Goal: Task Accomplishment & Management: Use online tool/utility

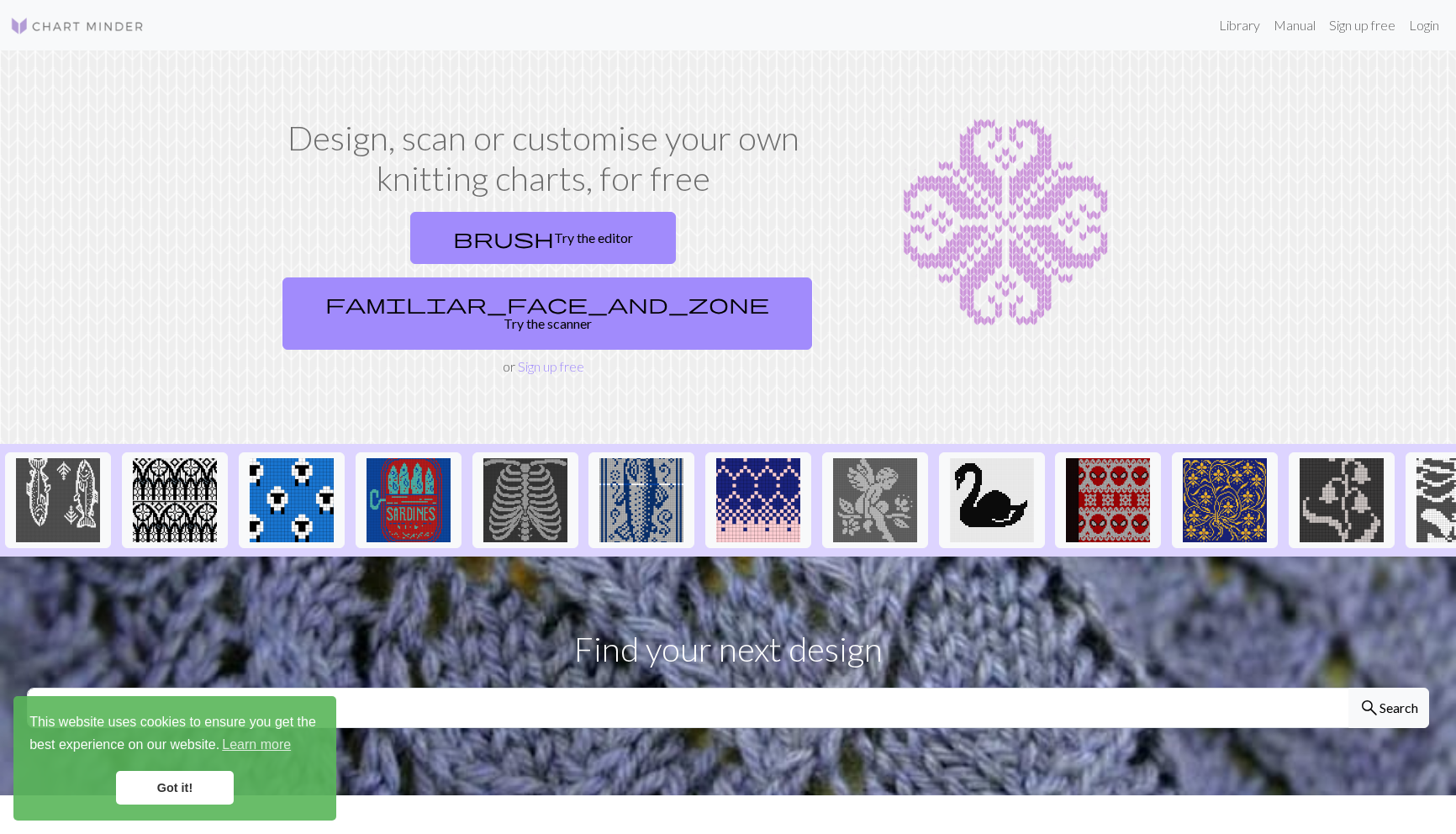
click at [164, 795] on link "Got it!" at bounding box center [175, 788] width 117 height 33
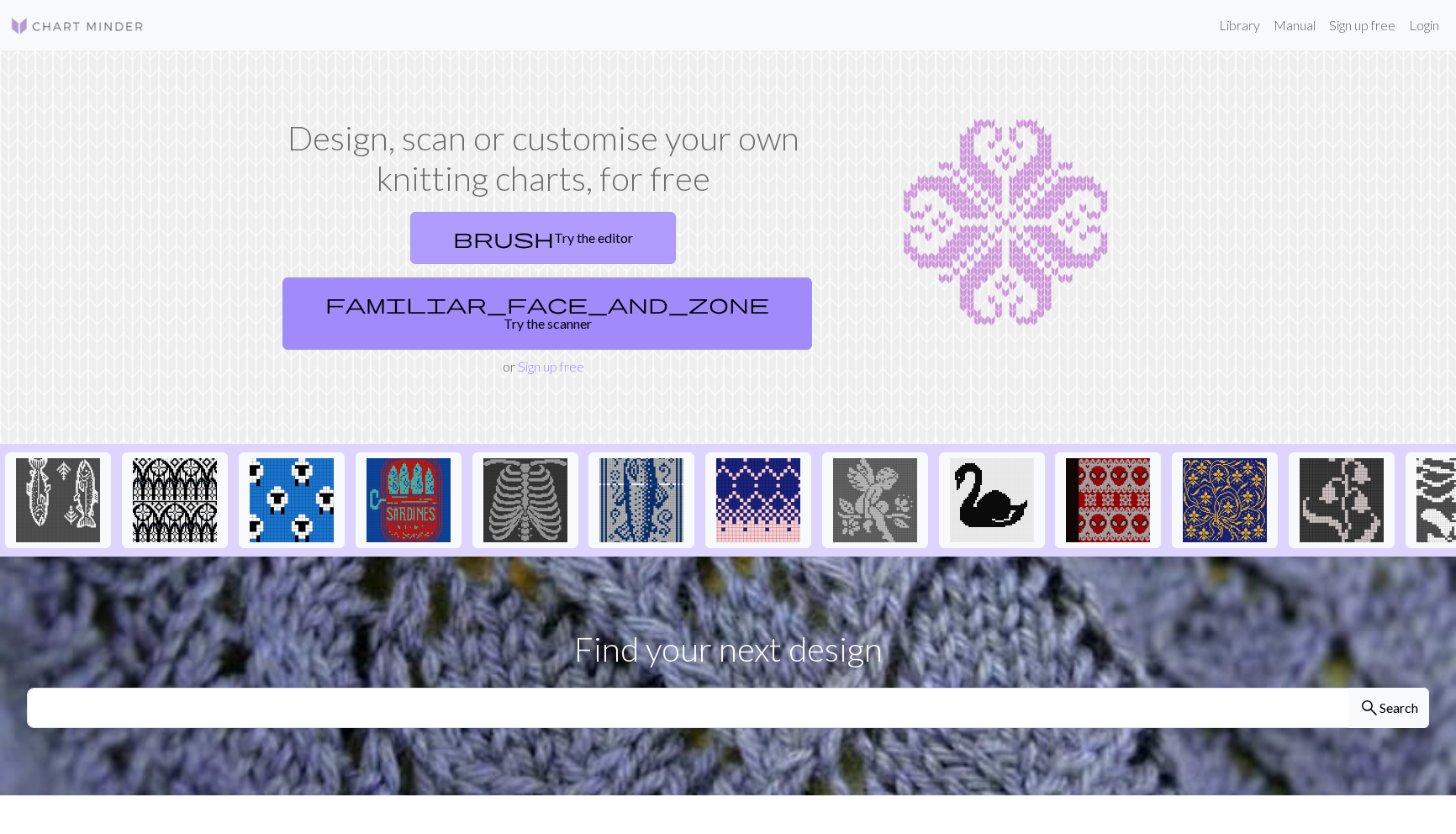
click at [469, 242] on link "brush Try the editor" at bounding box center [543, 238] width 265 height 53
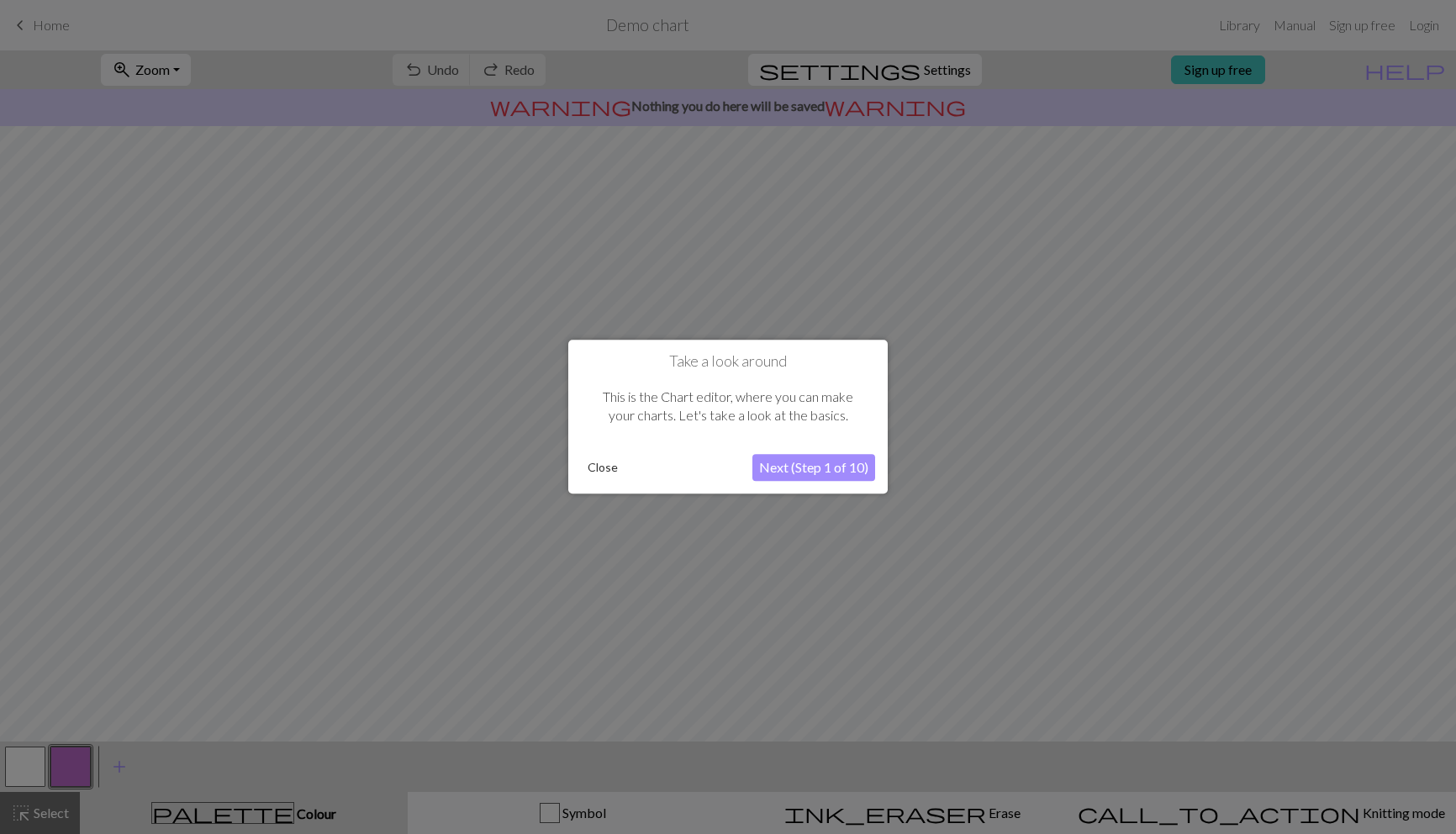
click at [612, 463] on button "Close" at bounding box center [603, 467] width 44 height 25
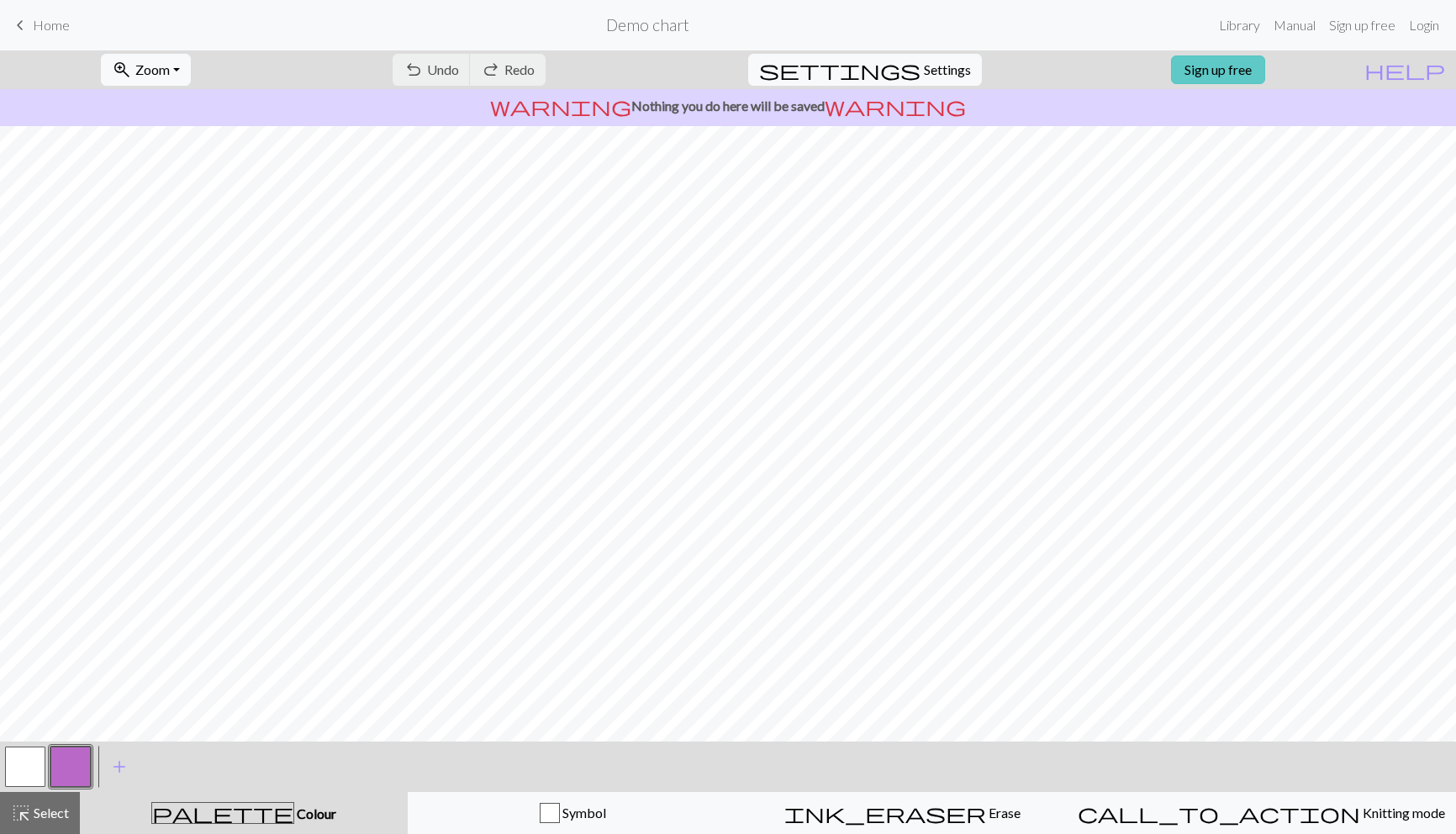
click at [1247, 73] on link "Sign up free" at bounding box center [1219, 69] width 95 height 29
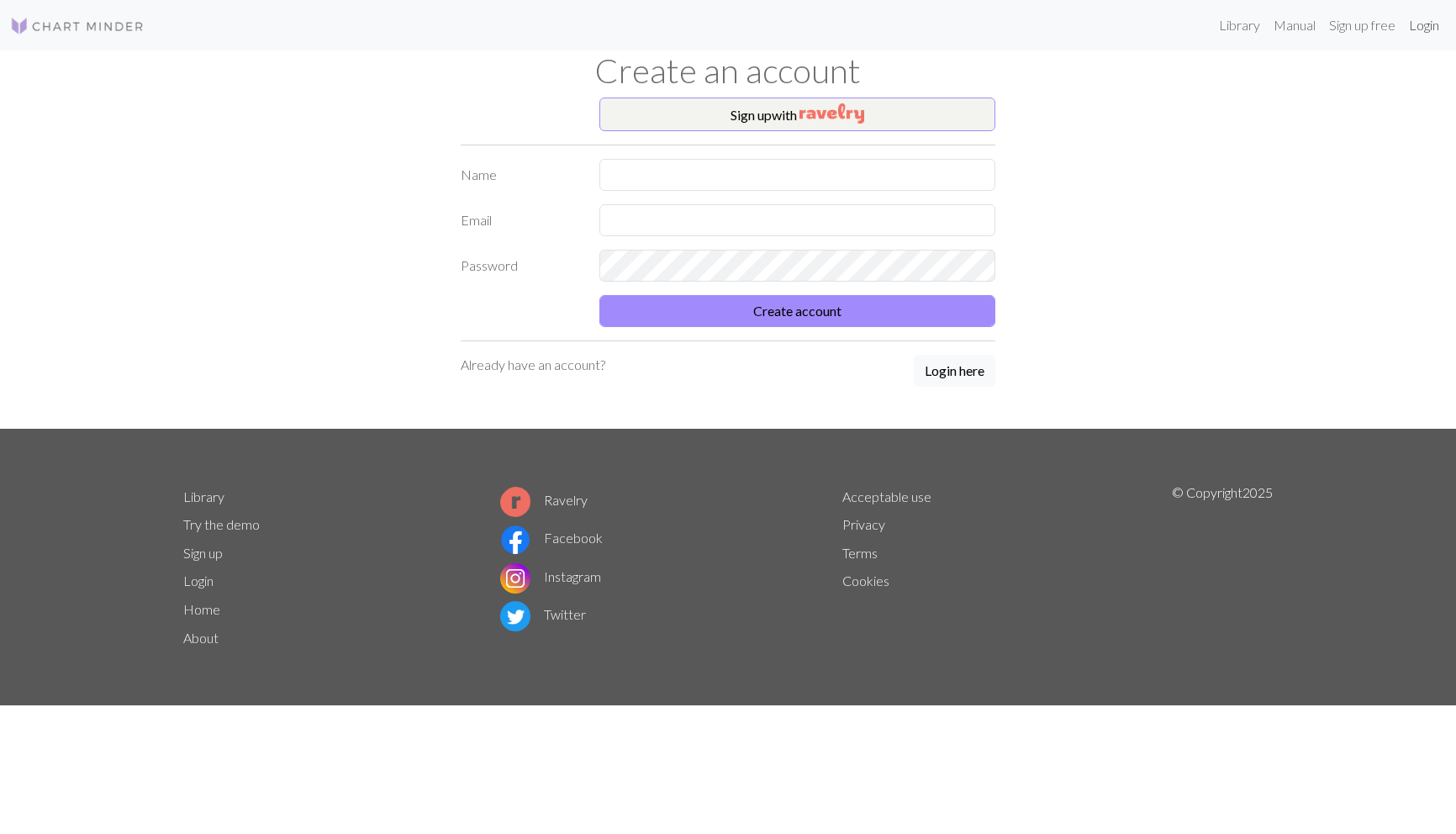
click at [1430, 32] on link "Login" at bounding box center [1424, 25] width 44 height 33
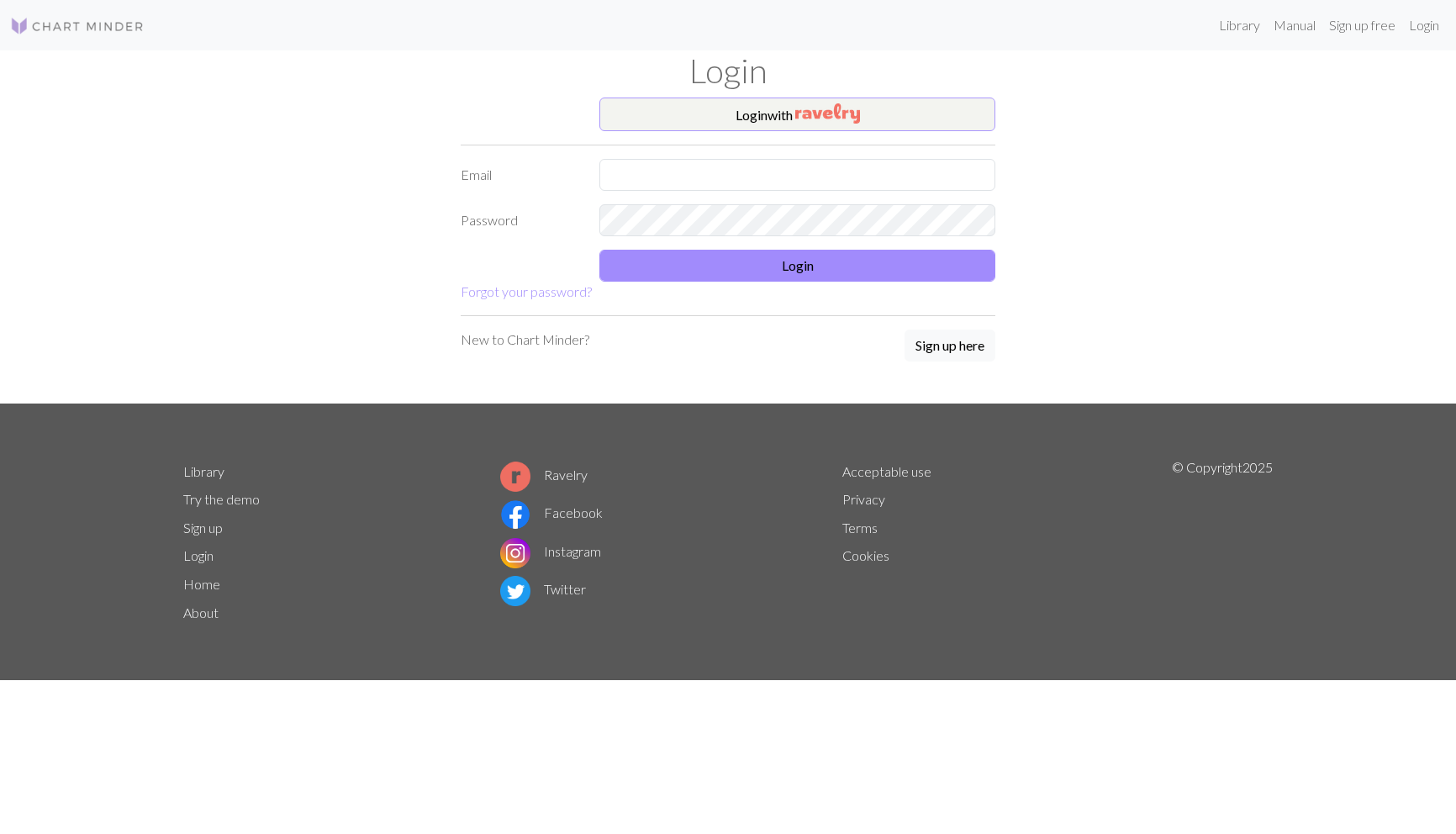
click at [815, 113] on img "button" at bounding box center [827, 113] width 65 height 20
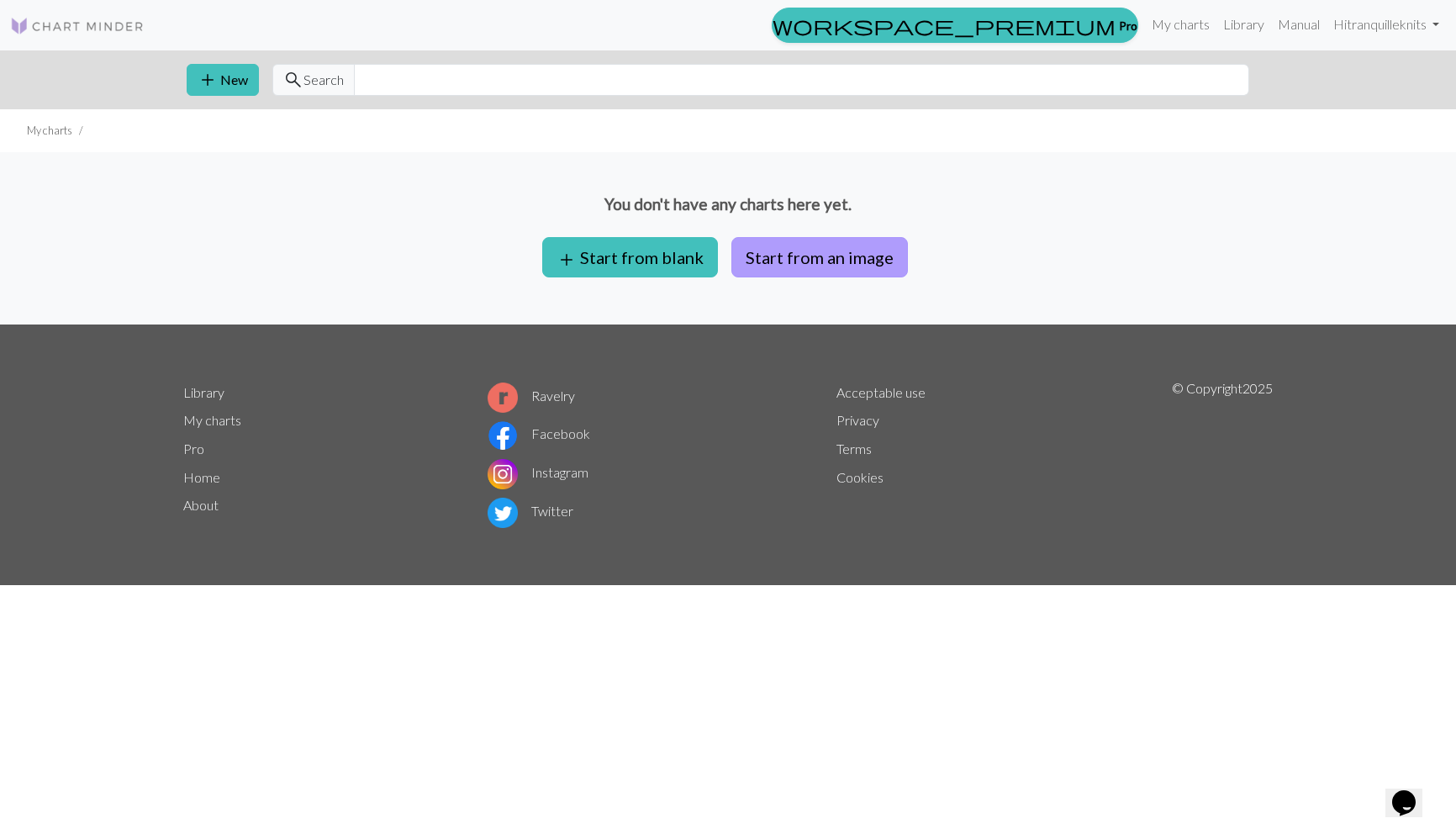
click at [835, 247] on button "Start from an image" at bounding box center [819, 257] width 177 height 40
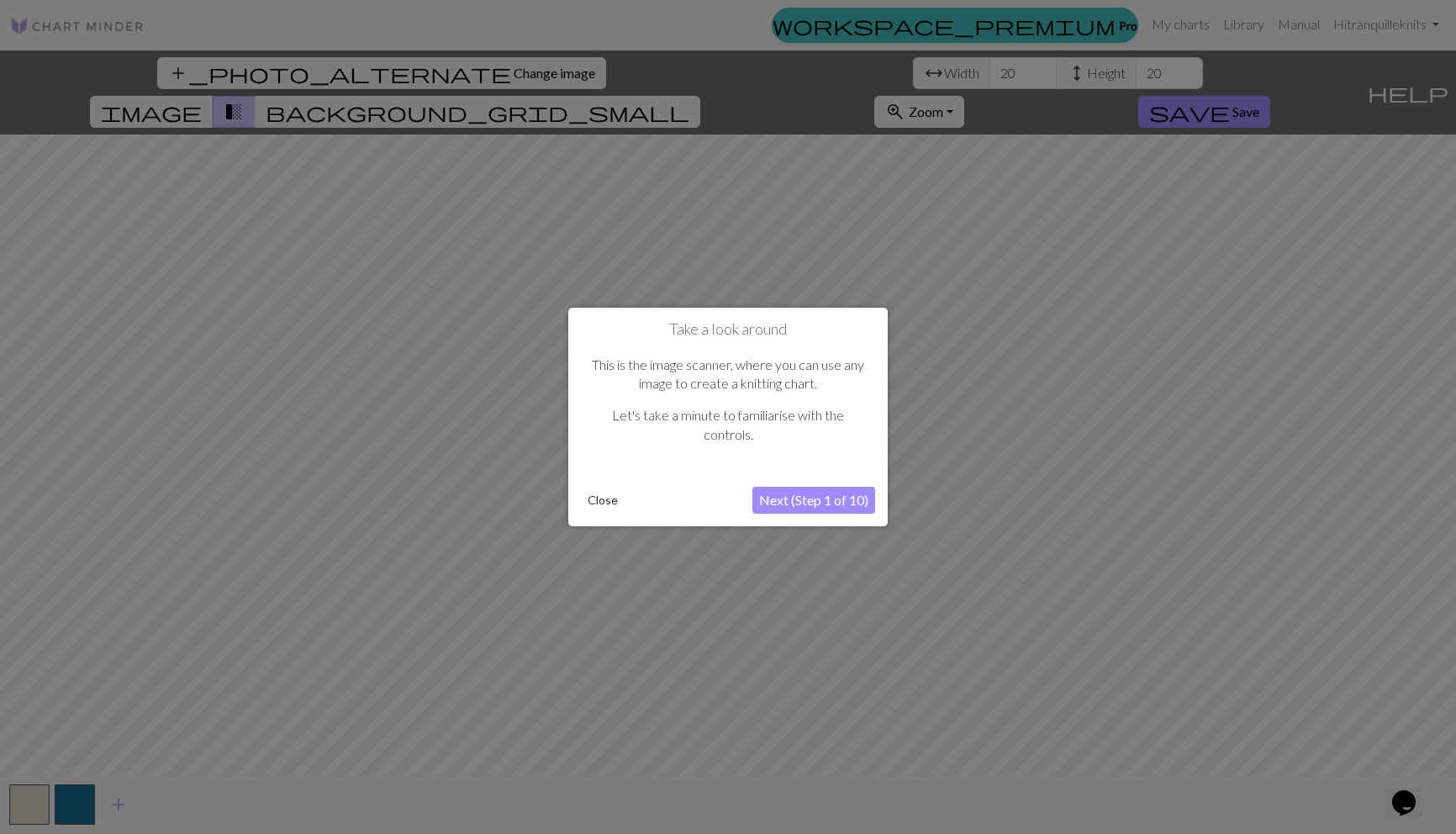
click at [603, 495] on button "Close" at bounding box center [603, 500] width 44 height 25
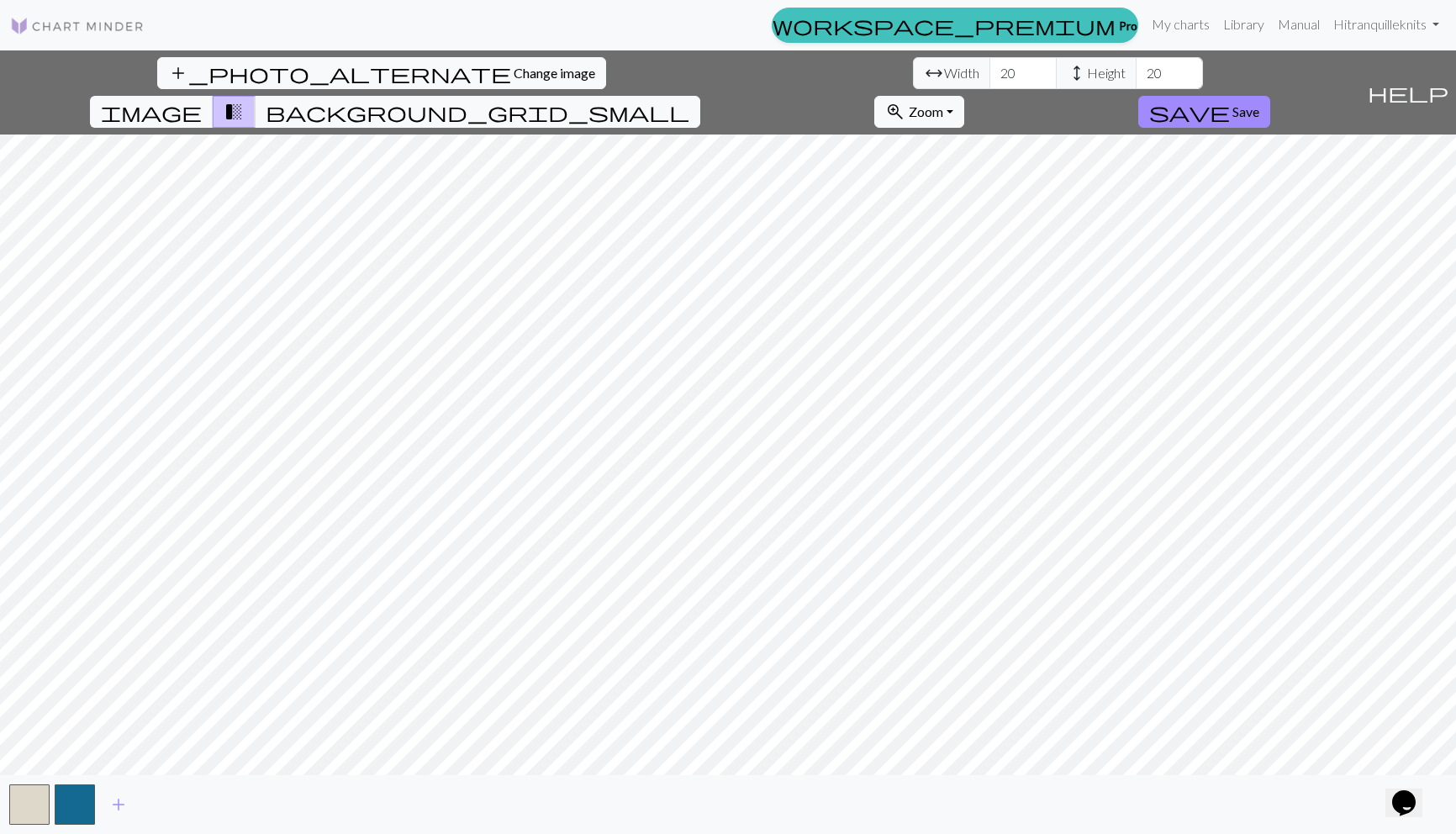
click at [944, 67] on span "Width" at bounding box center [961, 73] width 35 height 20
drag, startPoint x: 442, startPoint y: 73, endPoint x: 425, endPoint y: 68, distance: 17.7
click at [989, 68] on input "20" at bounding box center [1023, 73] width 67 height 32
click at [989, 74] on input "20" at bounding box center [1023, 73] width 67 height 32
type input "2"
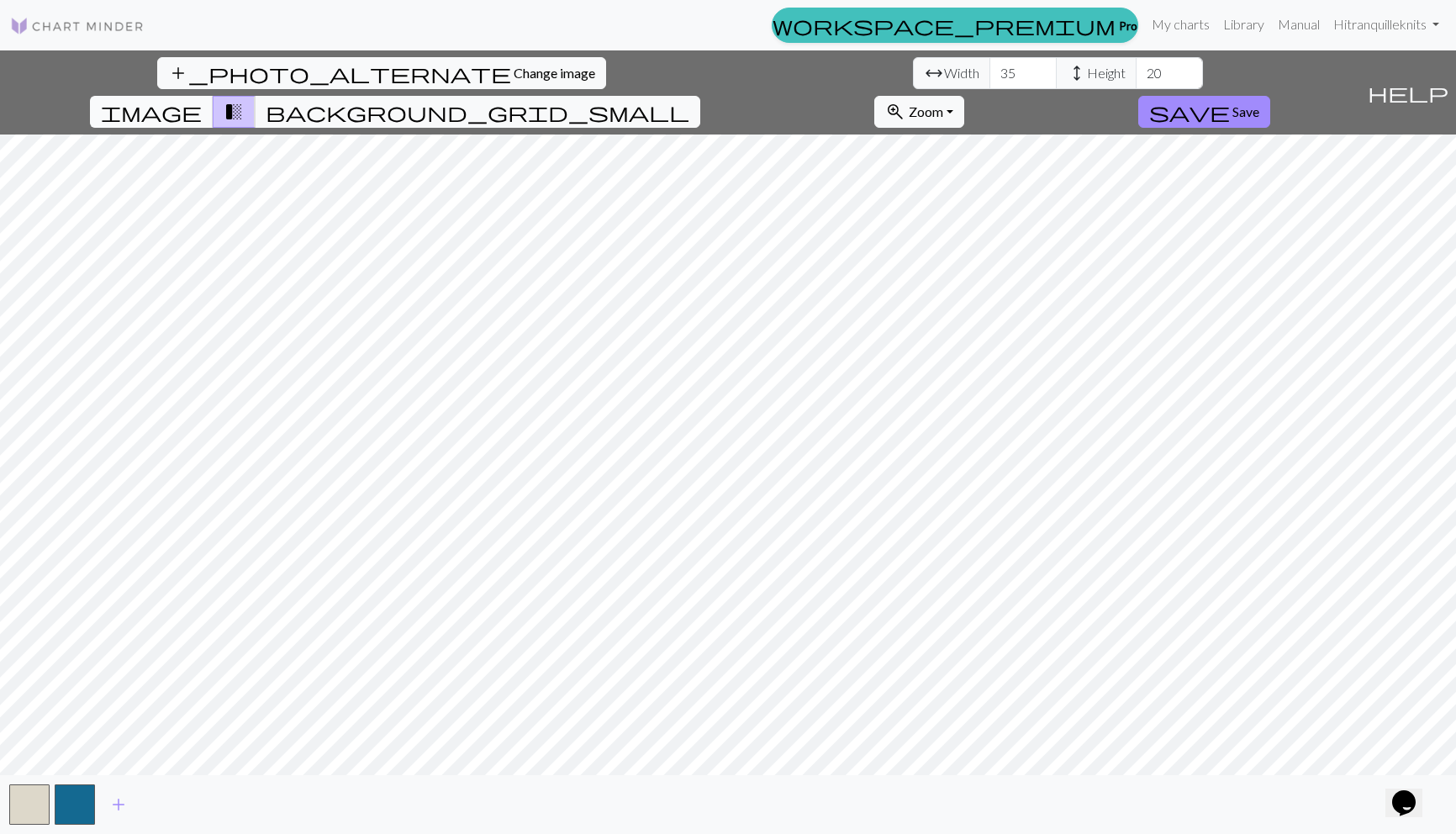
click at [201, 100] on span "image" at bounding box center [151, 111] width 101 height 24
click at [243, 100] on span "transition_fade" at bounding box center [233, 111] width 20 height 24
click at [689, 100] on span "background_grid_small" at bounding box center [477, 111] width 424 height 24
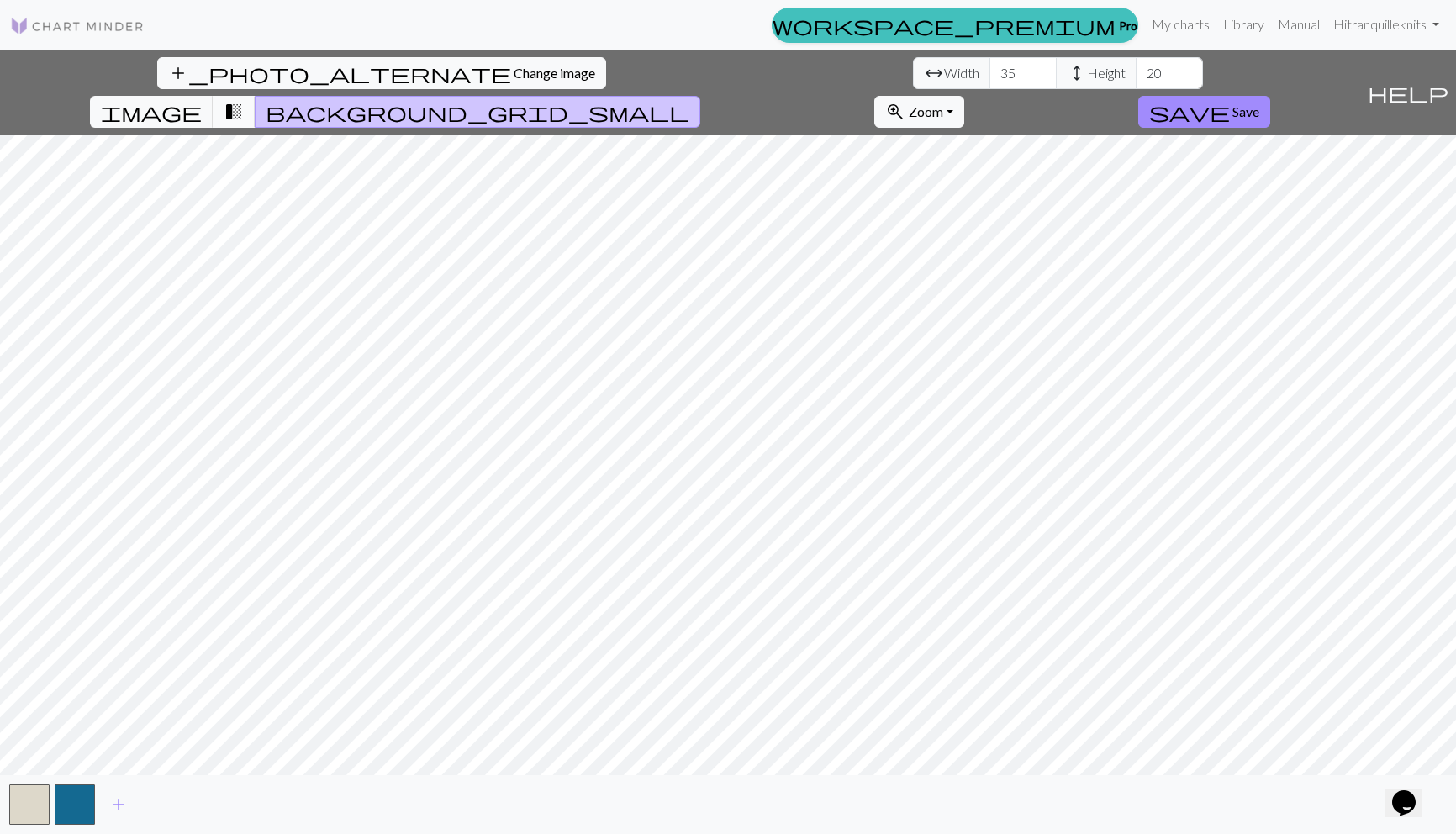
click at [256, 95] on button "transition_fade" at bounding box center [234, 111] width 43 height 32
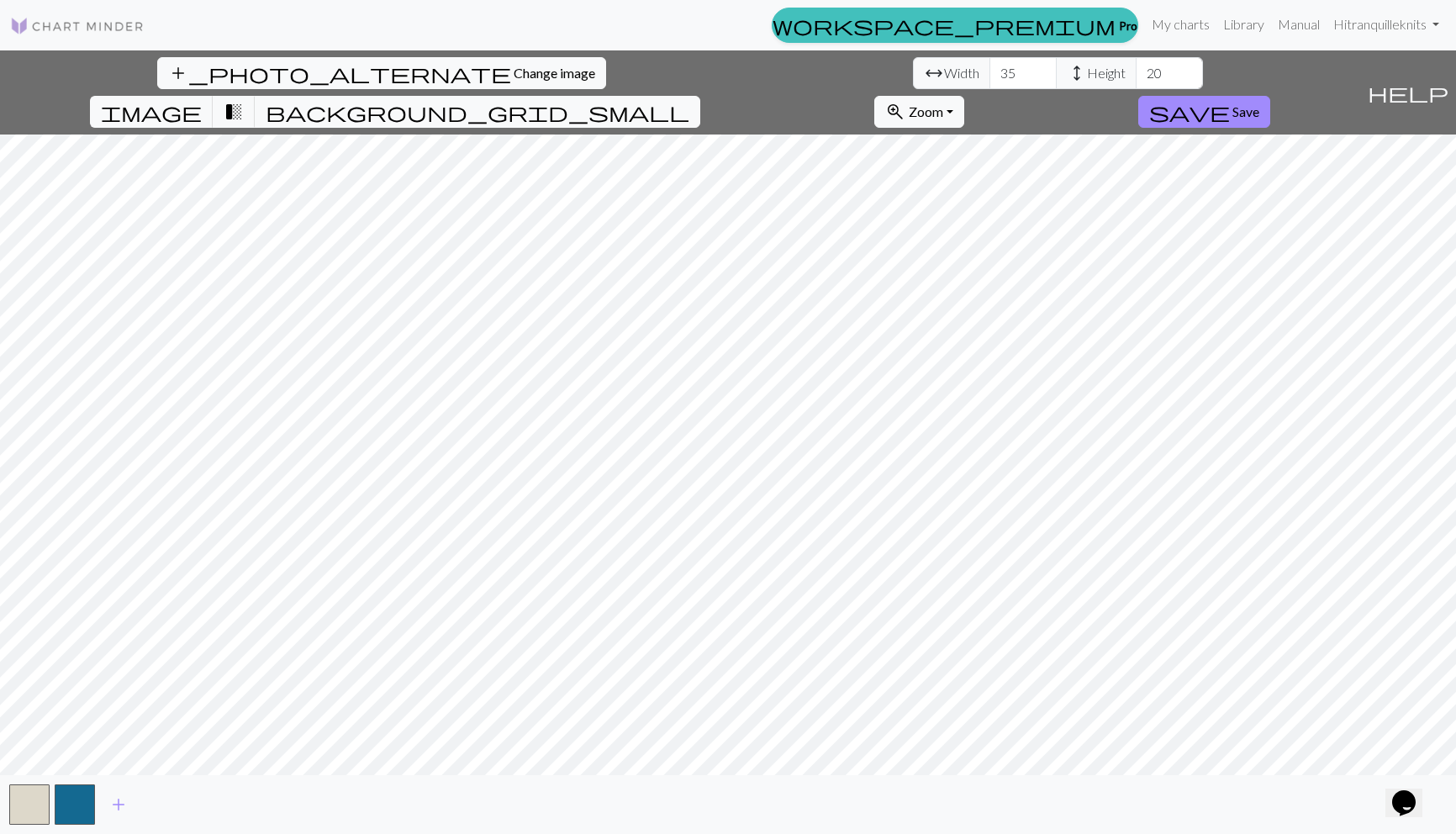
click at [1426, 69] on button "help Show me around" at bounding box center [1408, 93] width 95 height 84
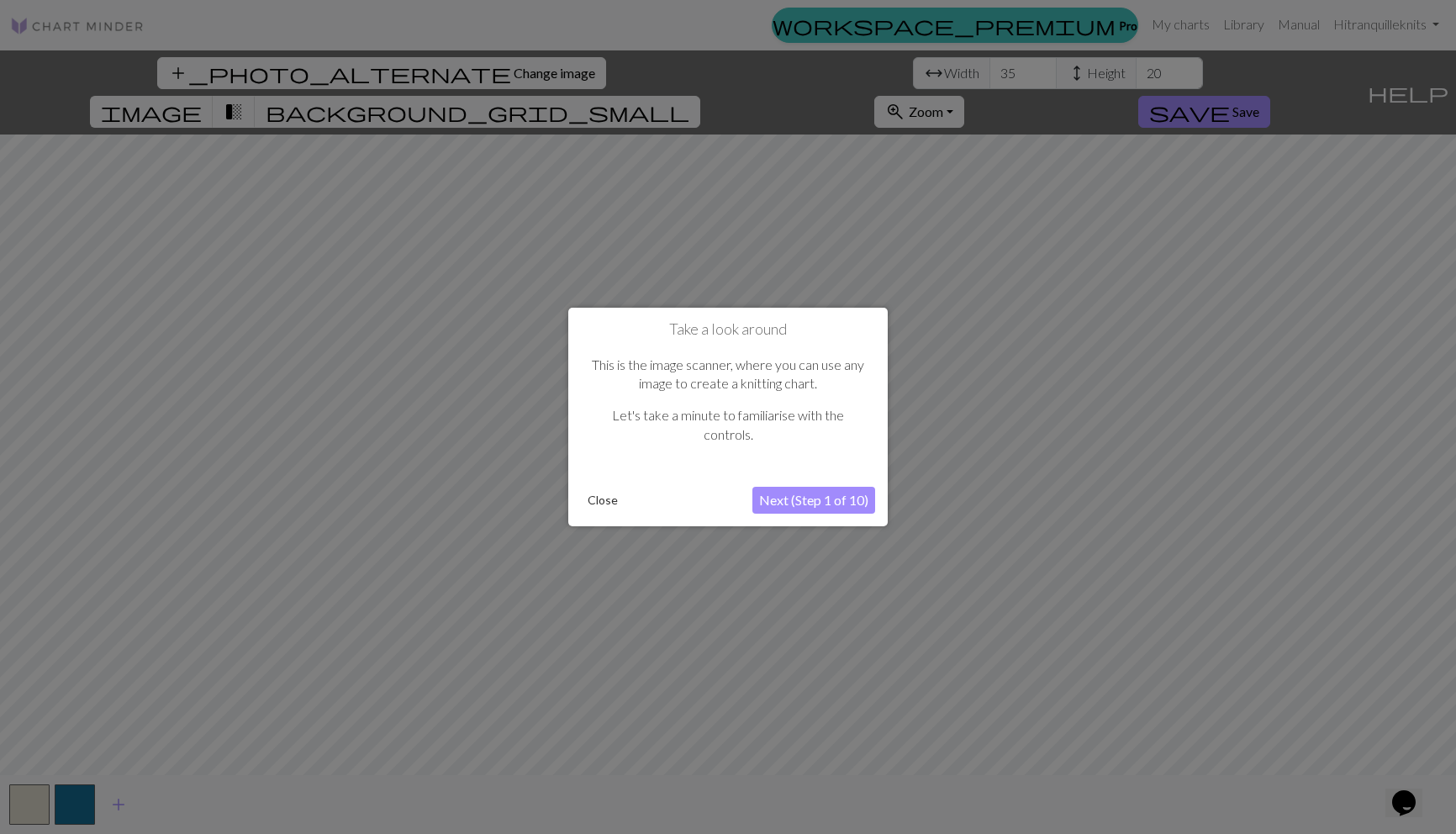
click at [1269, 298] on div at bounding box center [728, 417] width 1456 height 834
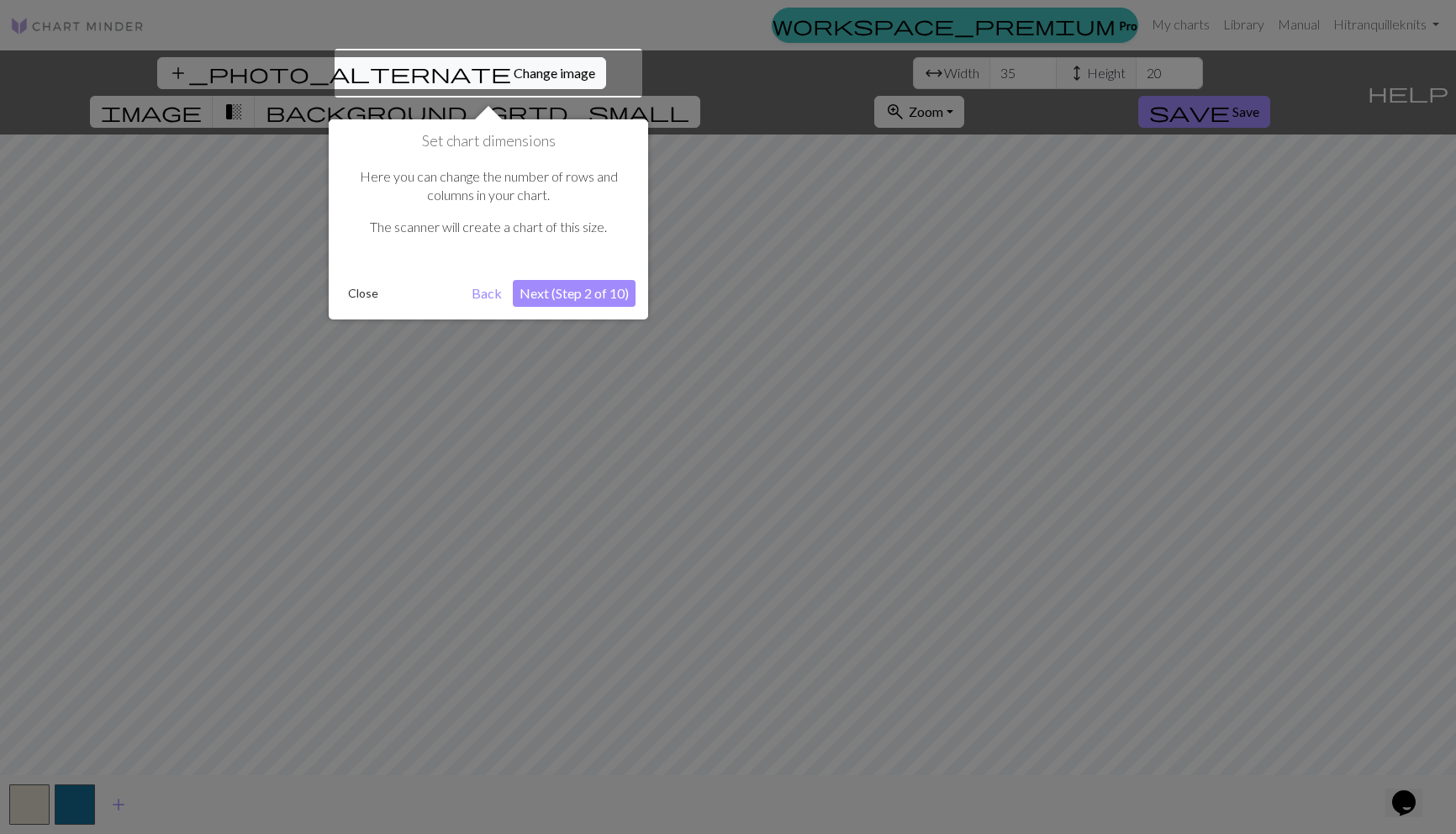
click at [292, 182] on div at bounding box center [728, 417] width 1456 height 834
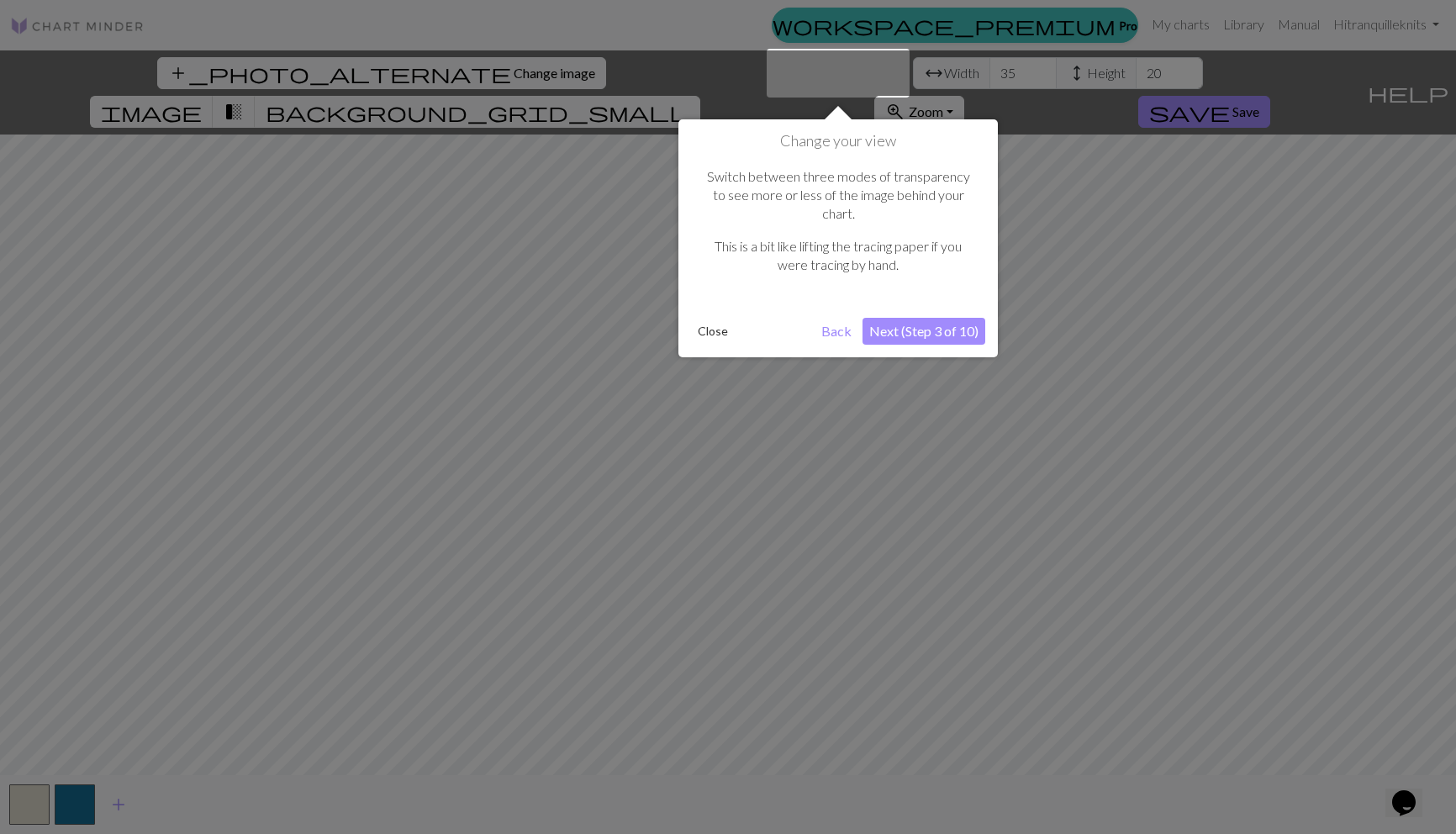
click at [475, 228] on div at bounding box center [728, 417] width 1456 height 834
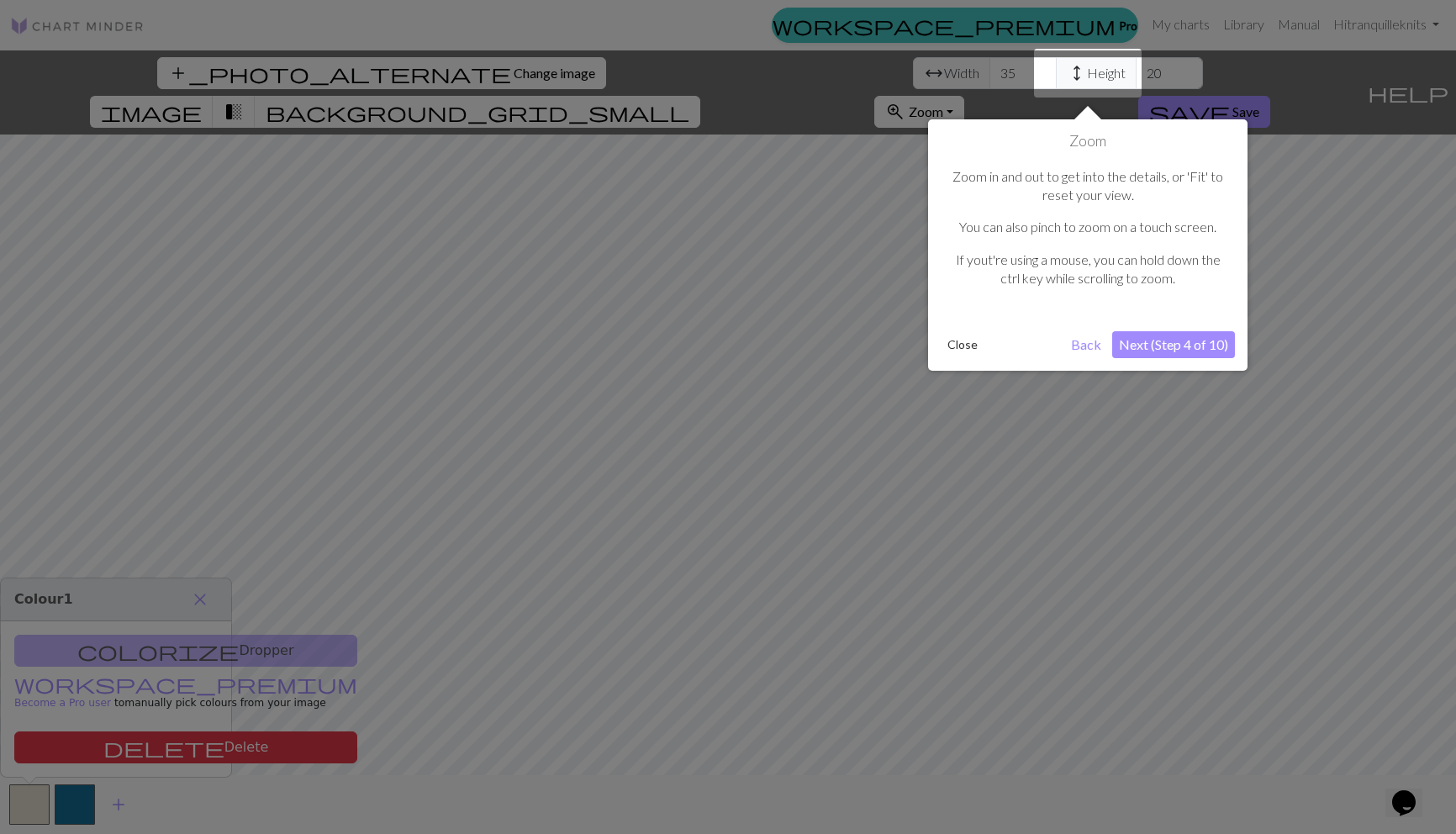
click at [440, 69] on div at bounding box center [728, 417] width 1456 height 834
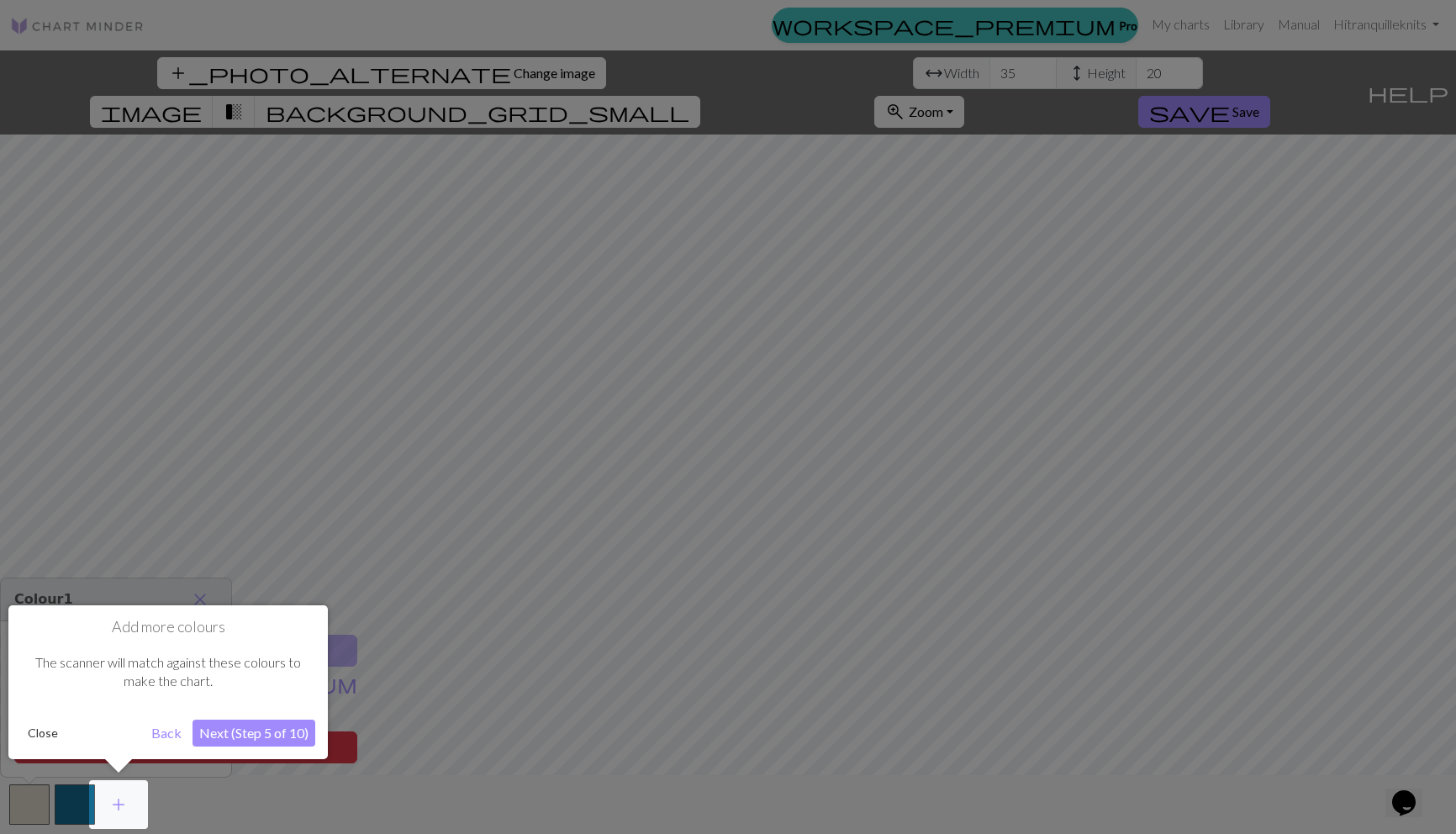
click at [435, 74] on div at bounding box center [728, 417] width 1456 height 834
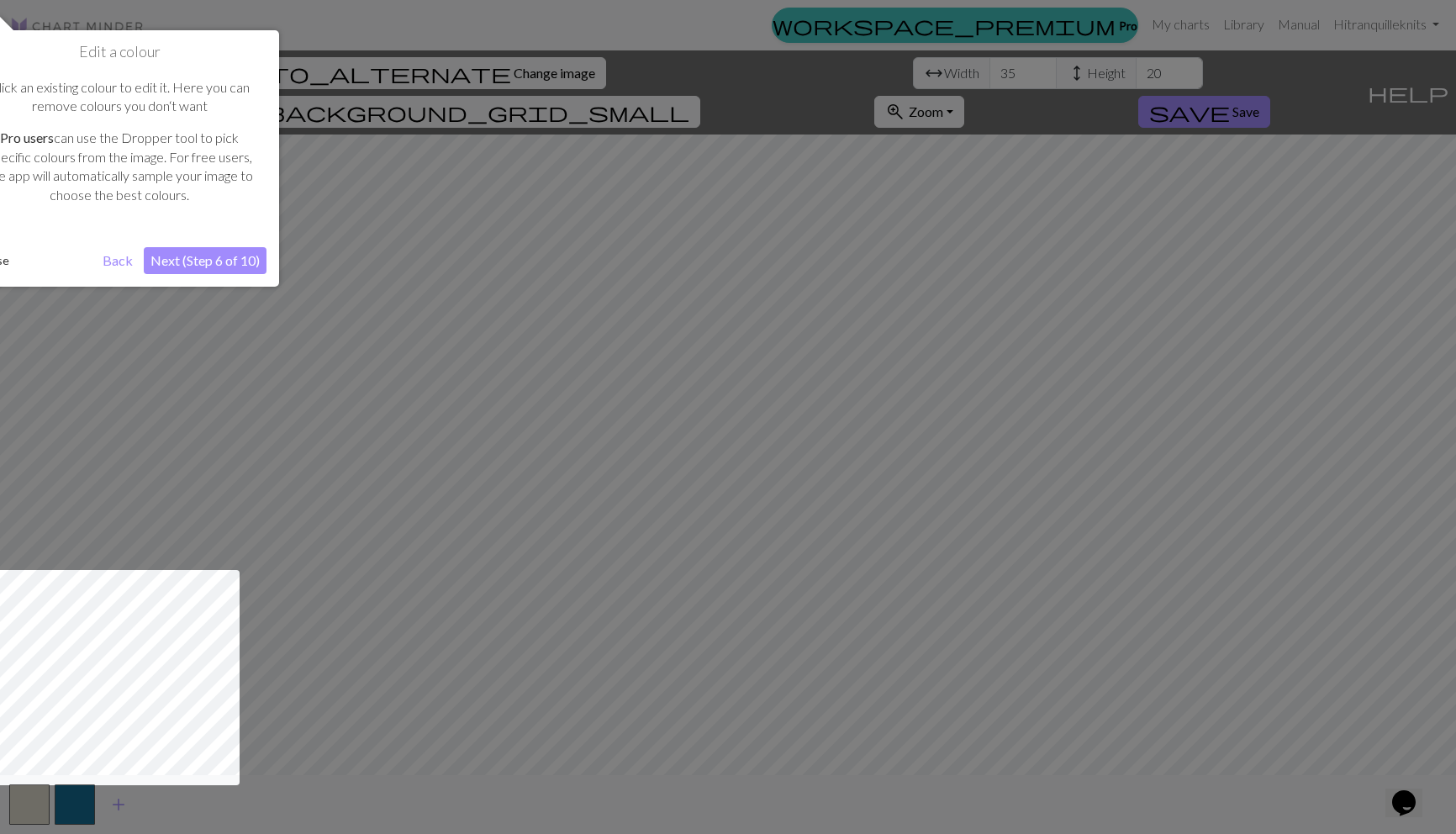
click at [454, 82] on div at bounding box center [728, 417] width 1456 height 834
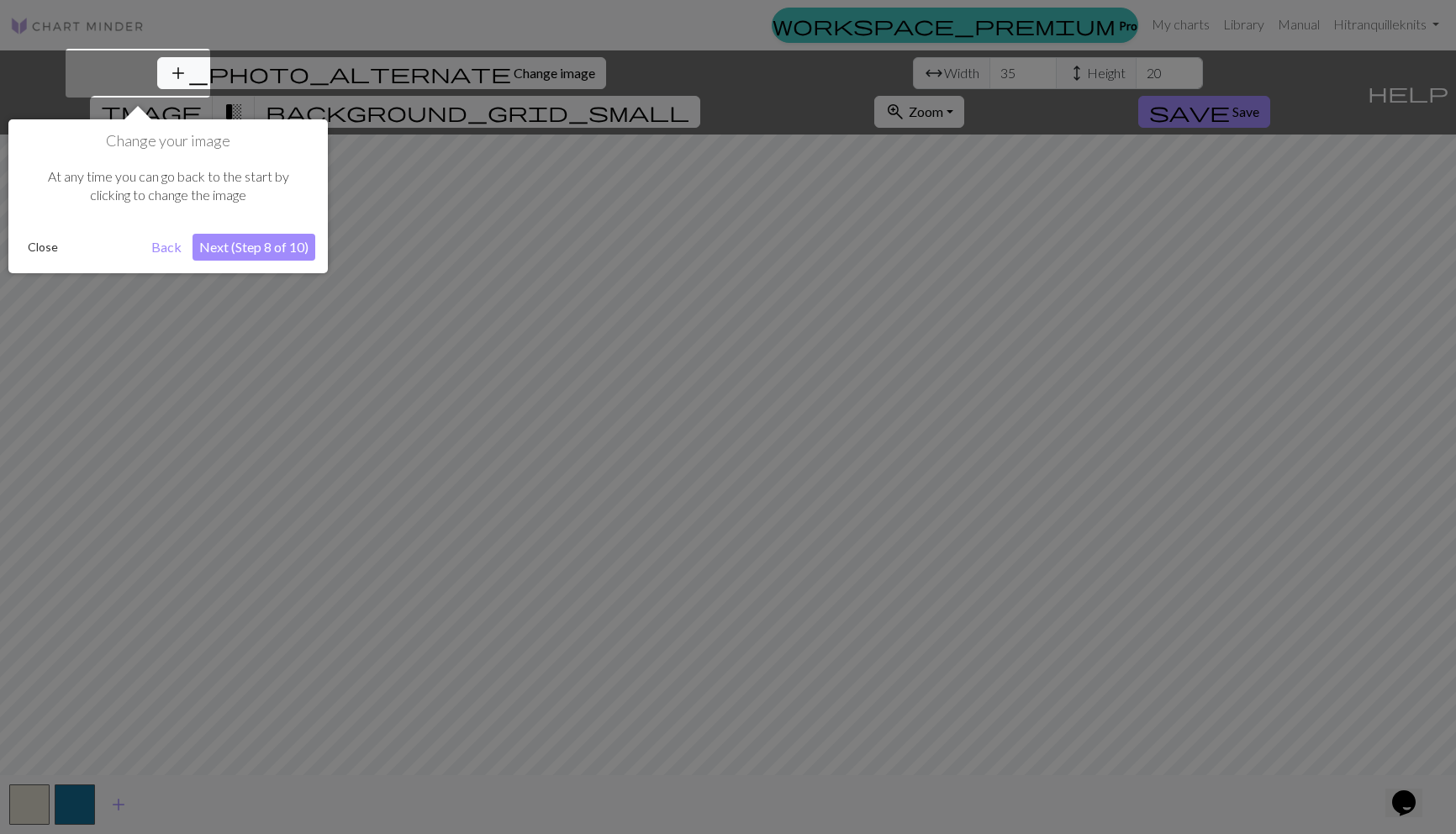
click at [440, 74] on div at bounding box center [728, 417] width 1456 height 834
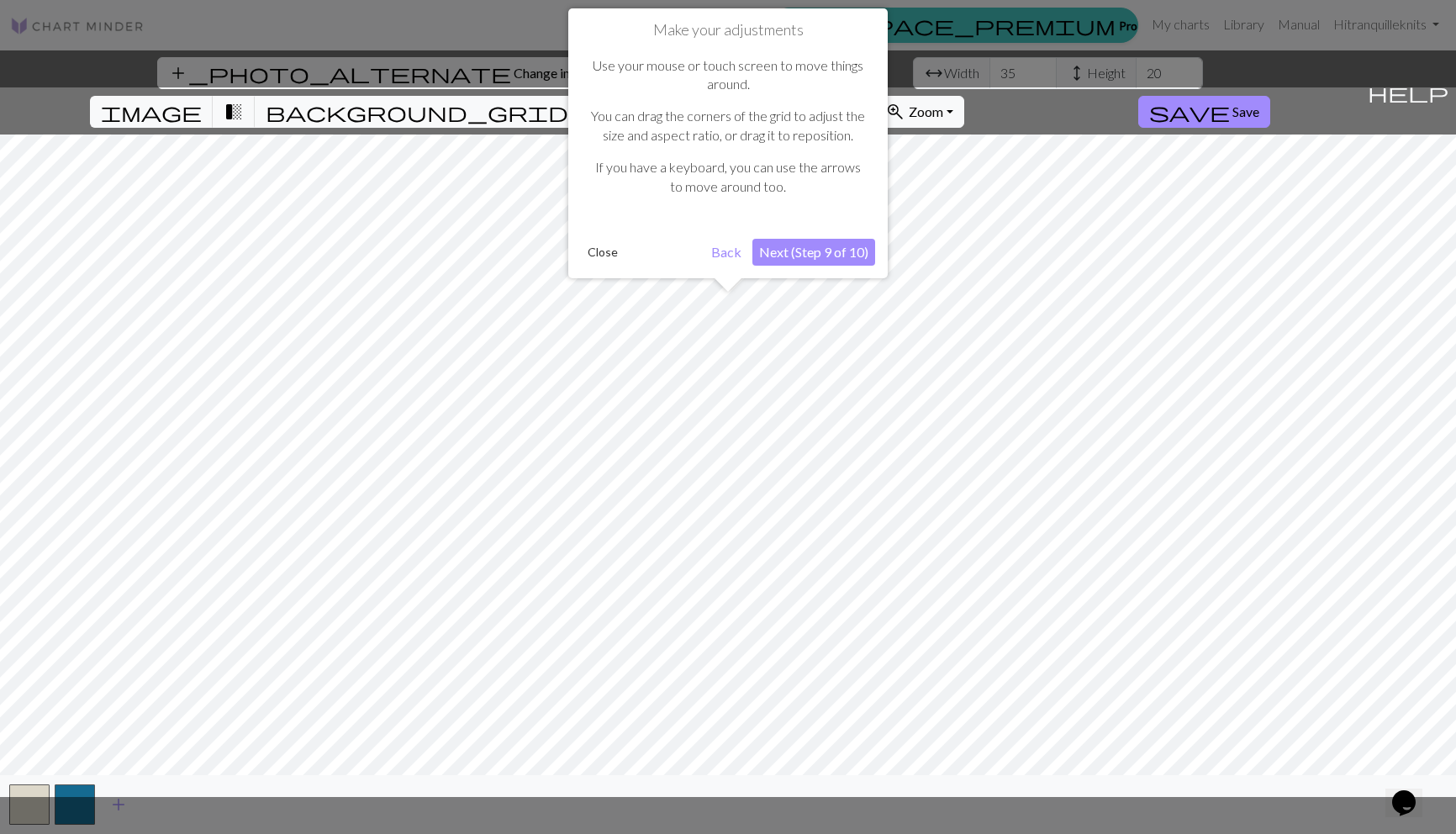
click at [391, 104] on div at bounding box center [728, 442] width 1473 height 709
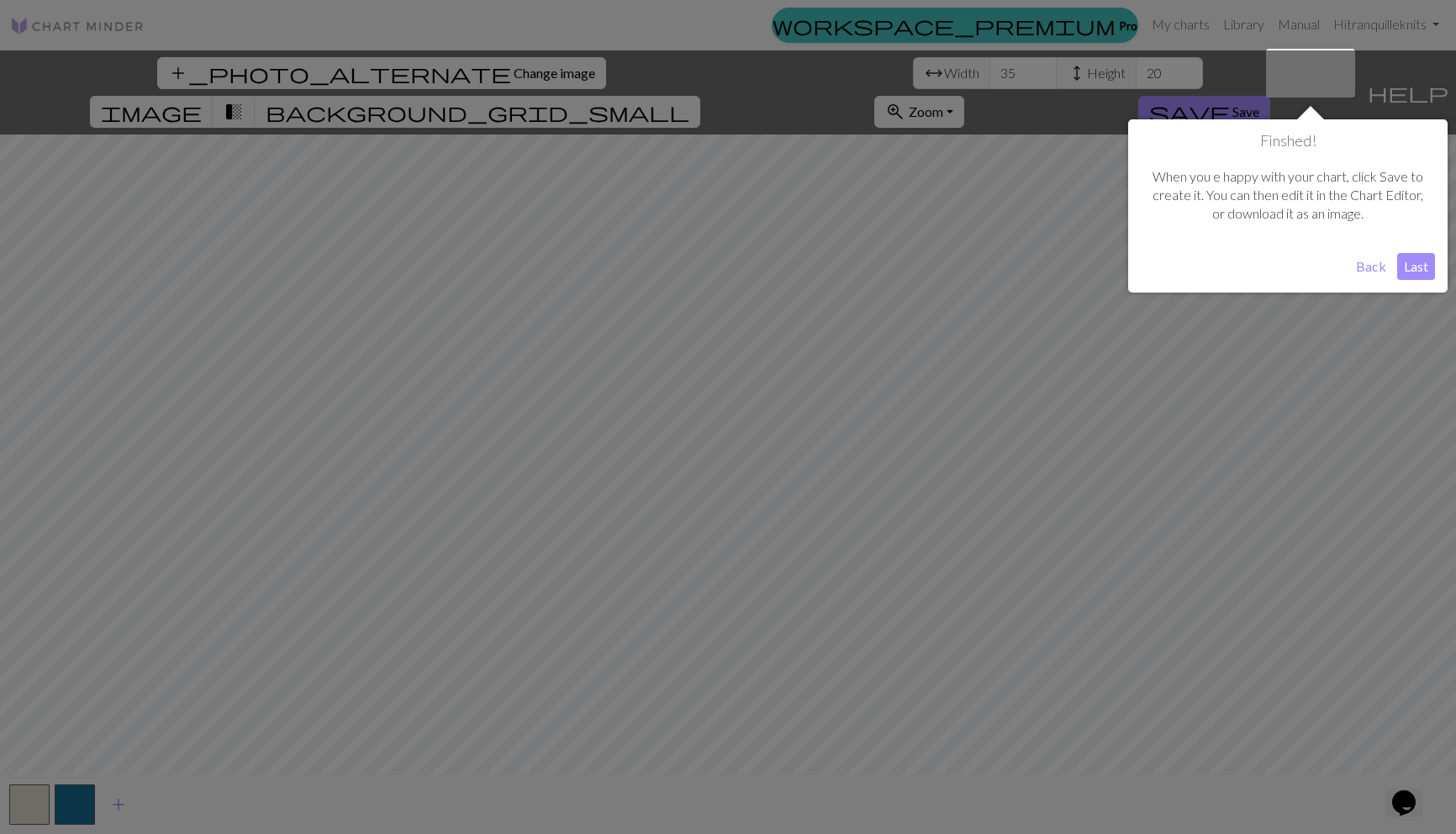
click at [437, 81] on div at bounding box center [728, 417] width 1456 height 834
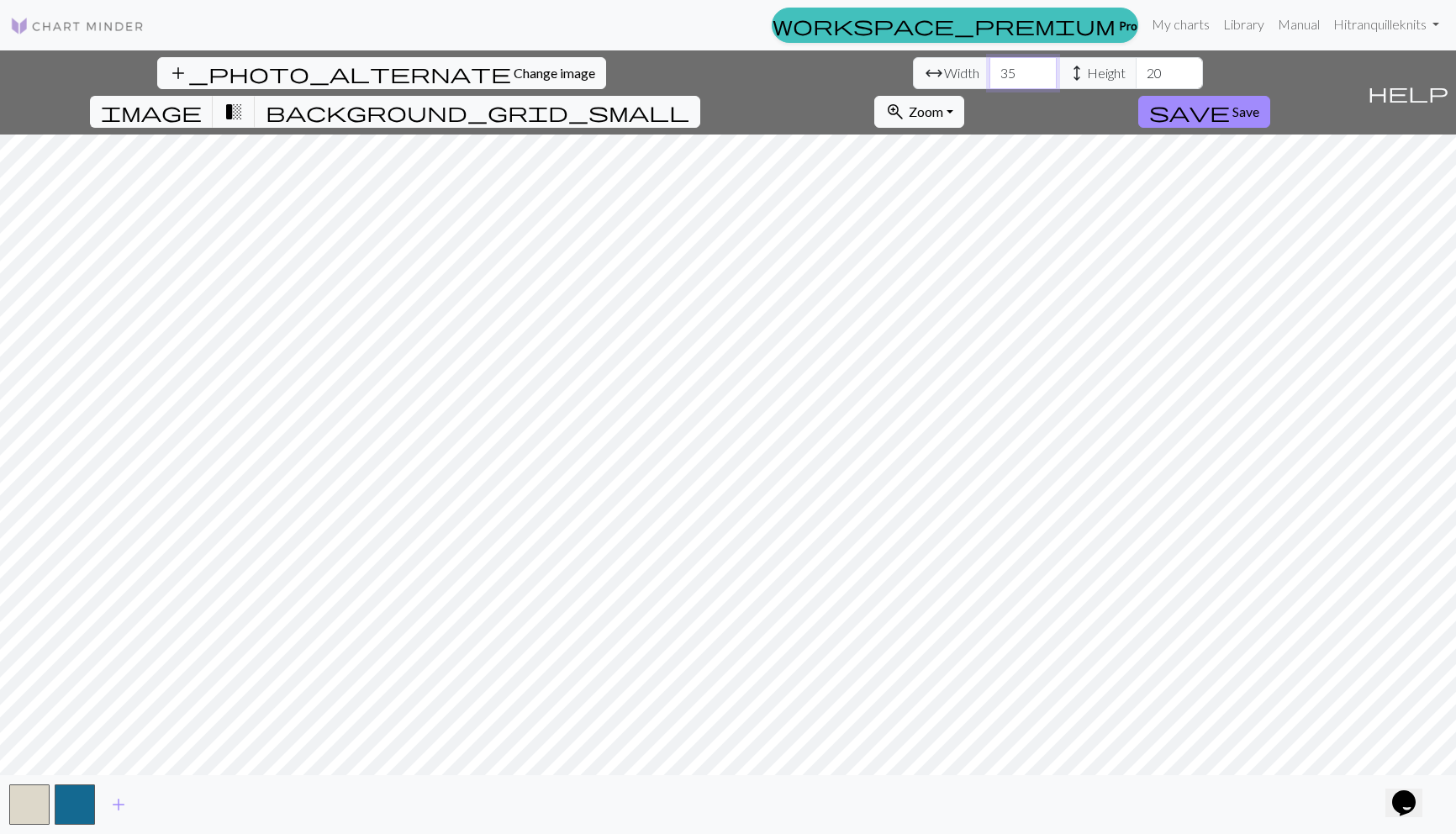
click at [989, 74] on input "35" at bounding box center [1023, 73] width 67 height 32
type input "3"
type input "74"
drag, startPoint x: 588, startPoint y: 72, endPoint x: 572, endPoint y: 72, distance: 16.0
click at [1136, 72] on input "20" at bounding box center [1169, 73] width 67 height 32
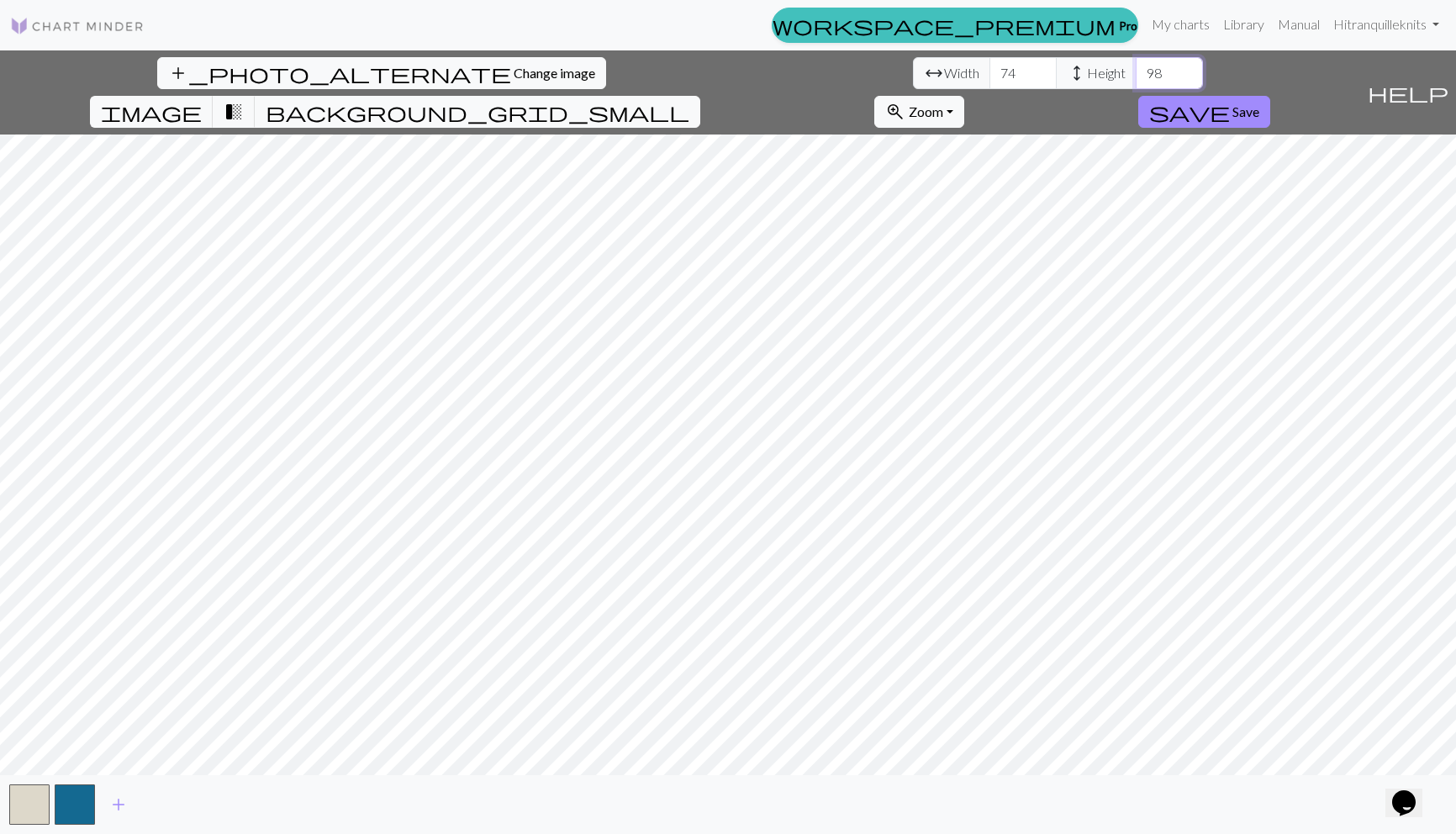
type input "98"
click at [989, 77] on input "74" at bounding box center [1023, 73] width 67 height 32
click at [32, 796] on button "button" at bounding box center [30, 804] width 40 height 40
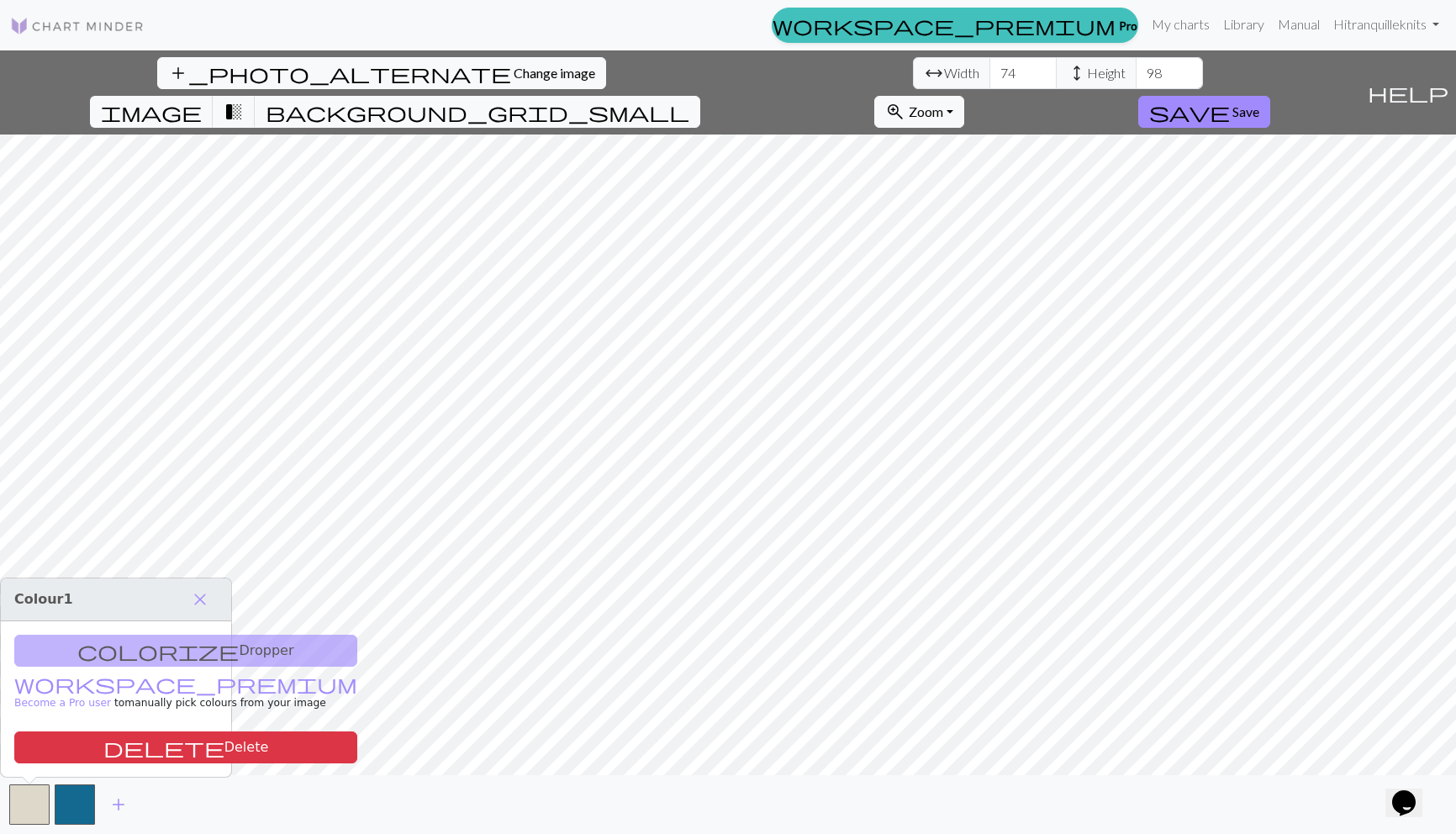
click at [92, 648] on div "colorize Dropper workspace_premium Become a Pro user to manually pick colours f…" at bounding box center [116, 699] width 230 height 156
click at [116, 809] on span "add" at bounding box center [118, 804] width 20 height 24
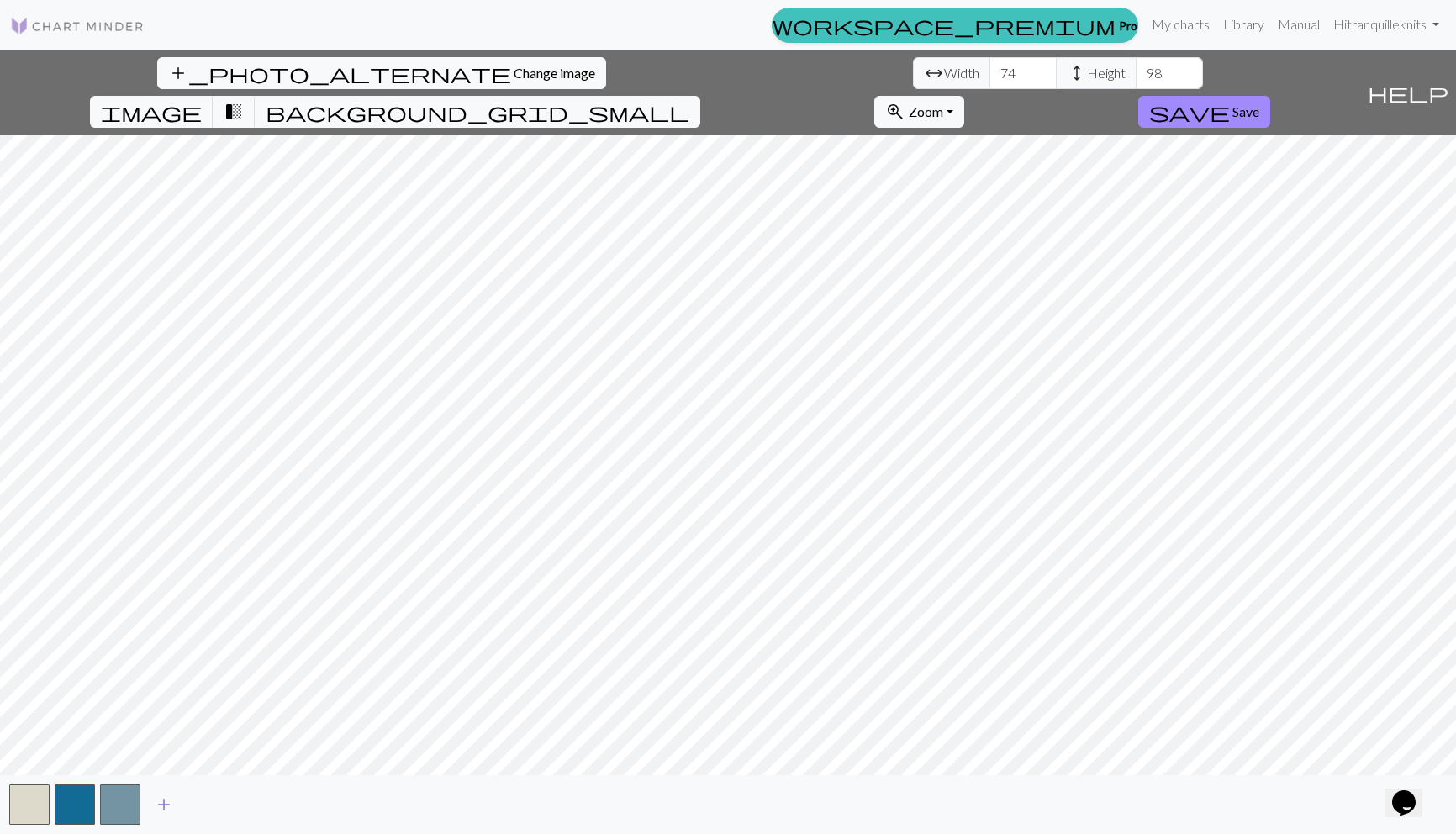
click at [163, 803] on span "add" at bounding box center [164, 804] width 20 height 24
click at [118, 807] on button "button" at bounding box center [120, 804] width 40 height 40
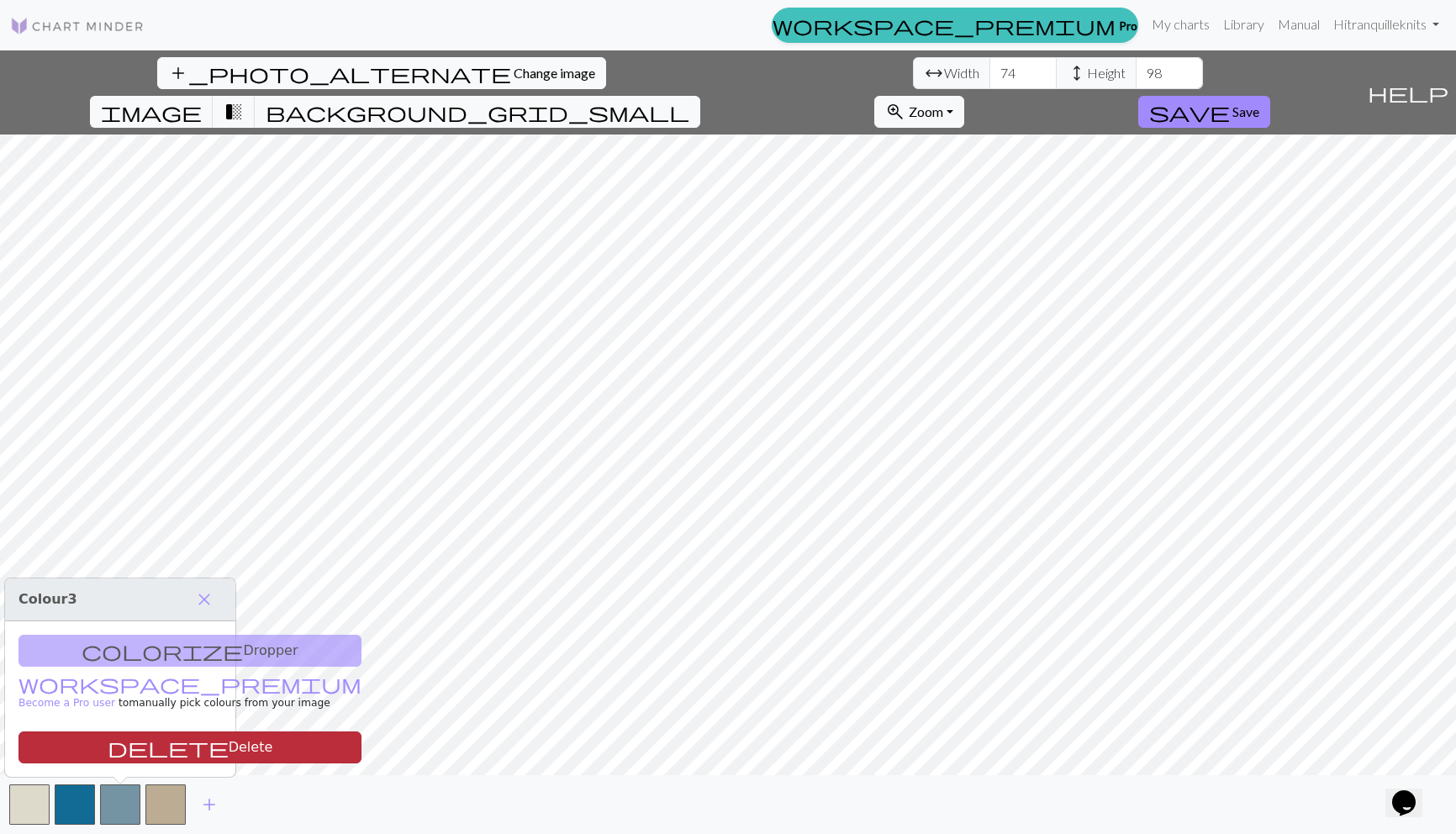
click at [135, 758] on button "delete Delete" at bounding box center [190, 746] width 343 height 32
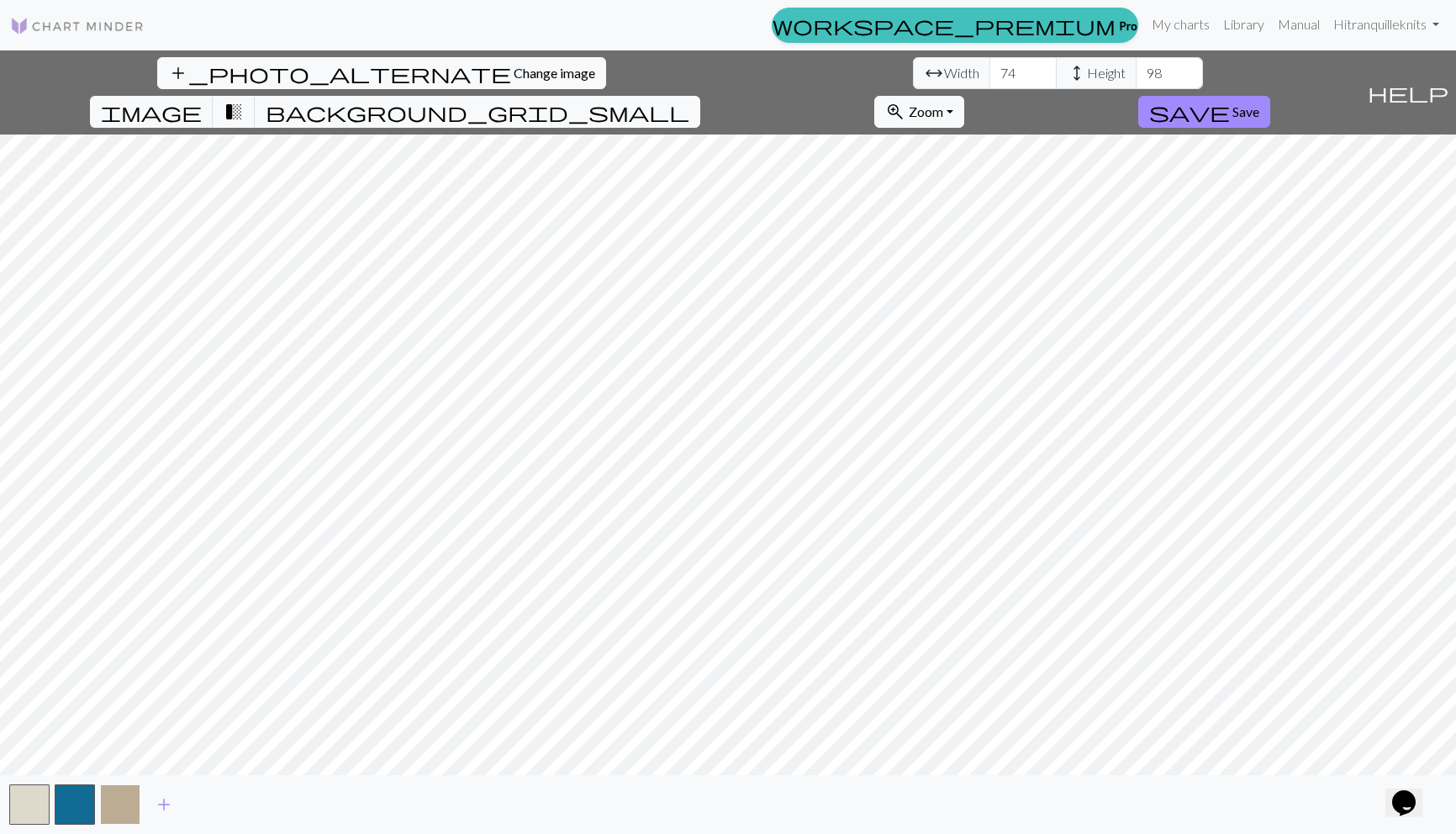
click at [128, 804] on button "button" at bounding box center [120, 804] width 40 height 40
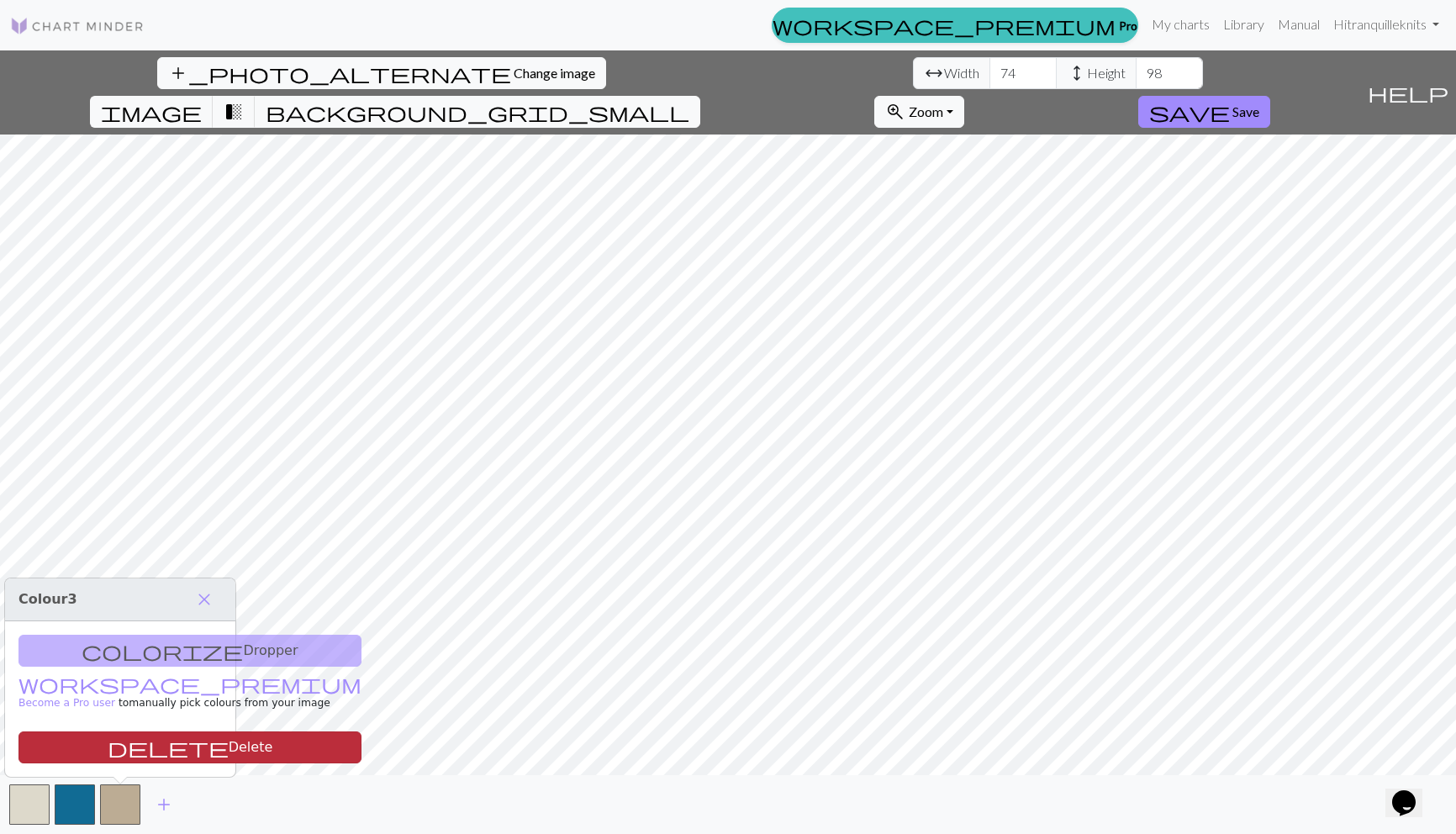
click at [121, 741] on button "delete Delete" at bounding box center [190, 746] width 343 height 32
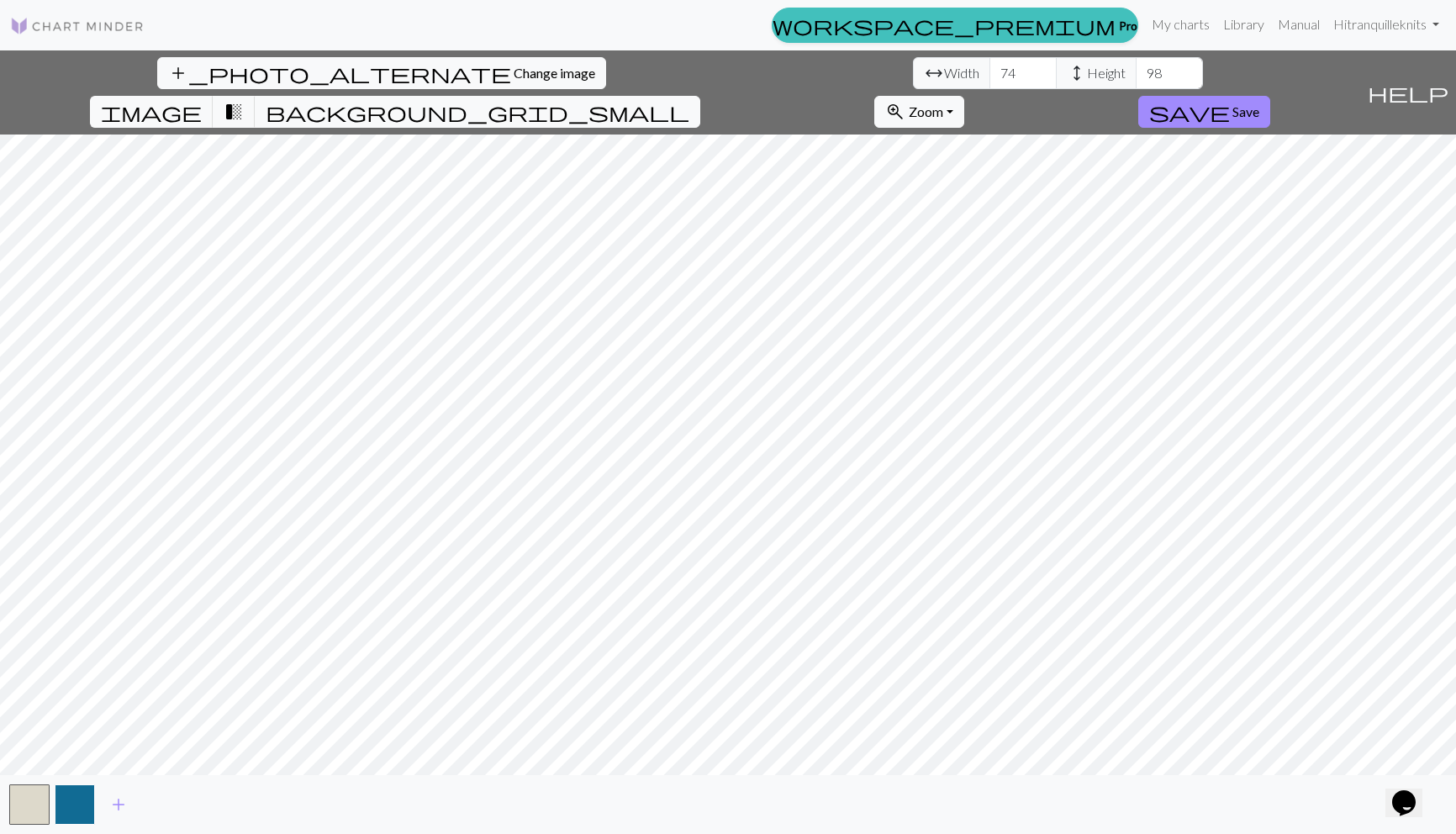
click at [76, 807] on button "button" at bounding box center [74, 804] width 40 height 40
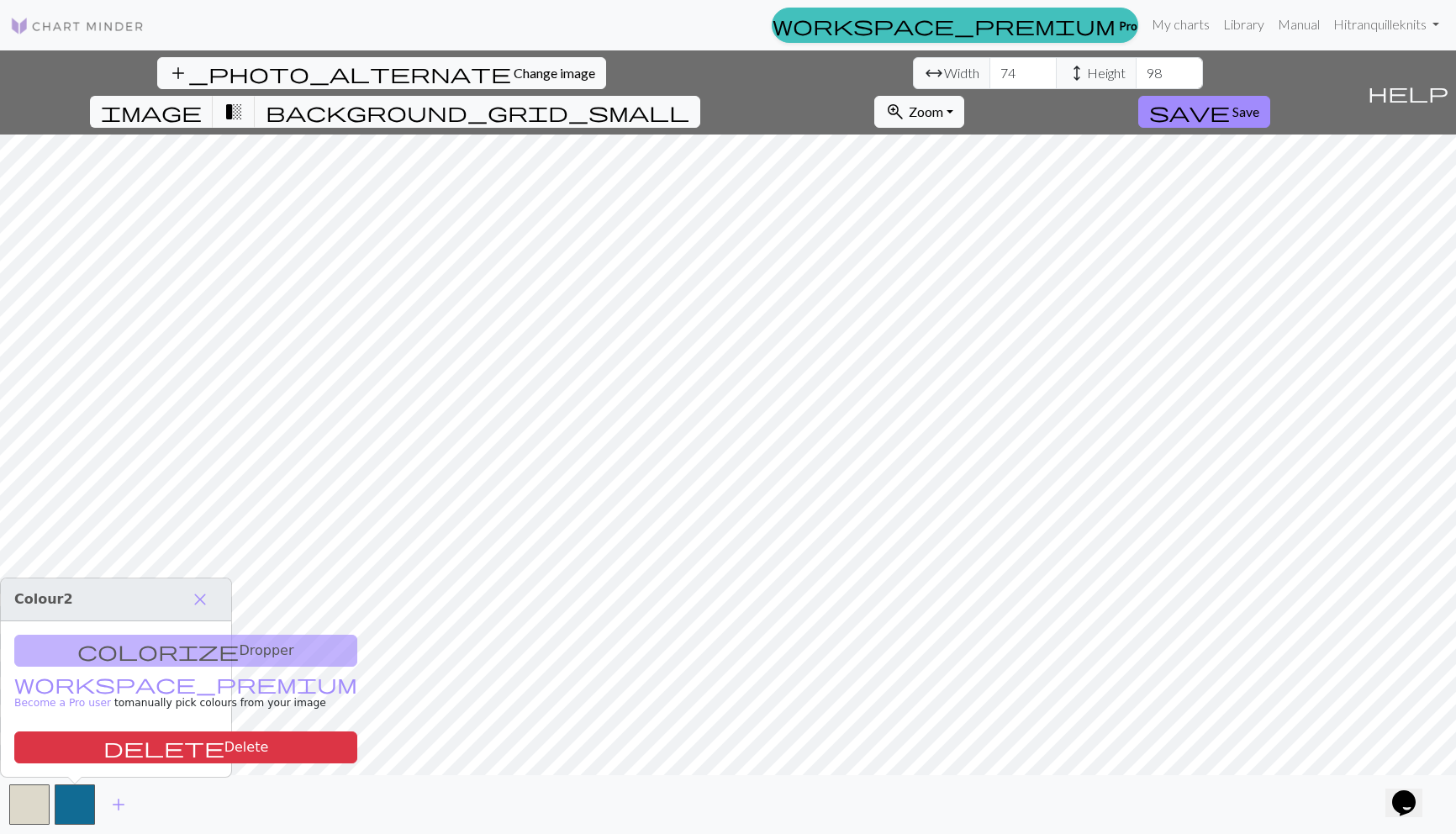
click at [122, 655] on div "colorize Dropper workspace_premium Become a Pro user to manually pick colours f…" at bounding box center [116, 699] width 230 height 156
click at [90, 653] on div "colorize Dropper workspace_premium Become a Pro user to manually pick colours f…" at bounding box center [116, 699] width 230 height 156
click at [201, 100] on span "image" at bounding box center [151, 111] width 101 height 24
click at [243, 100] on span "transition_fade" at bounding box center [233, 111] width 20 height 24
click at [700, 95] on button "background_grid_small" at bounding box center [477, 111] width 446 height 32
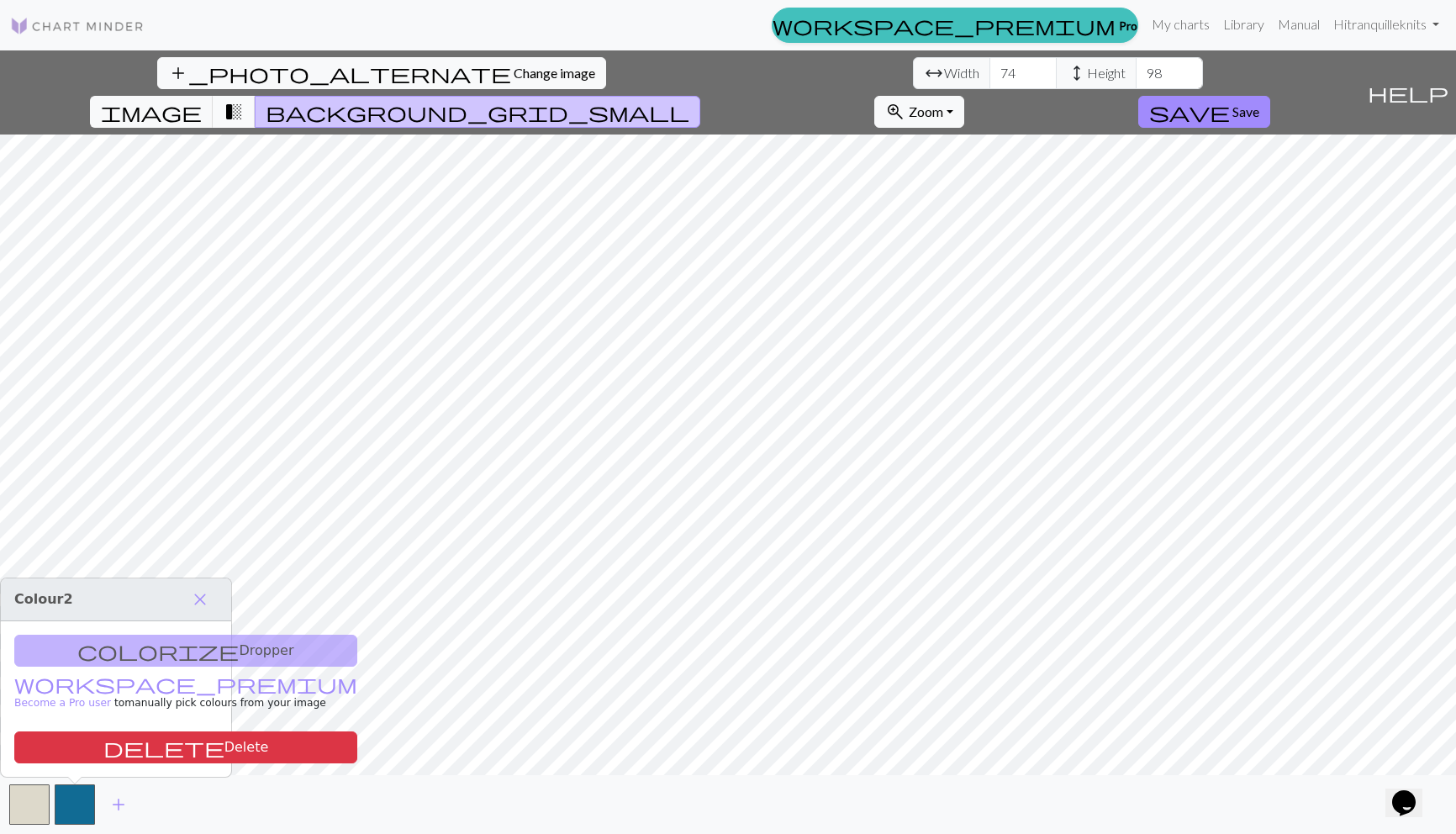
click at [243, 100] on span "transition_fade" at bounding box center [233, 111] width 20 height 24
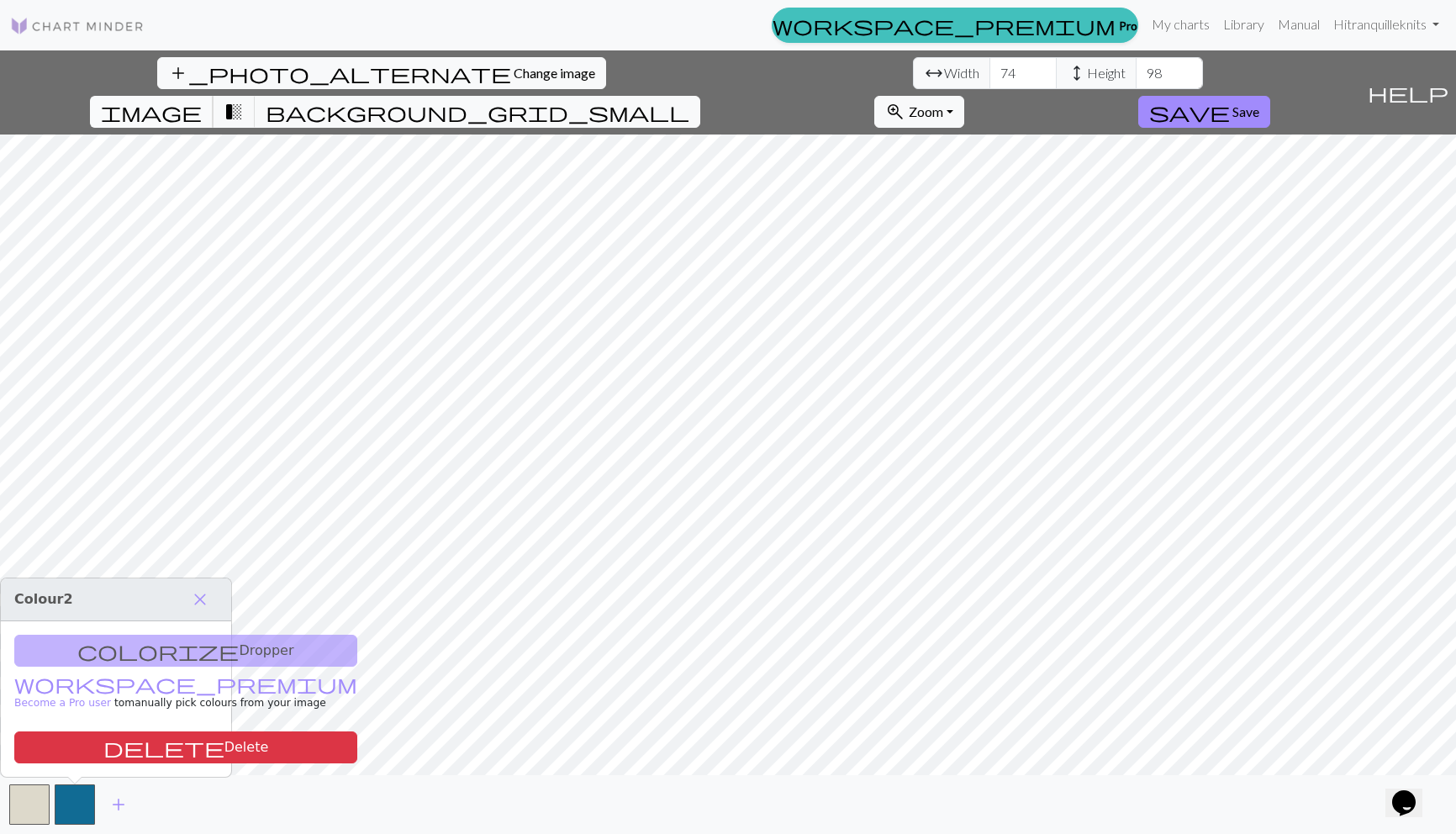
click at [201, 100] on span "image" at bounding box center [151, 111] width 101 height 24
click at [205, 592] on span "close" at bounding box center [200, 599] width 20 height 24
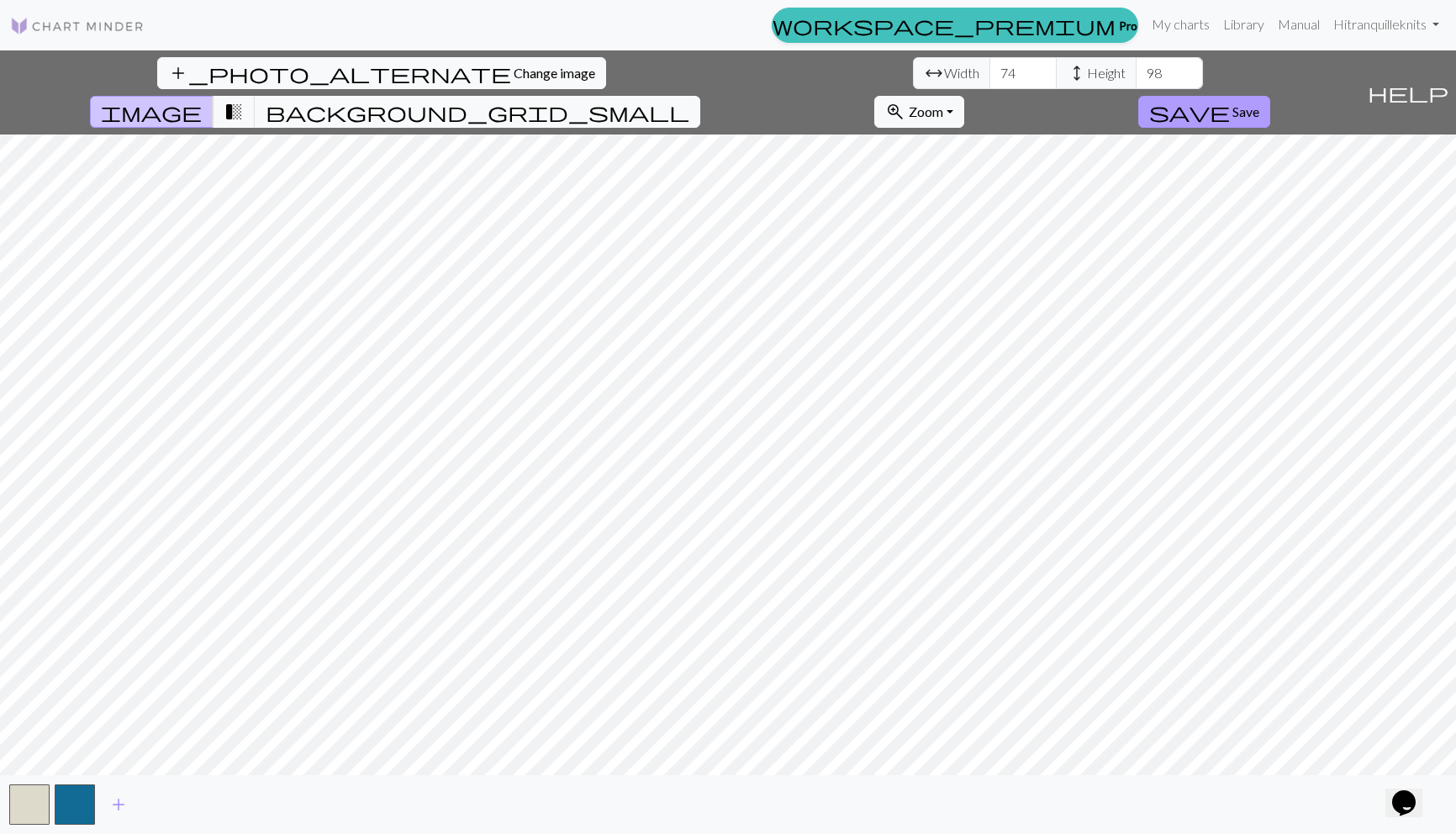
click at [1259, 103] on span "Save" at bounding box center [1246, 111] width 27 height 16
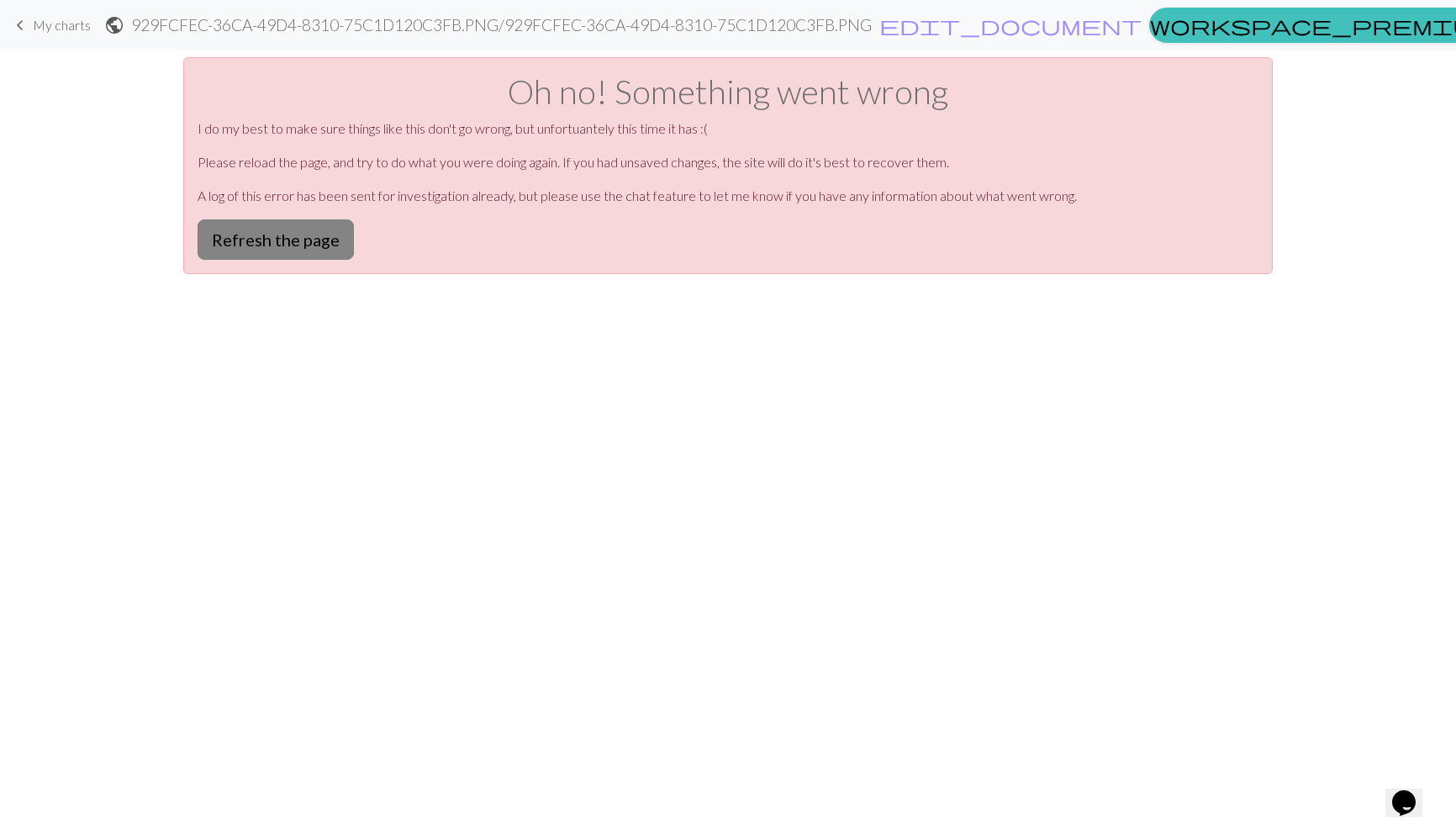
click at [245, 247] on button "Refresh the page" at bounding box center [276, 240] width 157 height 40
click at [298, 248] on button "Refresh the page" at bounding box center [276, 240] width 157 height 40
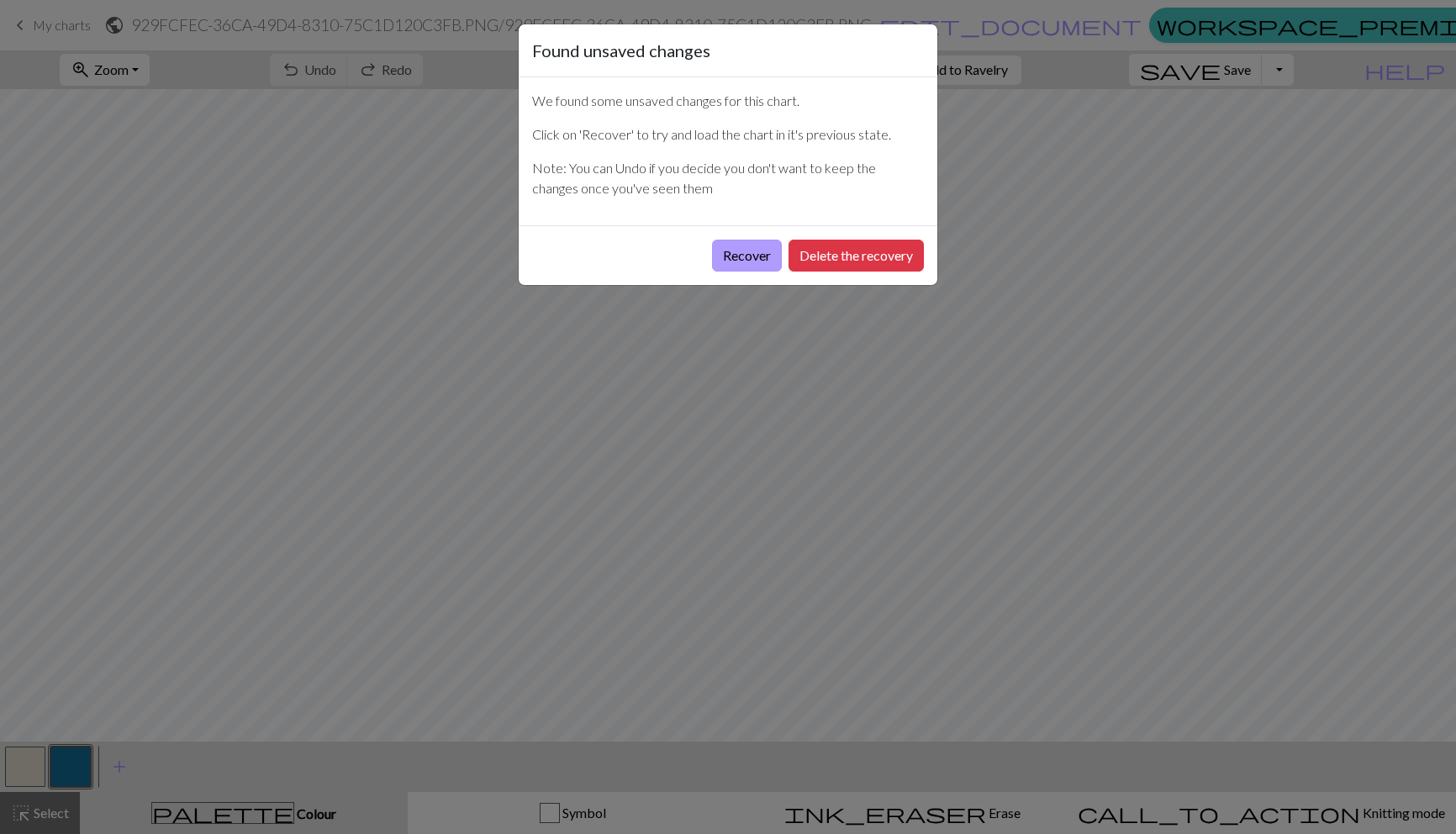
click at [766, 261] on button "Recover" at bounding box center [747, 256] width 70 height 32
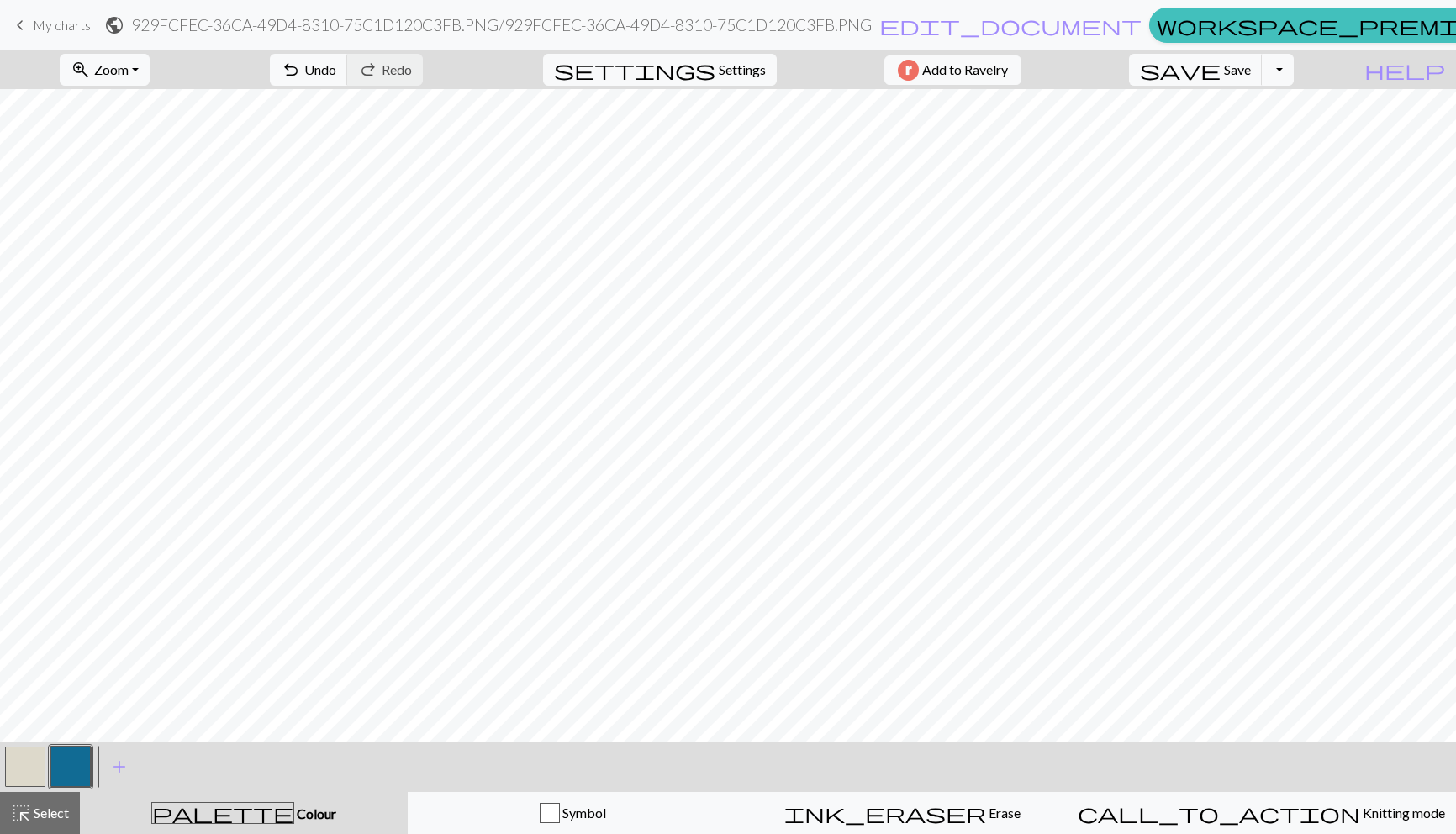
click at [31, 754] on button "button" at bounding box center [25, 767] width 40 height 40
click at [560, 820] on div "button" at bounding box center [549, 812] width 20 height 20
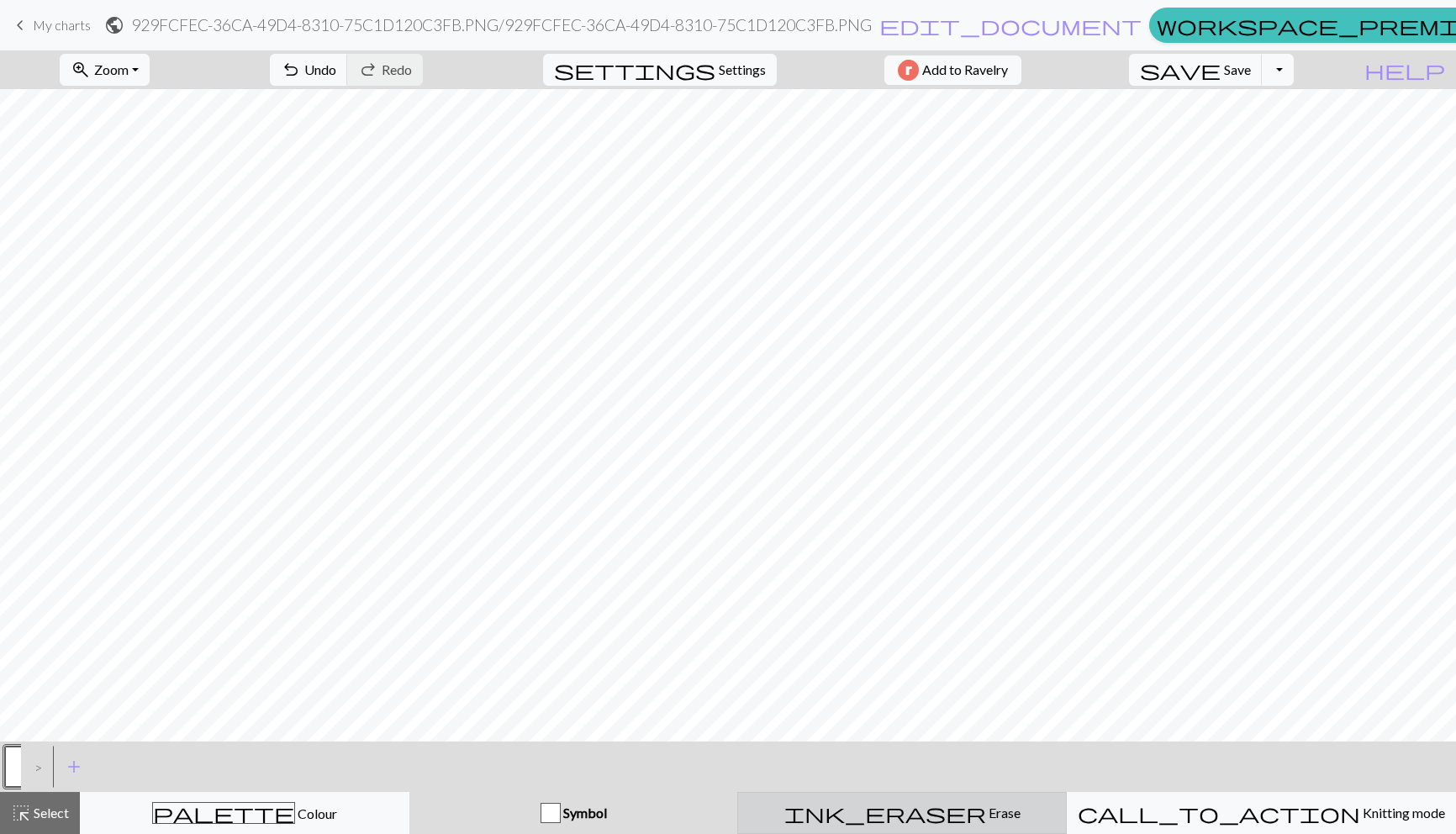
click at [986, 809] on span "Erase" at bounding box center [1002, 812] width 34 height 16
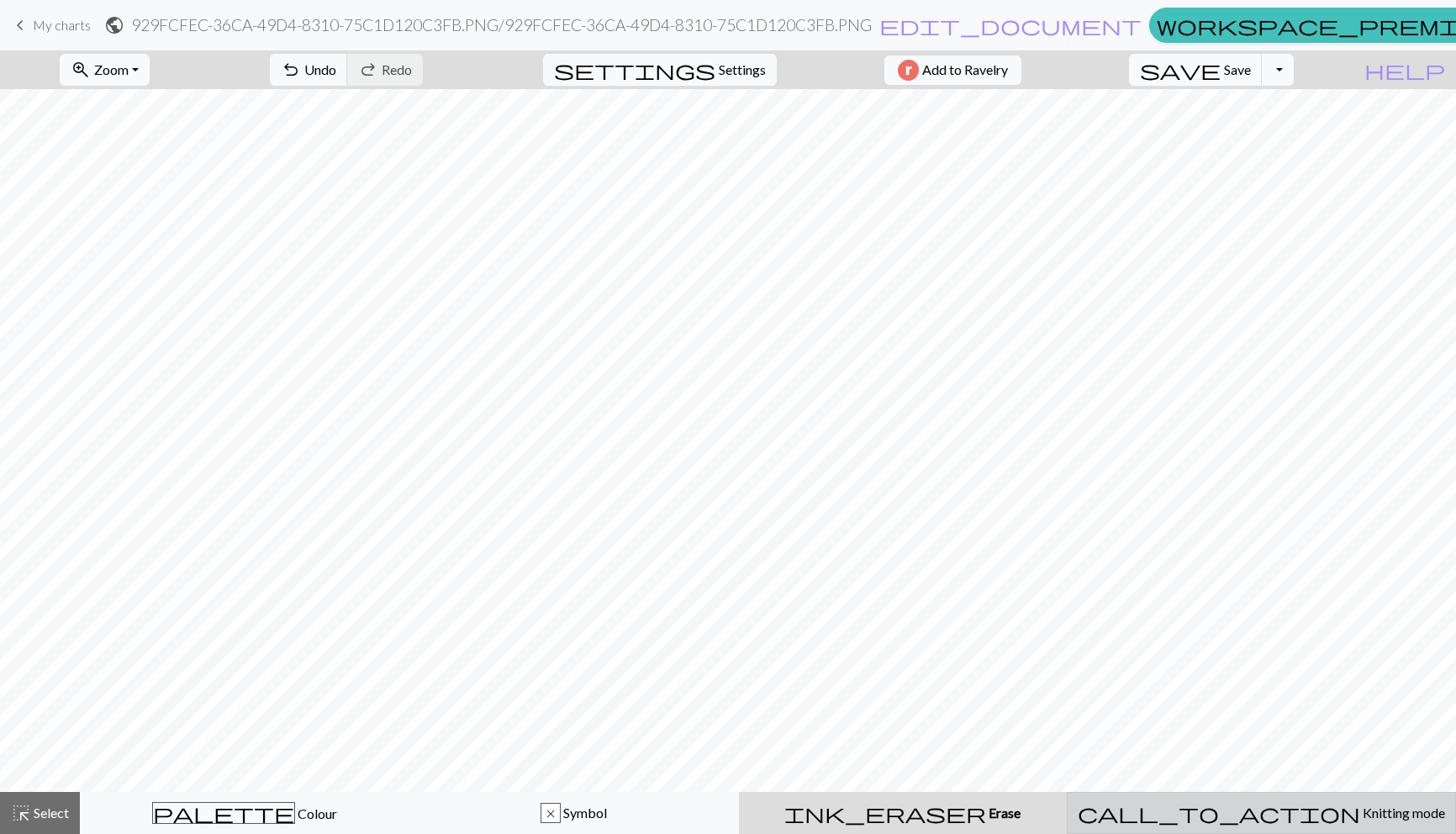
click at [1361, 816] on span "Knitting mode" at bounding box center [1403, 812] width 85 height 16
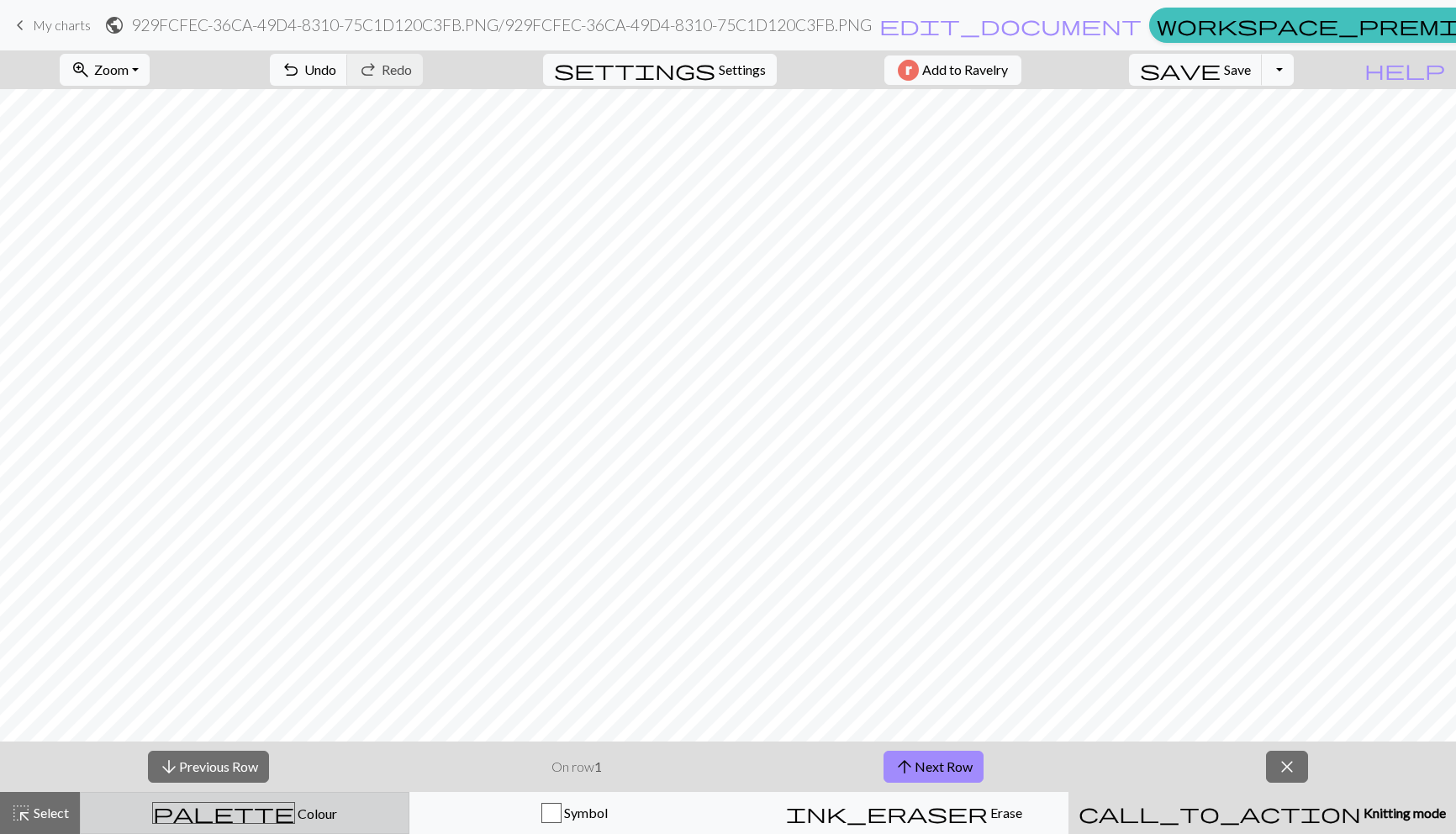
click at [314, 809] on div "palette Colour Colour" at bounding box center [244, 812] width 307 height 22
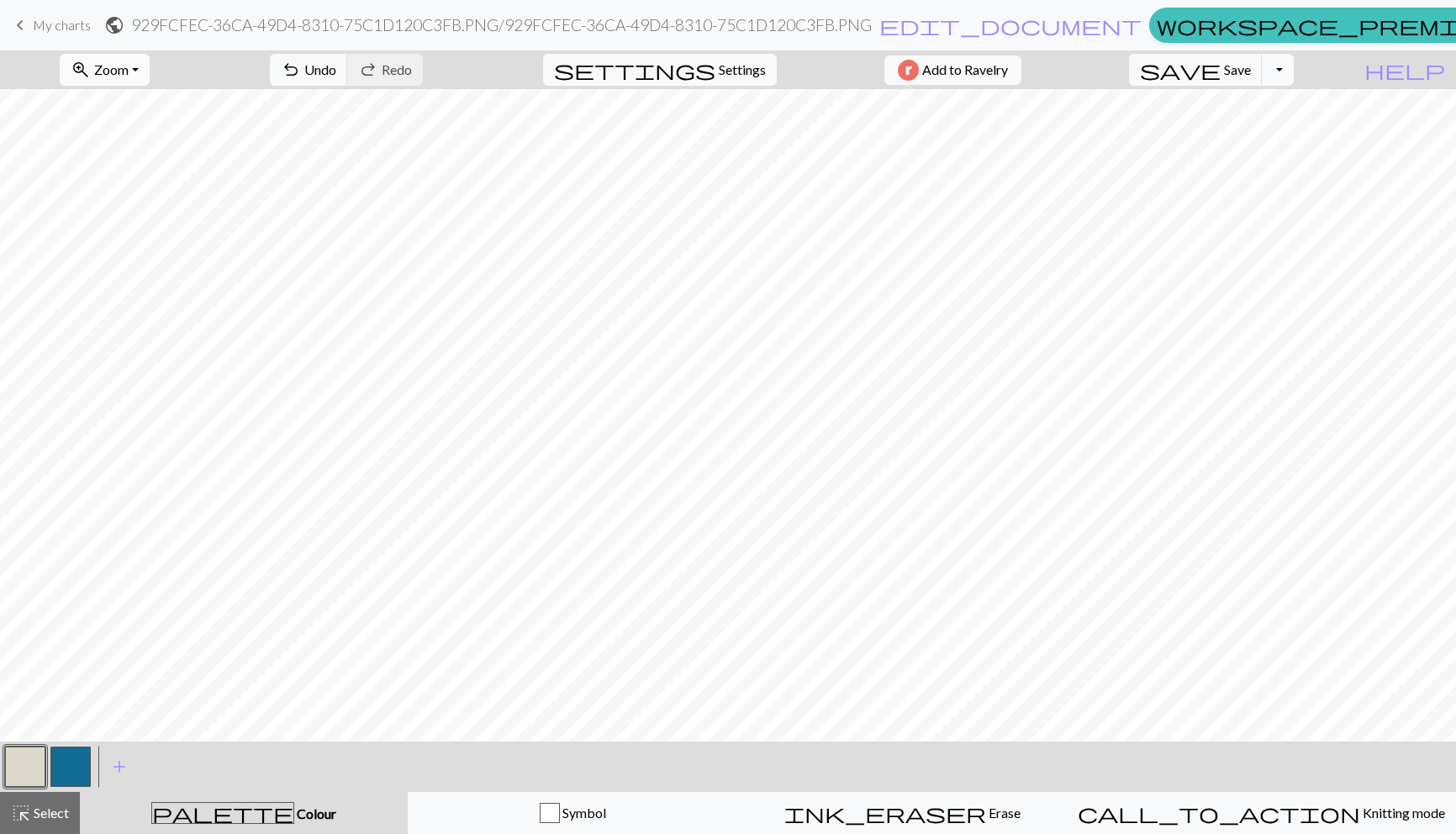
click at [150, 56] on button "zoom_in Zoom Zoom" at bounding box center [104, 69] width 90 height 32
click at [187, 235] on button "100%" at bounding box center [127, 228] width 133 height 27
click at [150, 67] on button "zoom_in Zoom Zoom" at bounding box center [104, 69] width 90 height 32
click at [151, 206] on button "50%" at bounding box center [127, 201] width 133 height 27
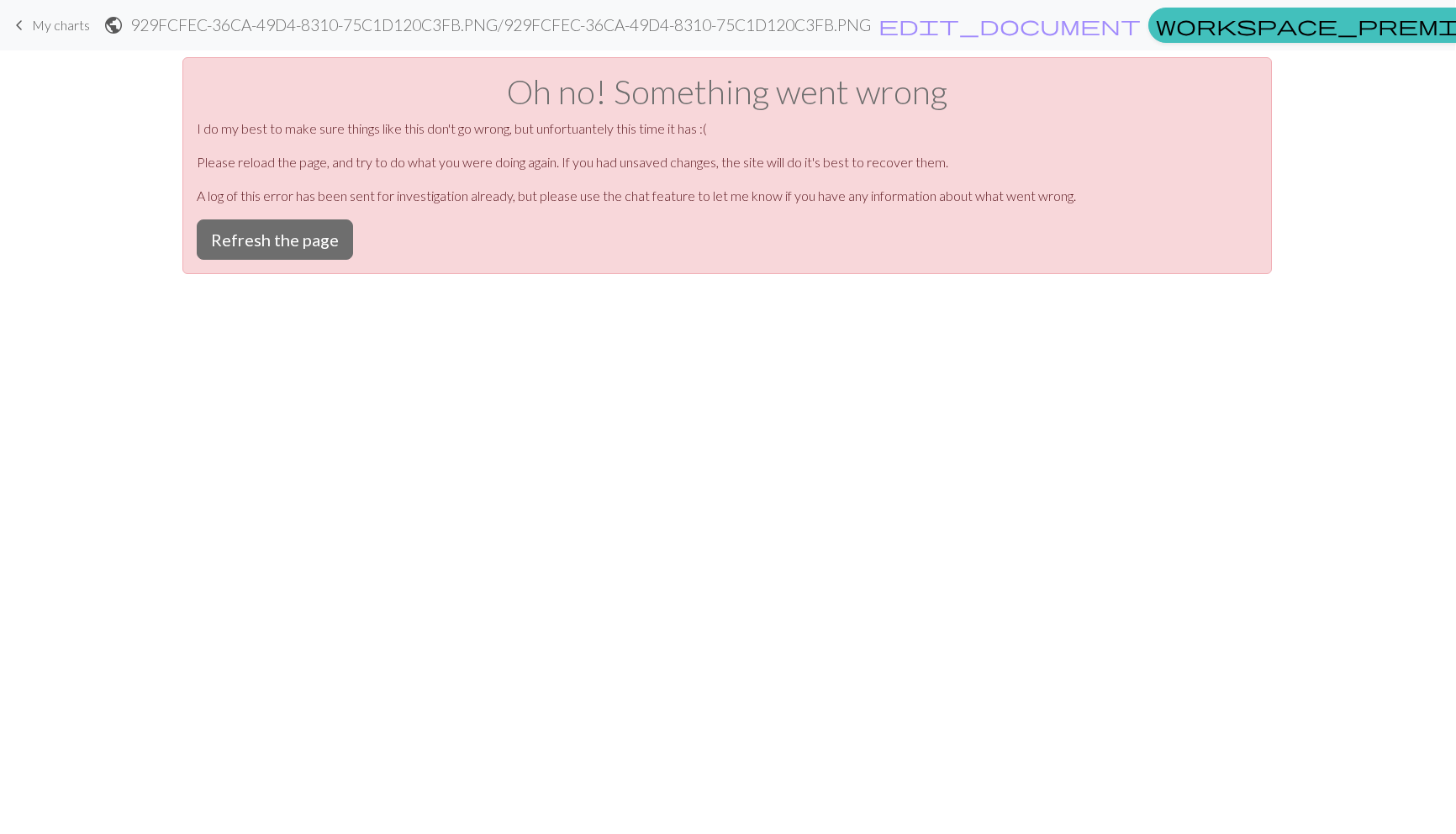
scroll to position [0, 0]
click at [281, 246] on button "Refresh the page" at bounding box center [276, 240] width 157 height 40
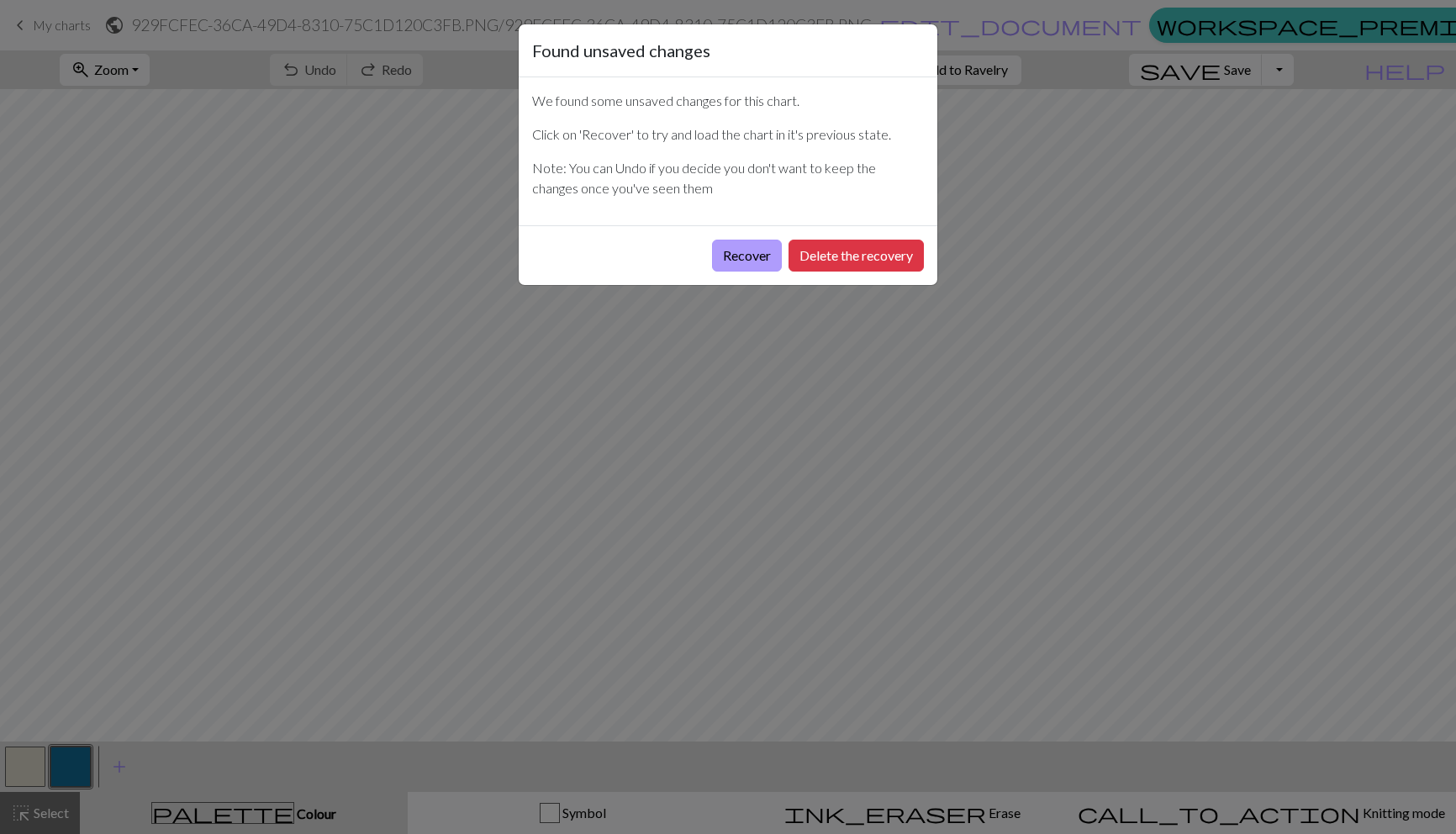
click at [735, 249] on button "Recover" at bounding box center [747, 256] width 70 height 32
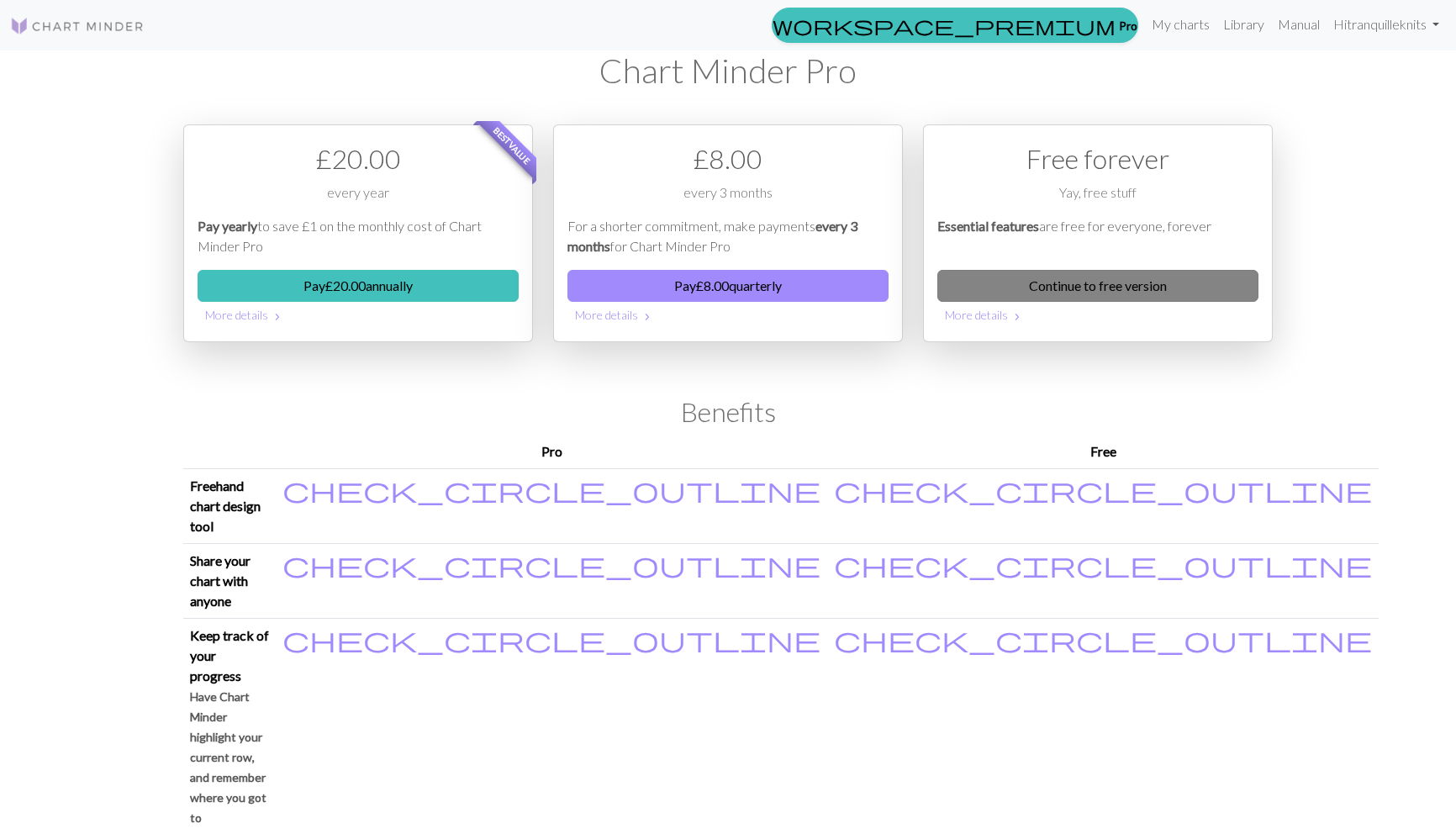
click at [1009, 291] on link "Continue to free version" at bounding box center [1098, 285] width 321 height 32
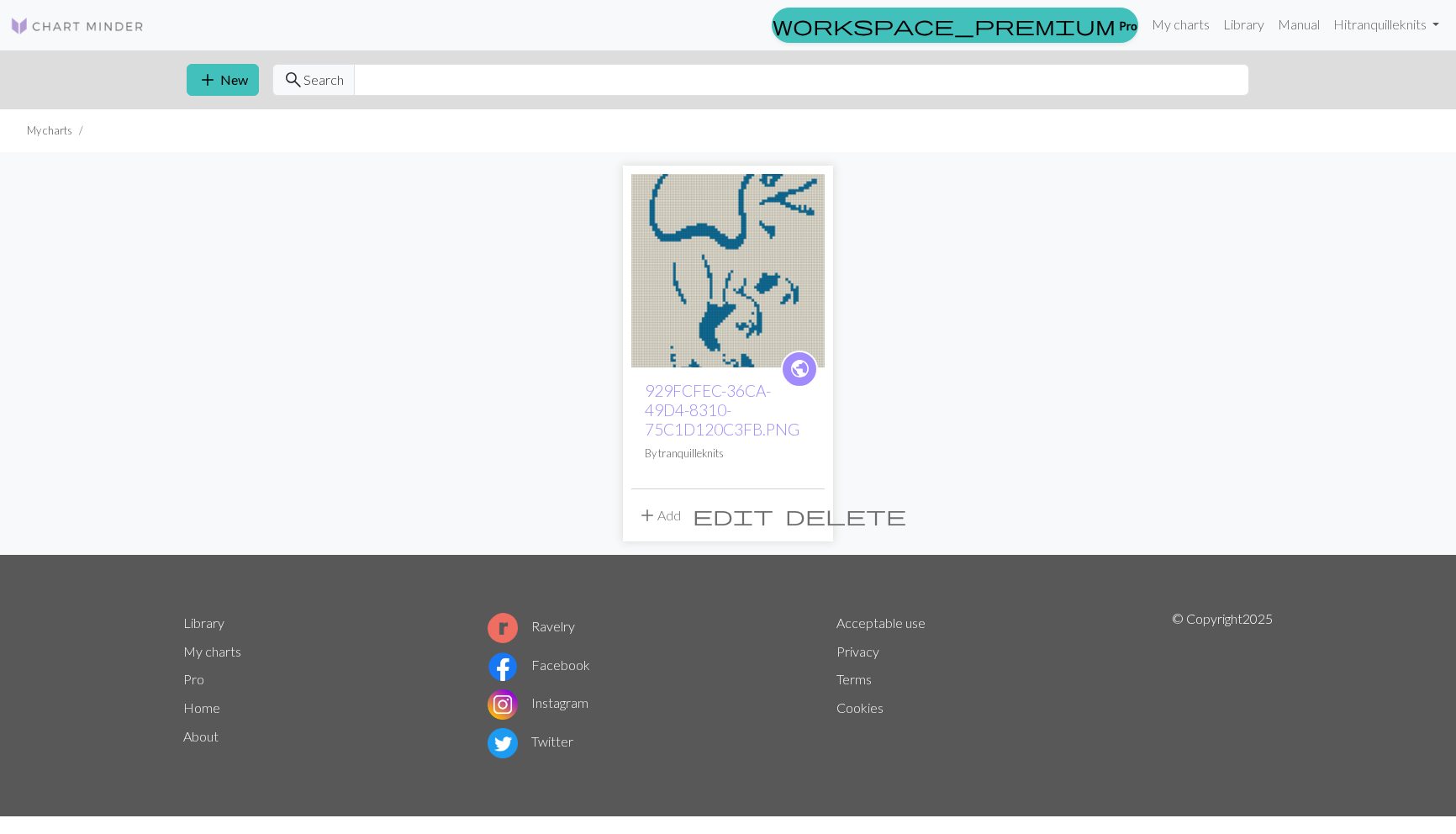
click at [739, 305] on img at bounding box center [728, 270] width 193 height 193
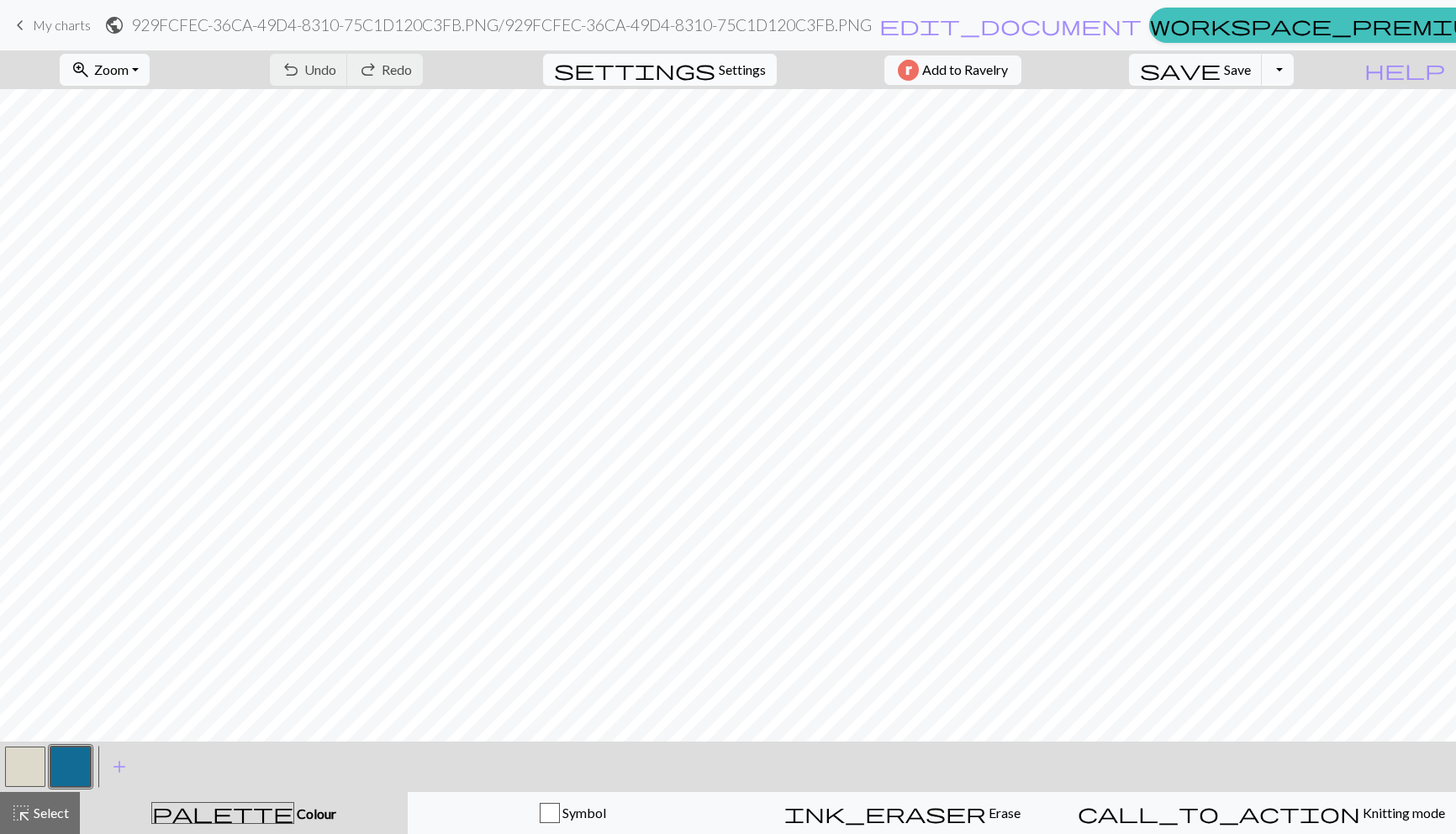
click at [720, 74] on span "Settings" at bounding box center [742, 69] width 47 height 20
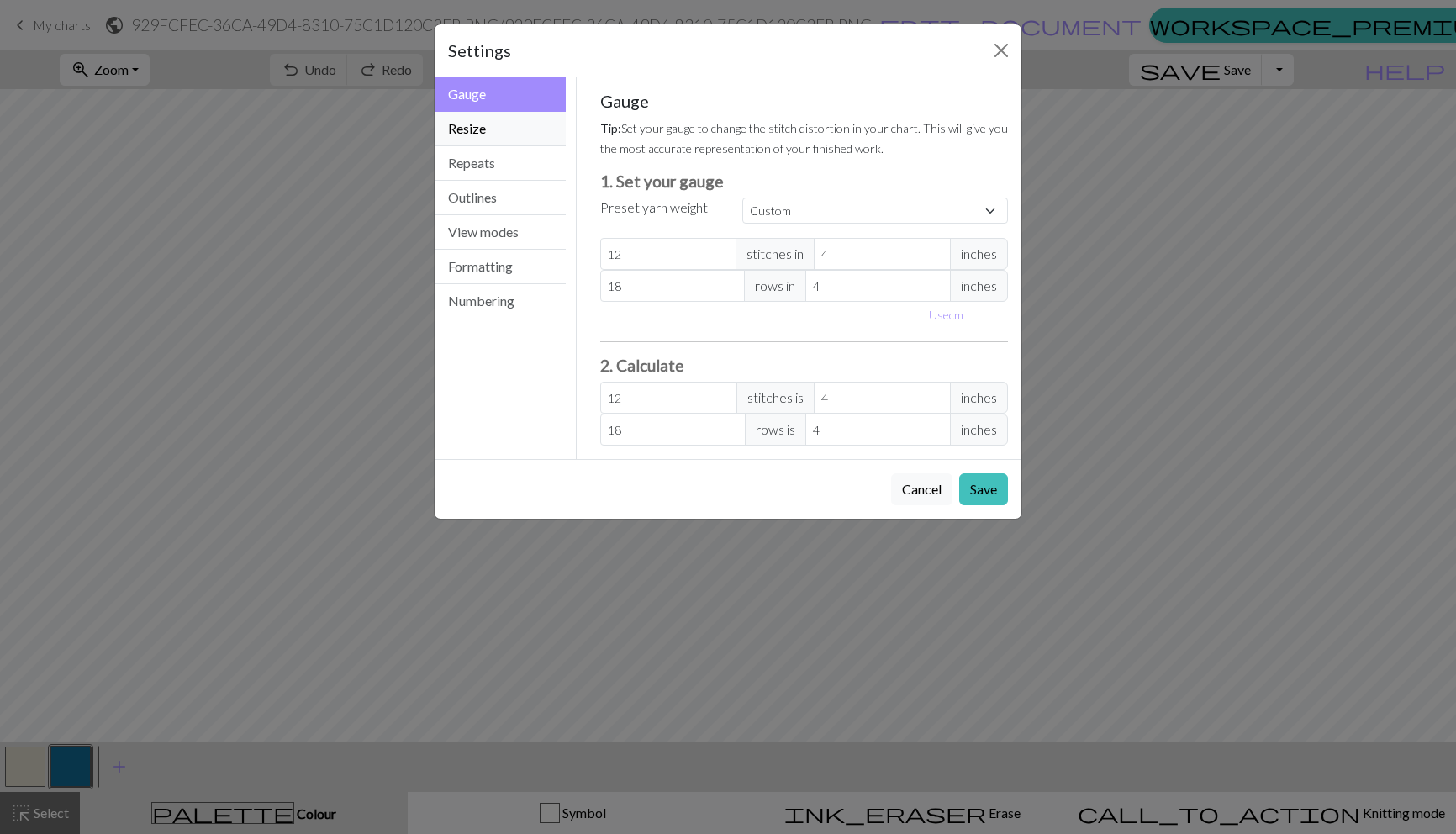
click at [486, 126] on button "Resize" at bounding box center [500, 129] width 131 height 34
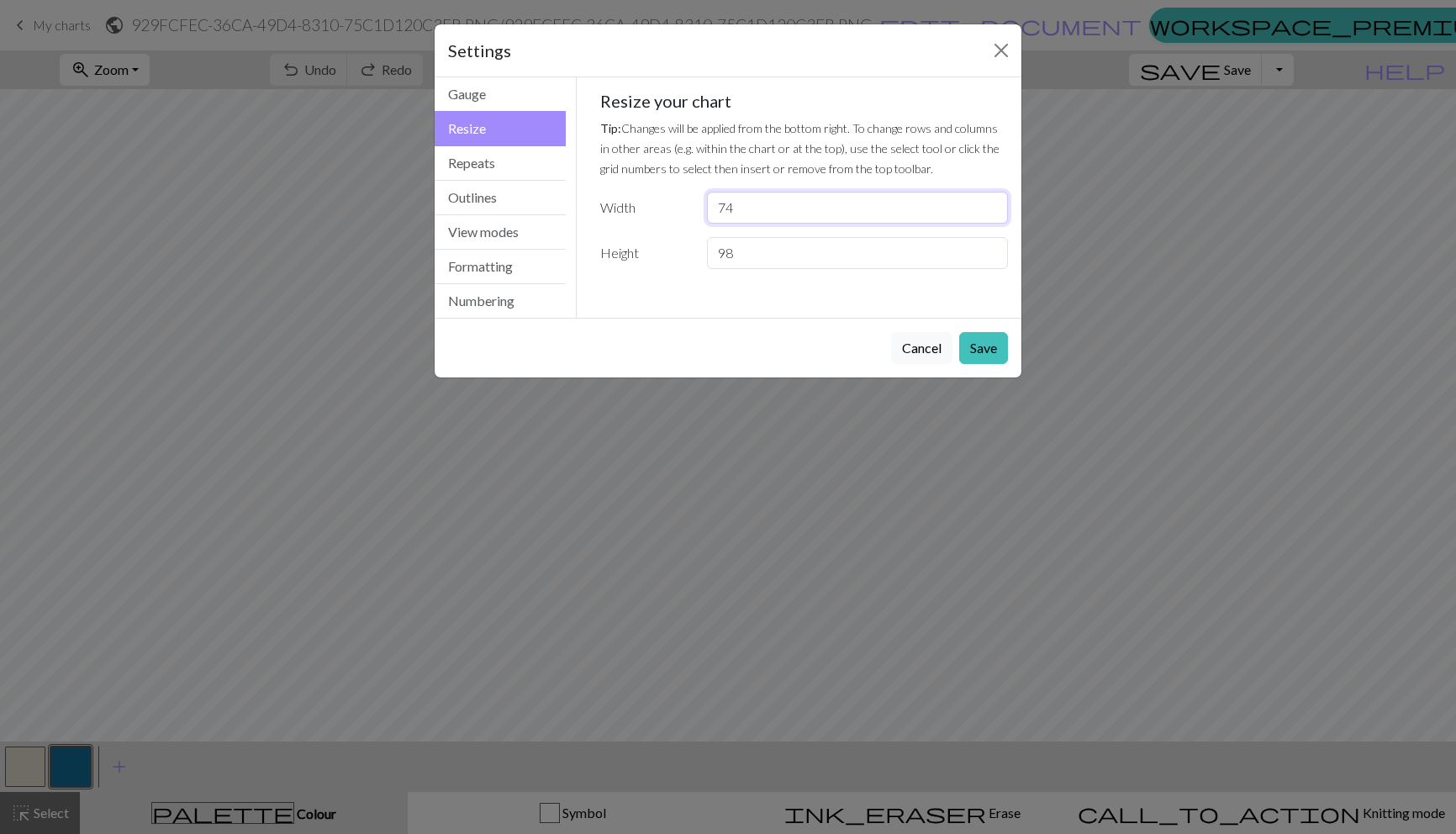
drag, startPoint x: 735, startPoint y: 206, endPoint x: 698, endPoint y: 205, distance: 37.0
click at [698, 206] on div "74" at bounding box center [857, 207] width 321 height 32
type input "41"
click at [759, 257] on input "98" at bounding box center [858, 253] width 301 height 32
drag, startPoint x: 754, startPoint y: 250, endPoint x: 645, endPoint y: 250, distance: 109.0
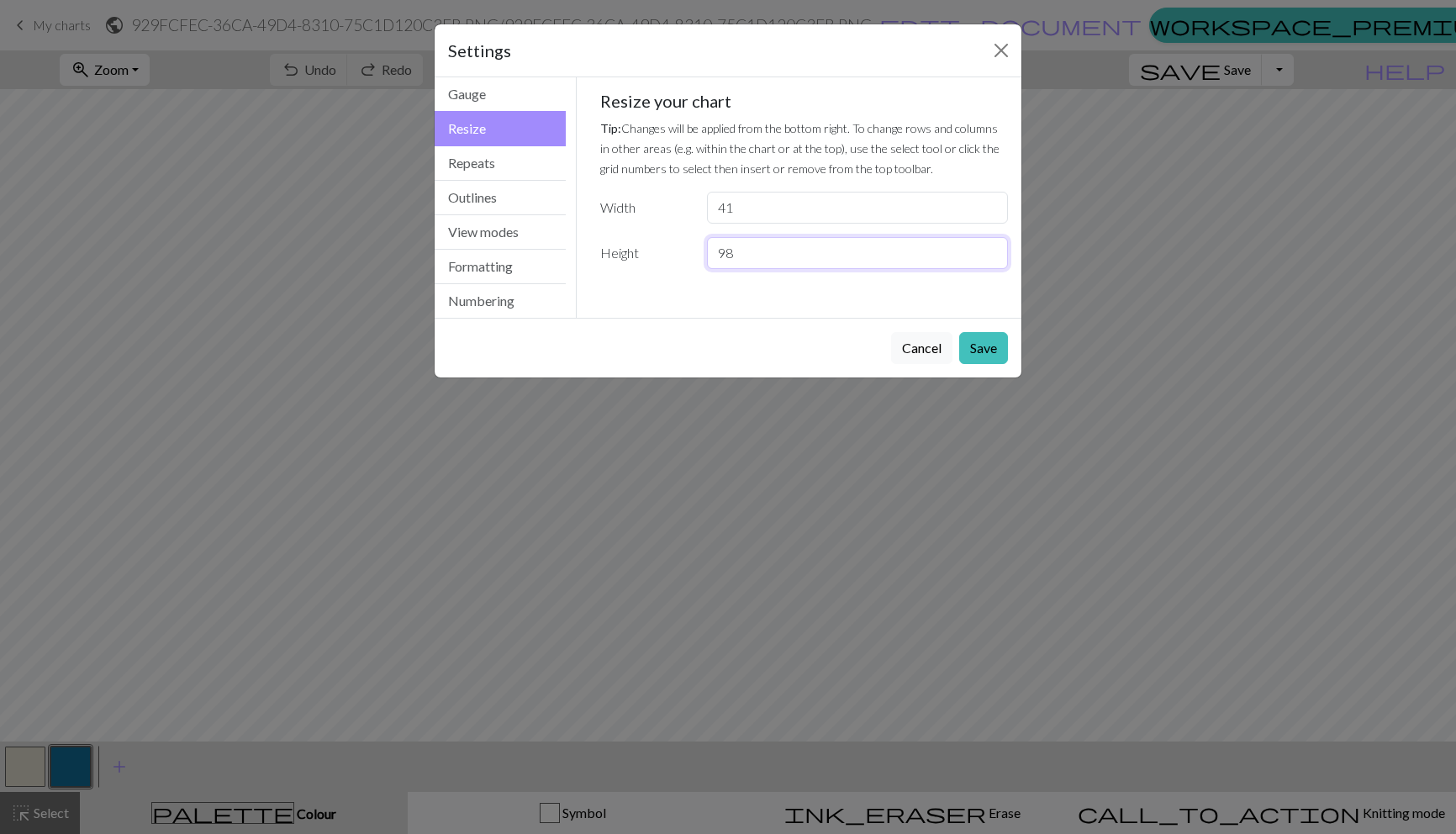
click at [646, 250] on div "Height 98" at bounding box center [805, 253] width 429 height 32
type input "56"
click at [493, 155] on button "Repeats" at bounding box center [500, 163] width 131 height 34
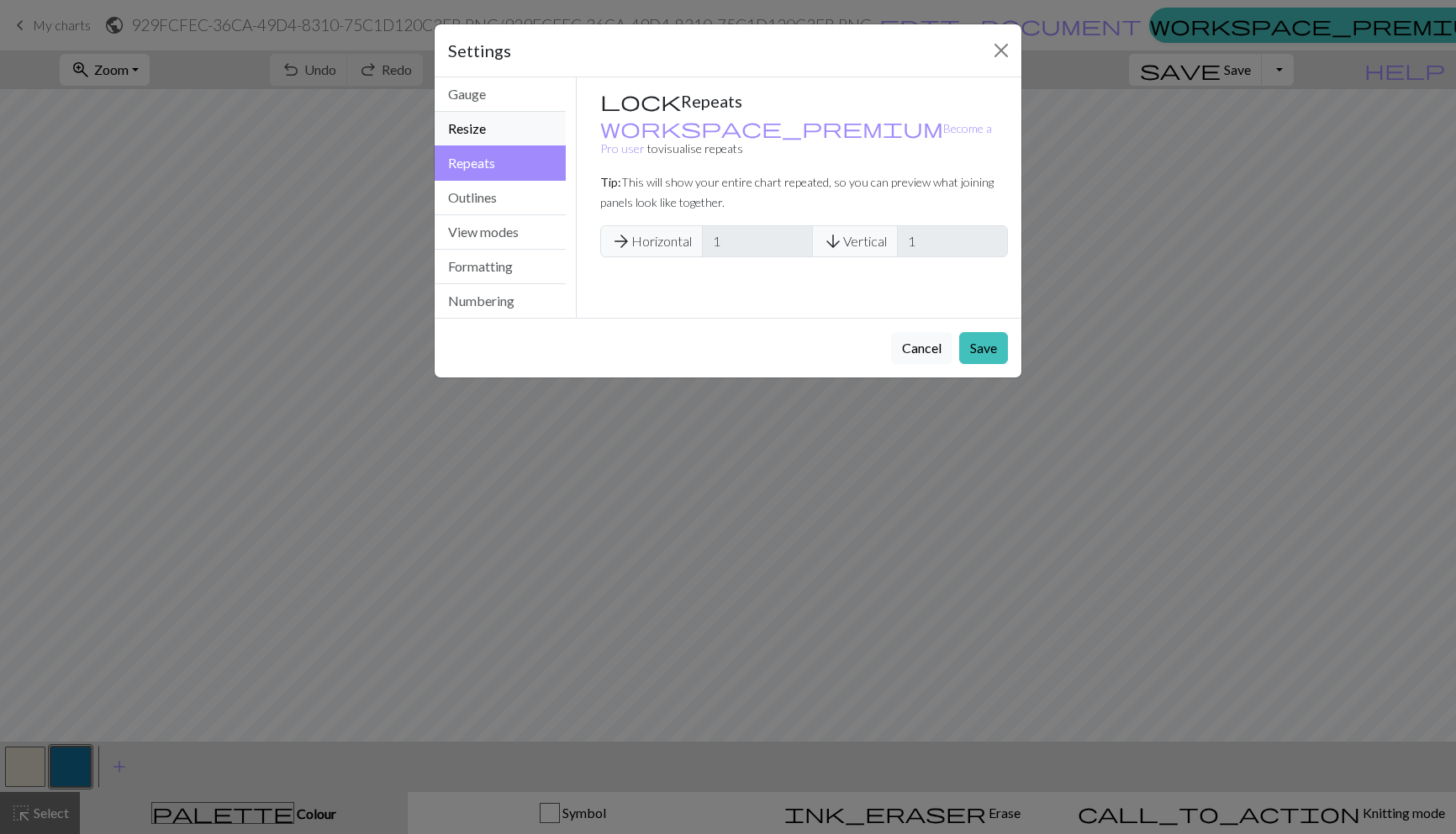
click at [492, 137] on button "Resize" at bounding box center [500, 129] width 131 height 34
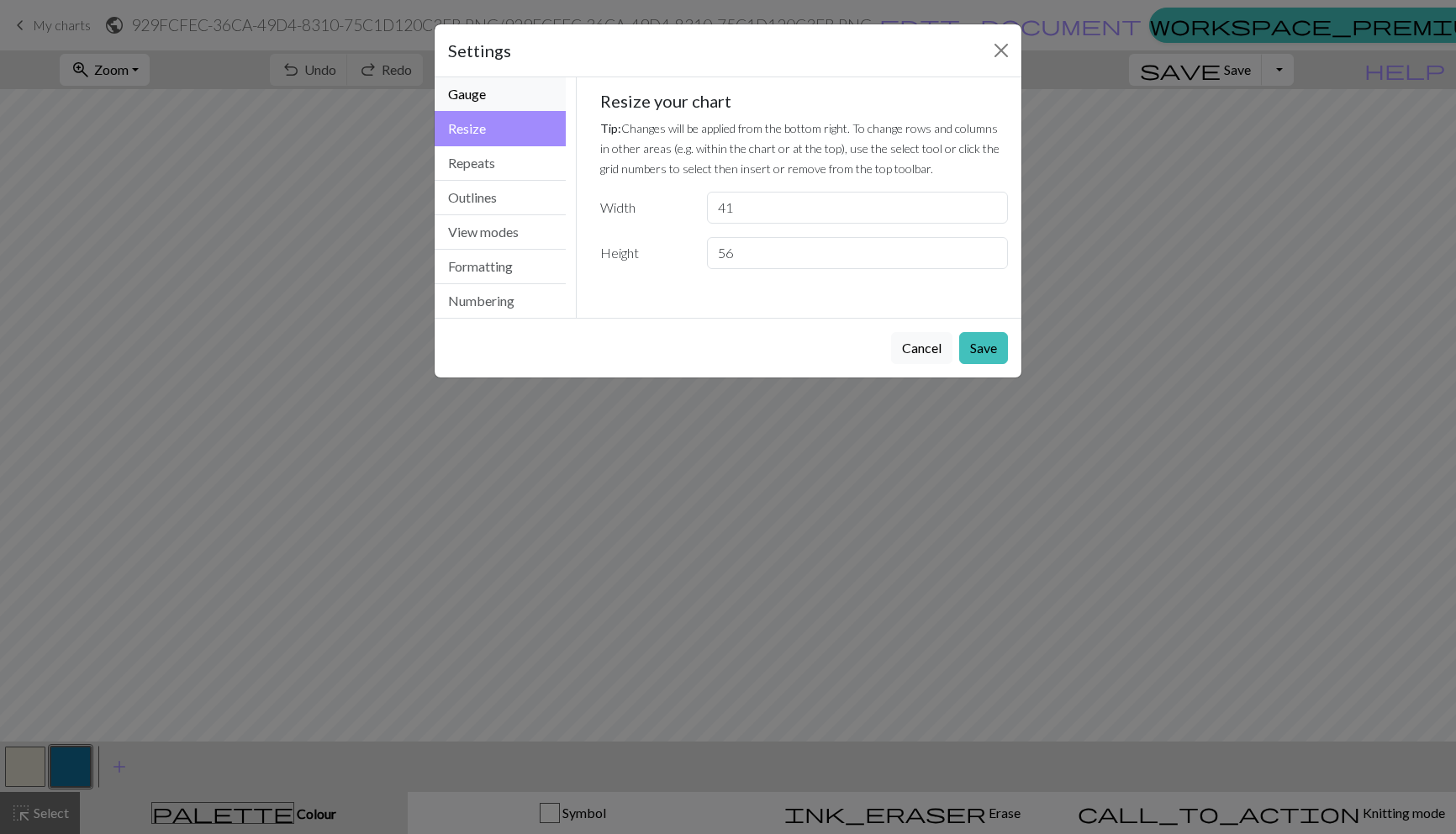
click at [500, 106] on button "Gauge" at bounding box center [500, 94] width 131 height 34
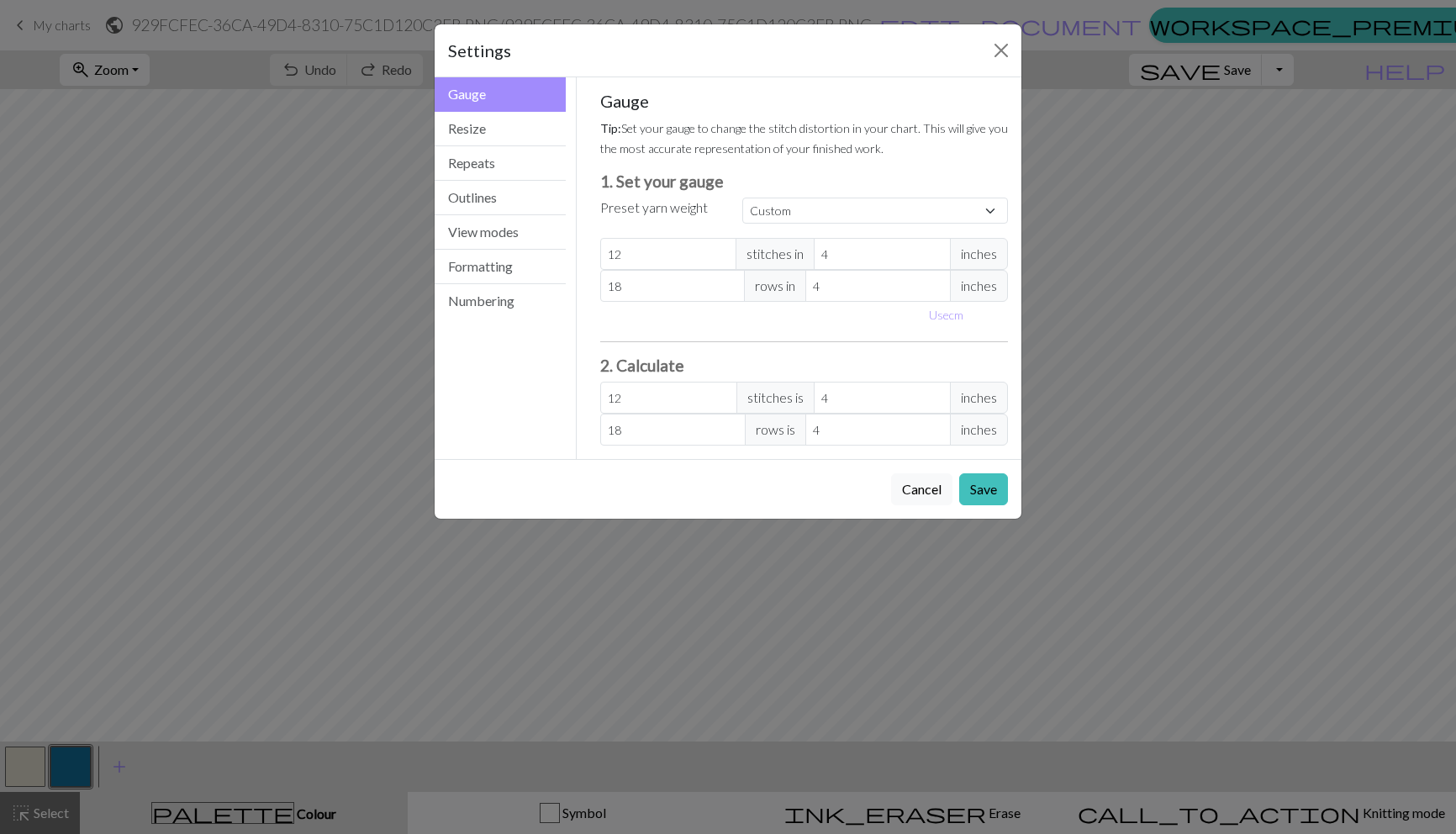
click at [991, 252] on span "inches" at bounding box center [979, 254] width 58 height 32
click at [947, 309] on button "Use cm" at bounding box center [946, 315] width 50 height 26
type input "10.16"
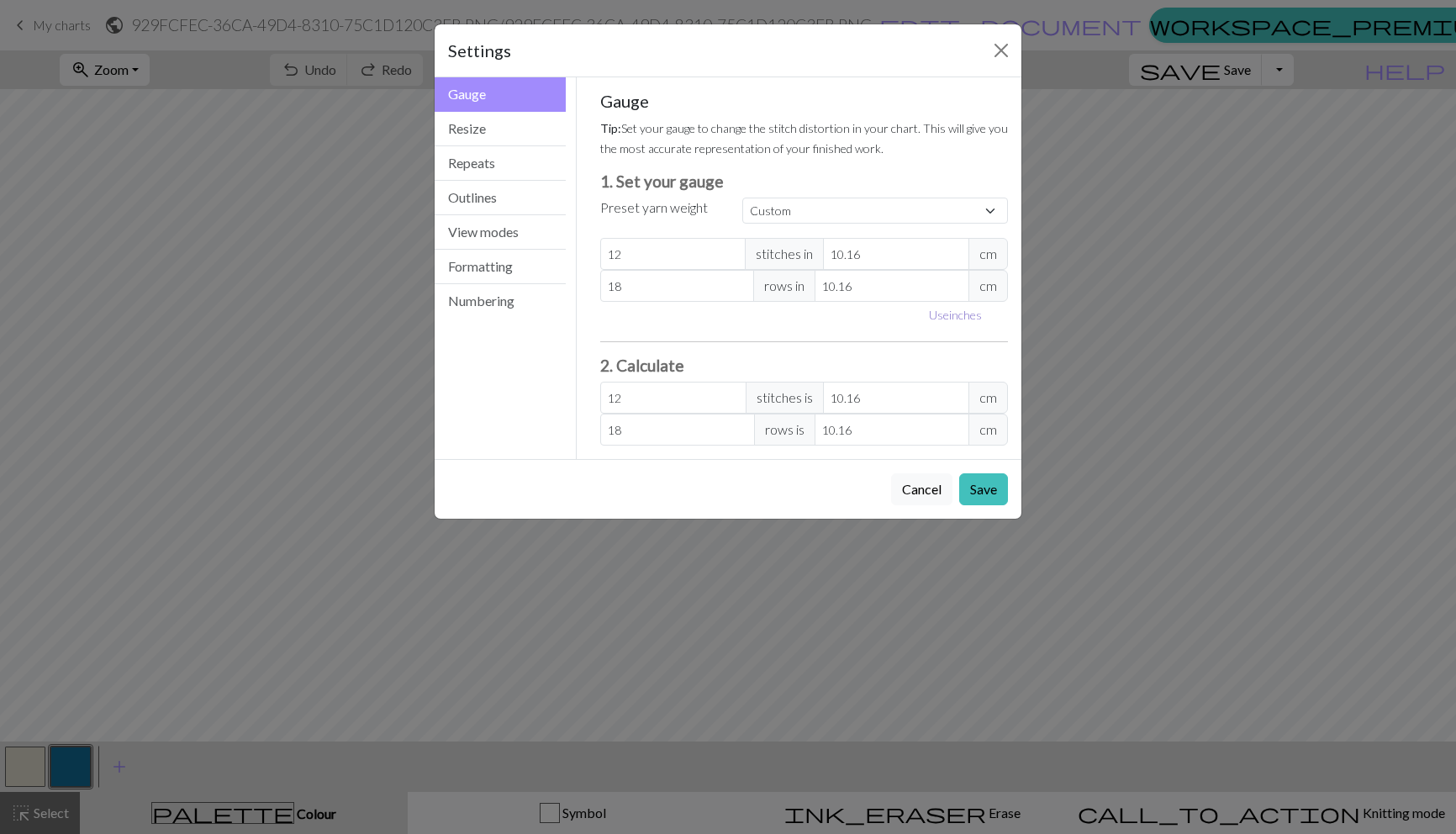
type input "10.16"
type input "9.16"
type input "13.31"
click at [958, 260] on input "9.16" at bounding box center [896, 254] width 146 height 32
type input "10.16"
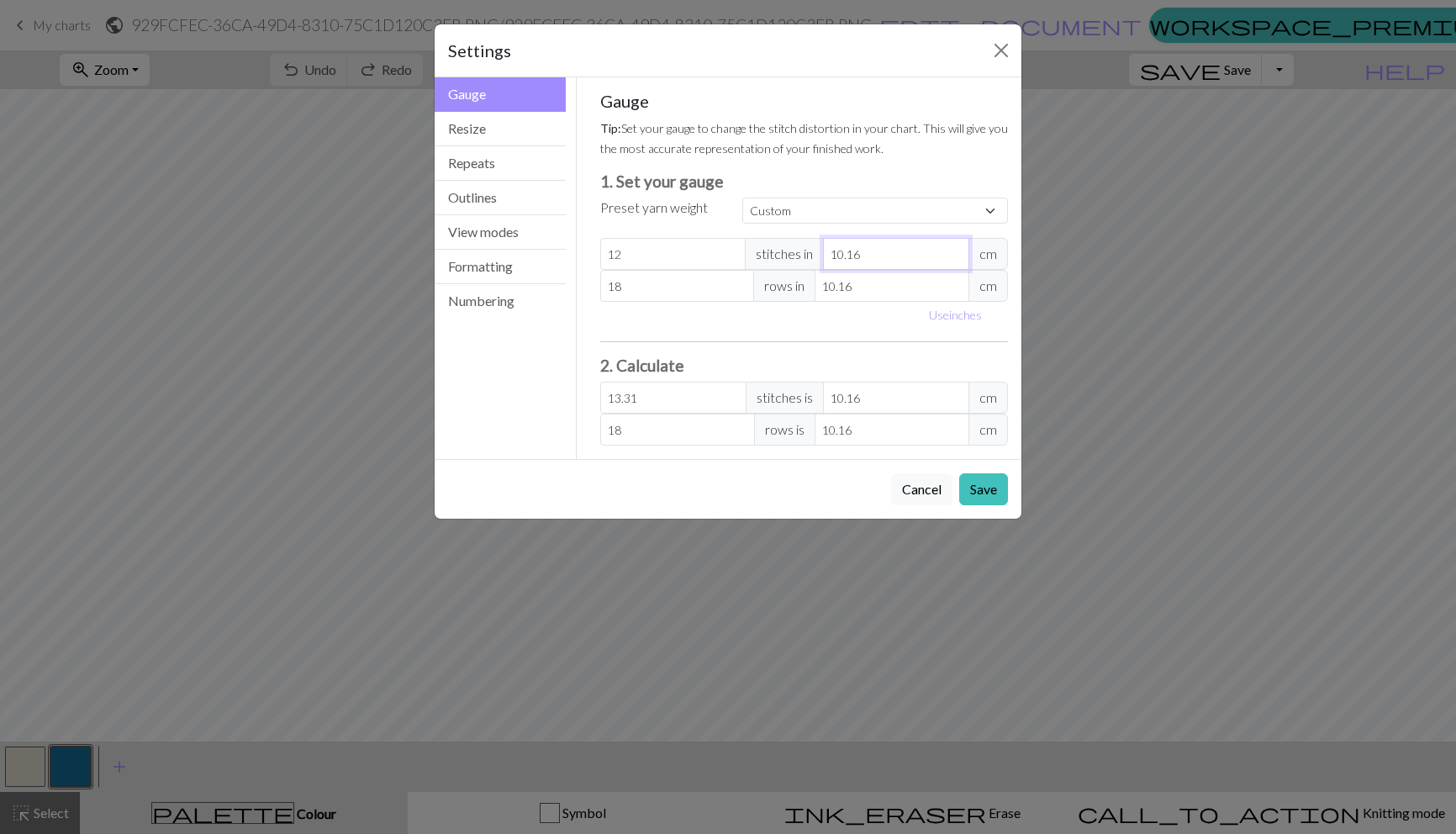
type input "12"
click at [953, 247] on input "10.16" at bounding box center [896, 254] width 146 height 32
drag, startPoint x: 902, startPoint y: 253, endPoint x: 742, endPoint y: 243, distance: 160.3
click at [742, 243] on div "12 stitches in 10.16 cm" at bounding box center [805, 254] width 409 height 32
type input "1"
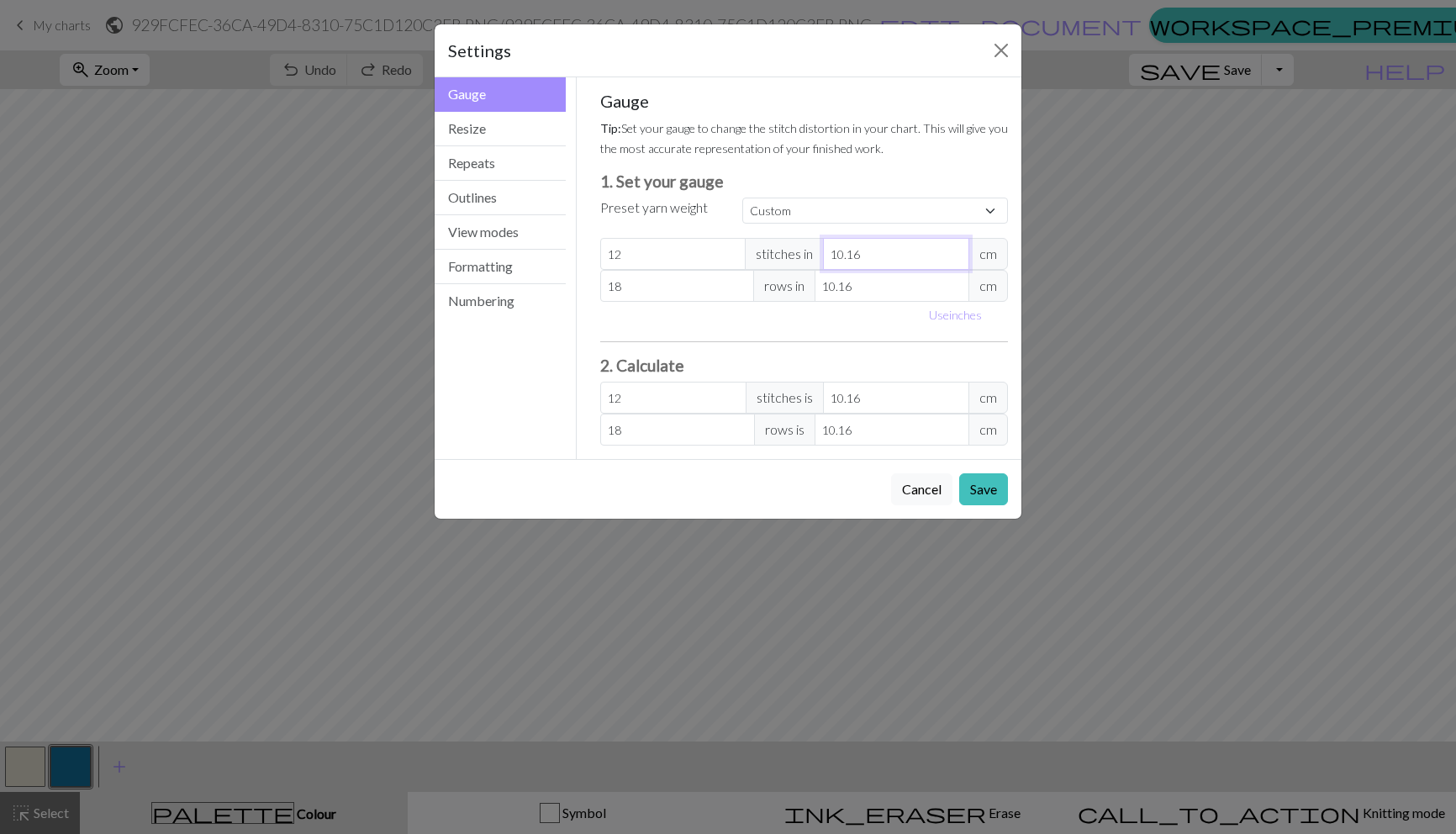
type input "121.92"
type input "10"
type input "12.19"
type input "10"
click at [886, 293] on input "10.16" at bounding box center [891, 285] width 155 height 32
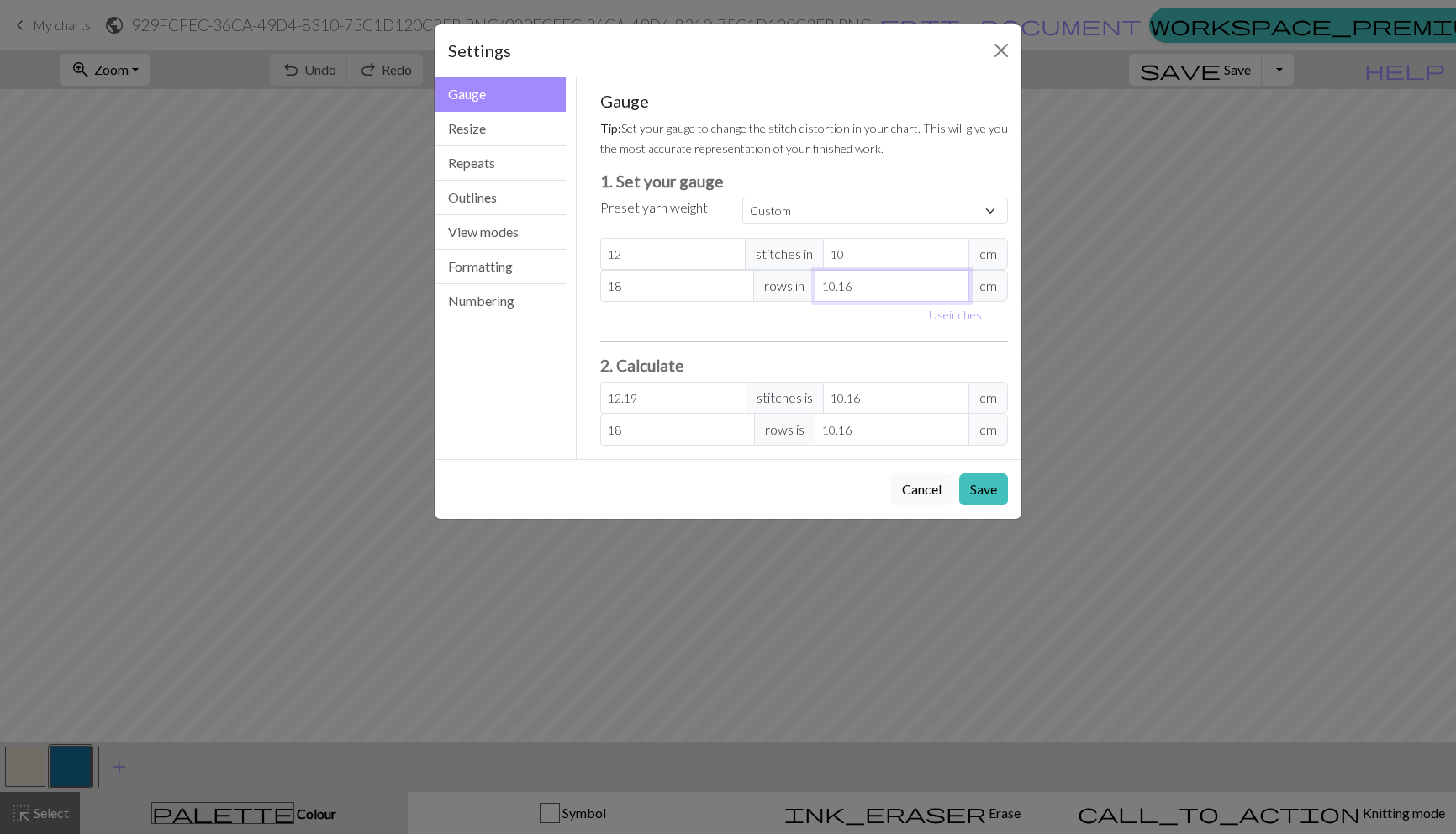
drag, startPoint x: 875, startPoint y: 287, endPoint x: 761, endPoint y: 274, distance: 114.7
click at [763, 274] on div "18 rows in 10.16 cm" at bounding box center [805, 285] width 409 height 32
type input "1"
type input "182.88"
type input "10"
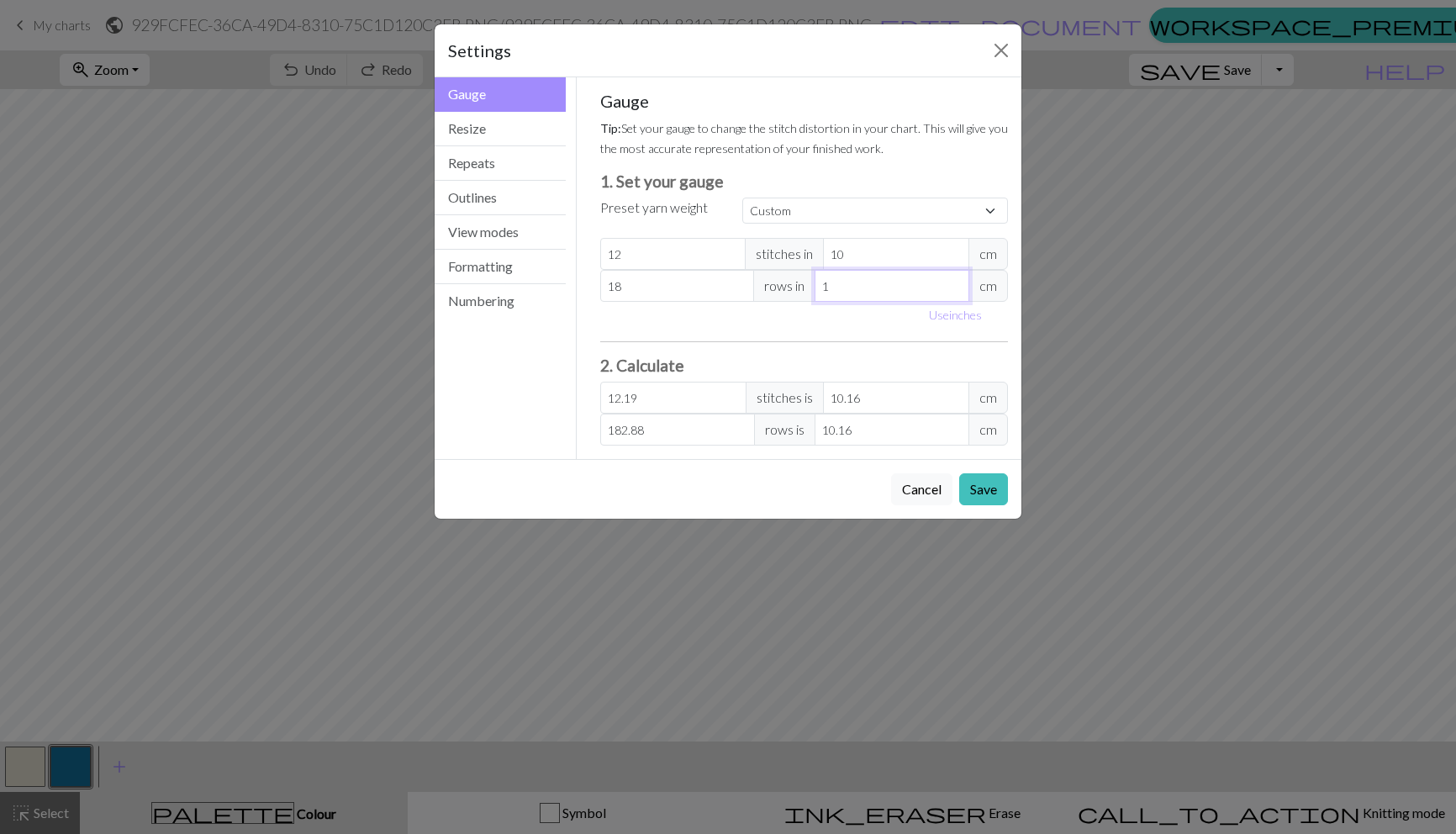
type input "18.29"
type input "10"
click at [664, 253] on input "12" at bounding box center [673, 254] width 146 height 32
drag, startPoint x: 645, startPoint y: 255, endPoint x: 539, endPoint y: 245, distance: 106.5
click at [541, 246] on div "Gauge Gauge Resize Repeats Outlines View modes Formatting Numbering Gauge Resiz…" at bounding box center [728, 268] width 607 height 382
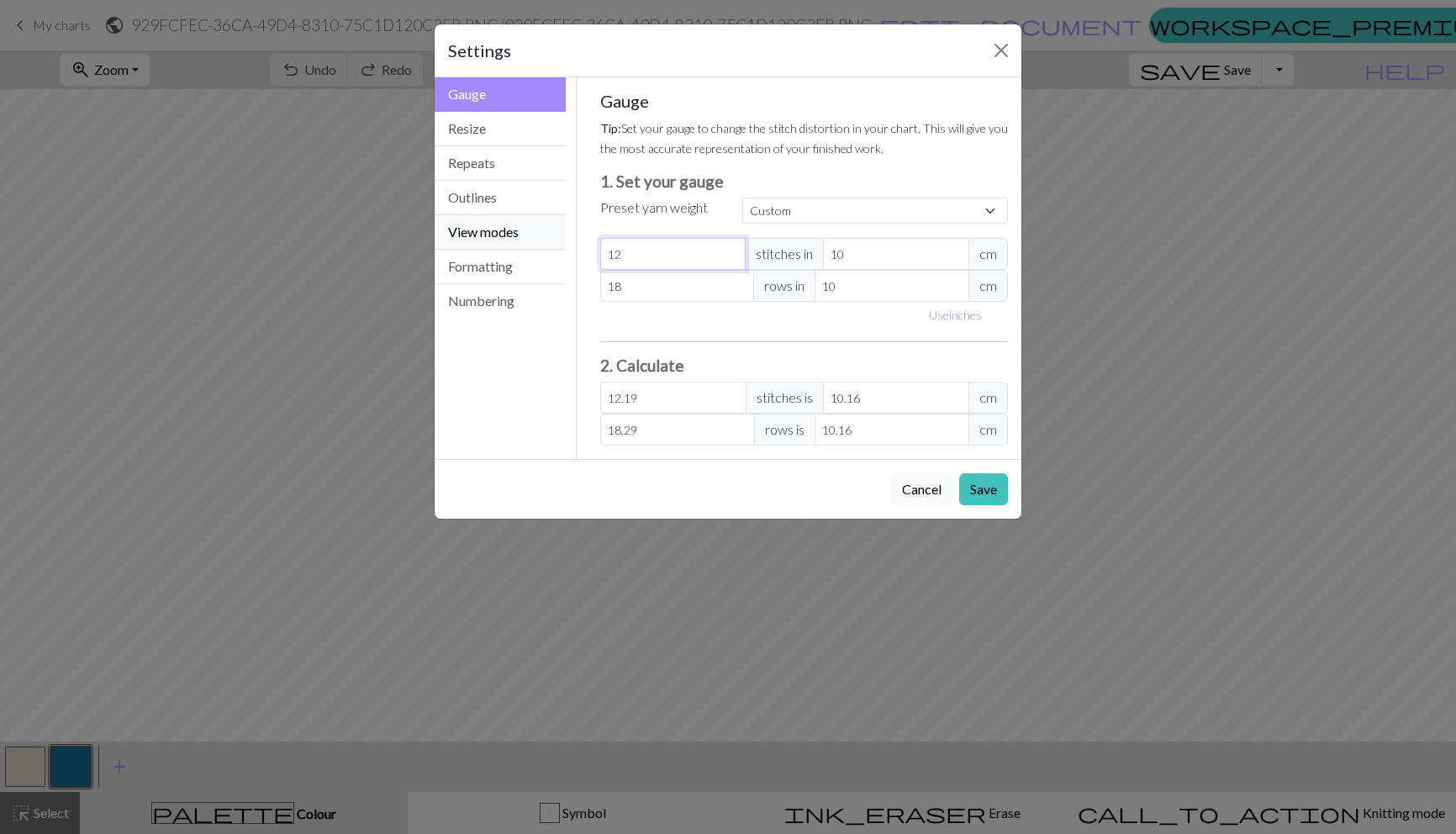
type input "2"
type input "2.03"
type input "21"
type input "21.34"
type input "21"
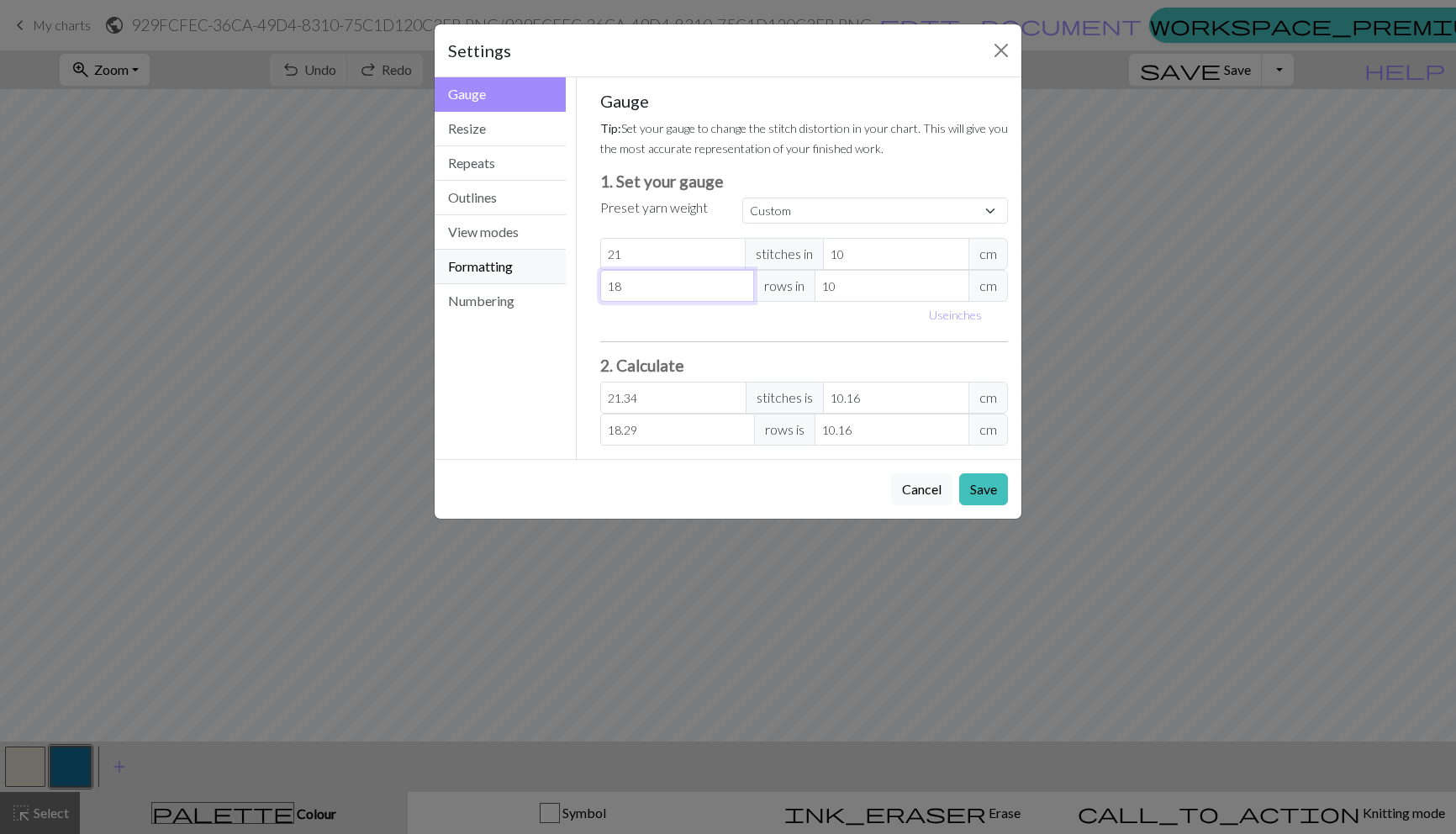
drag, startPoint x: 640, startPoint y: 282, endPoint x: 523, endPoint y: 281, distance: 117.0
click at [524, 281] on div "Gauge Gauge Resize Repeats Outlines View modes Formatting Numbering Gauge Resiz…" at bounding box center [728, 268] width 607 height 382
type input "2"
type input "2.03"
type input "28"
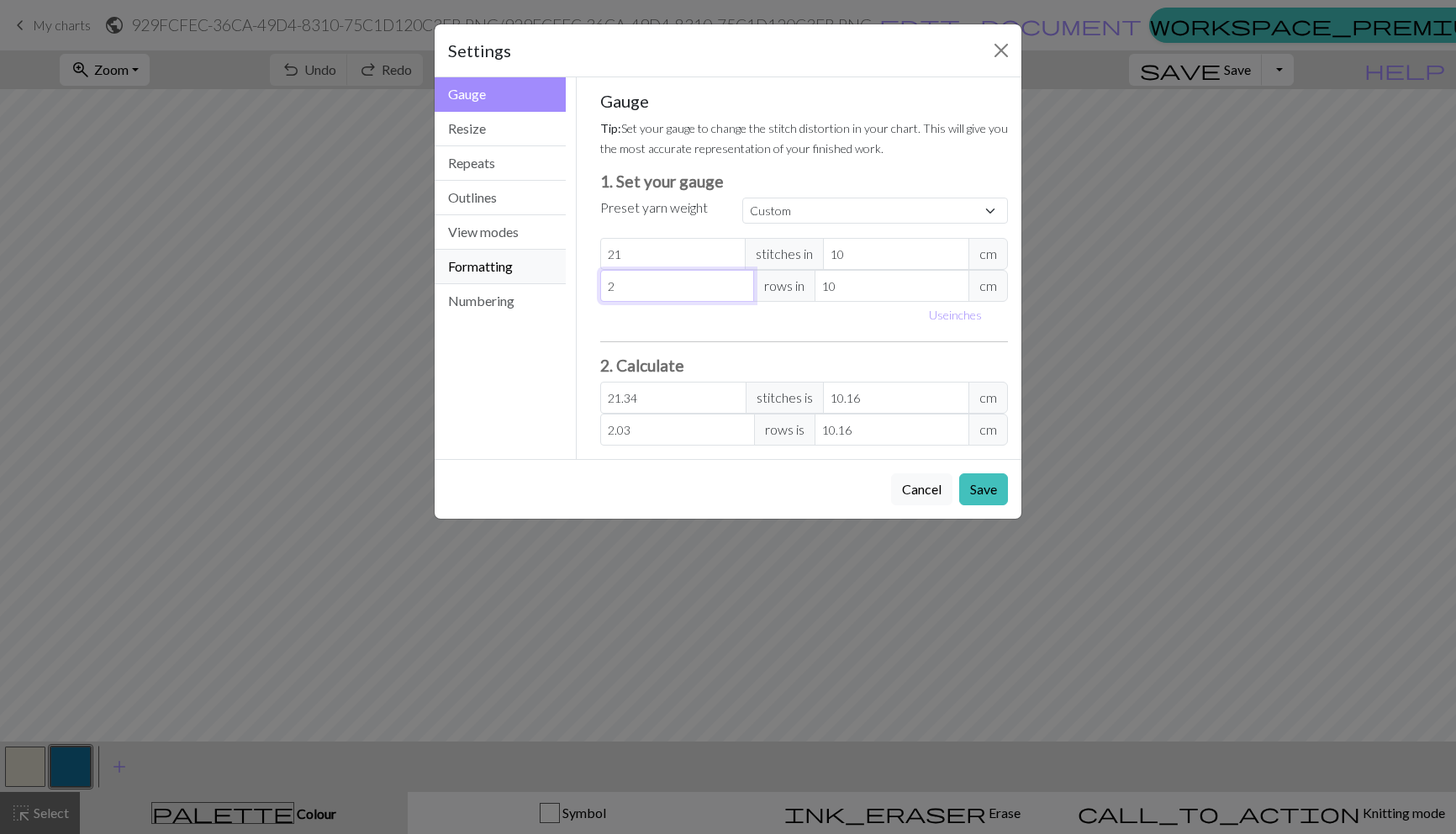
type input "28.45"
type input "28"
click at [532, 137] on button "Resize" at bounding box center [500, 129] width 131 height 34
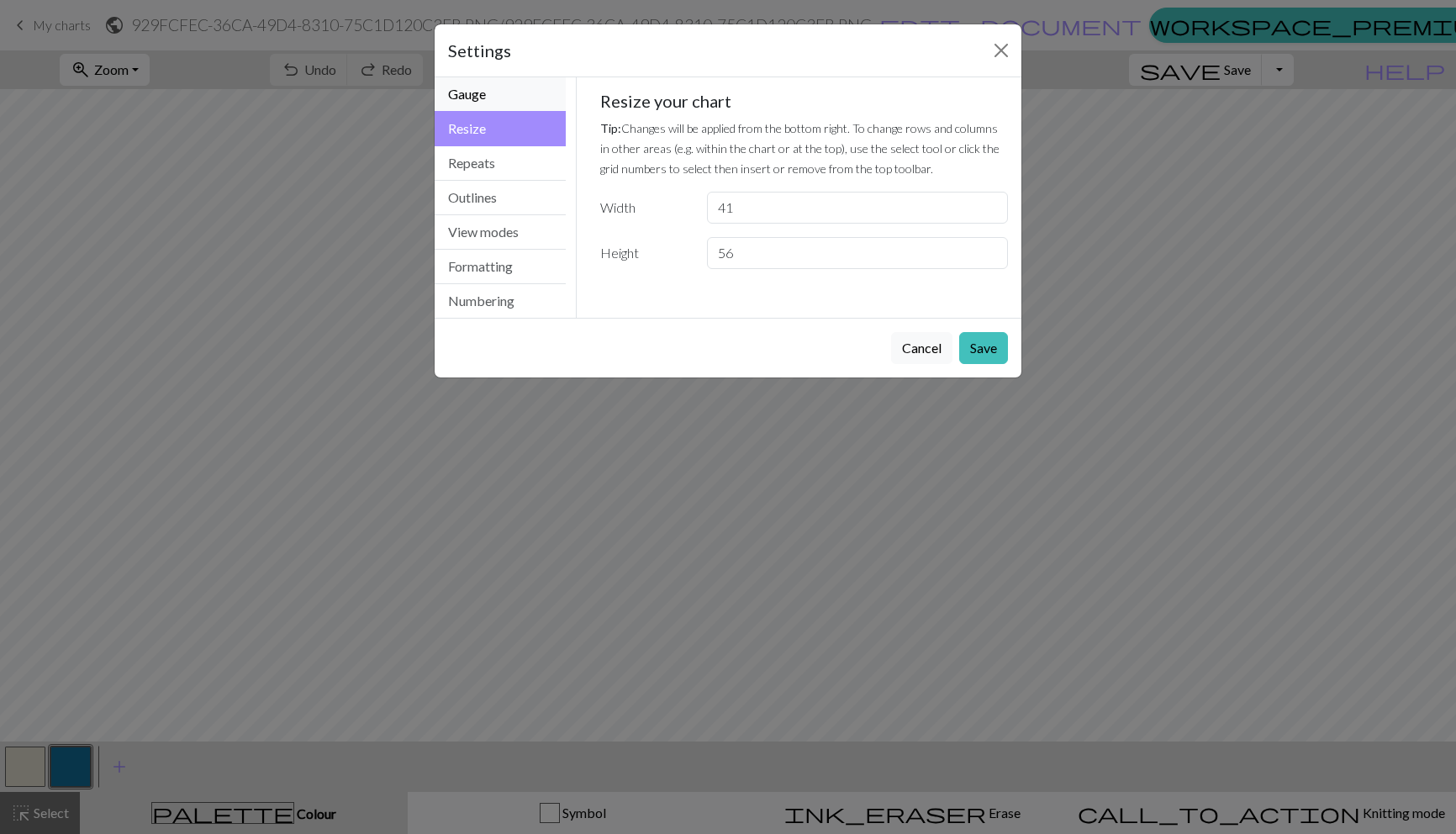
click at [516, 98] on button "Gauge" at bounding box center [500, 94] width 131 height 34
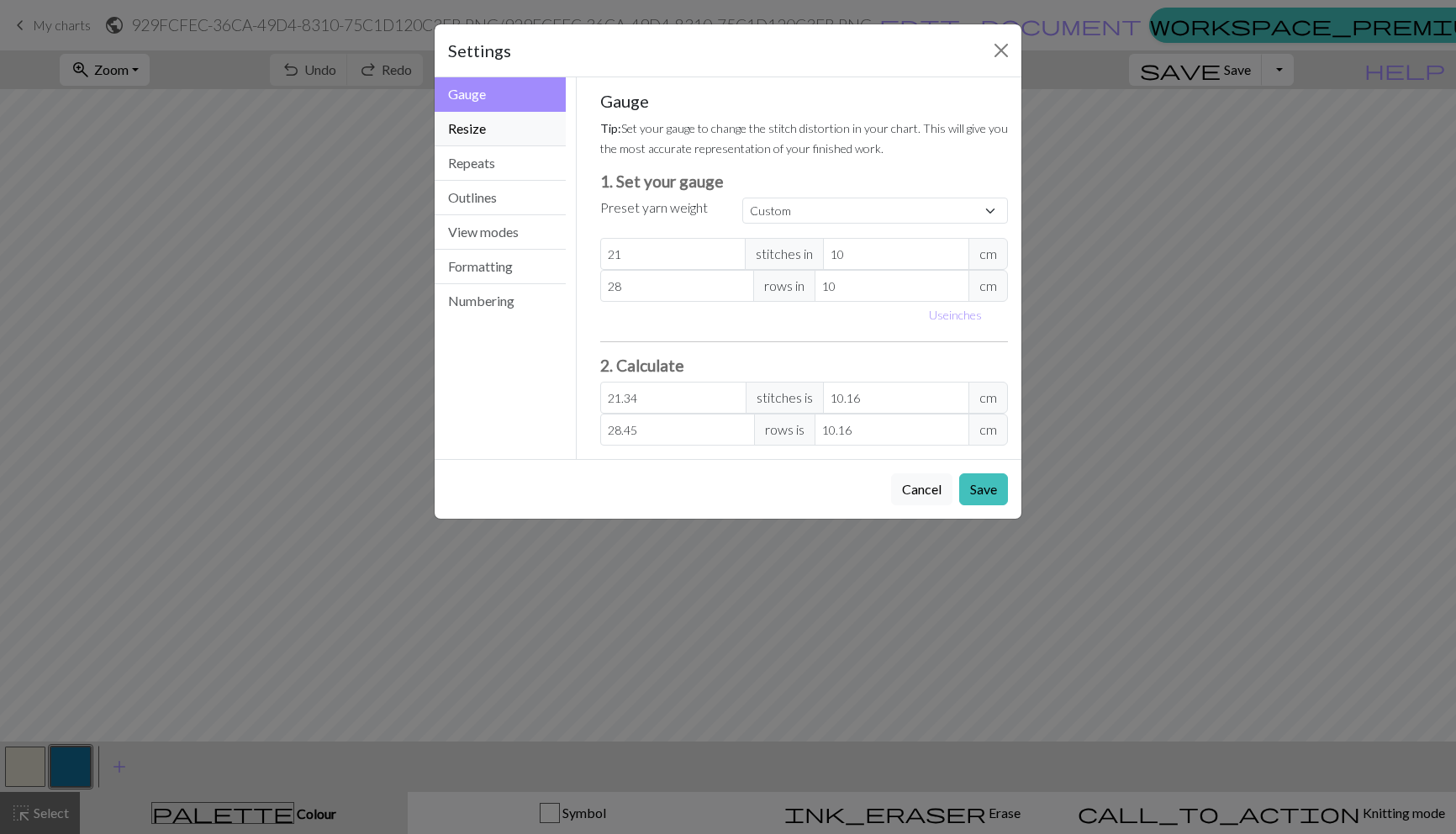
click at [497, 127] on button "Resize" at bounding box center [500, 129] width 131 height 34
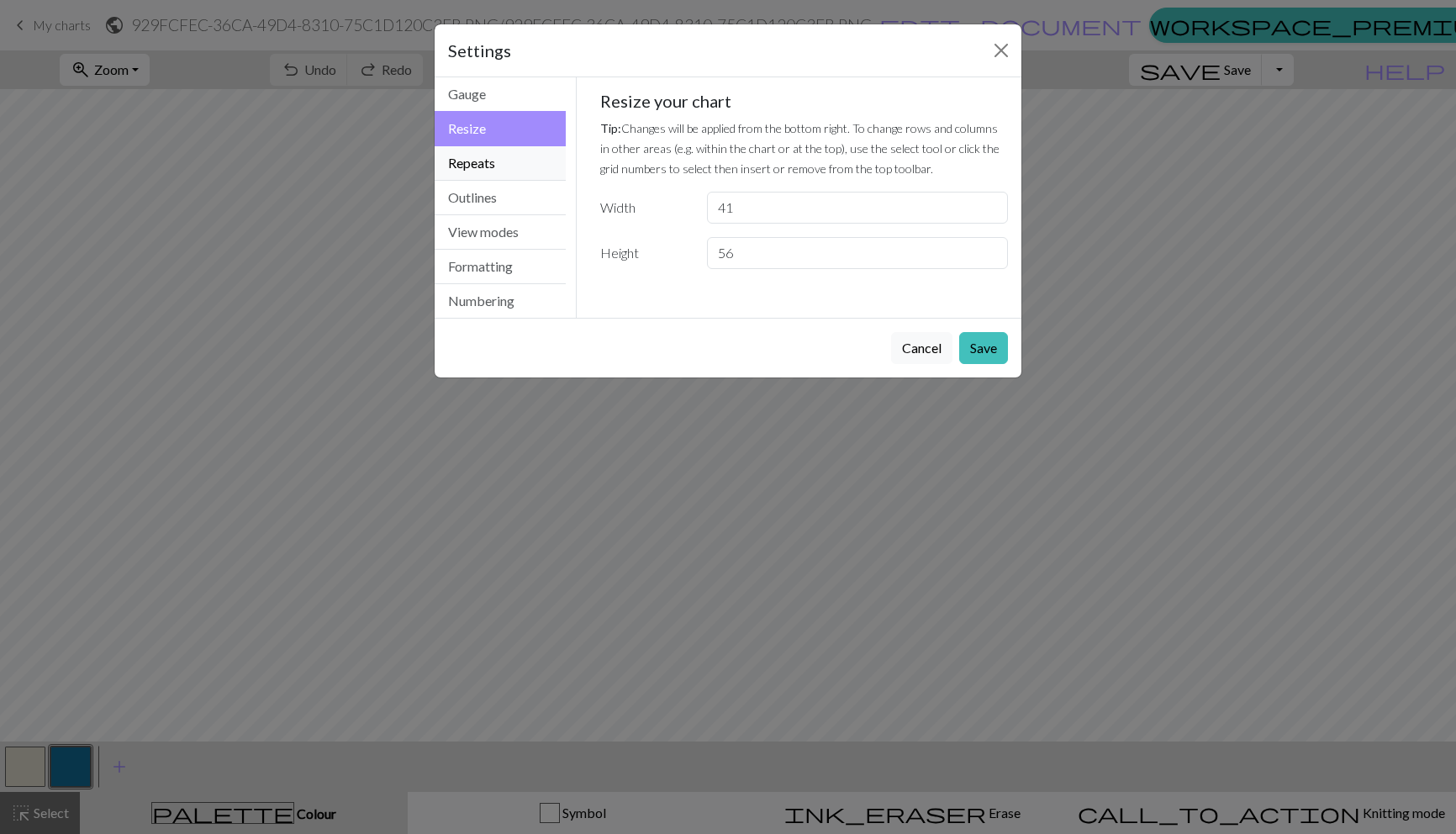
click at [493, 172] on button "Repeats" at bounding box center [500, 163] width 131 height 34
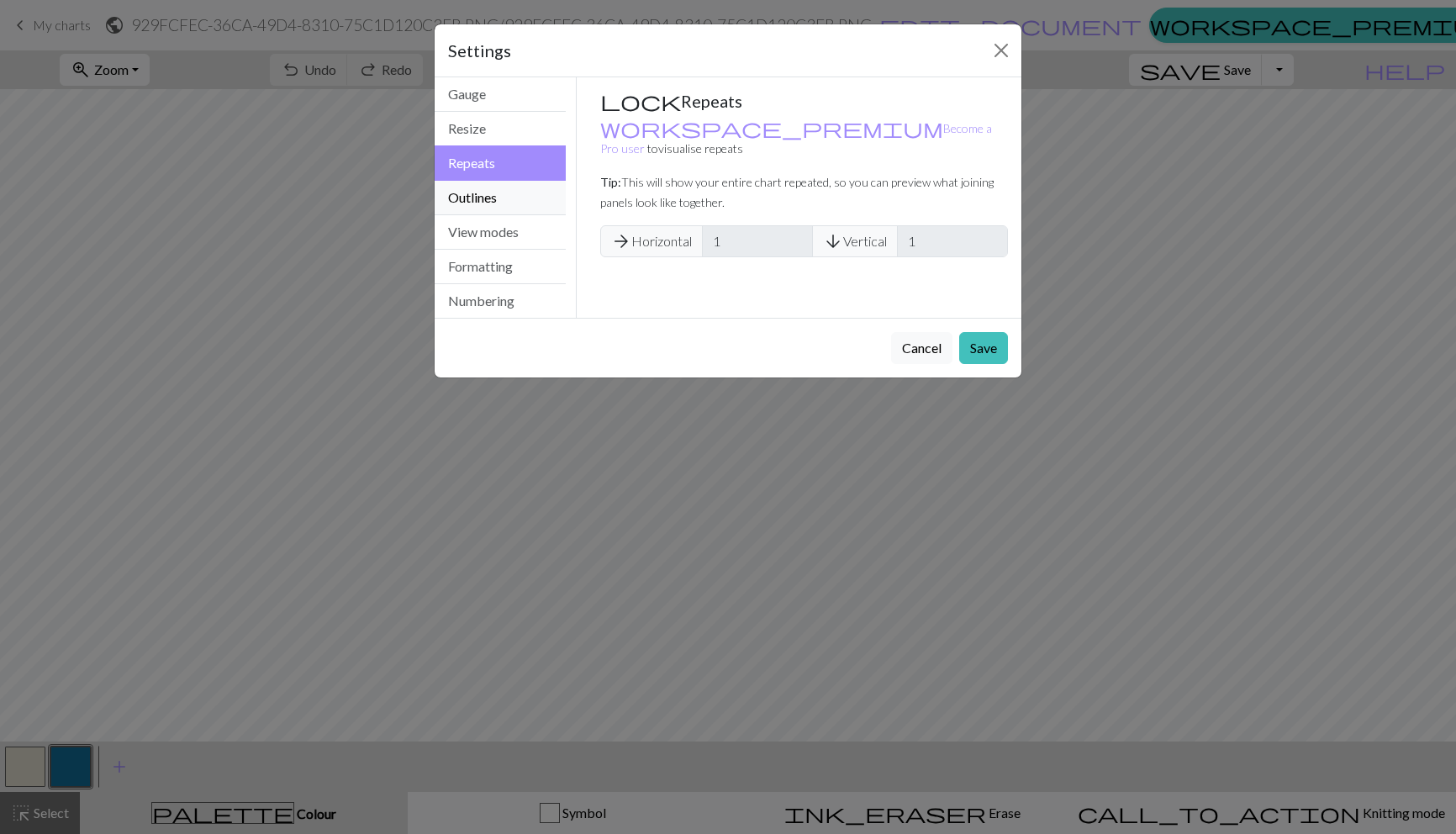
click at [489, 203] on button "Outlines" at bounding box center [500, 197] width 131 height 34
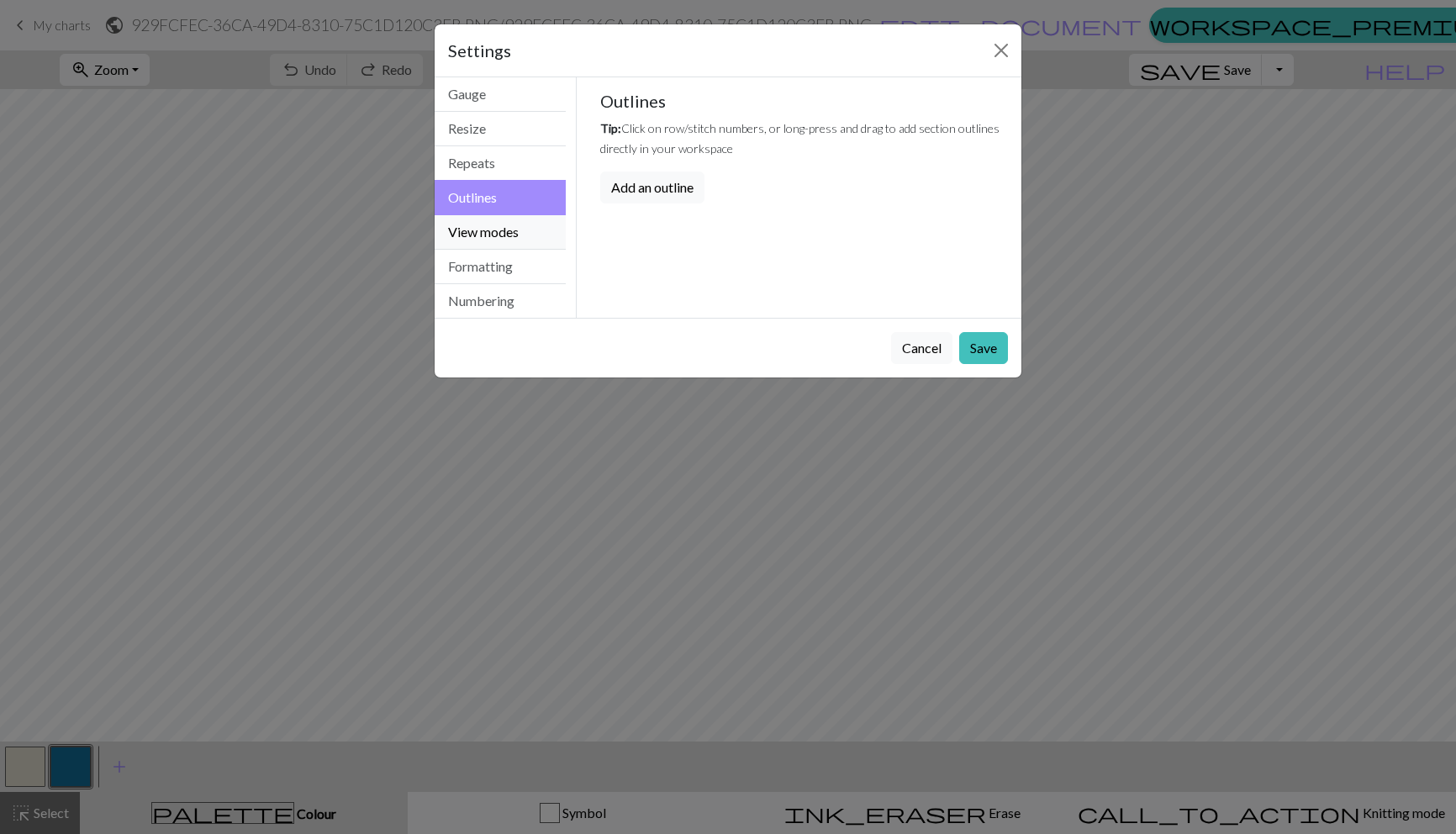
click at [486, 233] on button "View modes" at bounding box center [500, 232] width 131 height 34
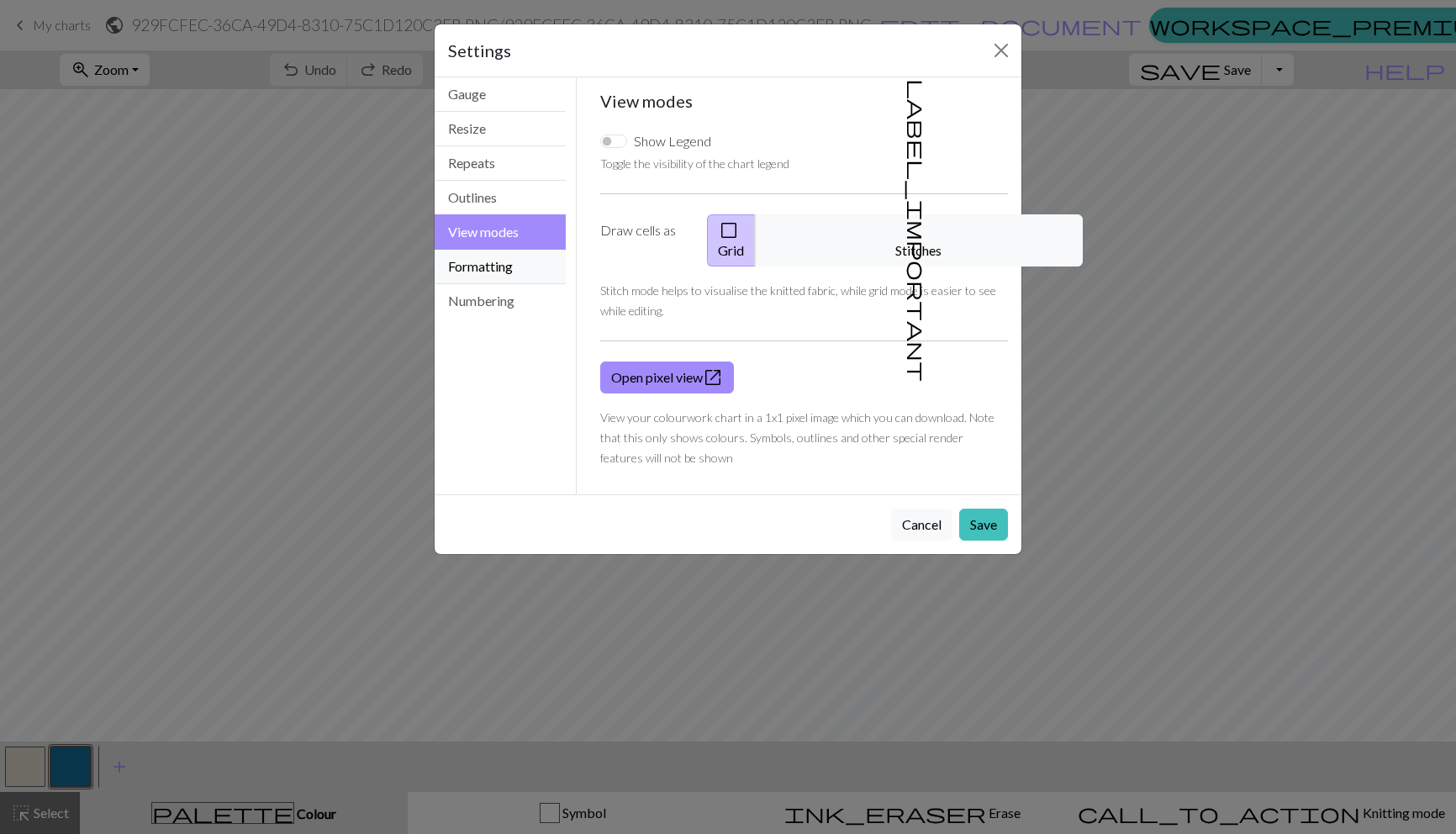
click at [486, 257] on button "Formatting" at bounding box center [500, 266] width 131 height 34
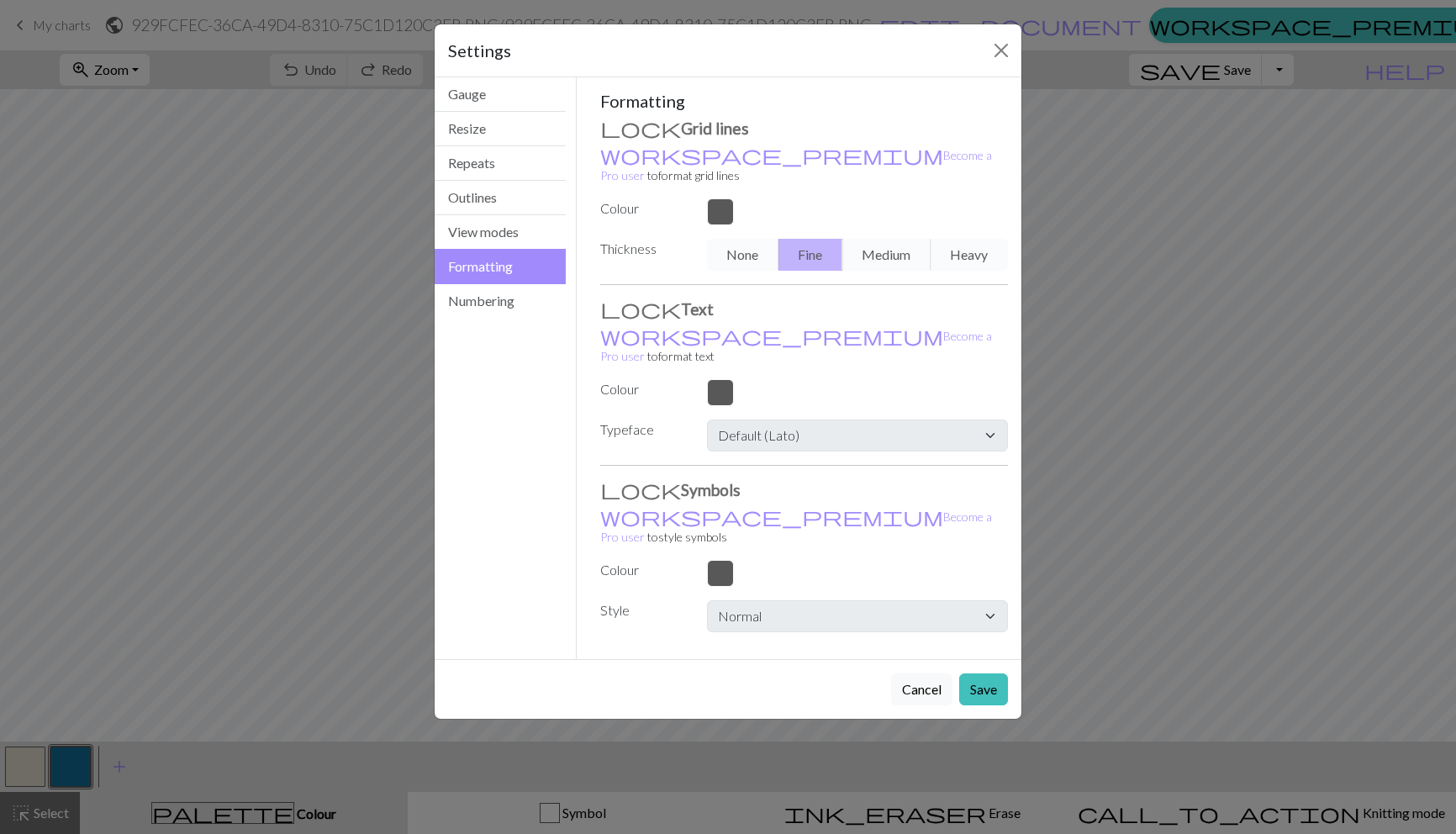
click at [723, 199] on div at bounding box center [857, 212] width 321 height 27
click at [529, 297] on button "Numbering" at bounding box center [500, 301] width 131 height 33
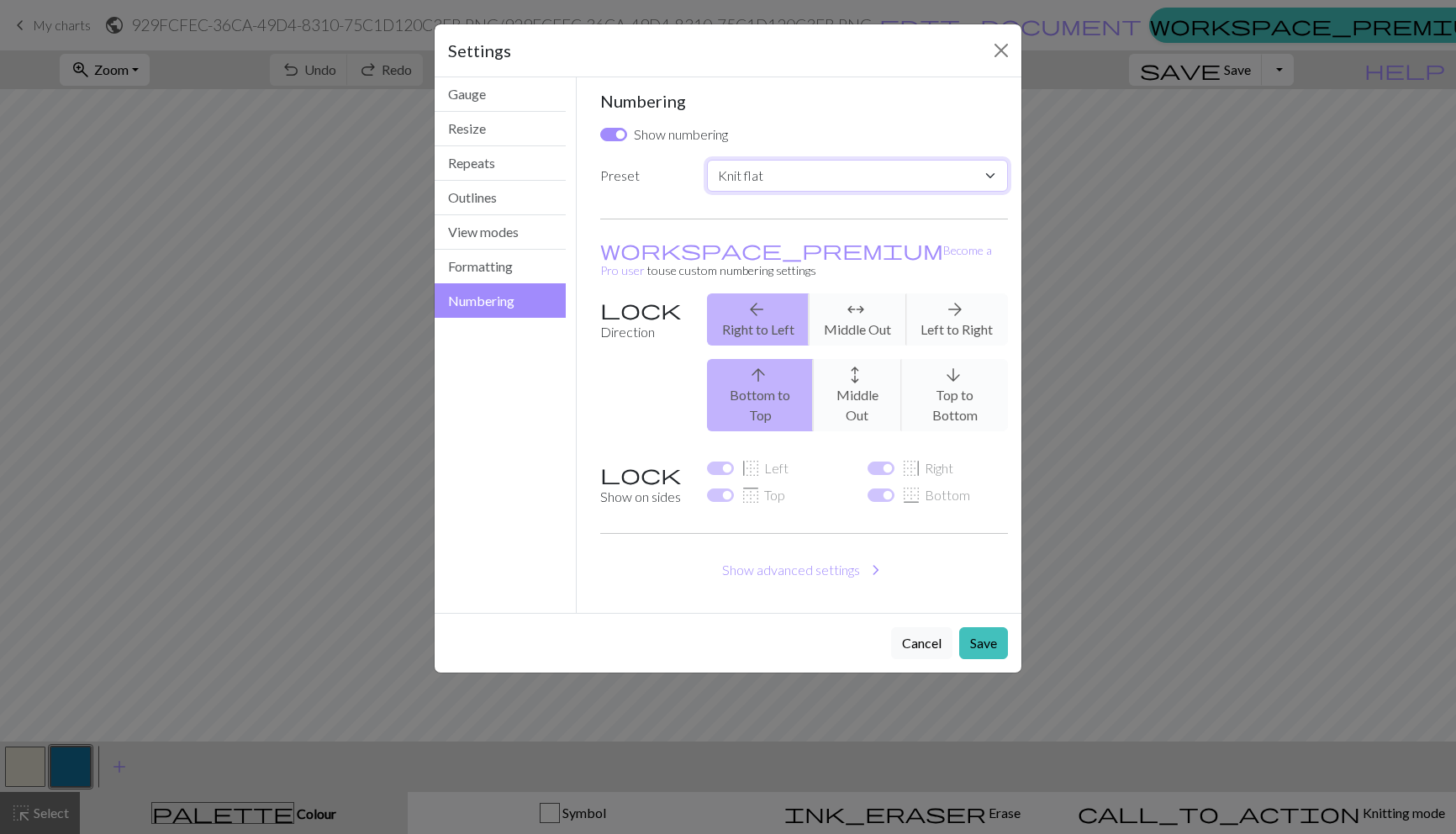
select select "round"
checkbox input "false"
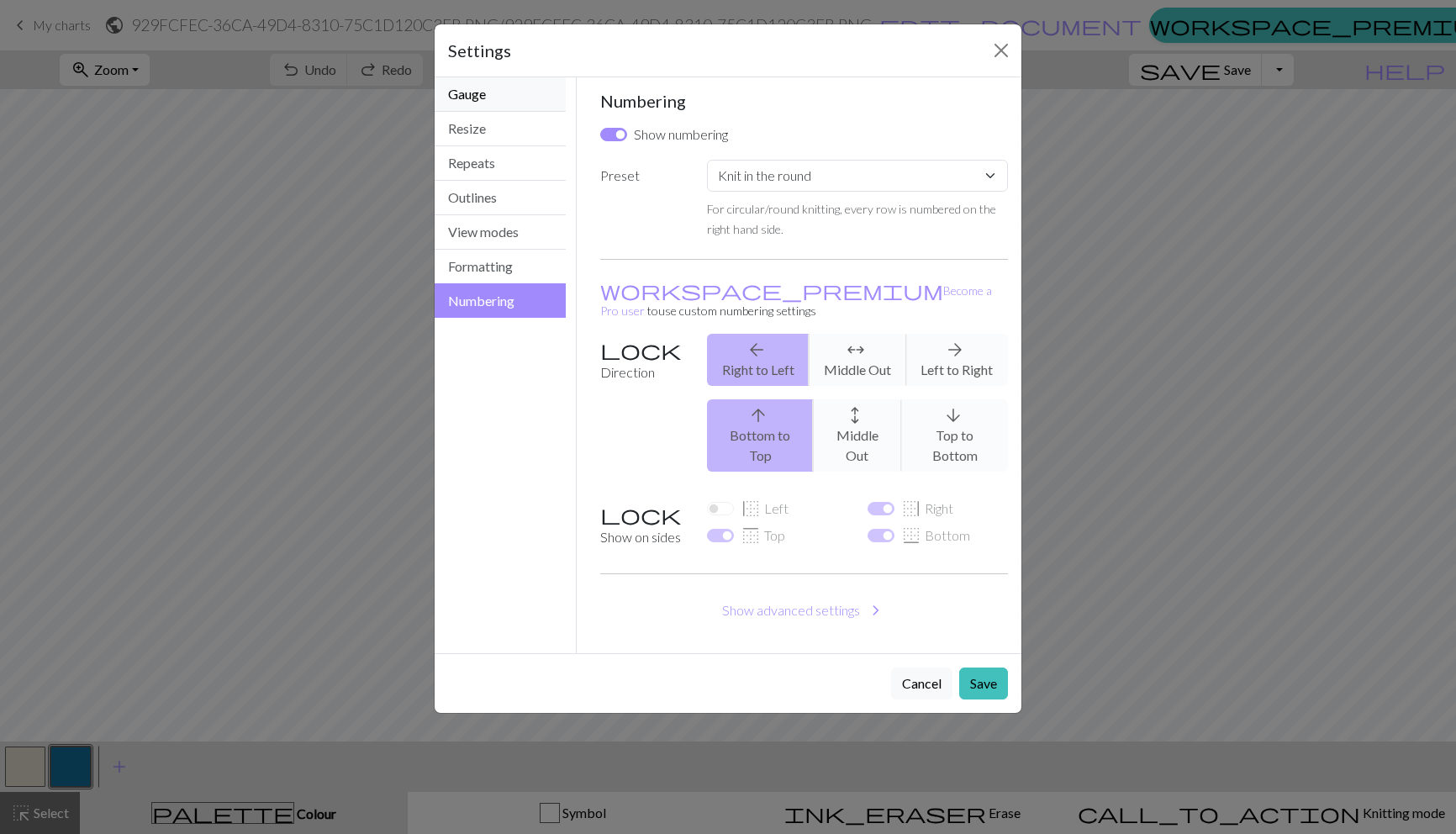
click at [525, 87] on button "Gauge" at bounding box center [500, 94] width 131 height 34
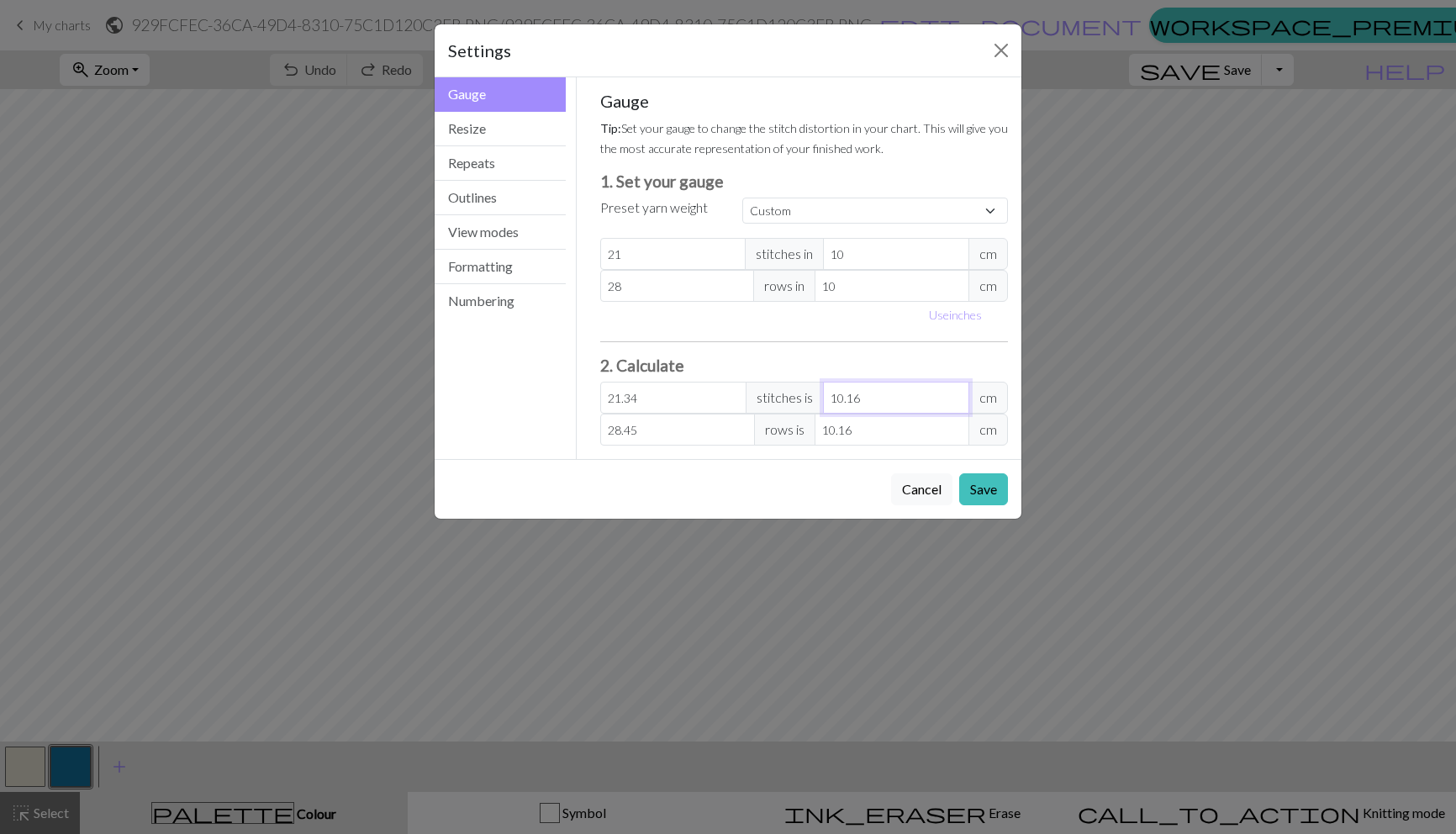
drag, startPoint x: 873, startPoint y: 396, endPoint x: 810, endPoint y: 396, distance: 63.0
click at [810, 396] on div "21.34 stitches is 10.16 cm" at bounding box center [805, 397] width 409 height 32
type input "2.1"
type input "1"
type input "21"
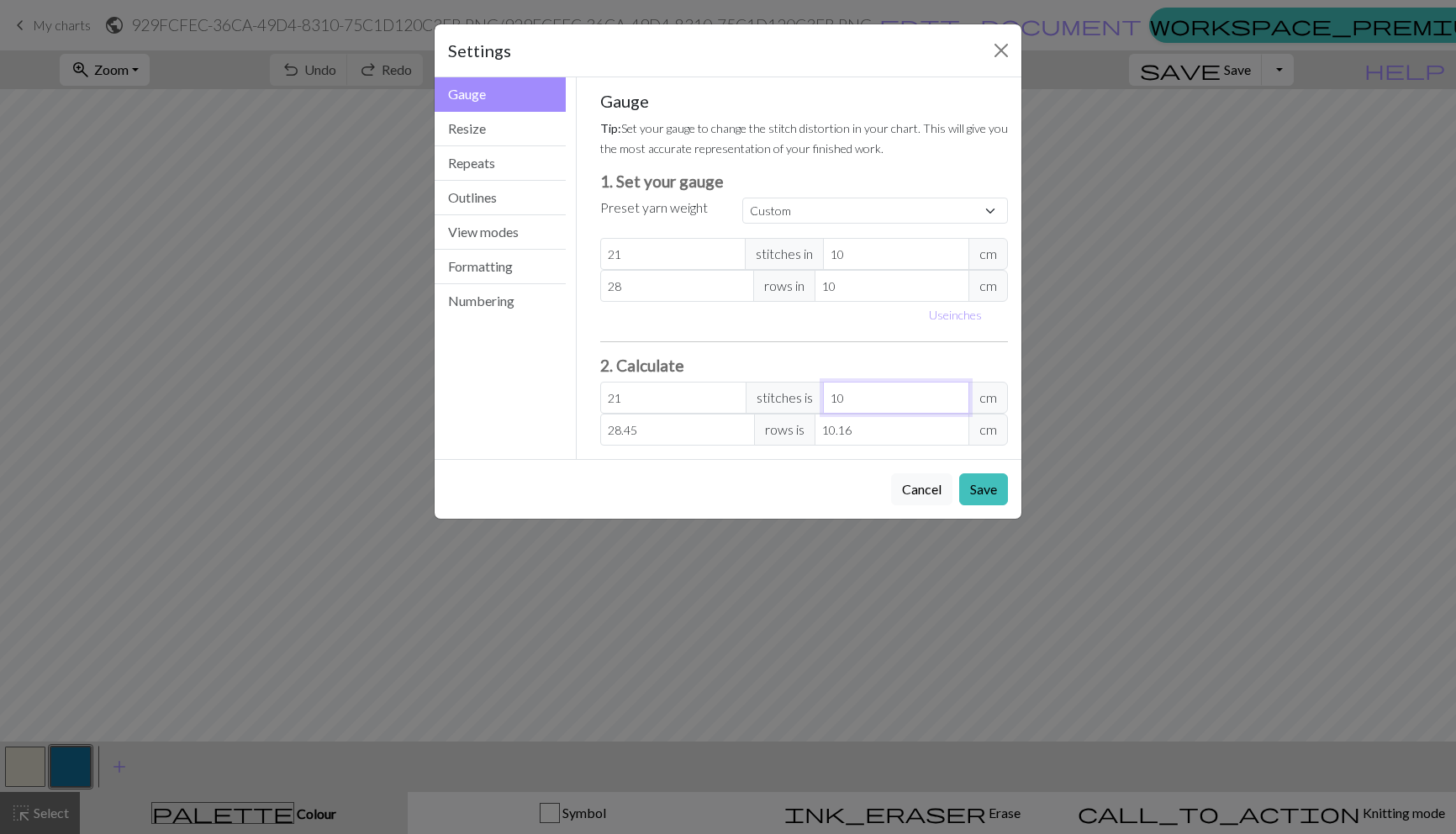
type input "10"
drag, startPoint x: 871, startPoint y: 428, endPoint x: 770, endPoint y: 428, distance: 101.0
click at [770, 429] on div "28.45 rows is 10.16 cm" at bounding box center [805, 429] width 409 height 32
type input "2.8"
type input "1"
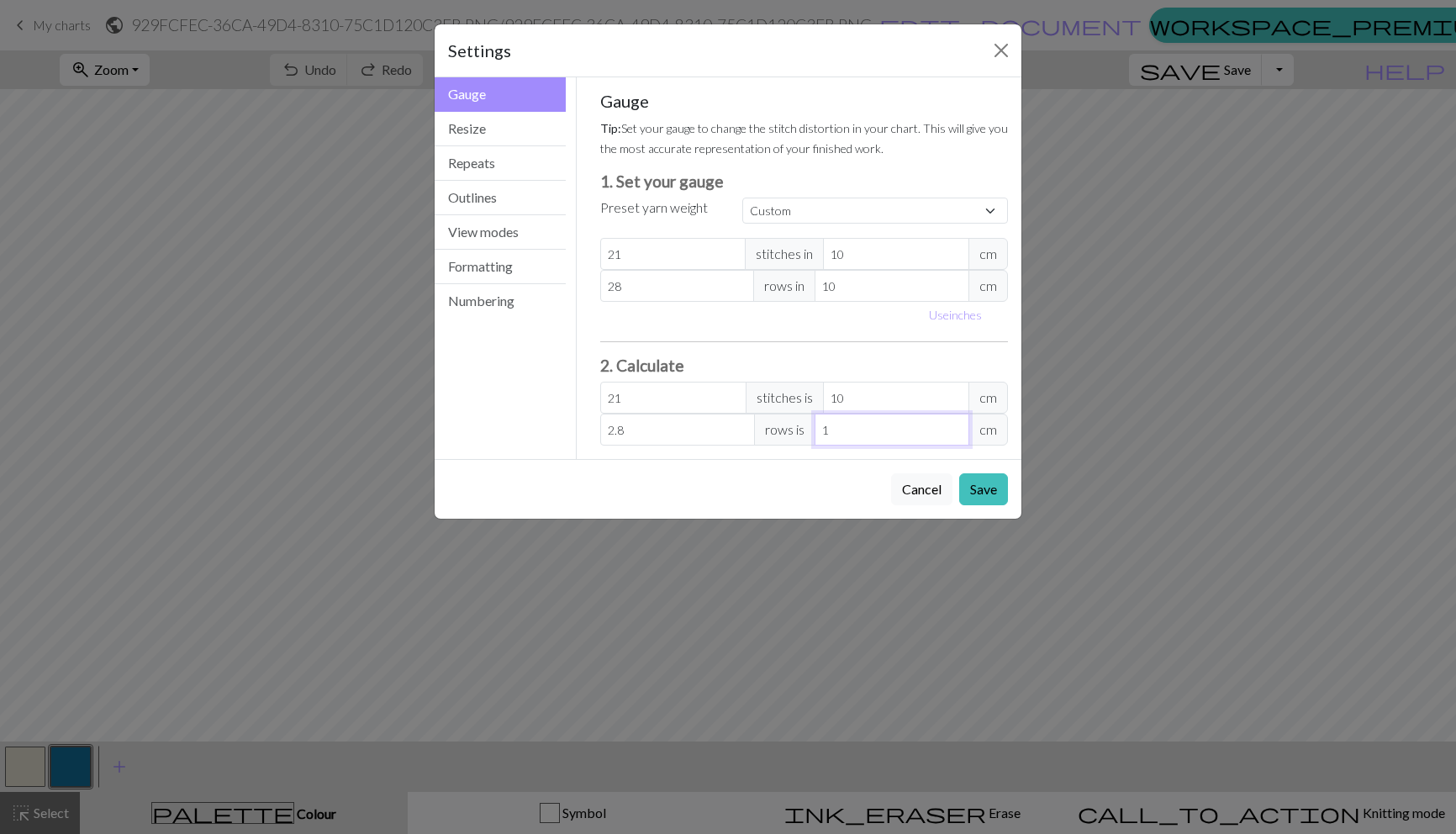
type input "28"
type input "10"
click at [642, 436] on input "28" at bounding box center [678, 429] width 155 height 32
click at [505, 143] on button "Resize" at bounding box center [500, 129] width 131 height 34
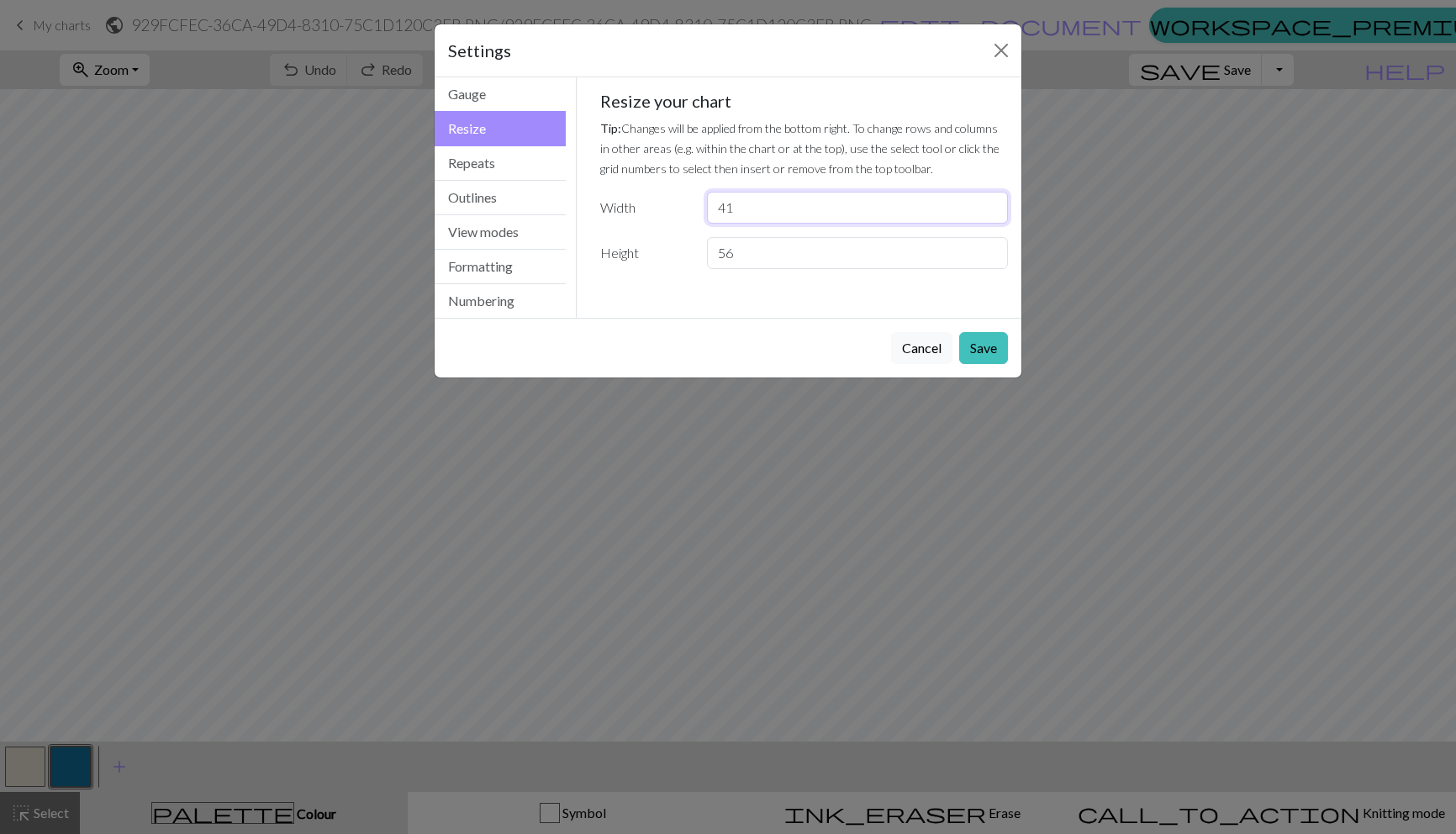
click at [784, 211] on input "41" at bounding box center [858, 207] width 301 height 32
type input "42"
click at [993, 202] on input "42" at bounding box center [858, 207] width 301 height 32
click at [817, 264] on input "56" at bounding box center [858, 253] width 301 height 32
click at [985, 349] on button "Save" at bounding box center [984, 347] width 49 height 32
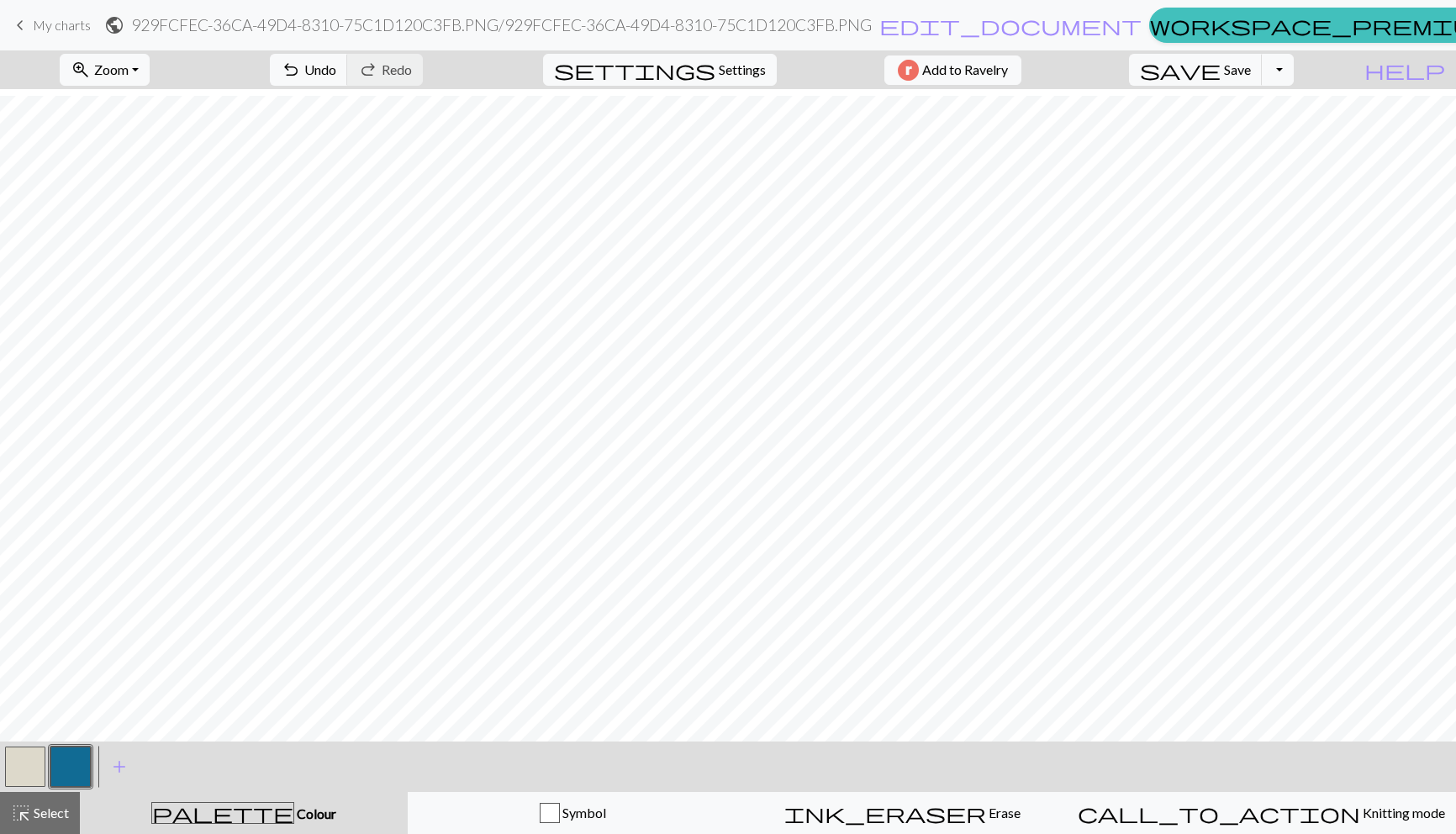
scroll to position [106, 0]
click at [150, 74] on button "zoom_in Zoom Zoom" at bounding box center [104, 69] width 90 height 32
click at [149, 223] on button "100%" at bounding box center [127, 228] width 133 height 27
click at [150, 78] on button "zoom_in Zoom Zoom" at bounding box center [104, 69] width 90 height 32
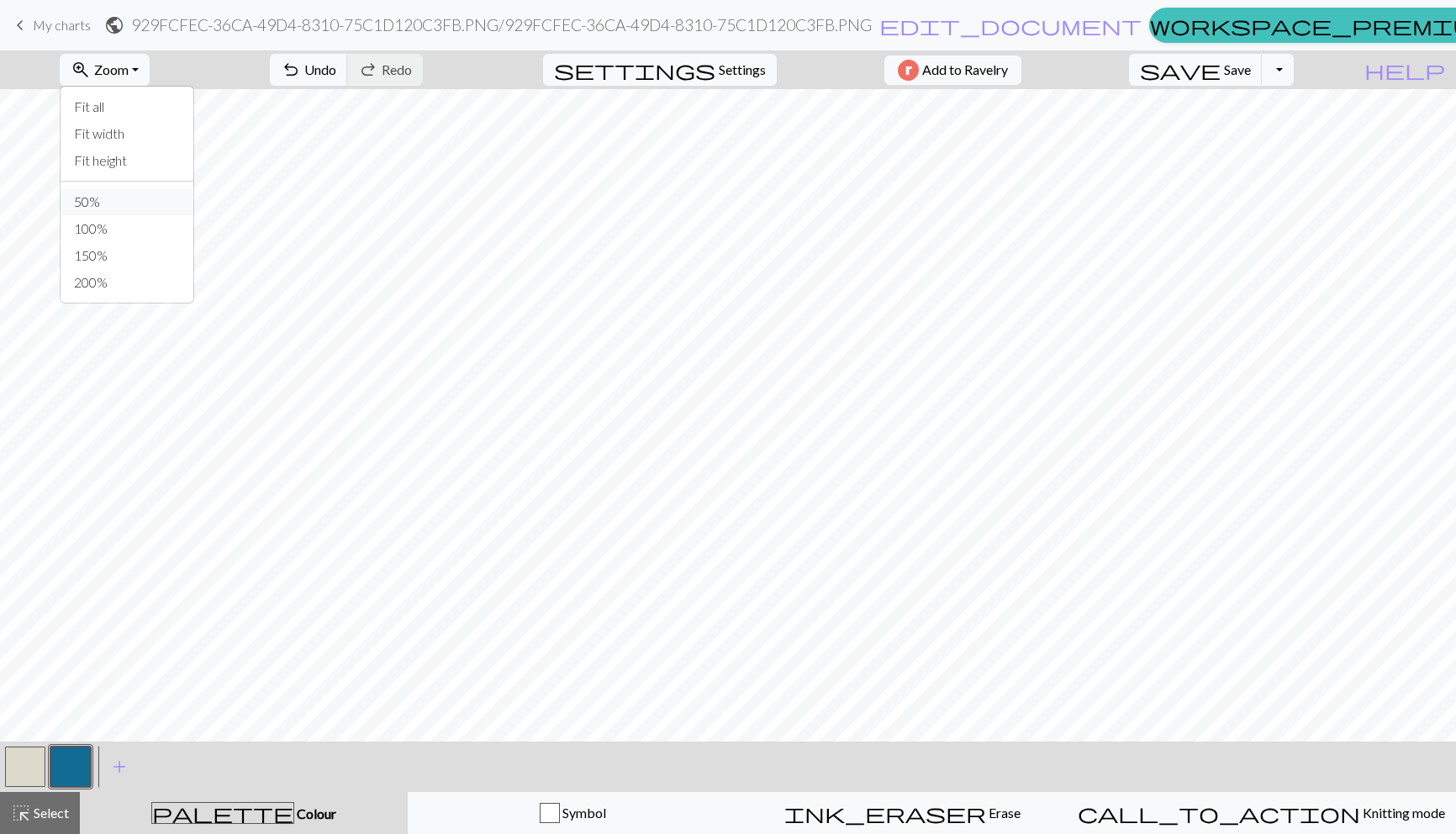
click at [151, 197] on button "50%" at bounding box center [127, 201] width 133 height 27
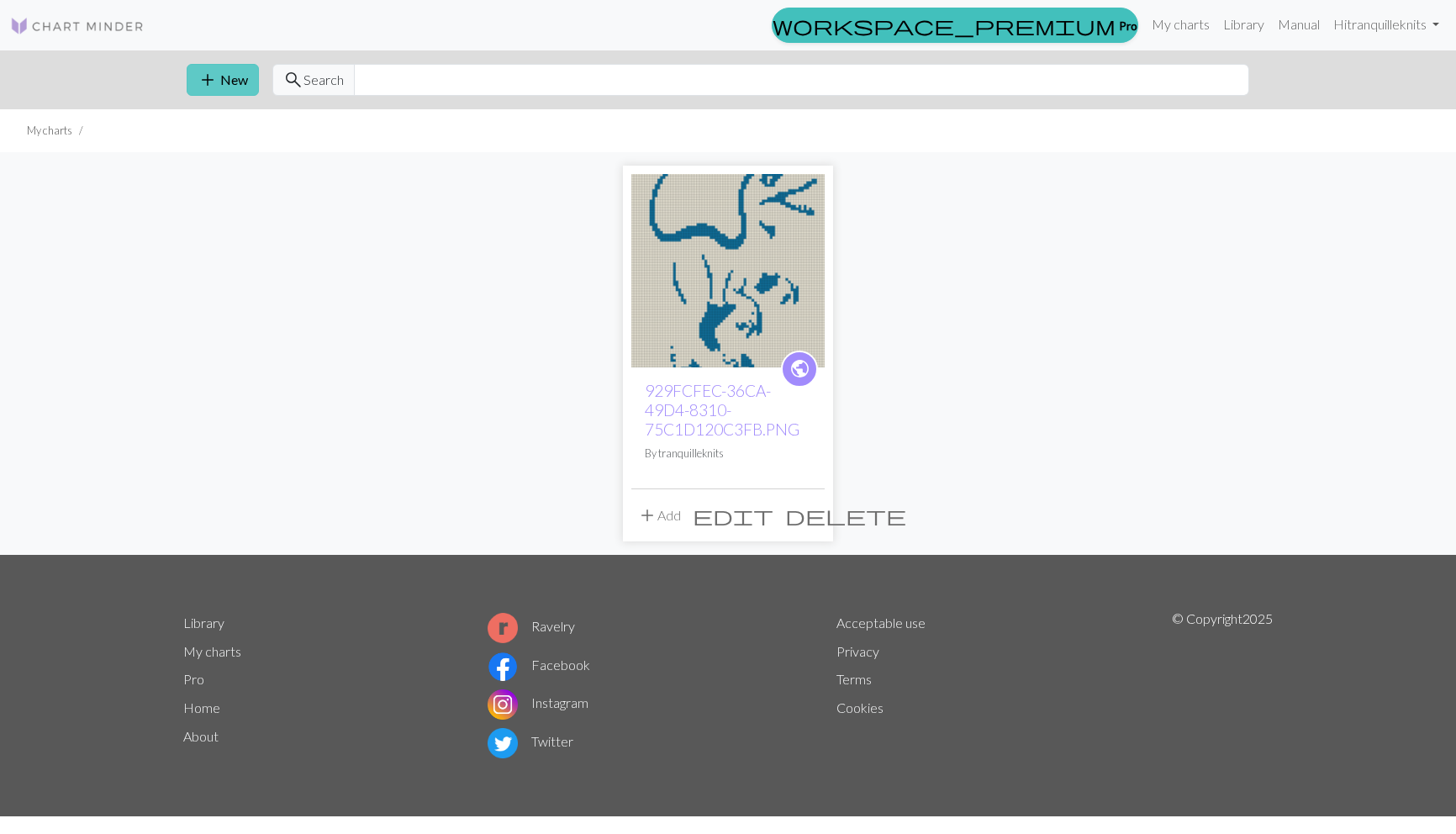
click at [231, 74] on button "add New" at bounding box center [222, 80] width 73 height 32
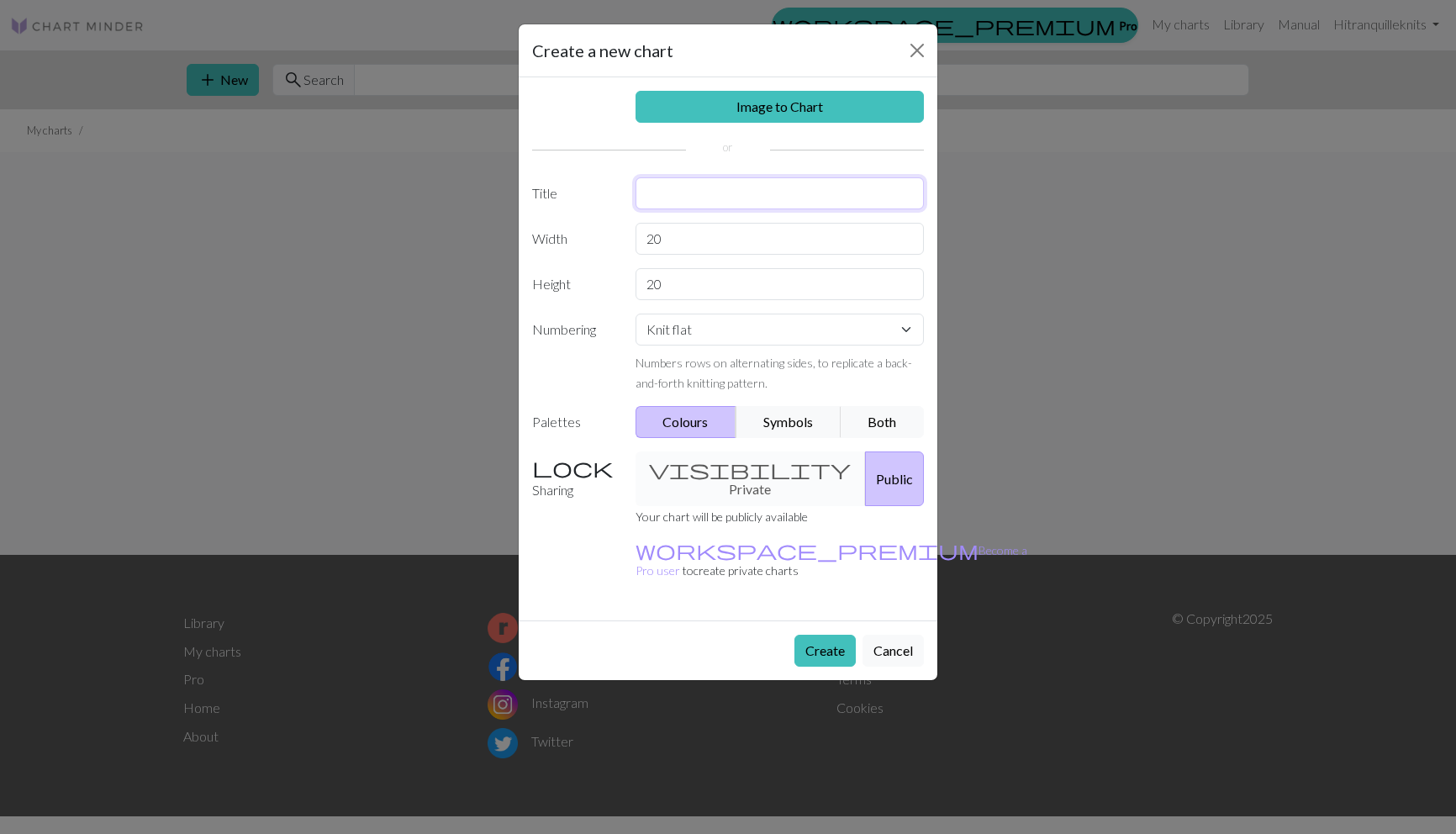
click at [680, 205] on input "text" at bounding box center [780, 193] width 289 height 32
type input "Dino"
drag, startPoint x: 702, startPoint y: 246, endPoint x: 640, endPoint y: 237, distance: 62.6
click at [640, 237] on input "20" at bounding box center [780, 238] width 289 height 32
type input "42"
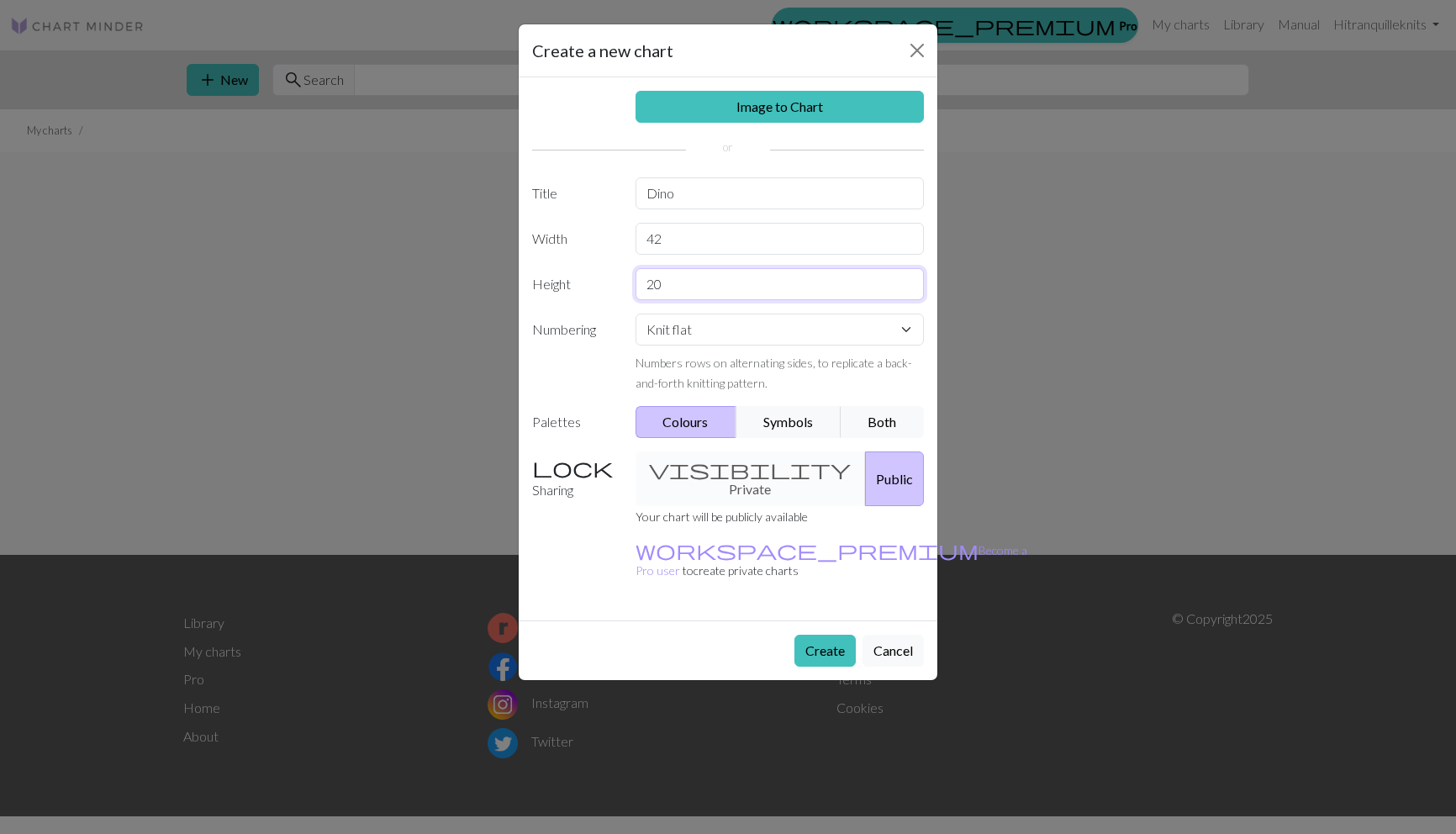
drag, startPoint x: 684, startPoint y: 279, endPoint x: 633, endPoint y: 276, distance: 51.1
click at [634, 277] on div "20" at bounding box center [779, 284] width 309 height 32
type input "56"
click at [831, 104] on link "Image to Chart" at bounding box center [780, 107] width 289 height 32
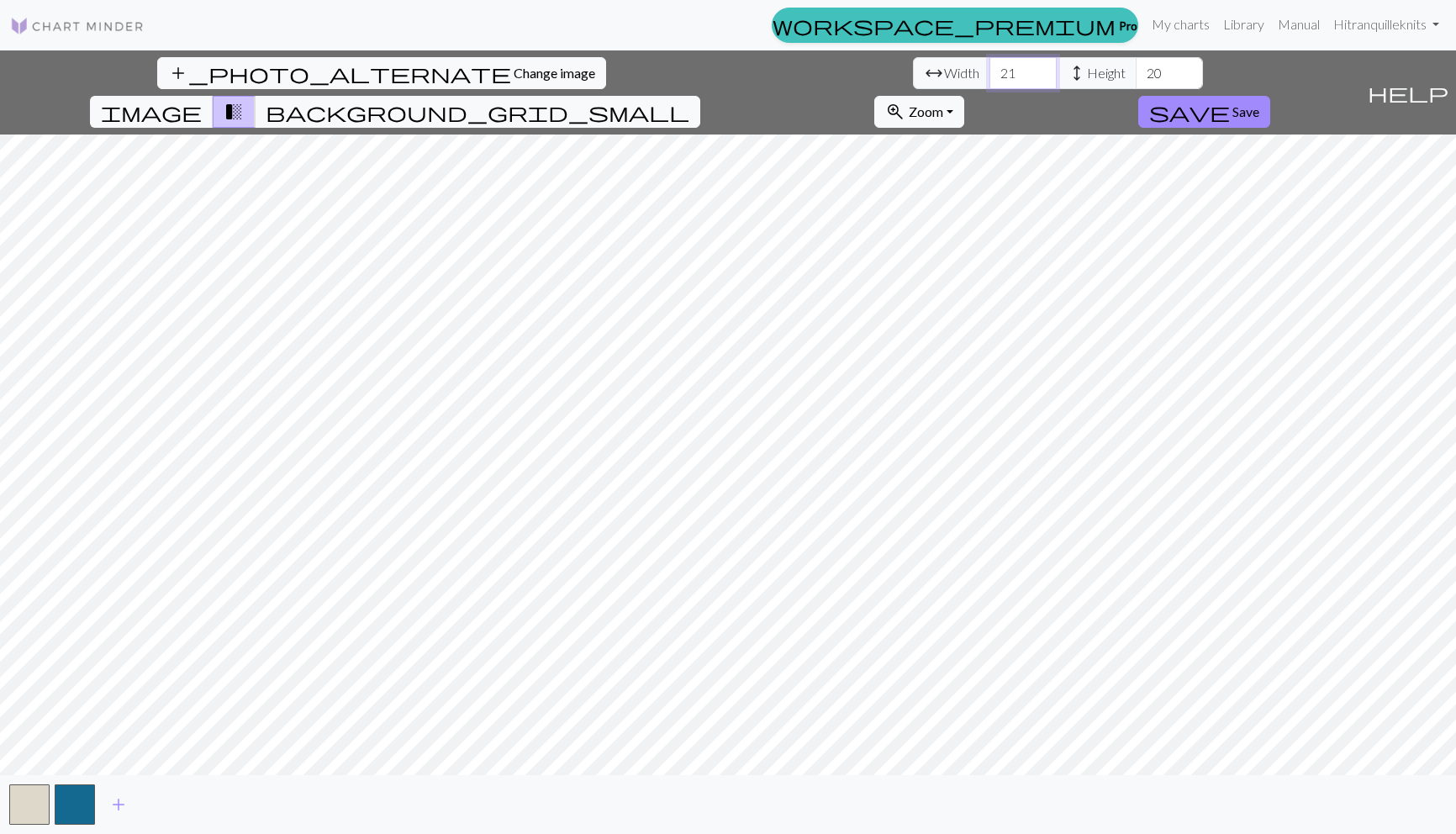
click at [989, 72] on input "21" at bounding box center [1023, 73] width 67 height 32
click at [989, 72] on input "22" at bounding box center [1023, 73] width 67 height 32
click at [989, 72] on input "23" at bounding box center [1023, 73] width 67 height 32
click at [989, 72] on input "24" at bounding box center [1023, 73] width 67 height 32
click at [989, 72] on input "25" at bounding box center [1023, 73] width 67 height 32
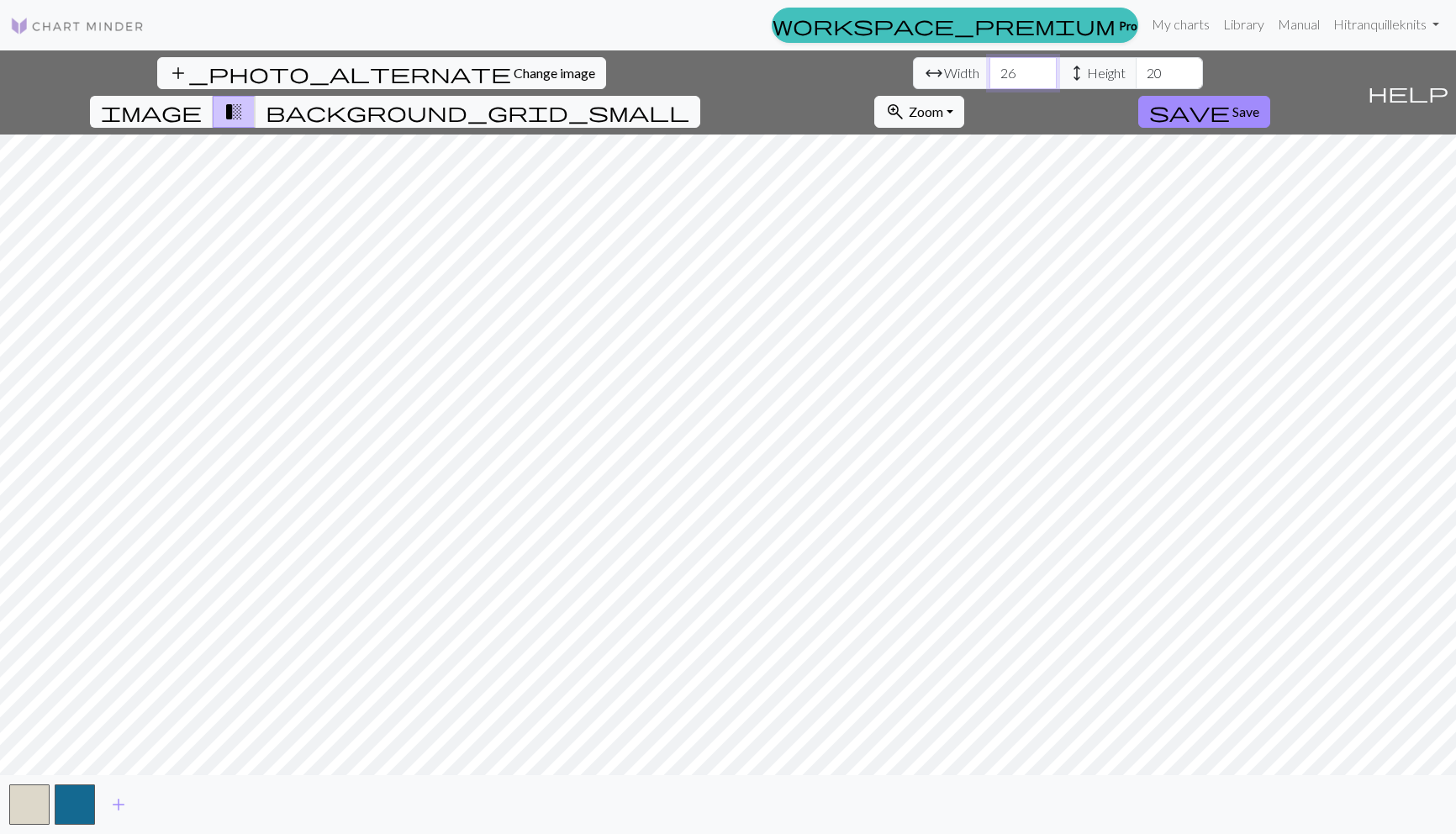
click at [989, 72] on input "26" at bounding box center [1023, 73] width 67 height 32
click at [989, 72] on input "27" at bounding box center [1023, 73] width 67 height 32
click at [989, 72] on input "28" at bounding box center [1023, 73] width 67 height 32
click at [989, 72] on input "29" at bounding box center [1023, 73] width 67 height 32
click at [989, 72] on input "30" at bounding box center [1023, 73] width 67 height 32
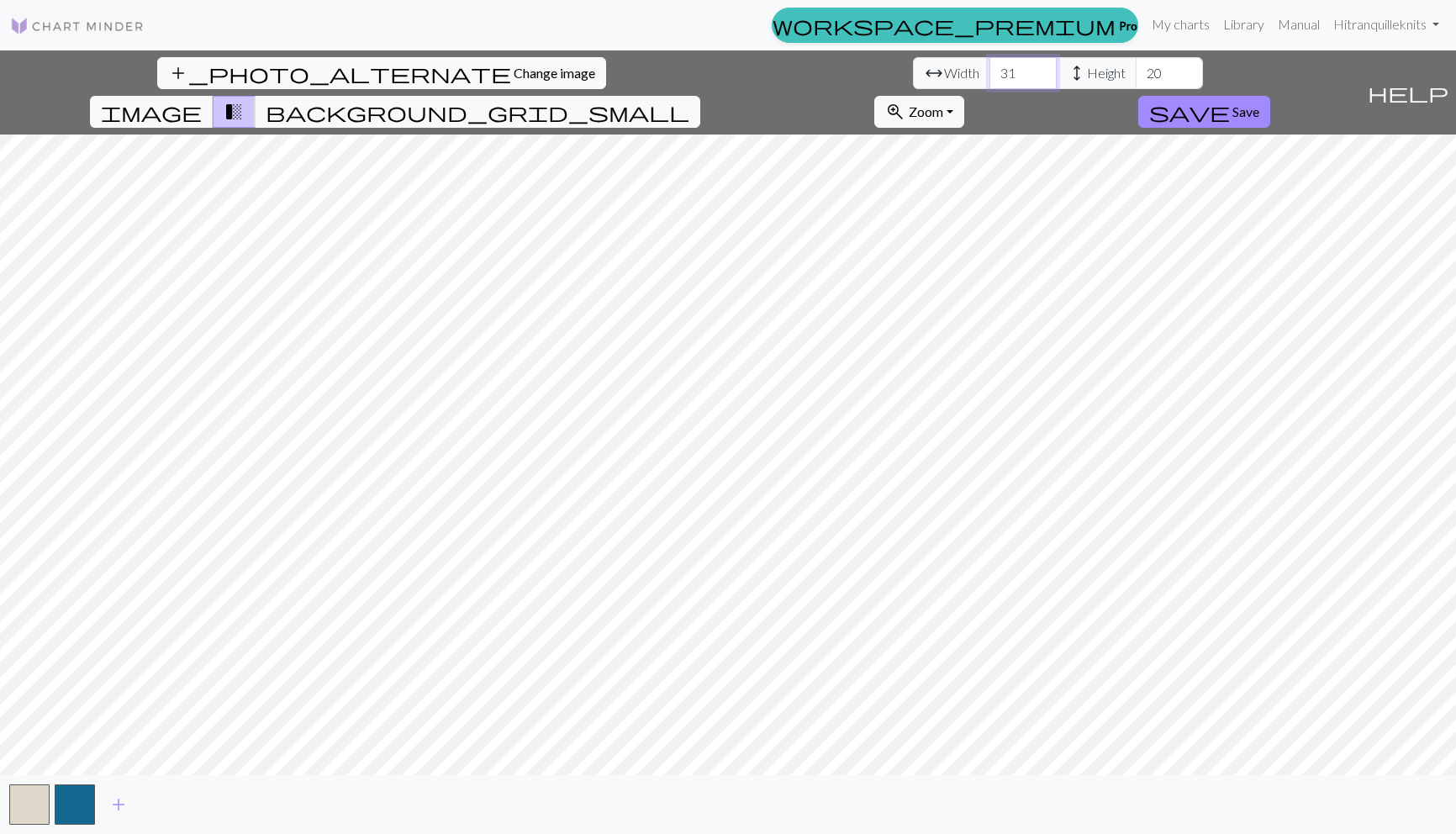
click at [989, 72] on input "31" at bounding box center [1023, 73] width 67 height 32
click at [989, 72] on input "32" at bounding box center [1023, 73] width 67 height 32
click at [989, 72] on input "33" at bounding box center [1023, 73] width 67 height 32
click at [989, 72] on input "34" at bounding box center [1023, 73] width 67 height 32
click at [989, 72] on input "35" at bounding box center [1023, 73] width 67 height 32
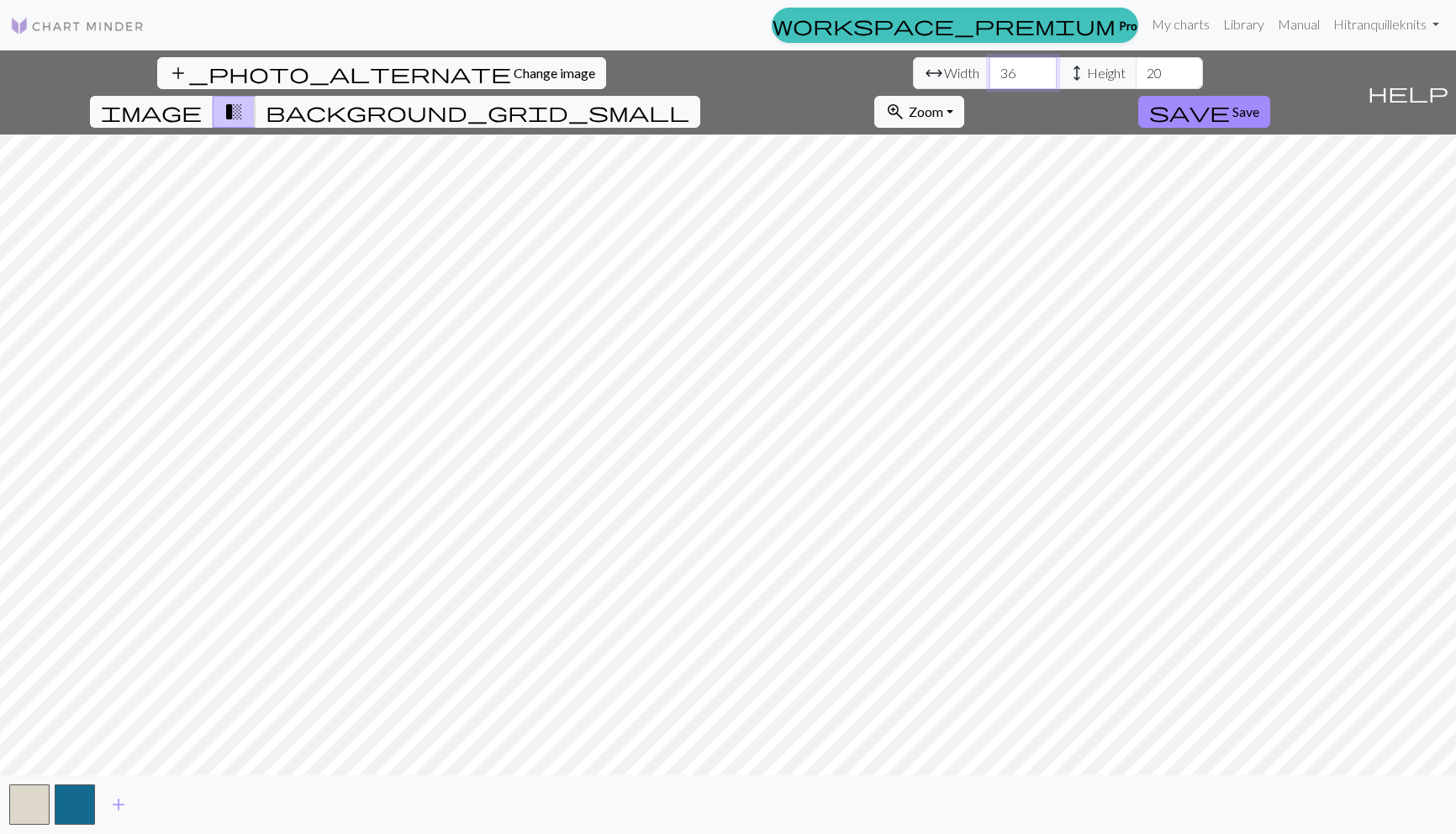
click at [989, 72] on input "36" at bounding box center [1023, 73] width 67 height 32
click at [989, 72] on input "37" at bounding box center [1023, 73] width 67 height 32
click at [989, 72] on input "38" at bounding box center [1023, 73] width 67 height 32
click at [989, 72] on input "39" at bounding box center [1023, 73] width 67 height 32
click at [989, 72] on input "40" at bounding box center [1023, 73] width 67 height 32
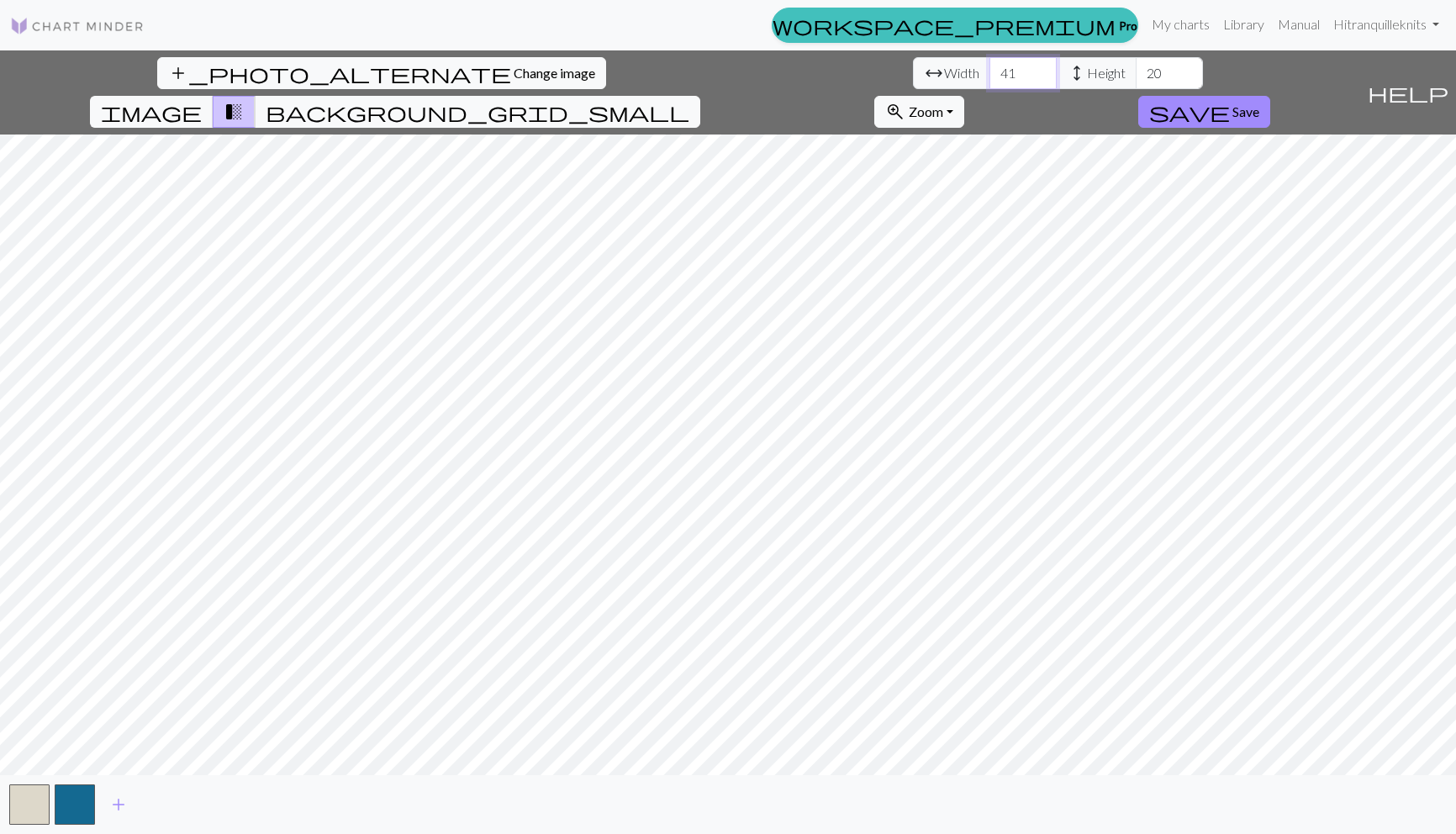
click at [989, 72] on input "41" at bounding box center [1023, 73] width 67 height 32
type input "42"
click at [989, 72] on input "42" at bounding box center [1023, 73] width 67 height 32
click at [1136, 67] on input "33" at bounding box center [1169, 73] width 67 height 32
click at [1136, 67] on input "52" at bounding box center [1169, 73] width 67 height 32
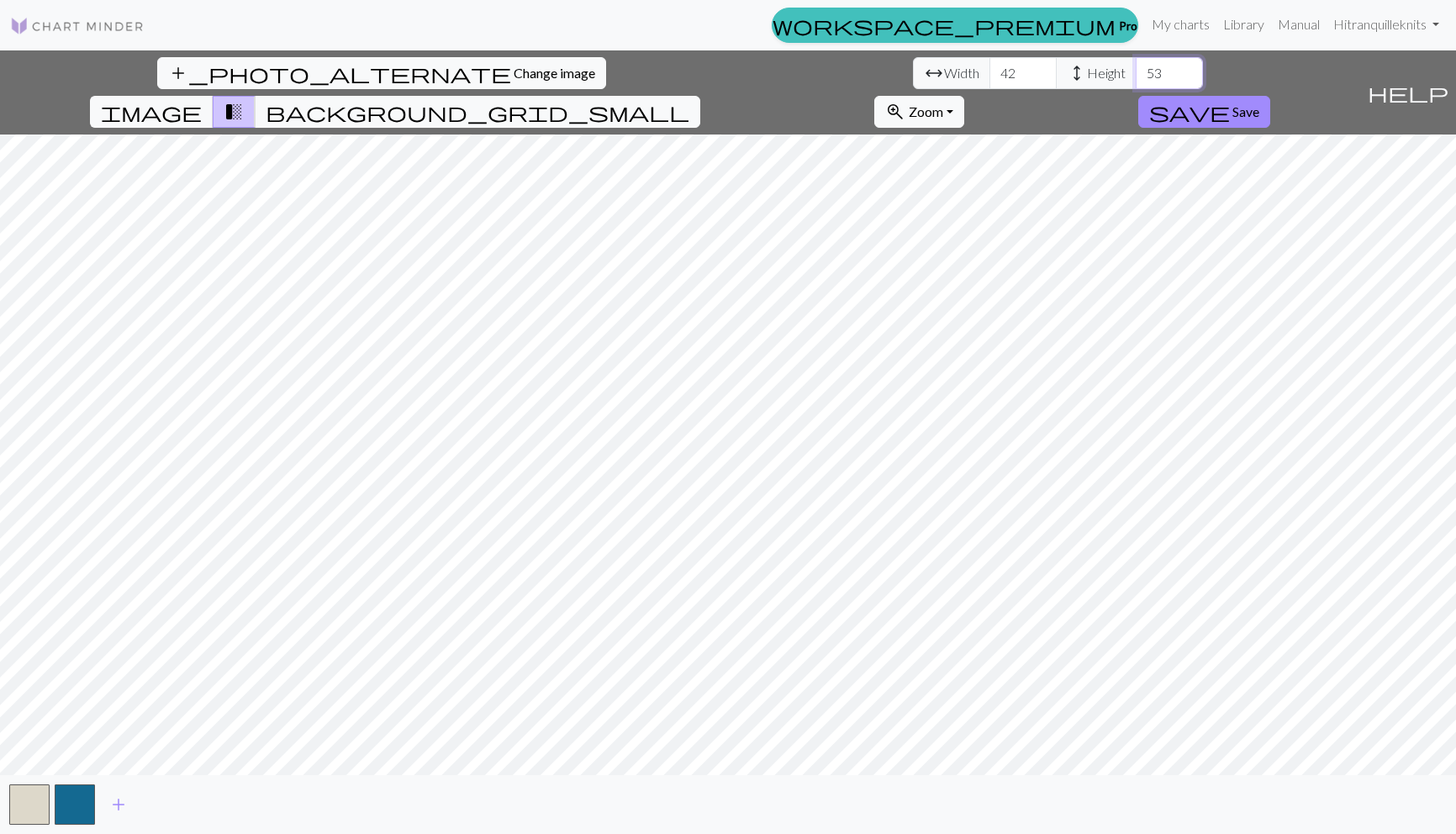
click at [1136, 67] on input "53" at bounding box center [1169, 73] width 67 height 32
click at [1136, 67] on input "54" at bounding box center [1169, 73] width 67 height 32
click at [1136, 67] on input "55" at bounding box center [1169, 73] width 67 height 32
click at [1136, 67] on input "56" at bounding box center [1169, 73] width 67 height 32
click at [1136, 78] on input "55" at bounding box center [1169, 73] width 67 height 32
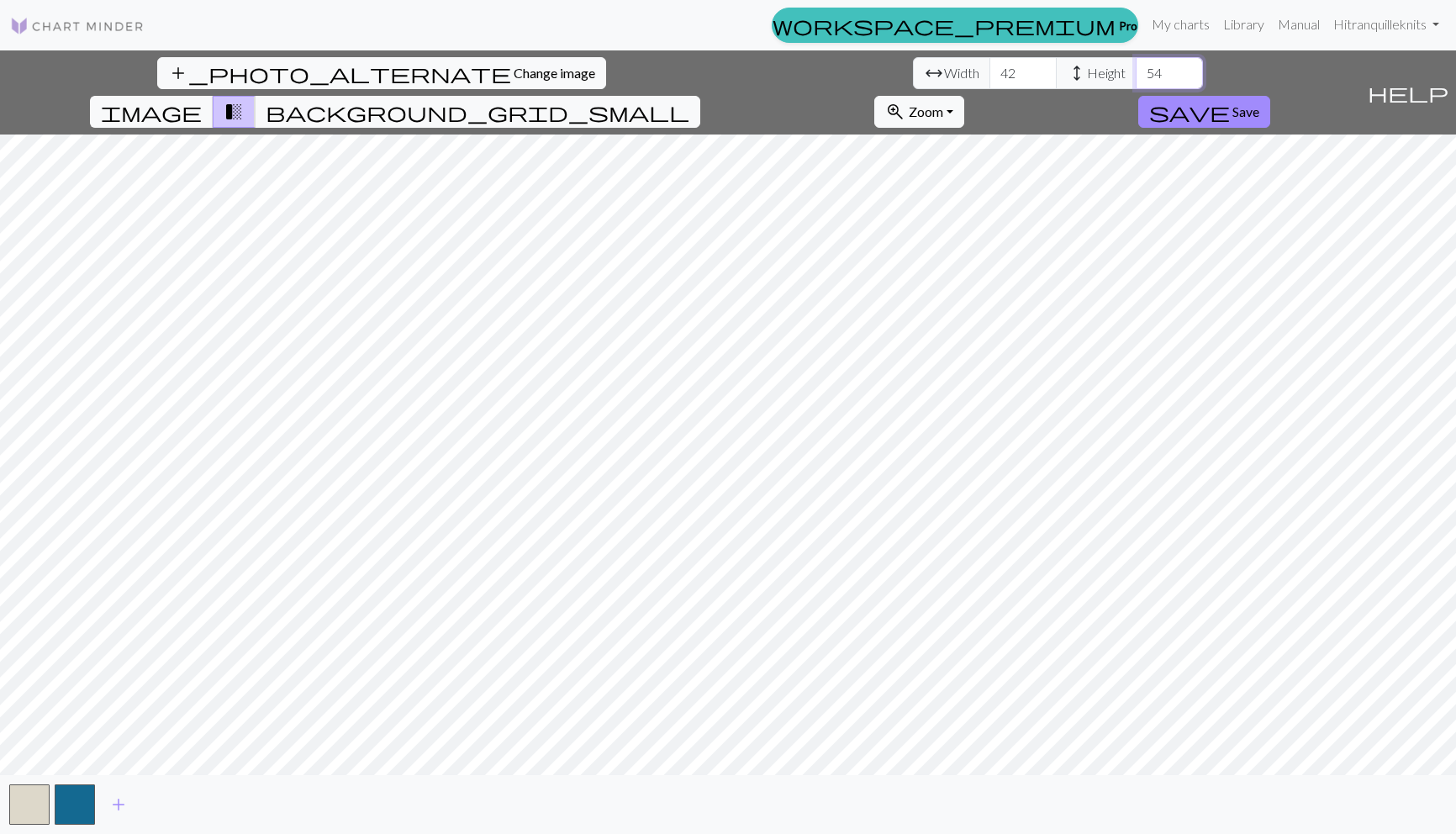
click at [1136, 78] on input "54" at bounding box center [1169, 73] width 67 height 32
click at [1136, 78] on input "53" at bounding box center [1169, 73] width 67 height 32
click at [1136, 78] on input "52" at bounding box center [1169, 73] width 67 height 32
click at [1136, 78] on input "51" at bounding box center [1169, 73] width 67 height 32
click at [1136, 78] on input "50" at bounding box center [1169, 73] width 67 height 32
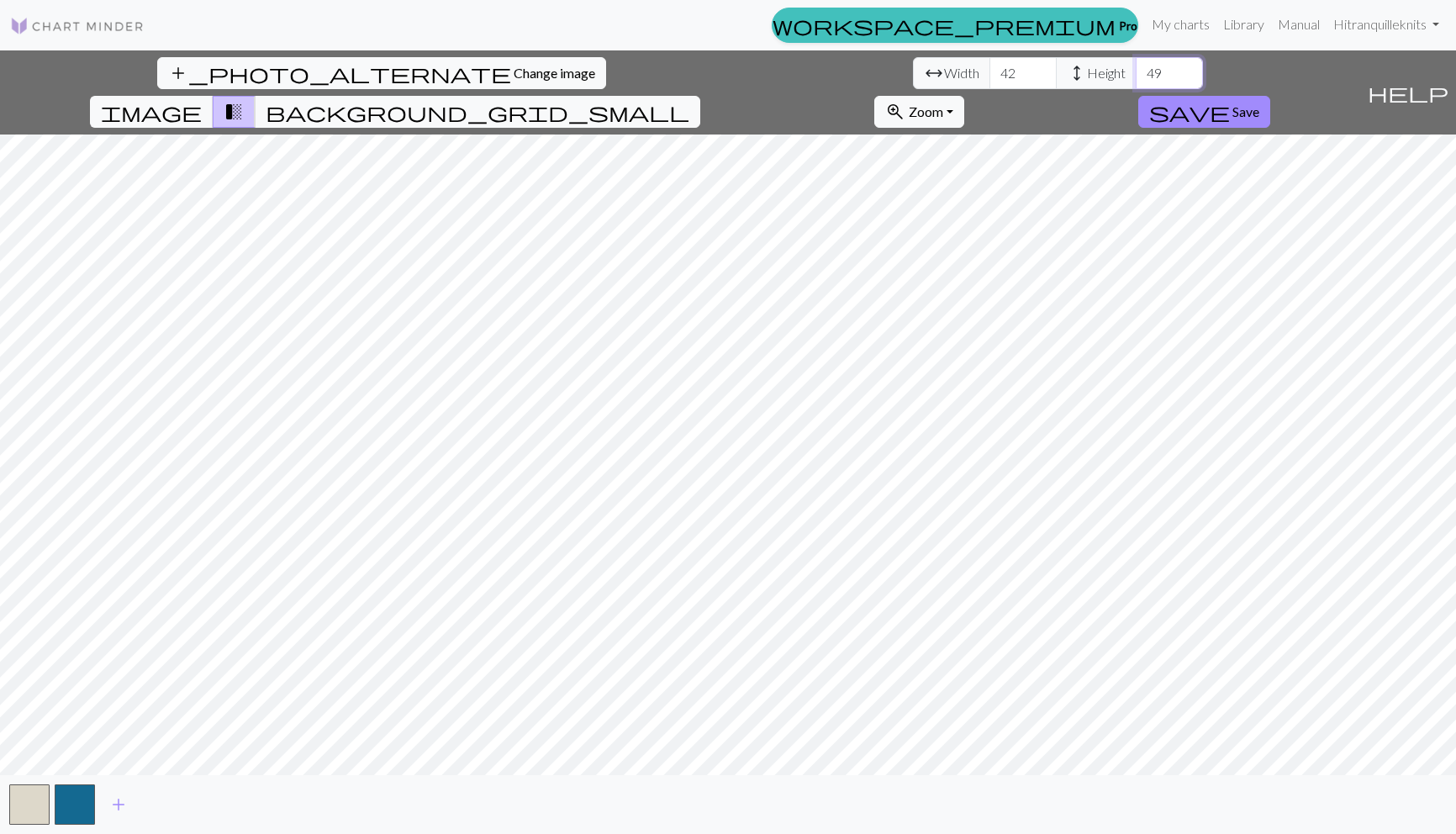
click at [1136, 78] on input "49" at bounding box center [1169, 73] width 67 height 32
click at [1136, 78] on input "48" at bounding box center [1169, 73] width 67 height 32
click at [1136, 78] on input "47" at bounding box center [1169, 73] width 67 height 32
click at [1136, 78] on input "46" at bounding box center [1169, 73] width 67 height 32
click at [1136, 78] on input "45" at bounding box center [1169, 73] width 67 height 32
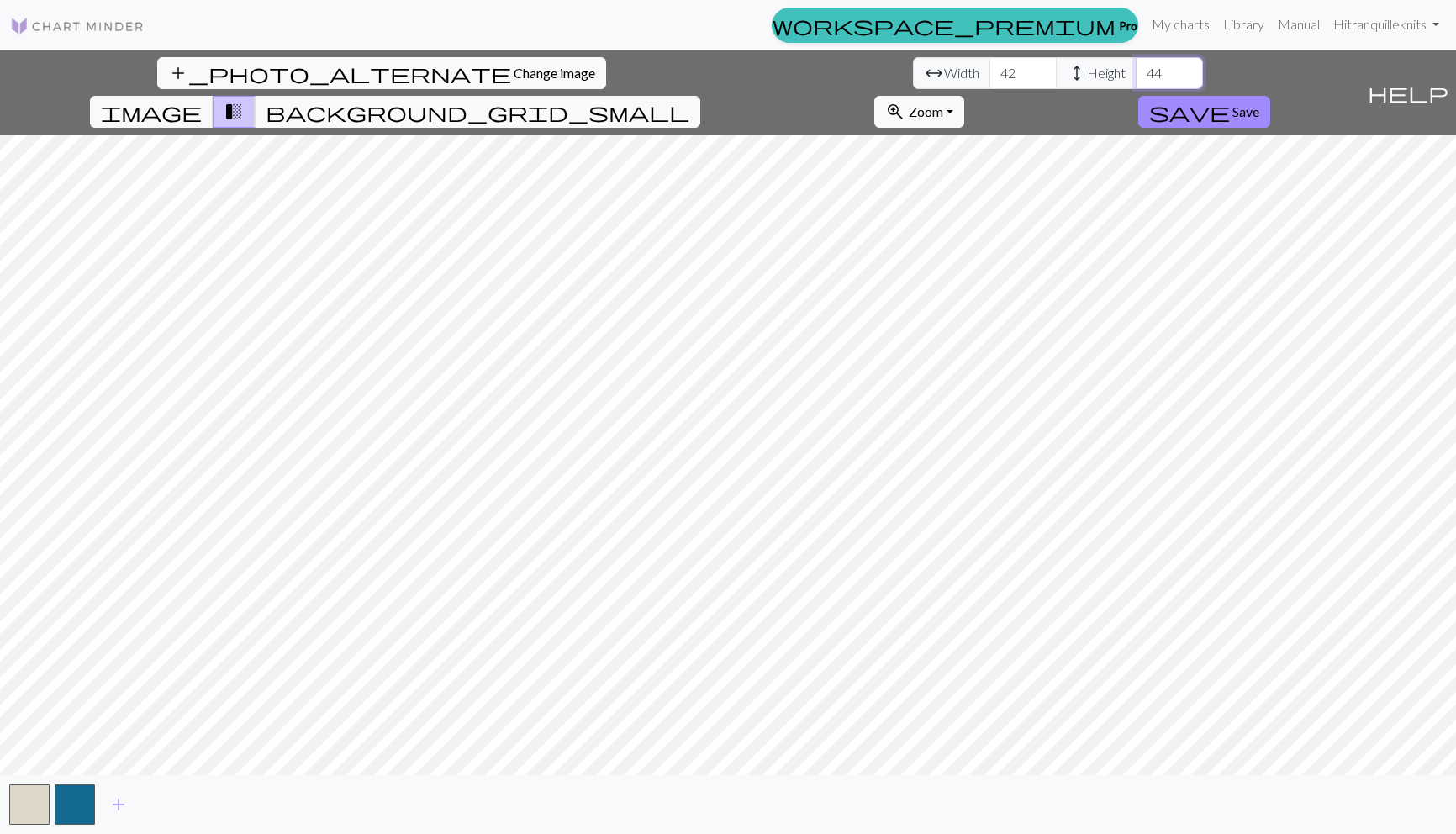
click at [1136, 78] on input "44" at bounding box center [1169, 73] width 67 height 32
click at [1136, 78] on input "43" at bounding box center [1169, 73] width 67 height 32
click at [1136, 67] on input "44" at bounding box center [1169, 73] width 67 height 32
click at [1136, 67] on input "45" at bounding box center [1169, 73] width 67 height 32
click at [1136, 67] on input "46" at bounding box center [1169, 73] width 67 height 32
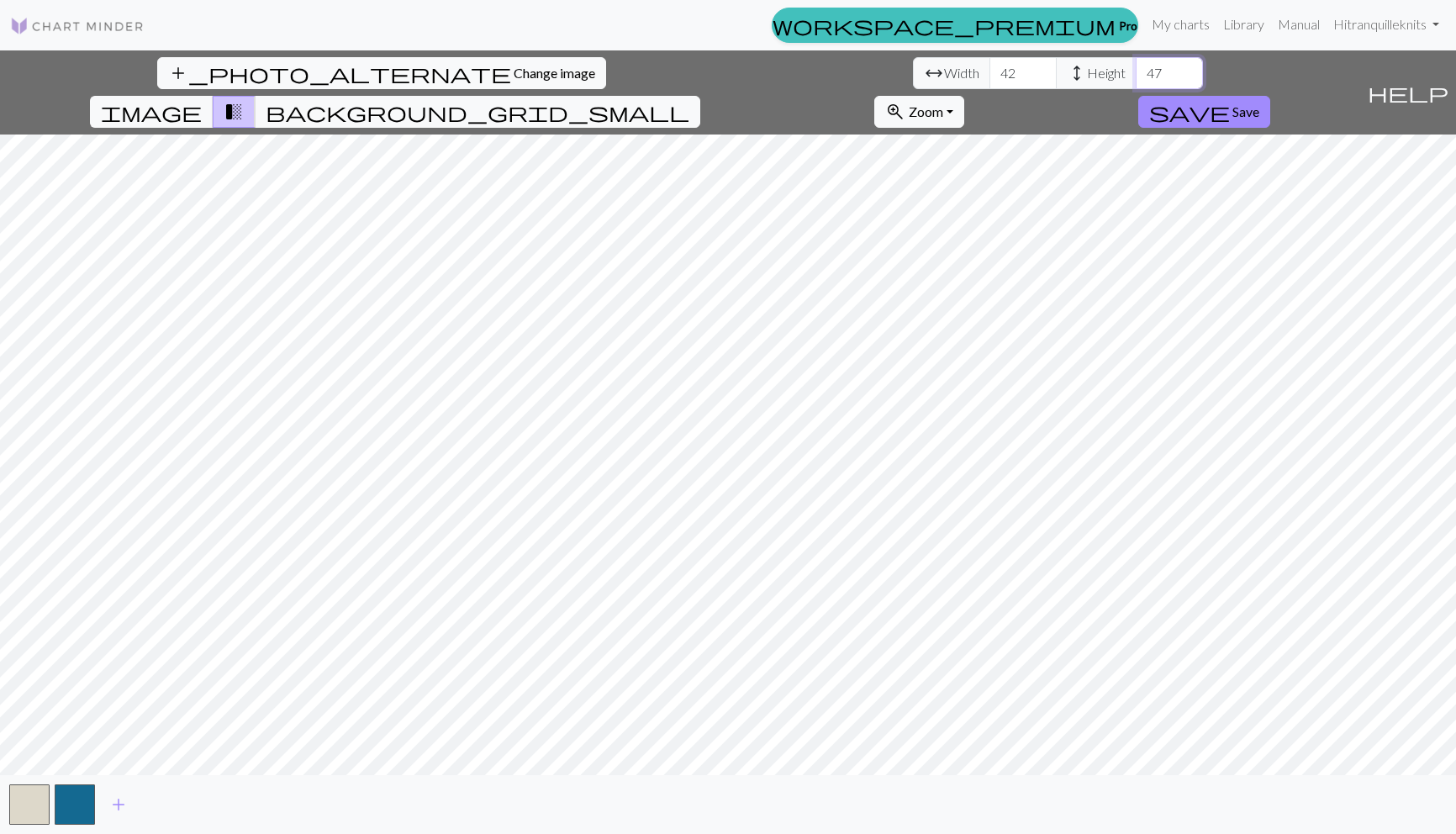
click at [1136, 67] on input "47" at bounding box center [1169, 73] width 67 height 32
click at [1136, 67] on input "48" at bounding box center [1169, 73] width 67 height 32
click at [1136, 67] on input "49" at bounding box center [1169, 73] width 67 height 32
click at [1136, 67] on input "50" at bounding box center [1169, 73] width 67 height 32
click at [1136, 67] on input "51" at bounding box center [1169, 73] width 67 height 32
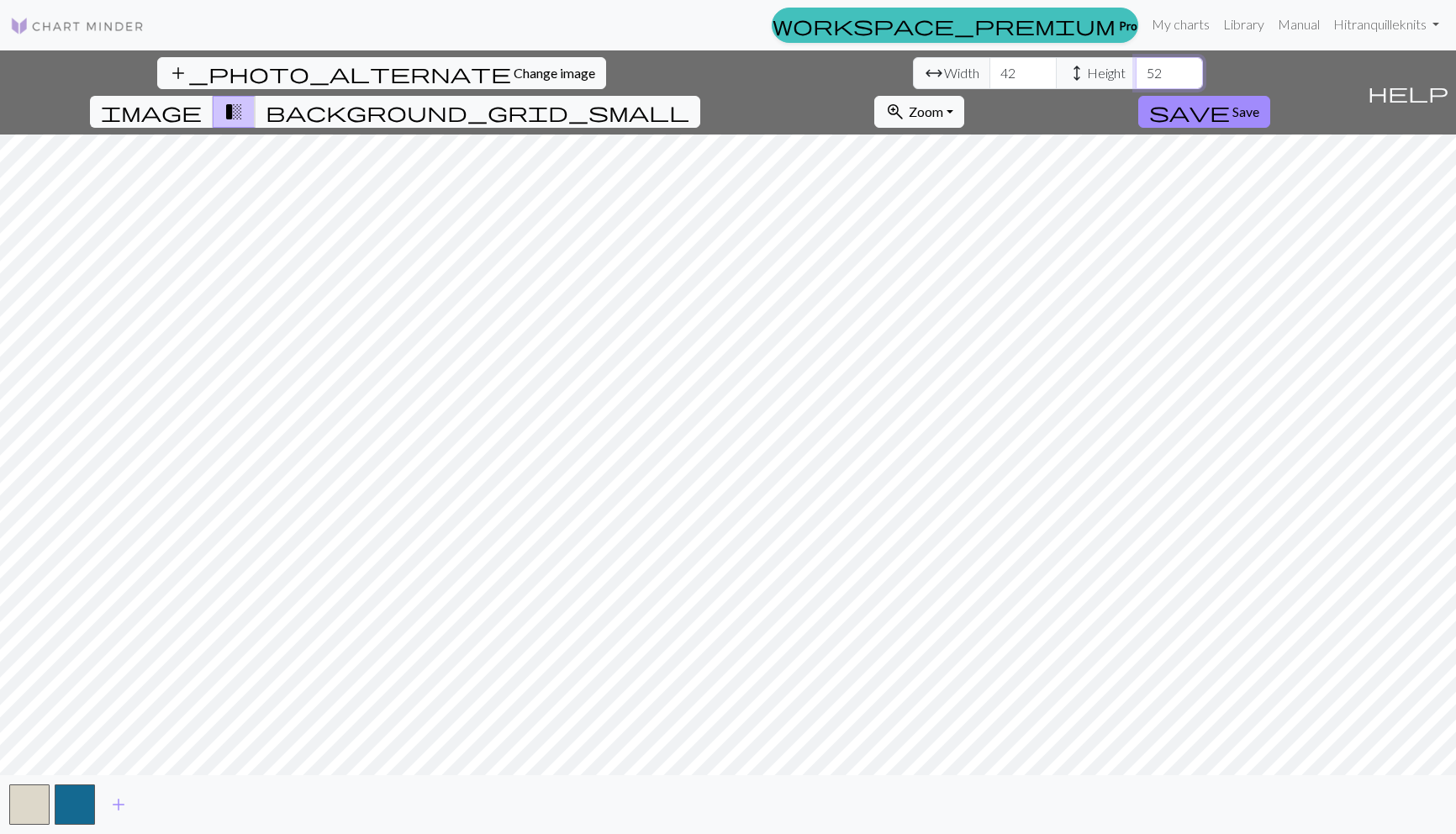
click at [1136, 67] on input "52" at bounding box center [1169, 73] width 67 height 32
click at [1136, 67] on input "53" at bounding box center [1169, 73] width 67 height 32
click at [1136, 67] on input "54" at bounding box center [1169, 73] width 67 height 32
click at [1136, 67] on input "55" at bounding box center [1169, 73] width 67 height 32
type input "56"
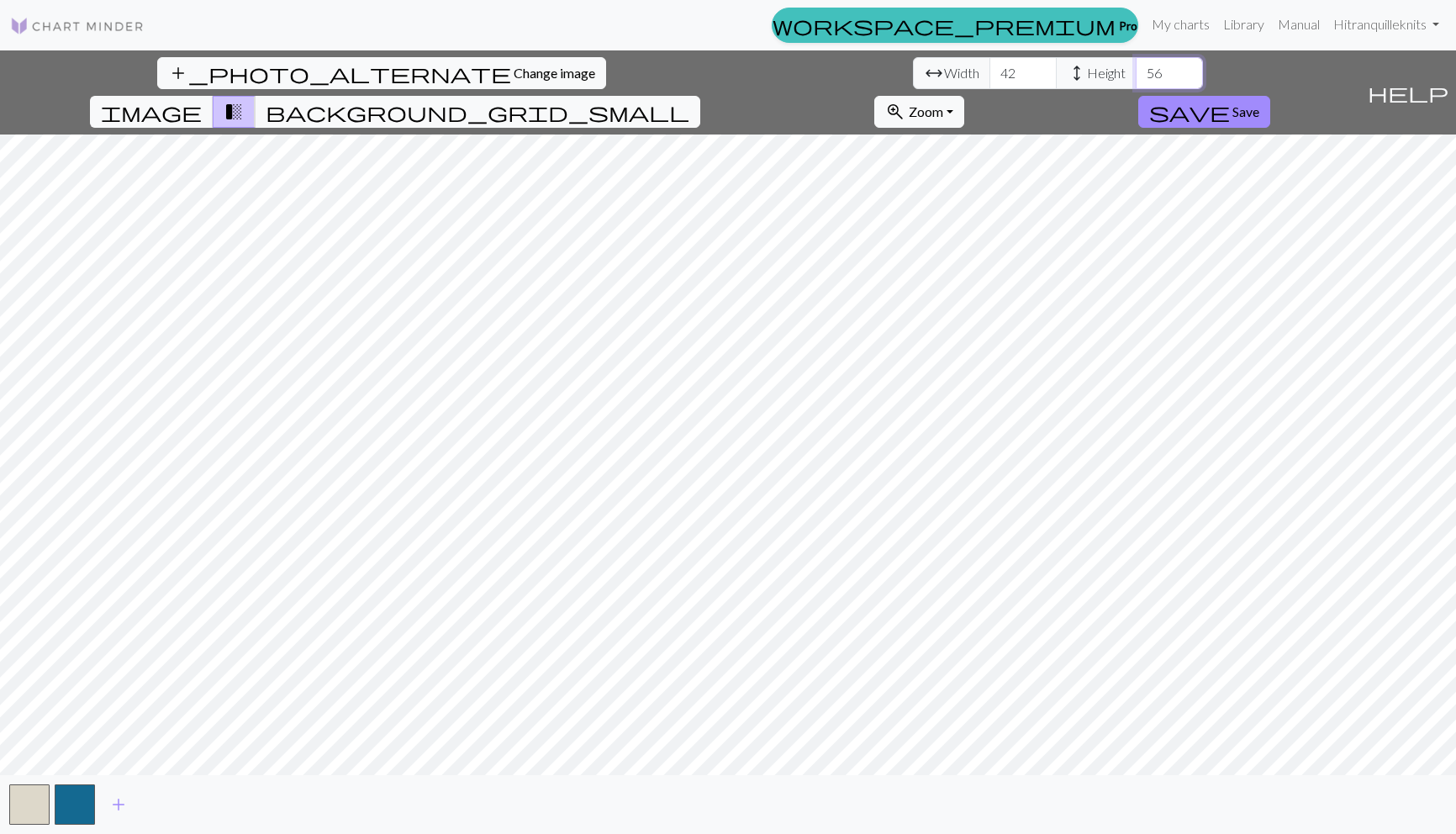
click at [1136, 67] on input "56" at bounding box center [1169, 73] width 67 height 32
click at [1437, 81] on span "help" at bounding box center [1408, 92] width 81 height 24
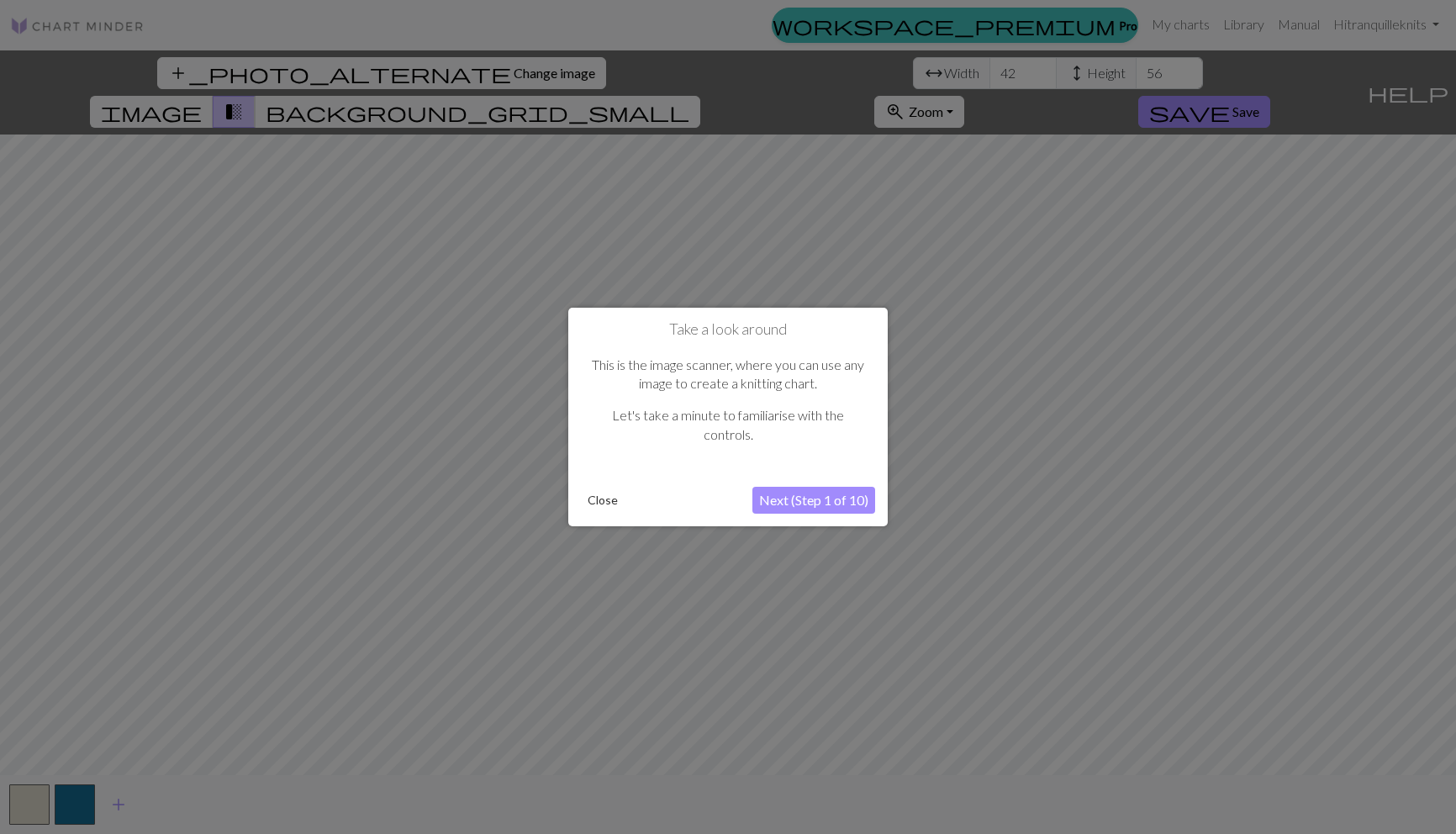
click at [798, 501] on button "Next (Step 1 of 10)" at bounding box center [813, 500] width 123 height 27
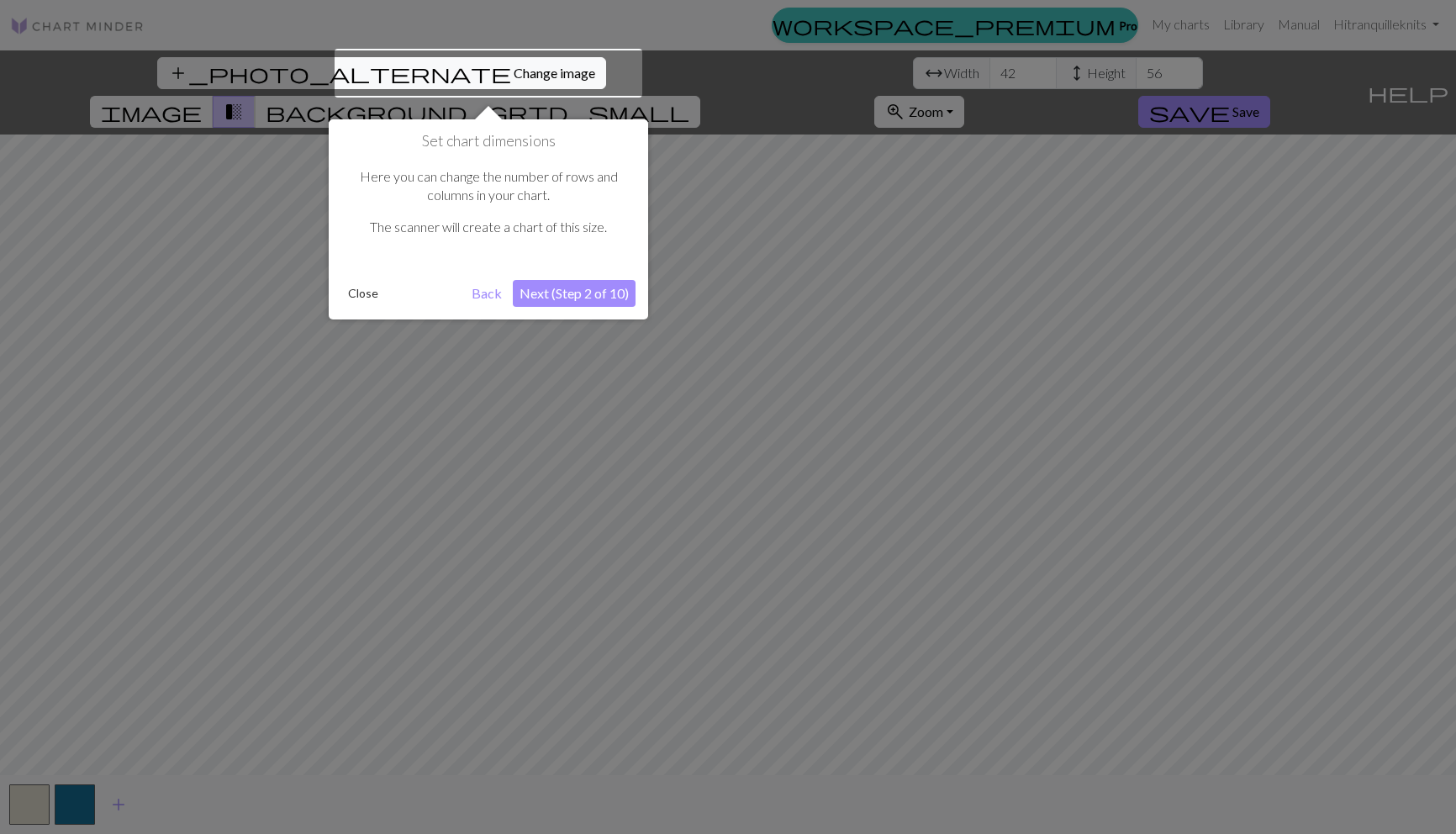
click at [586, 292] on button "Next (Step 2 of 10)" at bounding box center [574, 293] width 123 height 27
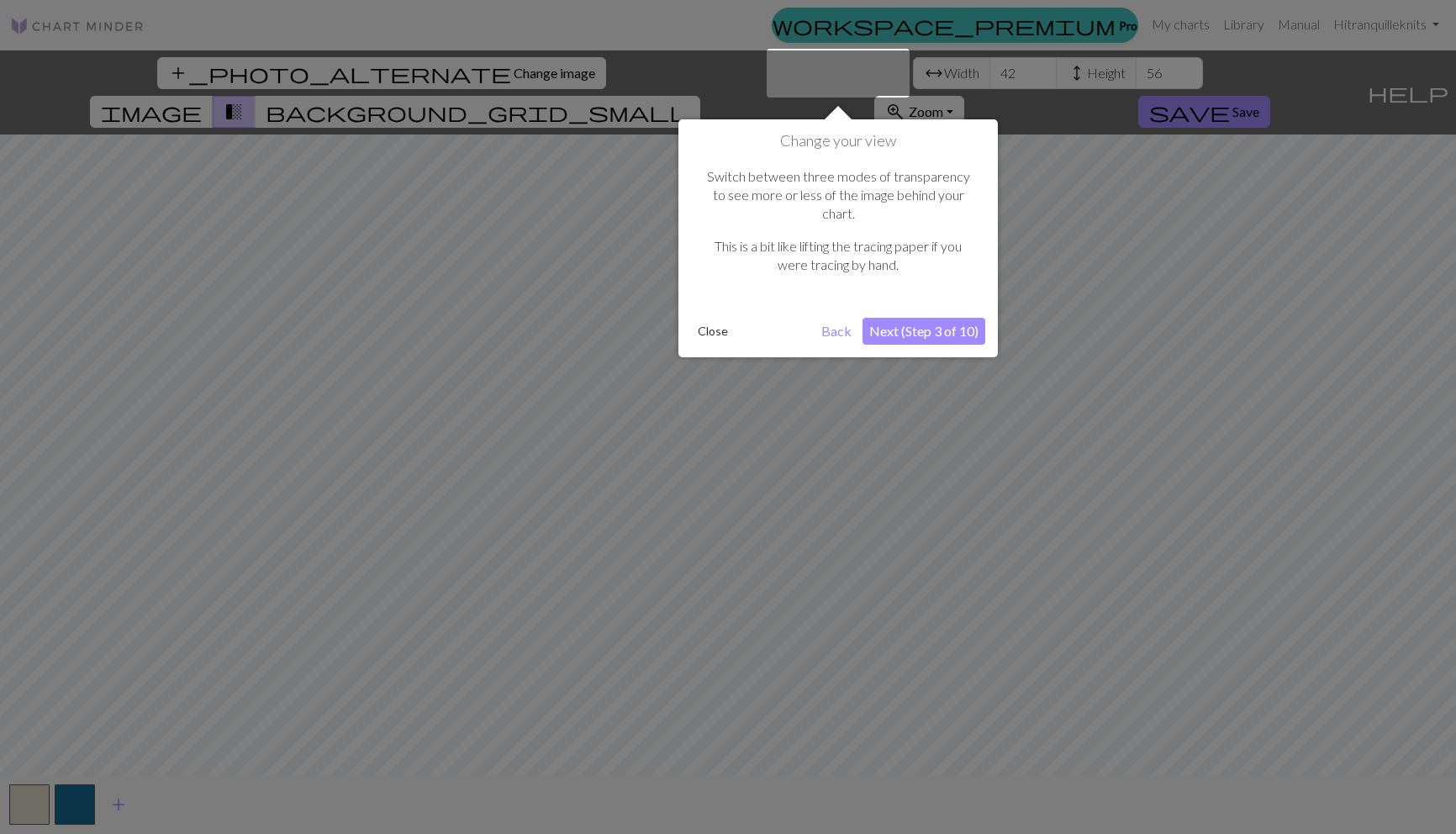
click at [952, 318] on button "Next (Step 3 of 10)" at bounding box center [924, 331] width 123 height 27
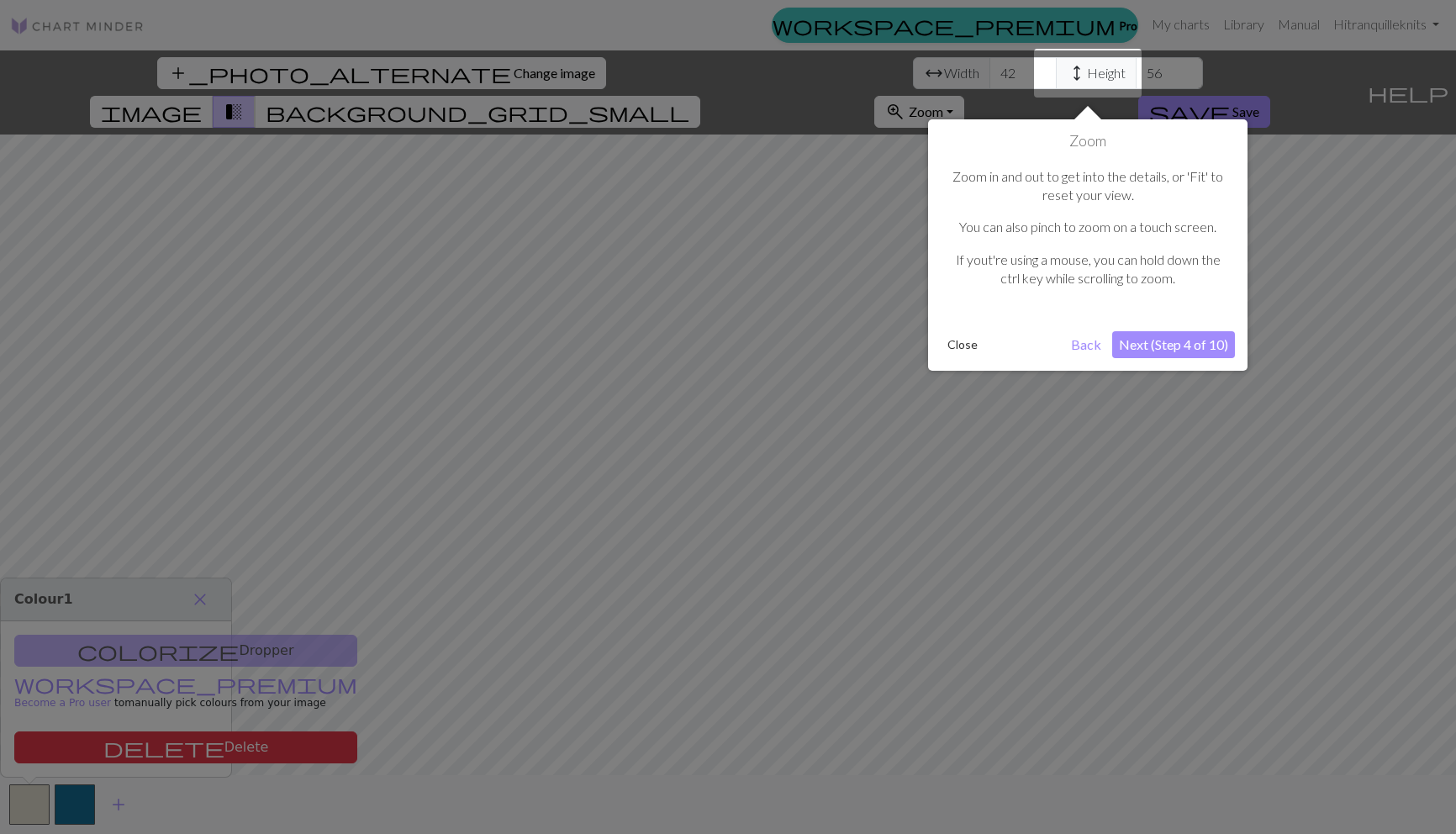
click at [1190, 348] on button "Next (Step 4 of 10)" at bounding box center [1173, 344] width 123 height 27
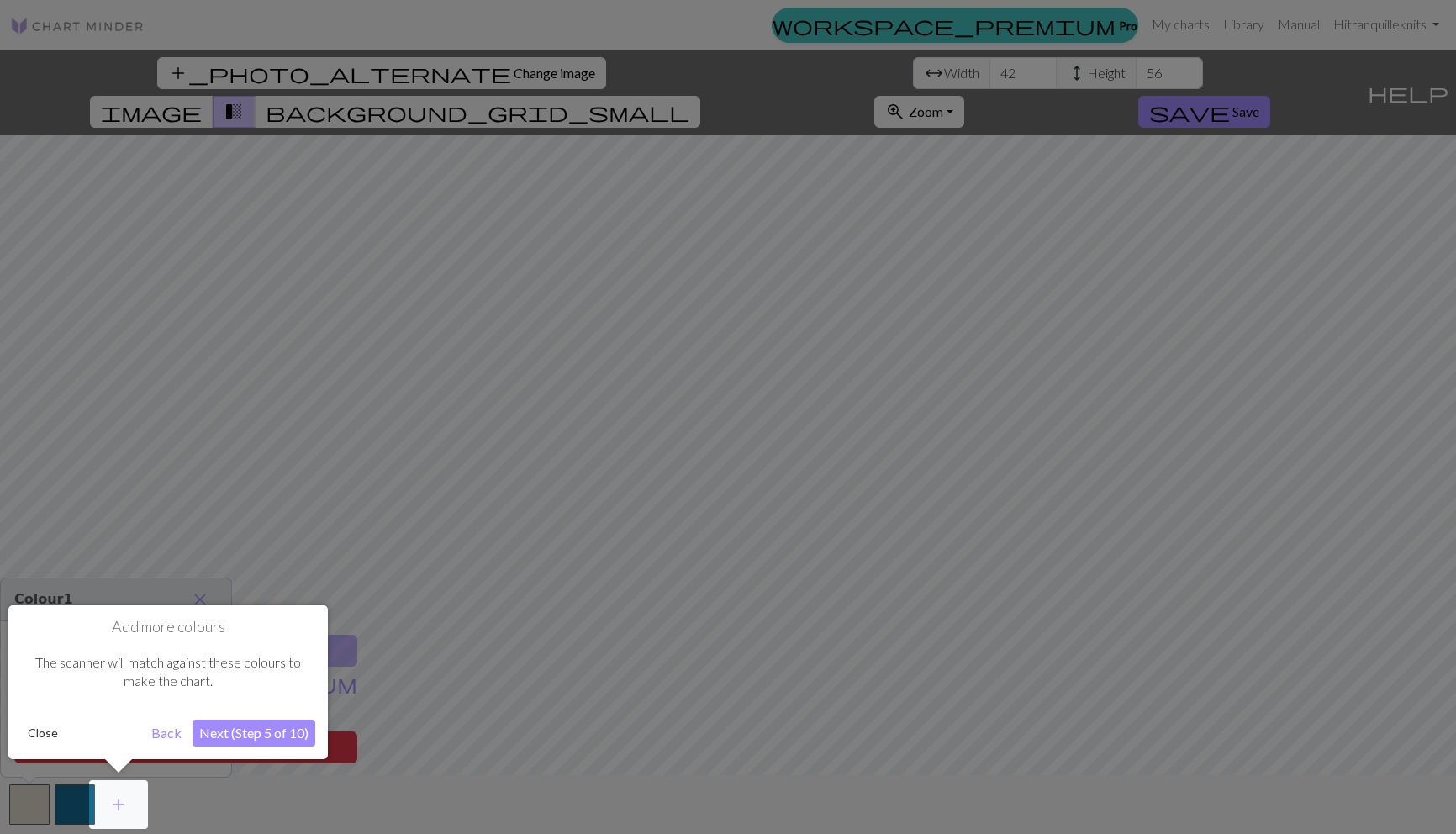
click at [285, 731] on button "Next (Step 5 of 10)" at bounding box center [254, 732] width 123 height 27
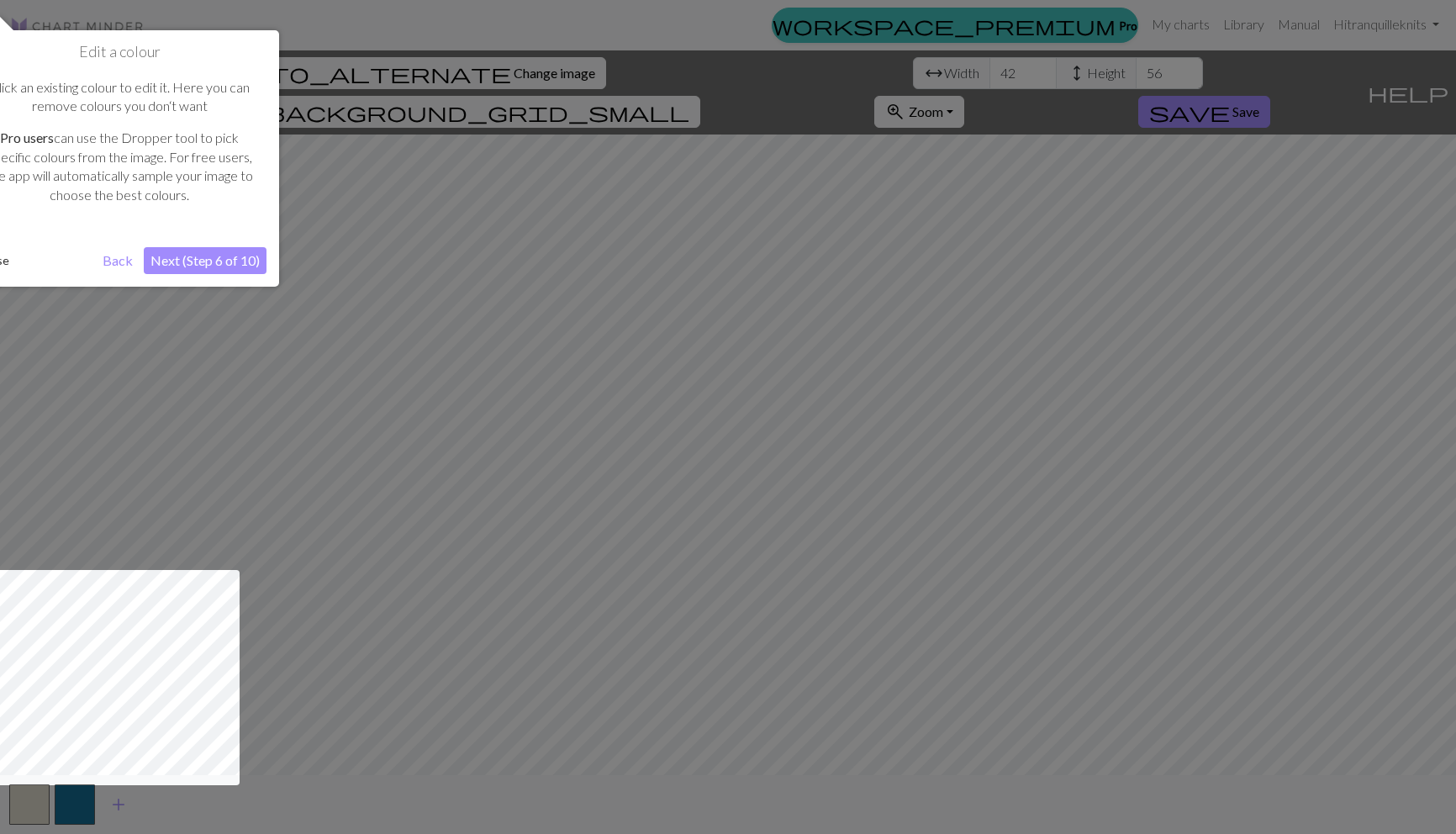
click at [209, 263] on button "Next (Step 6 of 10)" at bounding box center [205, 260] width 123 height 27
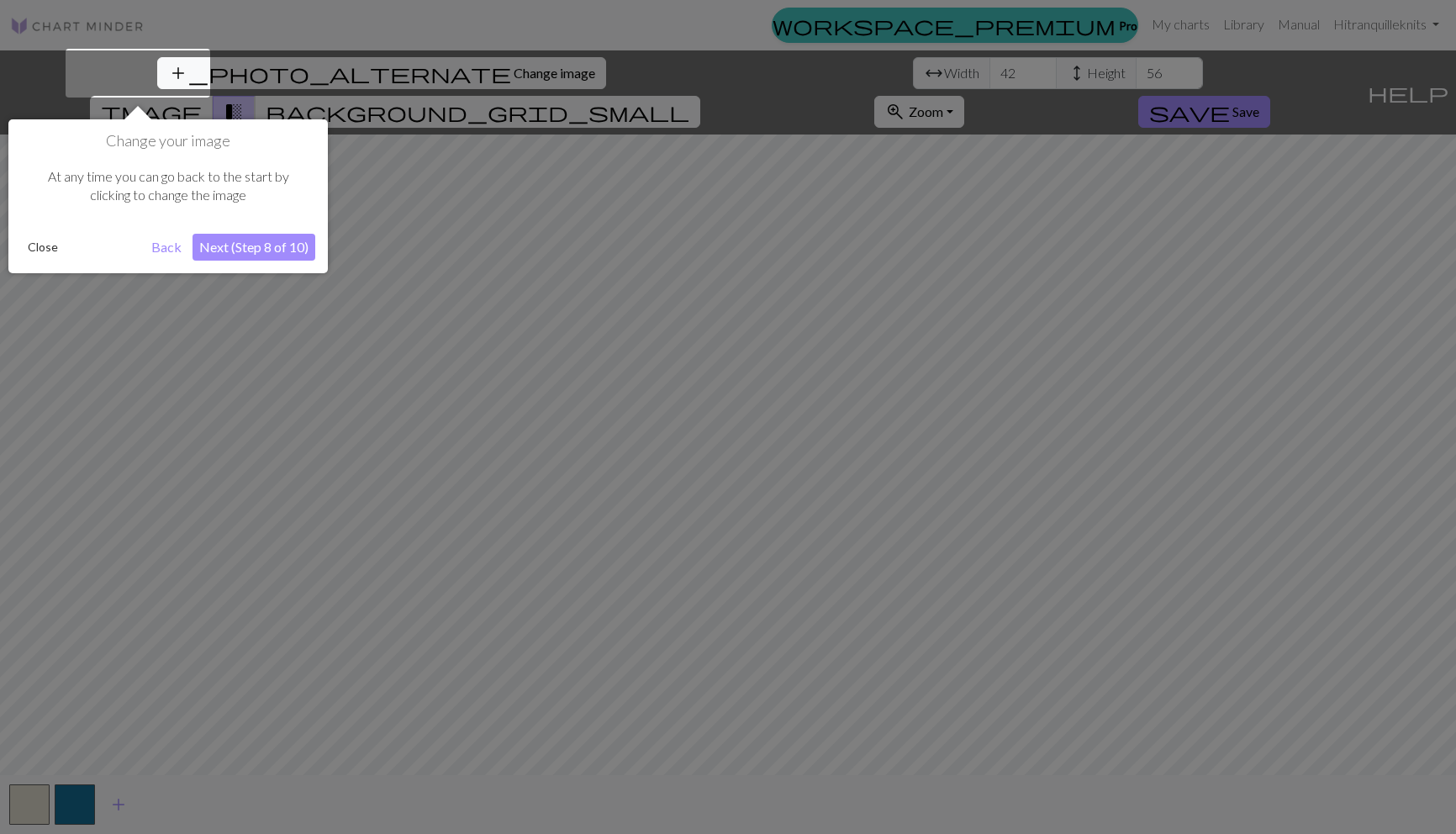
click at [229, 247] on button "Next (Step 8 of 10)" at bounding box center [254, 247] width 123 height 27
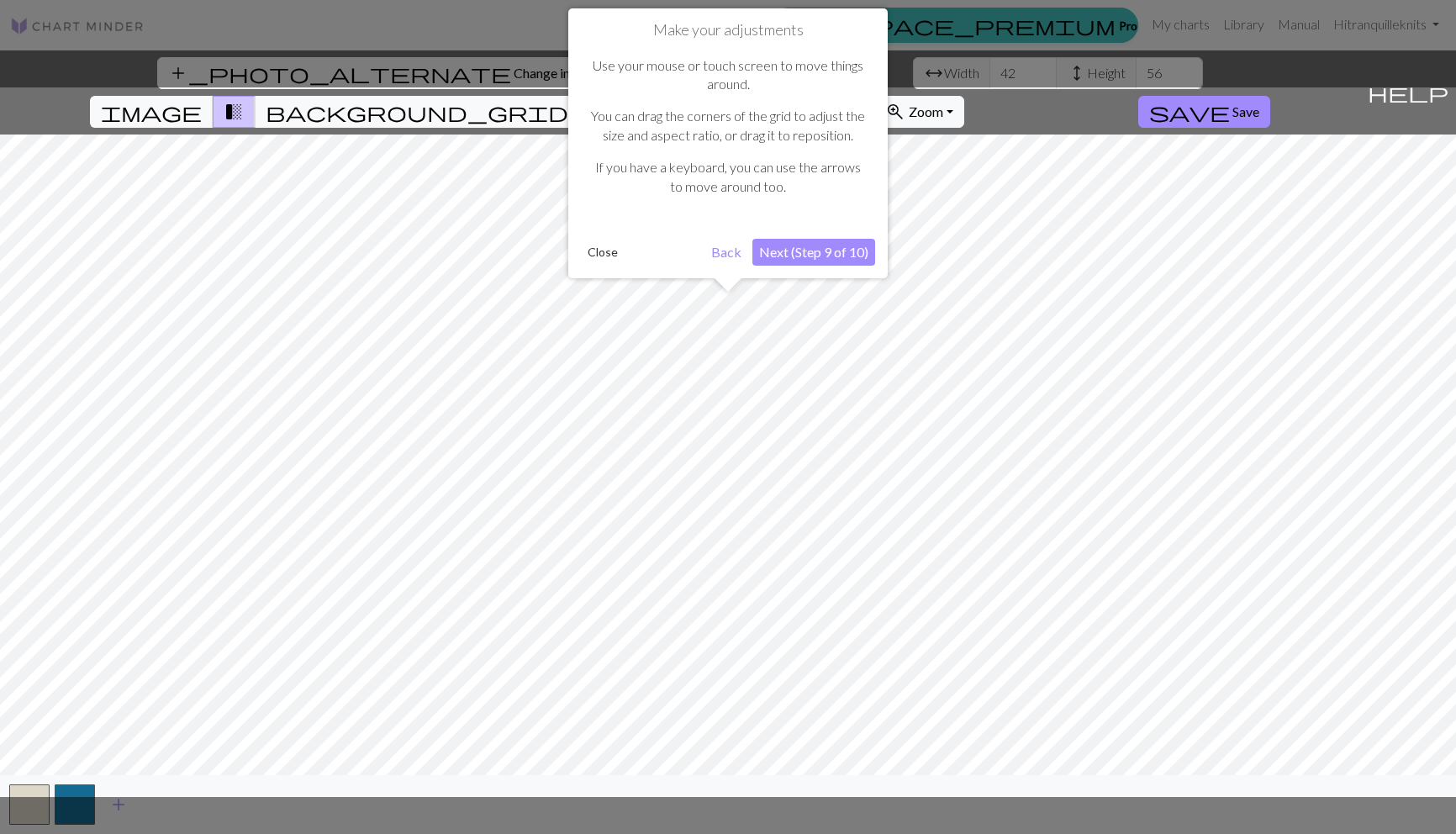
click at [825, 246] on button "Next (Step 9 of 10)" at bounding box center [813, 252] width 123 height 27
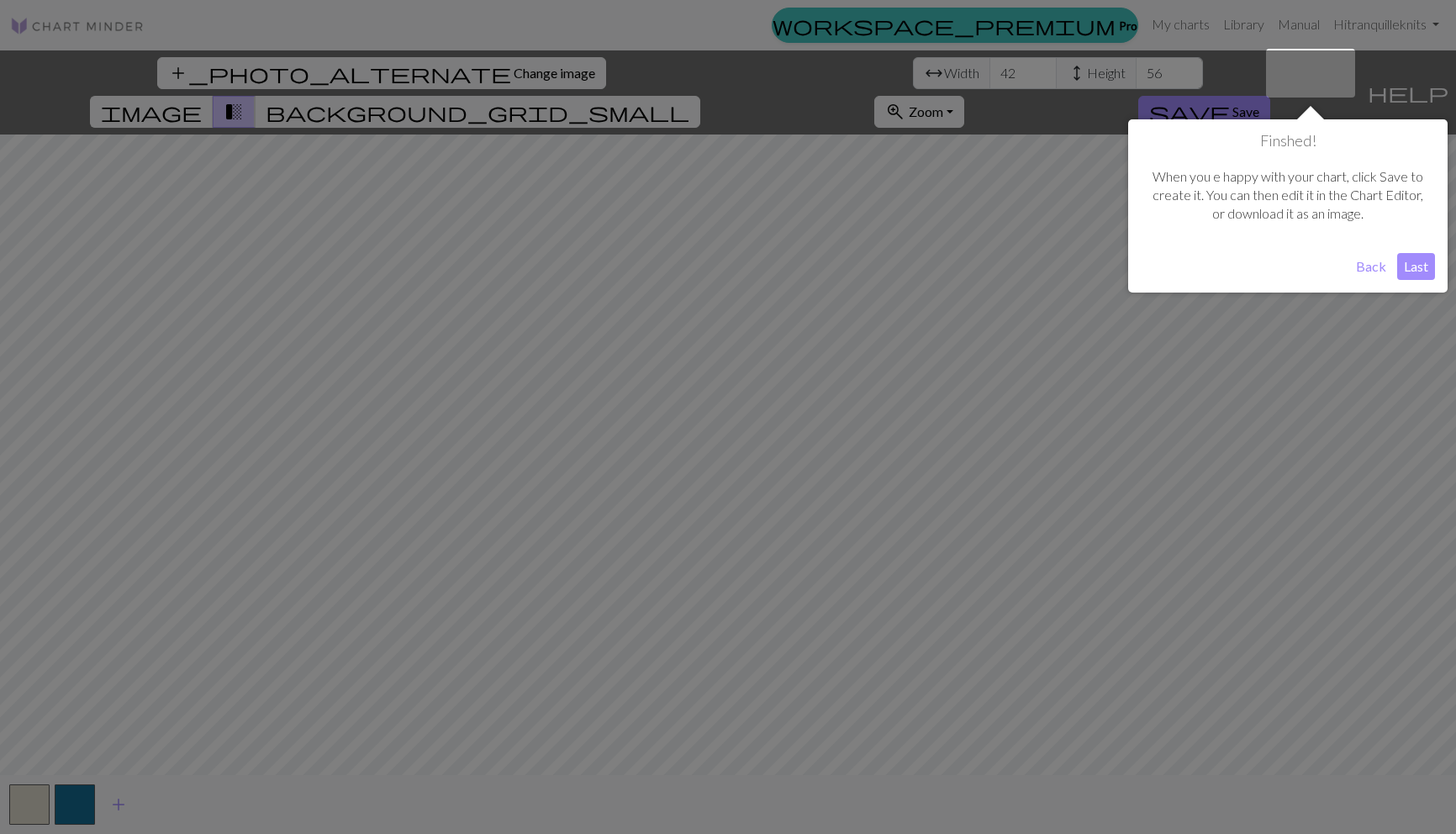
click at [1425, 262] on button "Last" at bounding box center [1416, 266] width 38 height 27
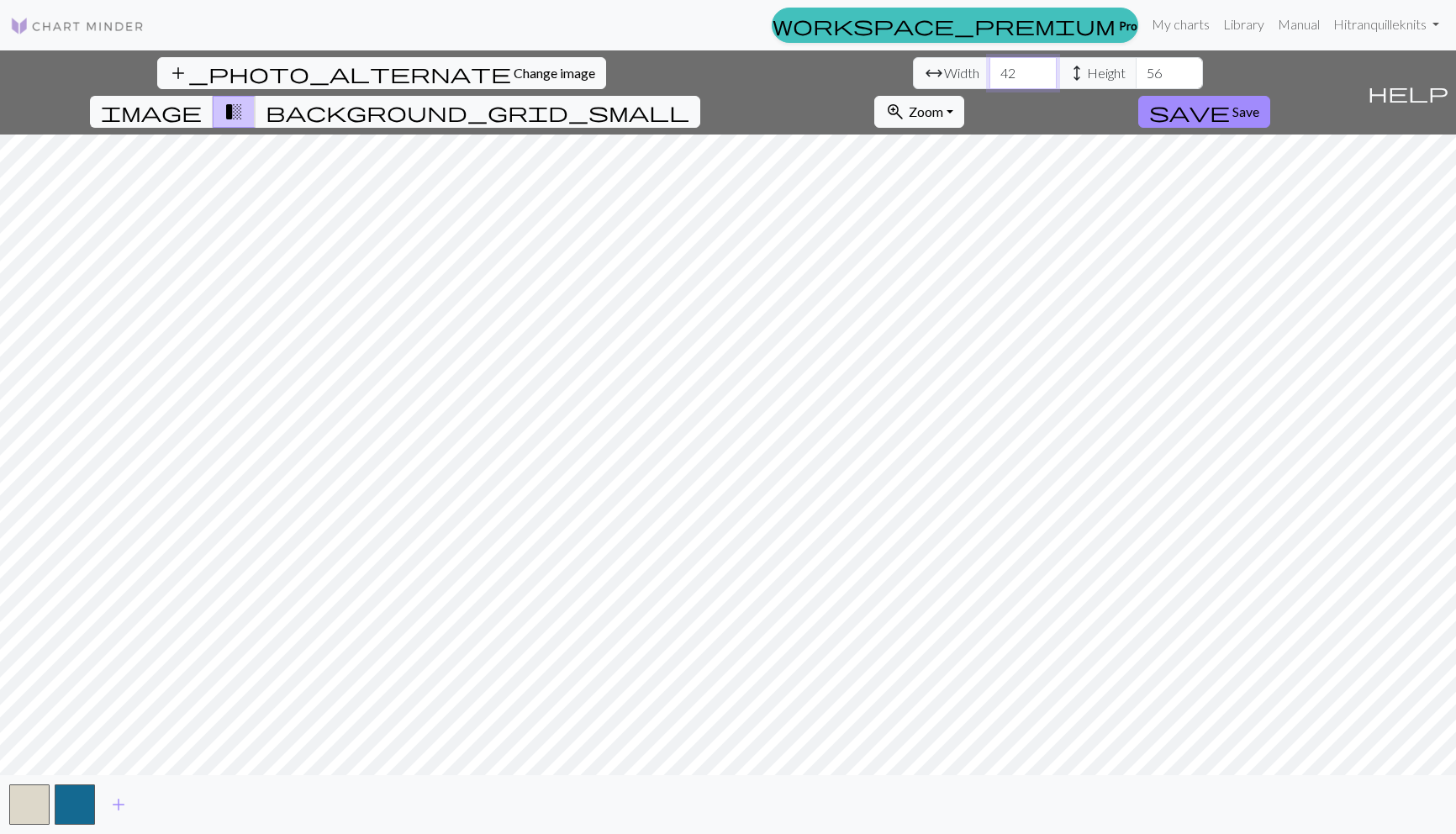
drag, startPoint x: 441, startPoint y: 72, endPoint x: 419, endPoint y: 72, distance: 22.0
click at [913, 72] on div "arrow_range Width 42 height Height 56" at bounding box center [1058, 73] width 290 height 32
type input "52"
drag, startPoint x: 590, startPoint y: 74, endPoint x: 559, endPoint y: 74, distance: 31.0
click at [913, 74] on div "arrow_range Width 52 height Height 56" at bounding box center [1058, 73] width 290 height 32
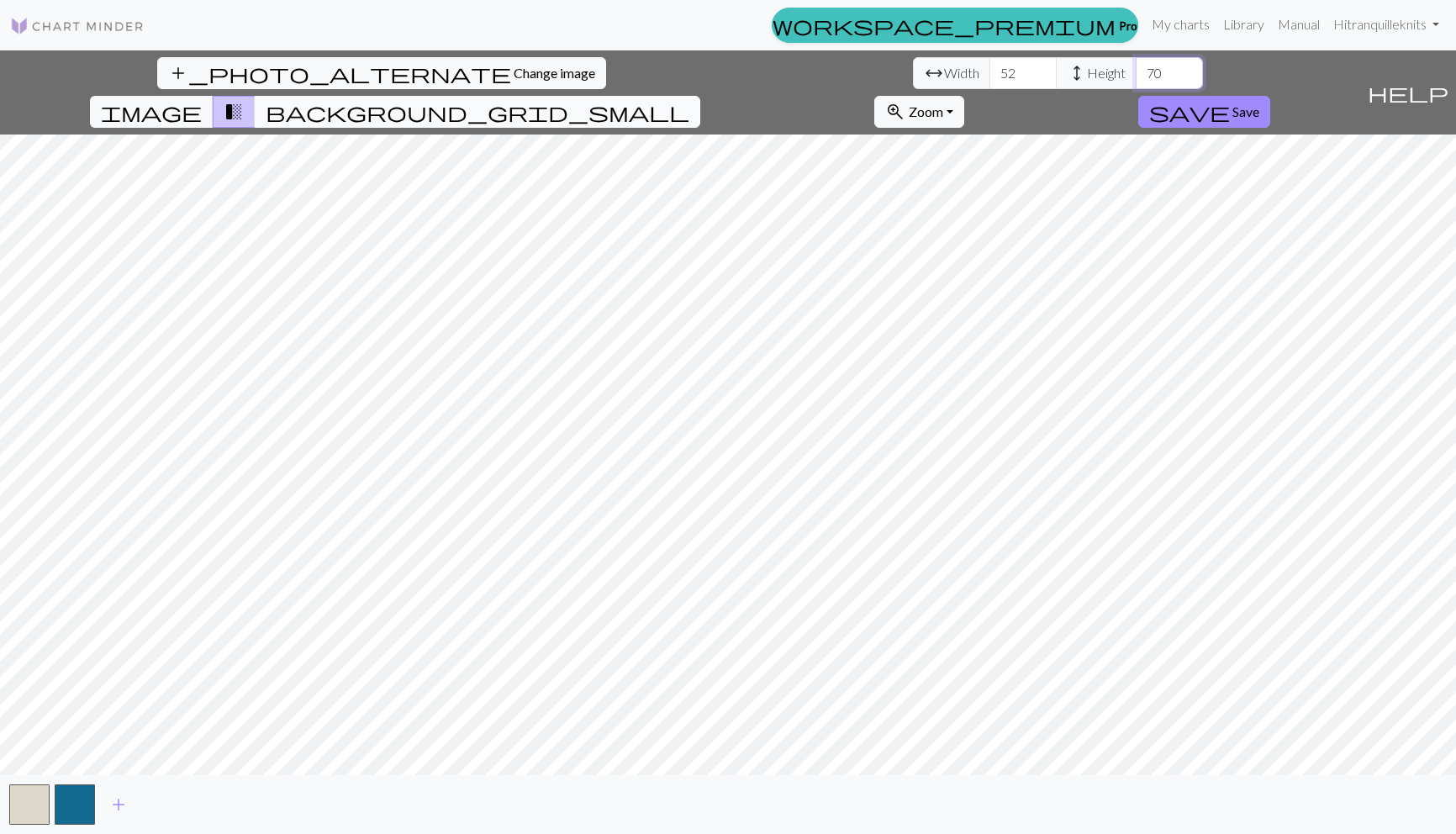
type input "70"
click at [689, 100] on span "background_grid_small" at bounding box center [477, 111] width 424 height 24
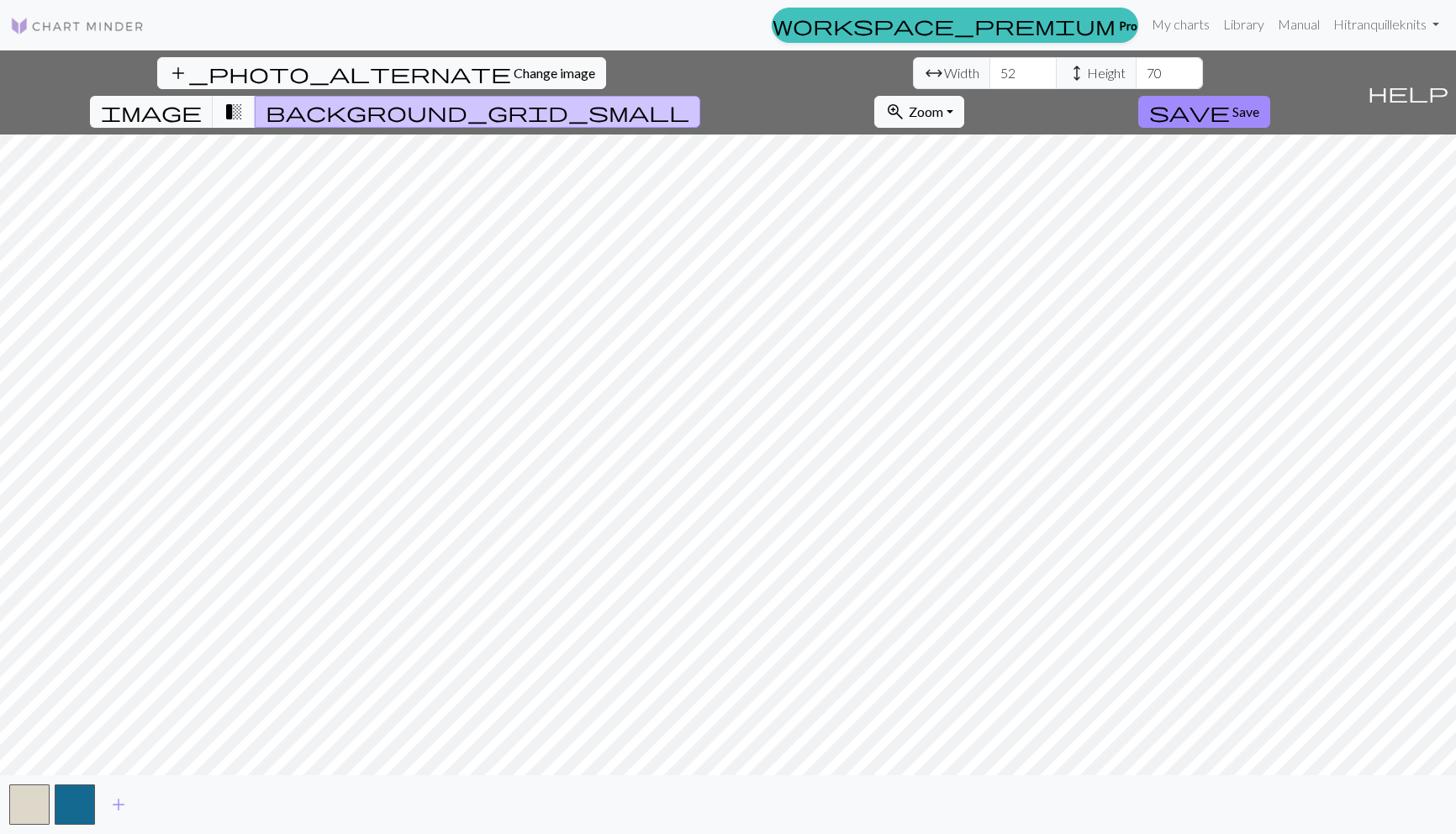
click at [243, 100] on span "transition_fade" at bounding box center [233, 111] width 20 height 24
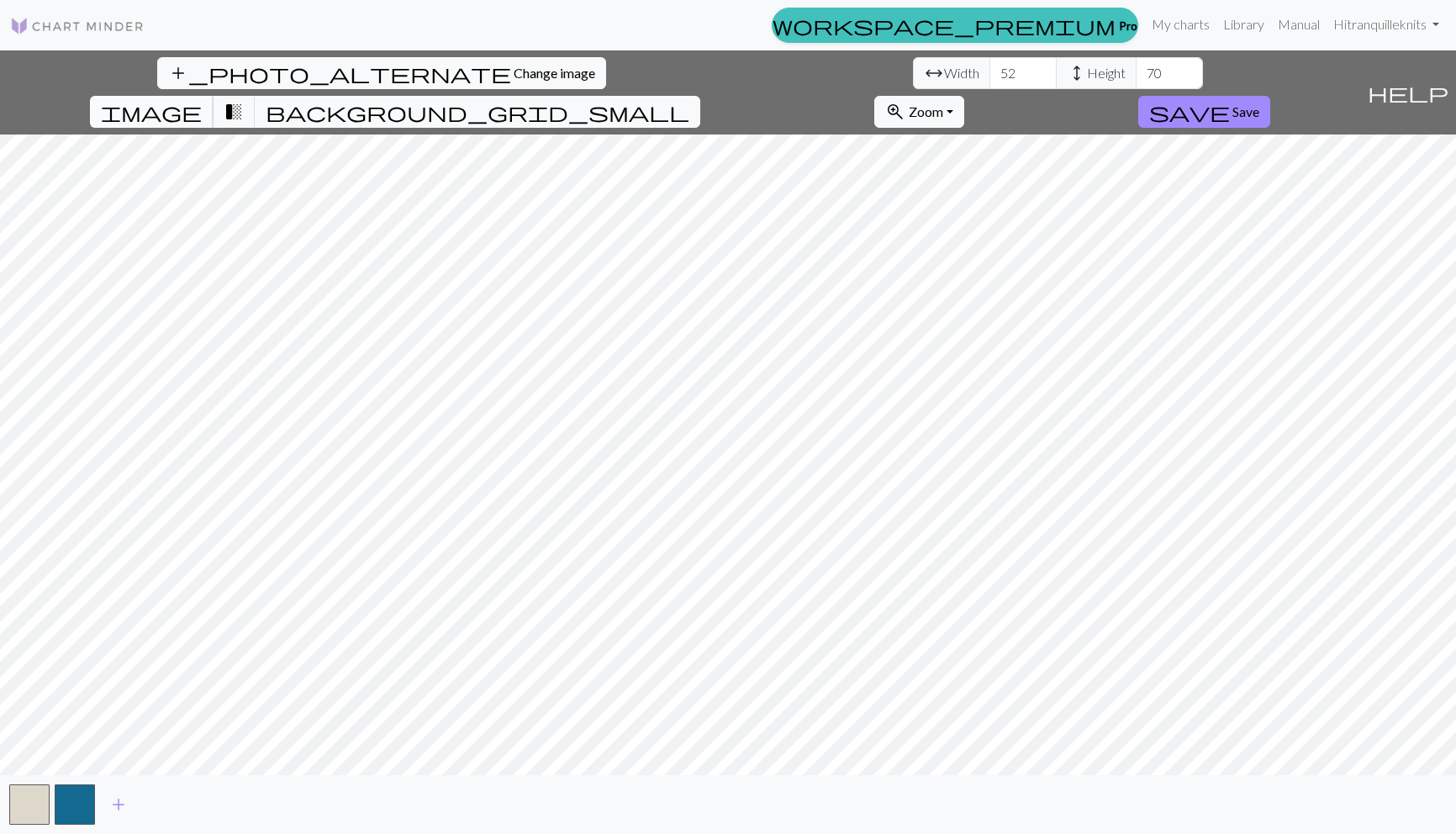
click at [201, 100] on span "image" at bounding box center [151, 111] width 101 height 24
click at [243, 100] on span "transition_fade" at bounding box center [233, 111] width 20 height 24
click at [112, 797] on span "add" at bounding box center [118, 804] width 20 height 24
click at [112, 797] on button "button" at bounding box center [120, 804] width 40 height 40
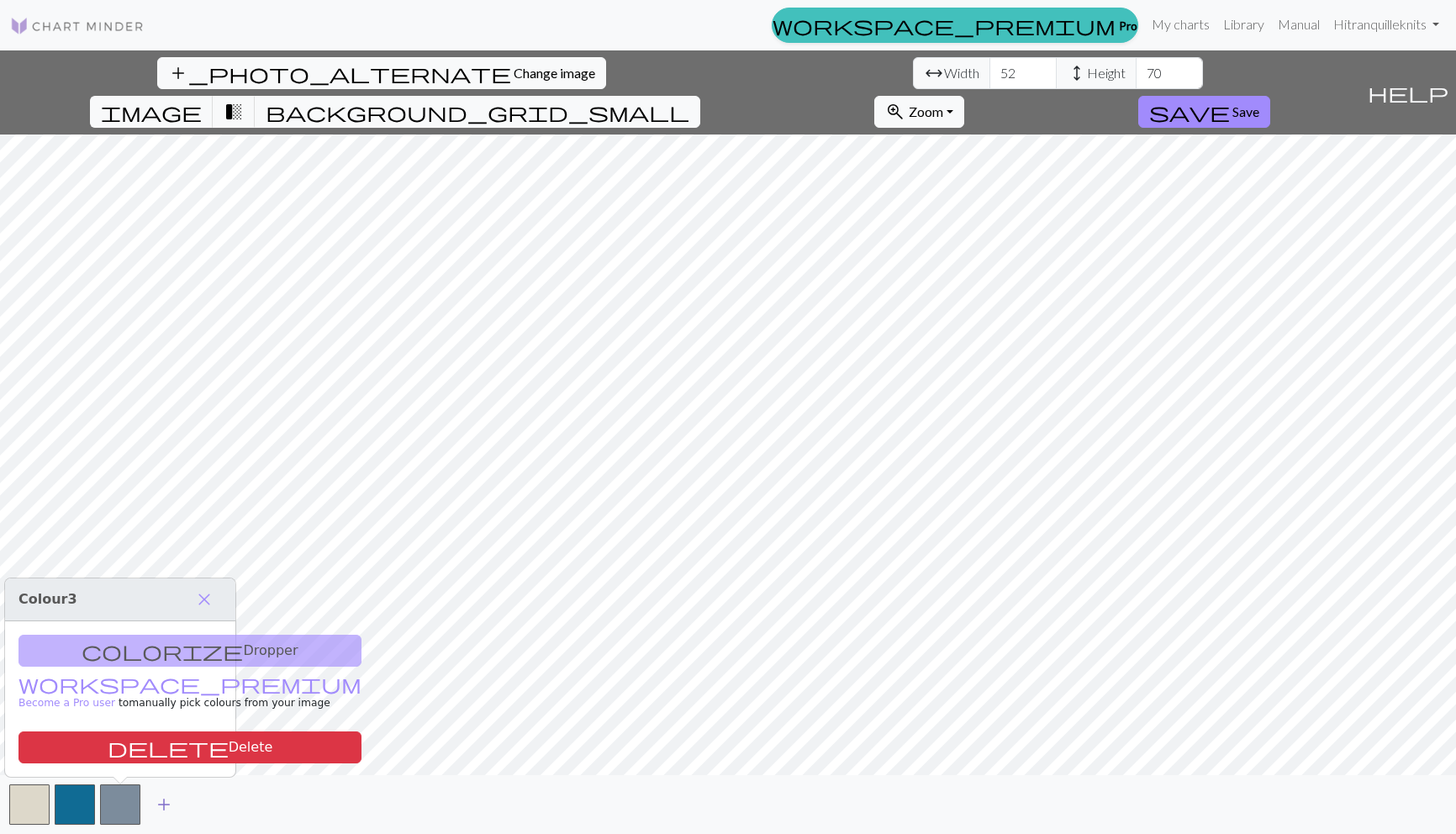
click at [175, 800] on button "add" at bounding box center [164, 804] width 42 height 32
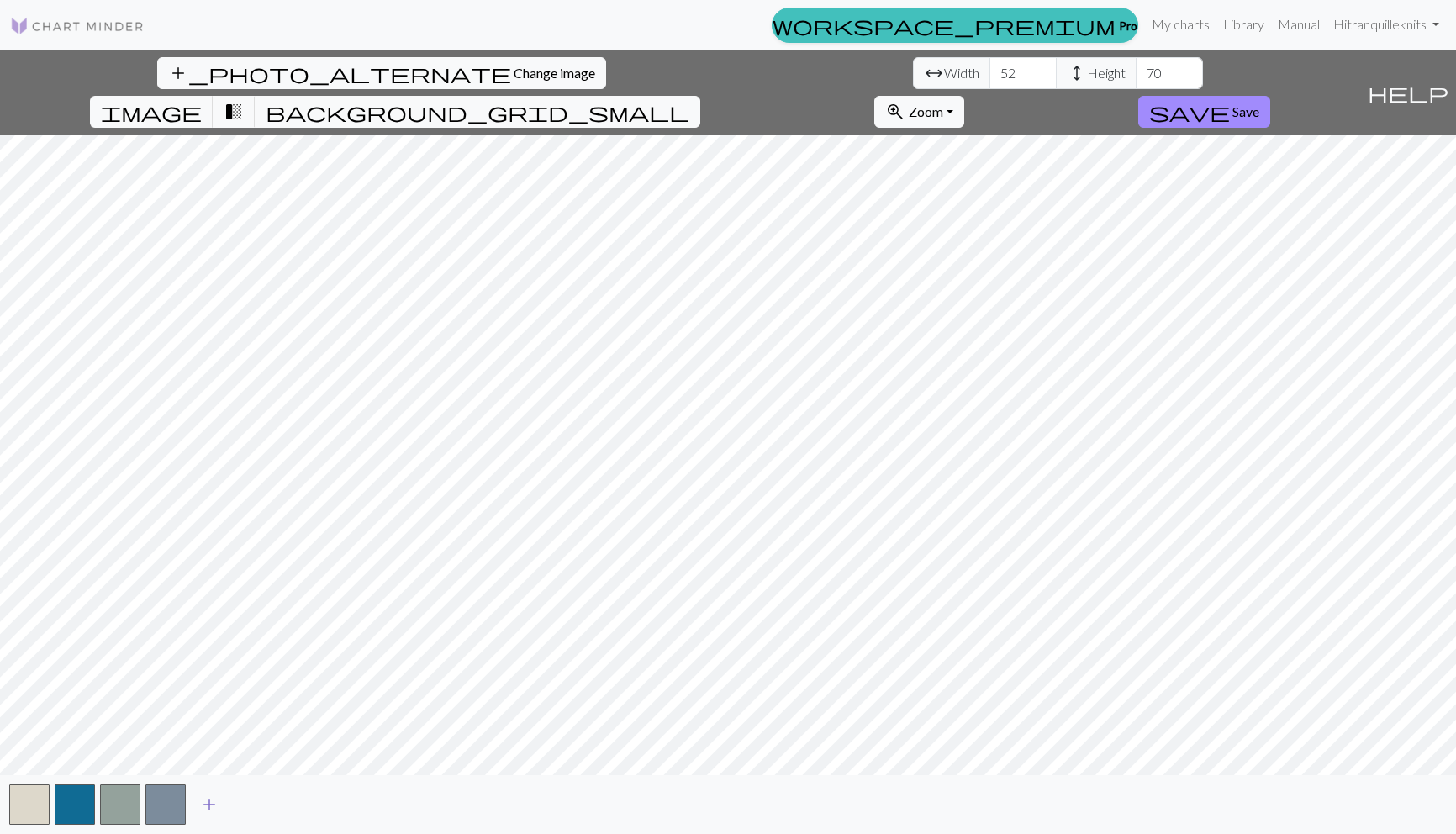
click at [212, 801] on span "add" at bounding box center [209, 804] width 20 height 24
click at [254, 804] on span "add" at bounding box center [254, 804] width 20 height 24
click at [689, 100] on span "background_grid_small" at bounding box center [477, 111] width 424 height 24
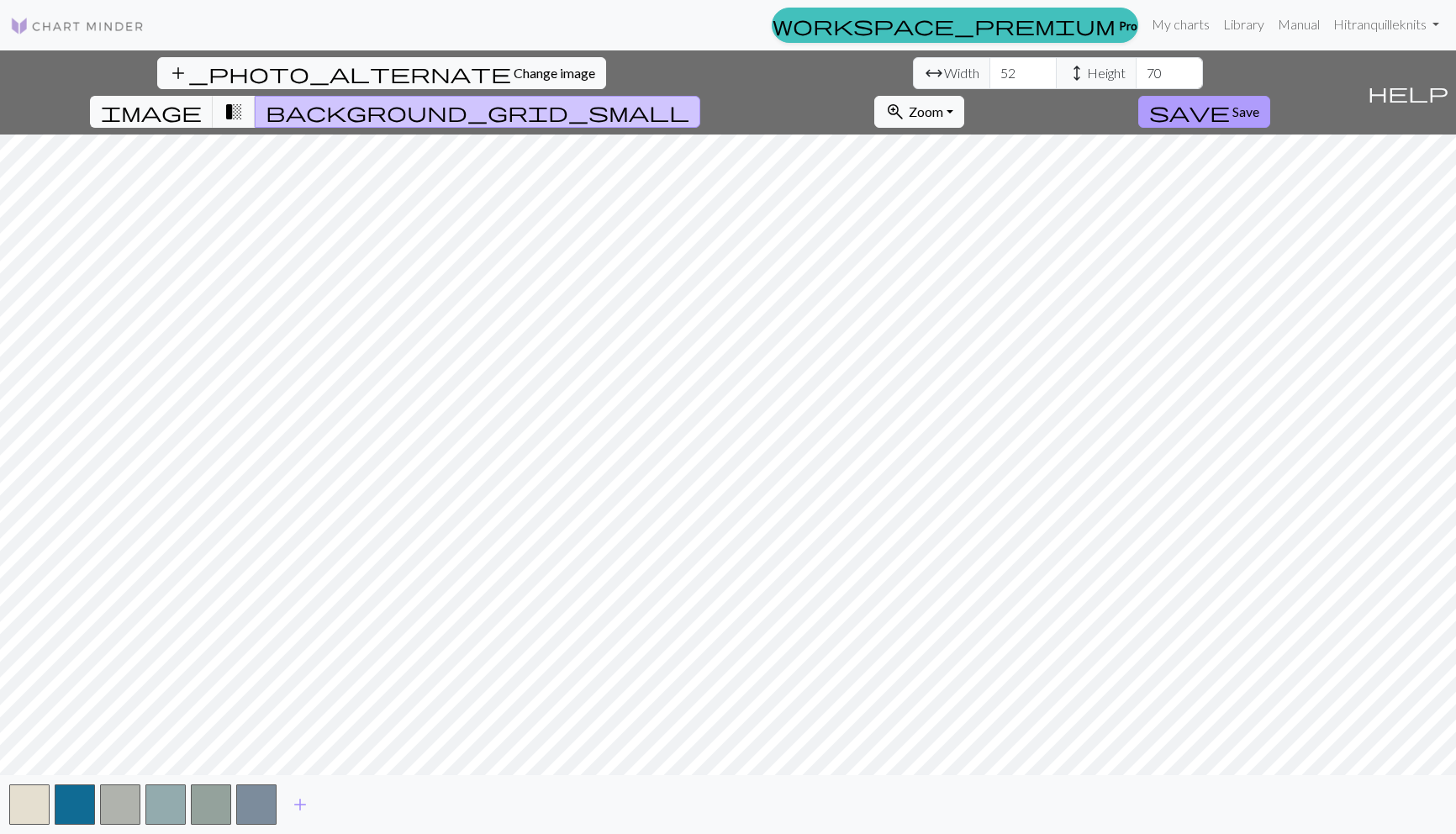
click at [1230, 100] on span "save" at bounding box center [1190, 111] width 81 height 24
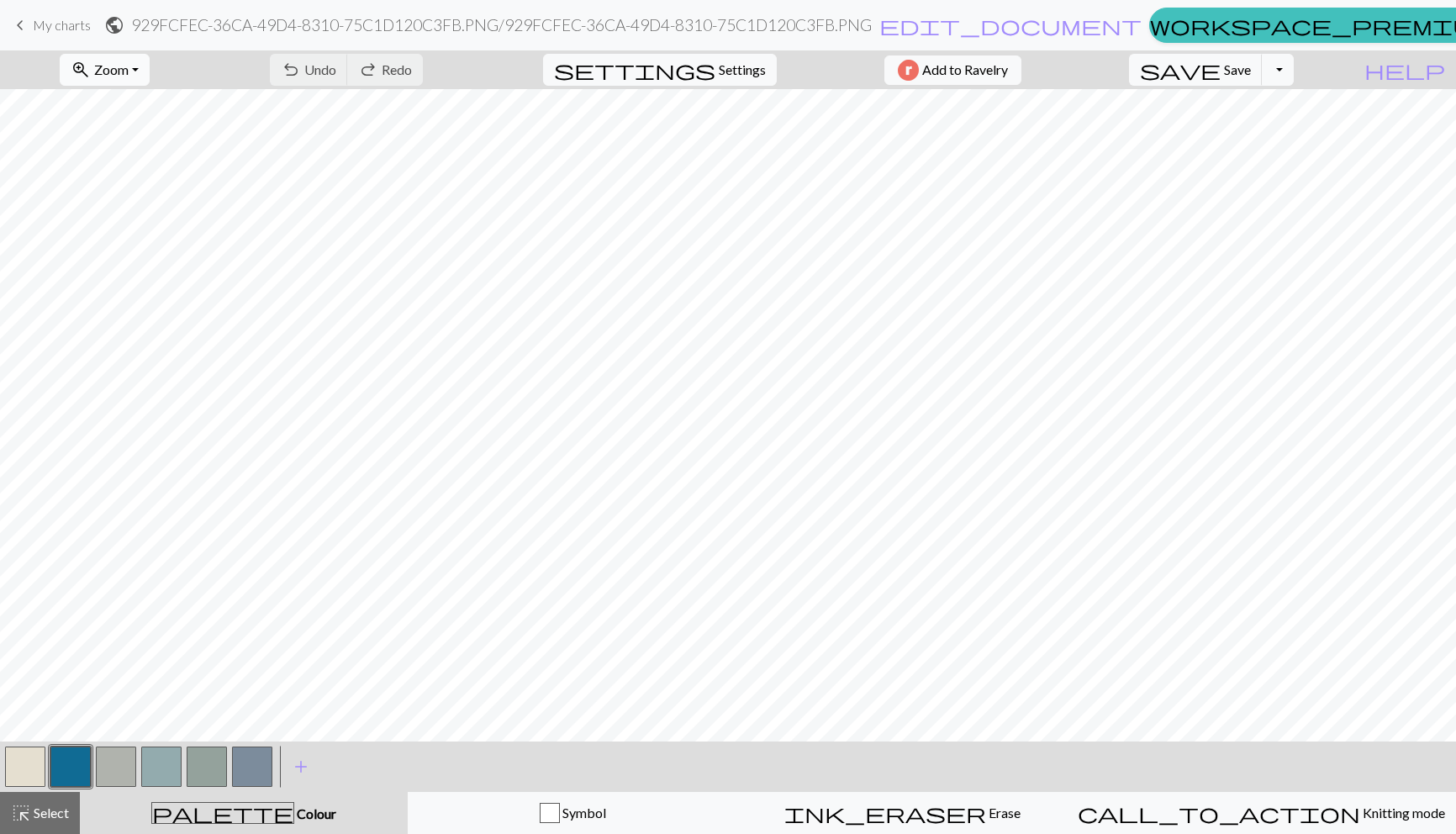
click at [150, 67] on button "zoom_in Zoom Zoom" at bounding box center [104, 69] width 90 height 32
click at [169, 202] on button "50%" at bounding box center [127, 201] width 133 height 27
click at [294, 817] on span "Colour" at bounding box center [315, 813] width 42 height 16
click at [222, 810] on span "palette" at bounding box center [222, 812] width 141 height 24
click at [294, 806] on span "Colour" at bounding box center [315, 813] width 42 height 16
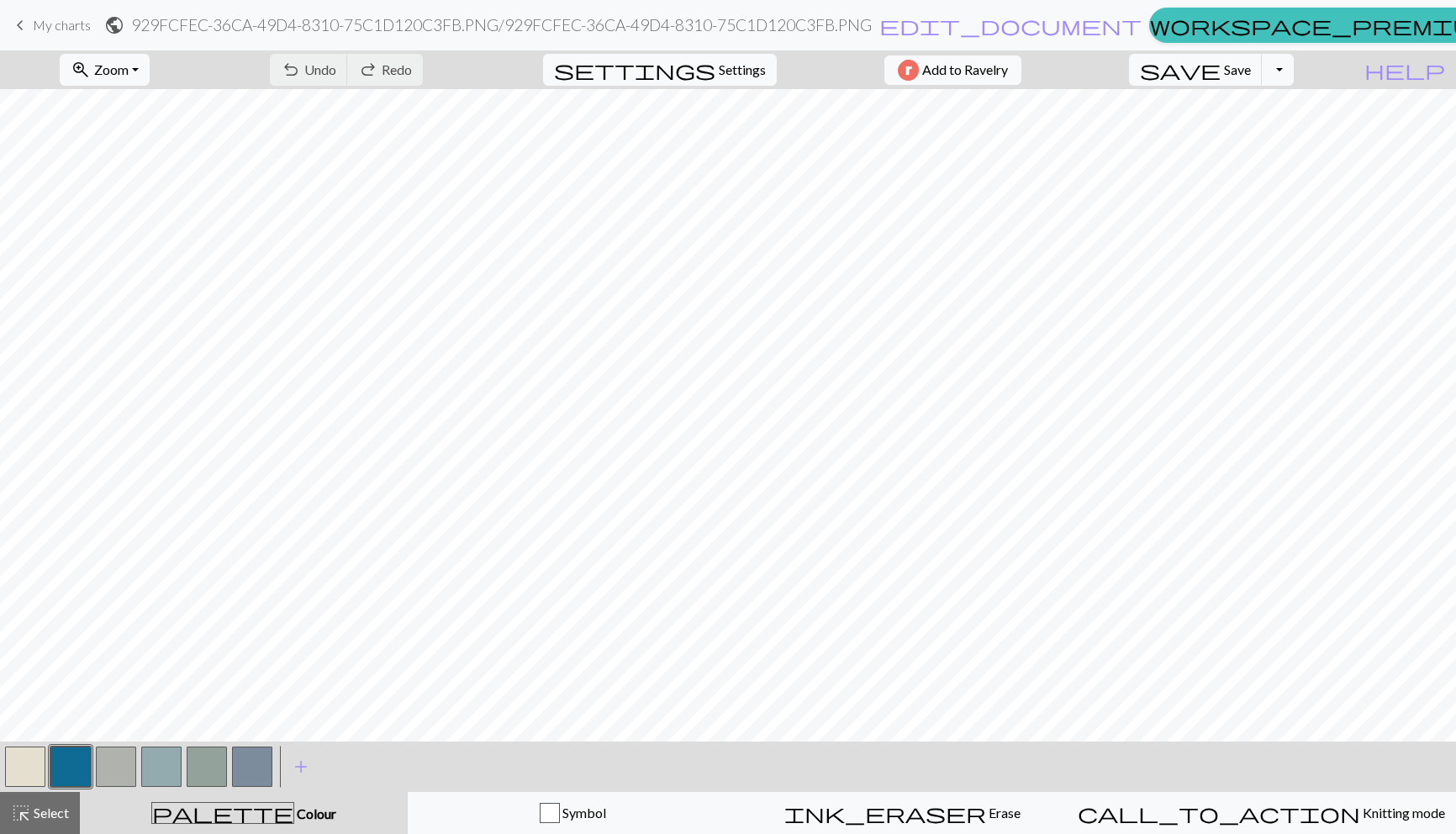
click at [25, 765] on button "button" at bounding box center [25, 767] width 40 height 40
click at [62, 760] on button "button" at bounding box center [71, 767] width 40 height 40
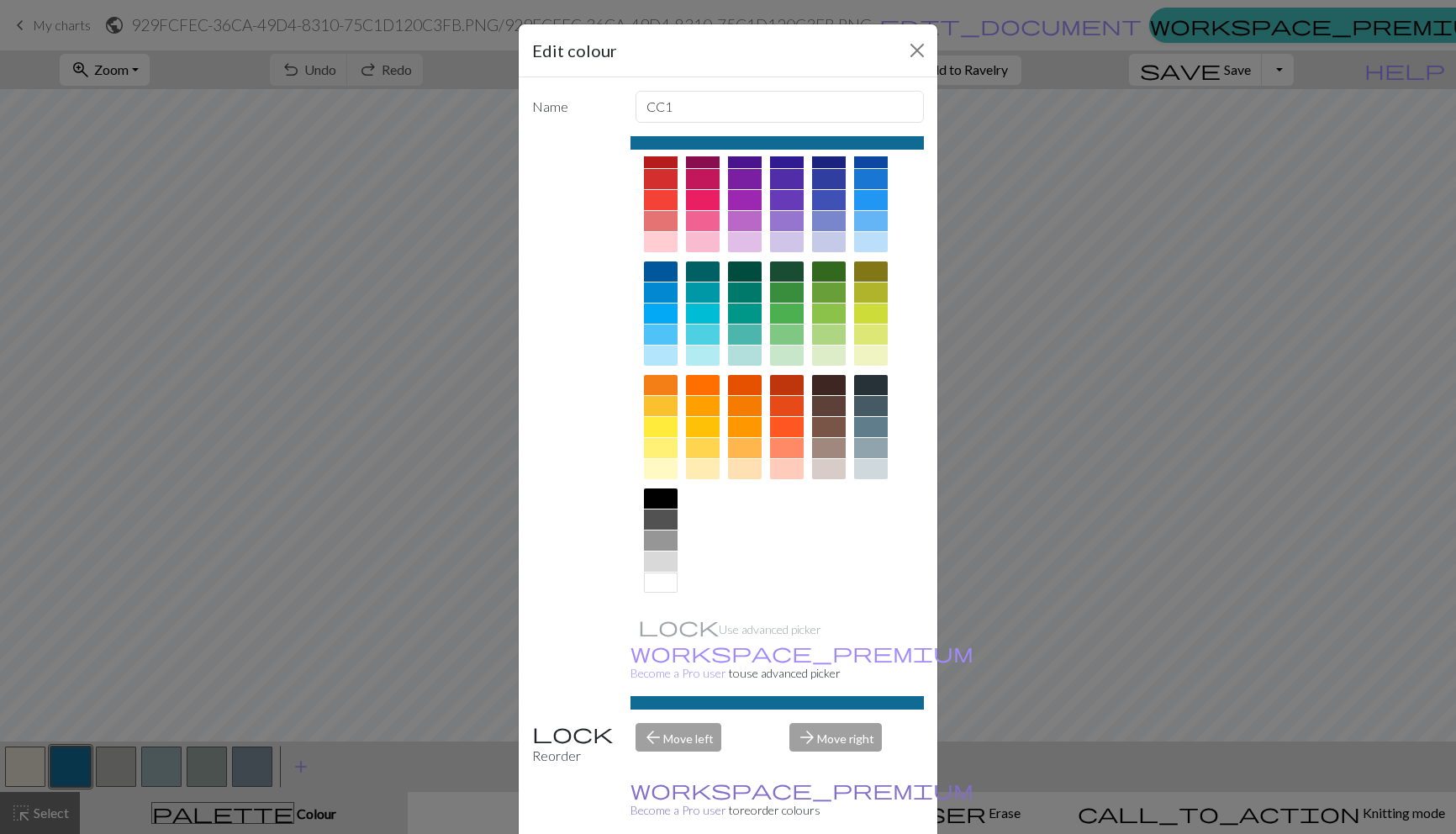
scroll to position [22, 0]
click at [661, 581] on div at bounding box center [661, 582] width 33 height 20
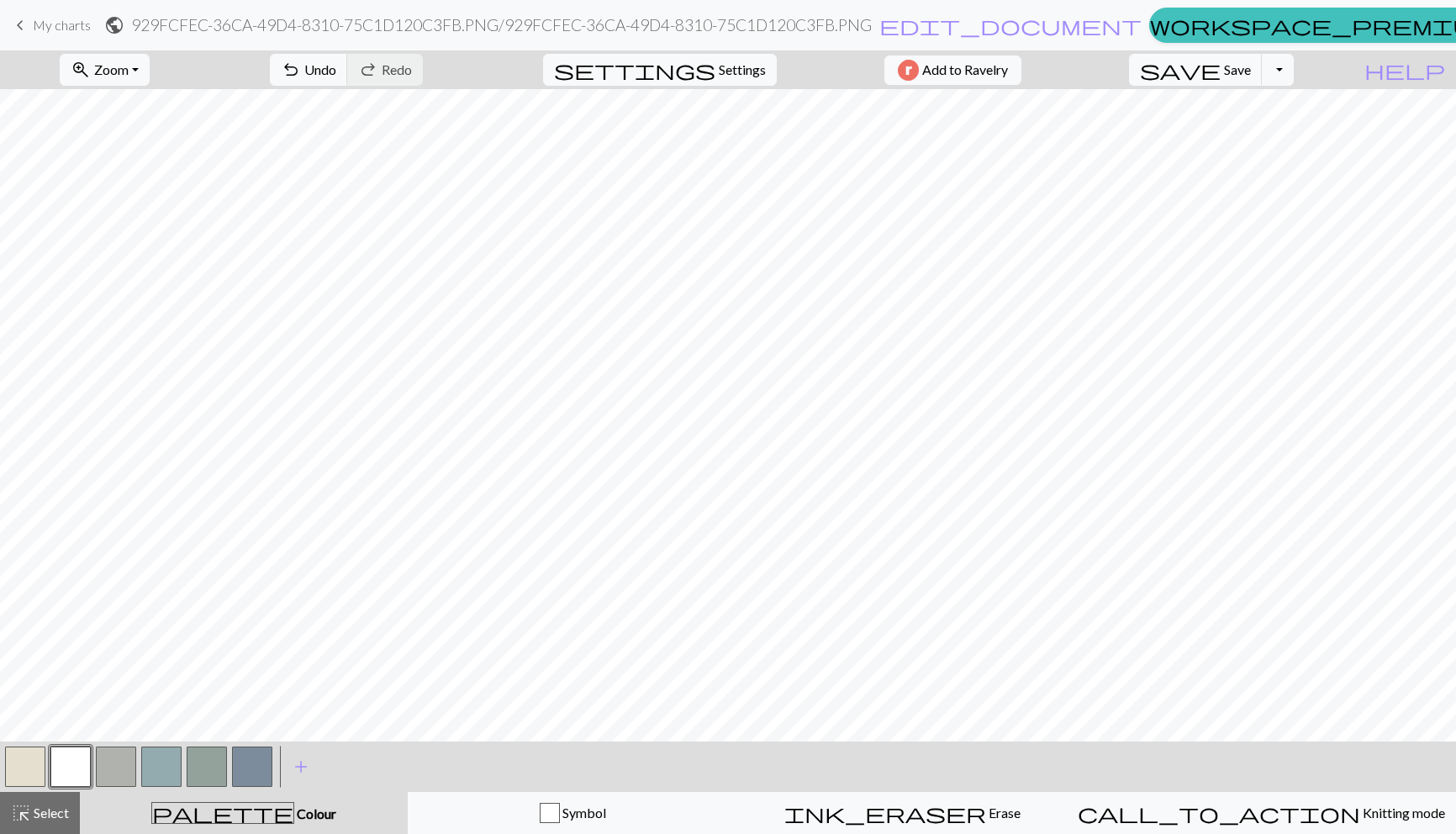
click at [74, 767] on button "button" at bounding box center [71, 767] width 40 height 40
click at [74, 767] on div "Edit colour Name CC1 Use advanced picker workspace_premium Become a Pro user to…" at bounding box center [728, 417] width 1456 height 834
click at [64, 765] on button "button" at bounding box center [71, 767] width 40 height 40
click at [77, 765] on button "button" at bounding box center [71, 767] width 40 height 40
click at [157, 757] on button "button" at bounding box center [161, 767] width 40 height 40
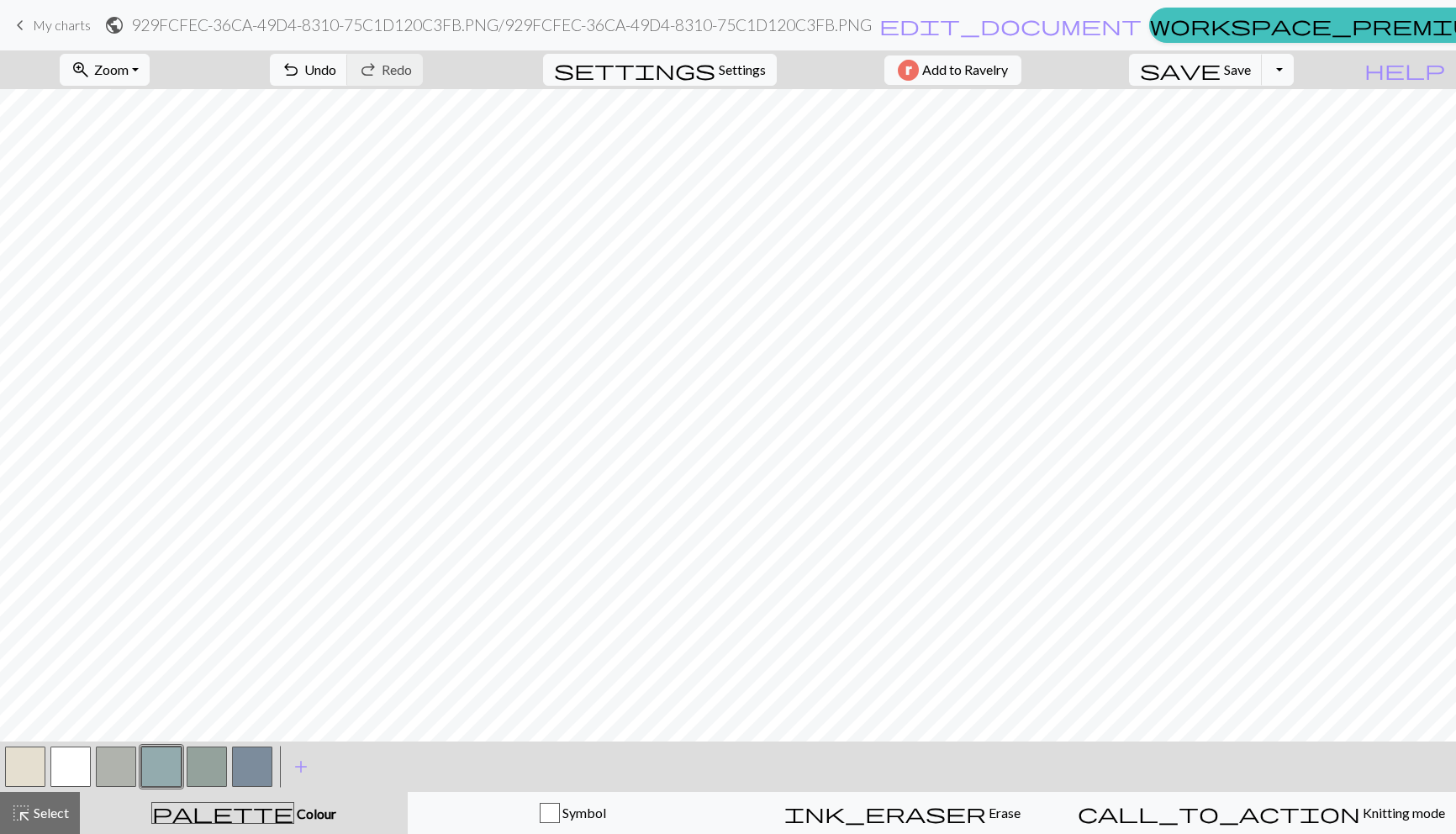
click at [31, 765] on button "button" at bounding box center [25, 767] width 40 height 40
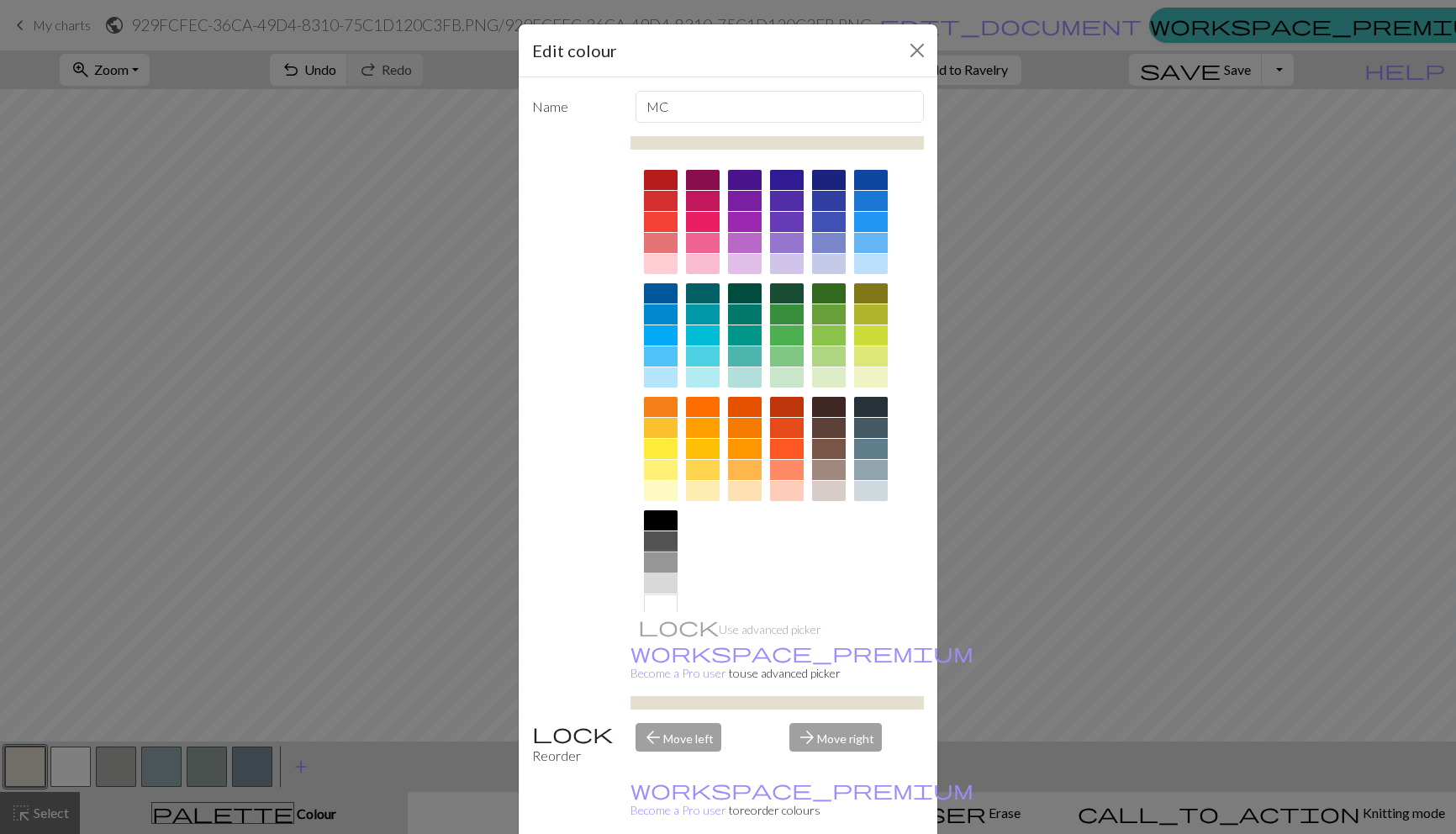
click at [656, 561] on div at bounding box center [661, 562] width 33 height 20
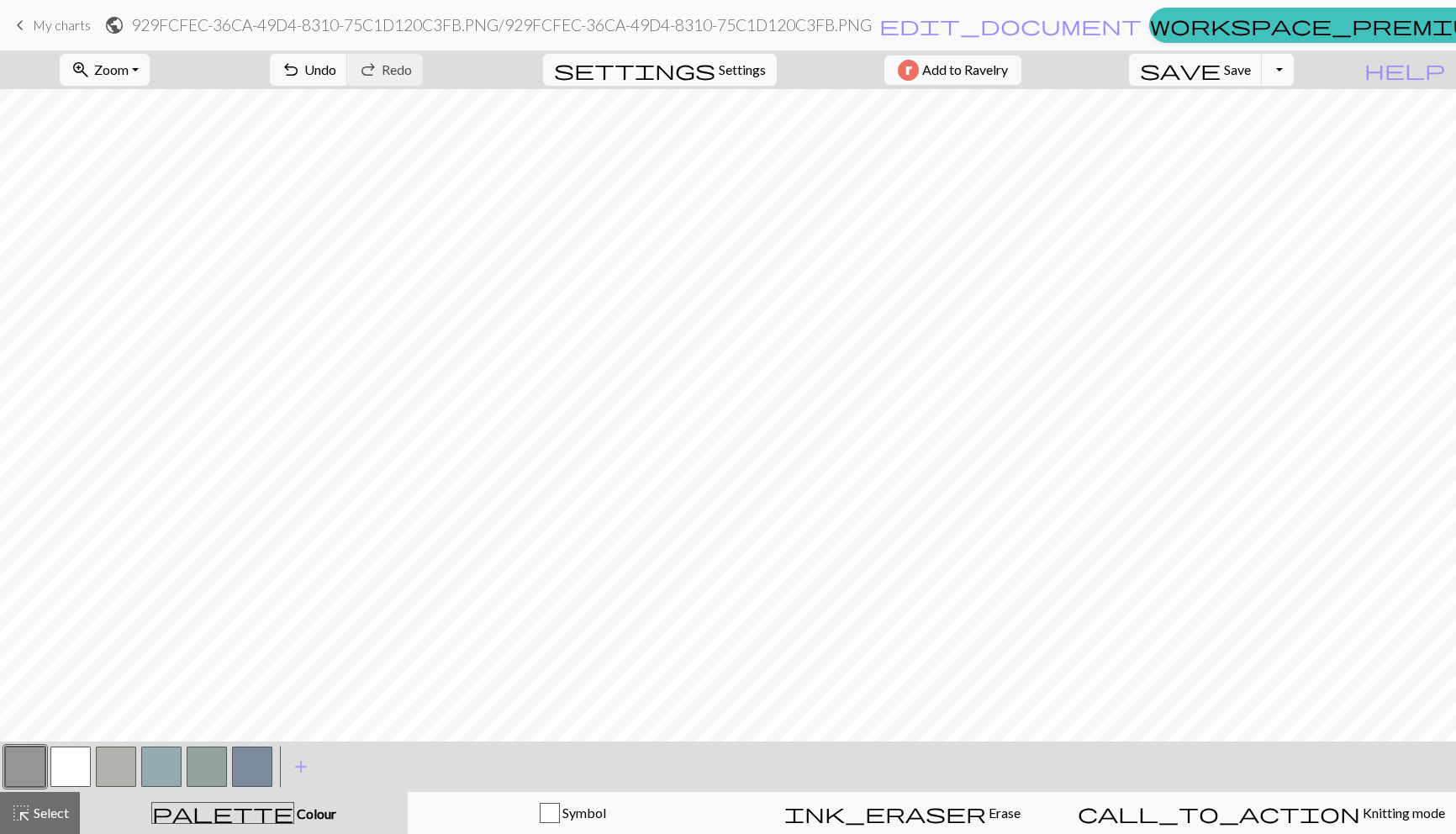
click at [110, 767] on button "button" at bounding box center [116, 767] width 40 height 40
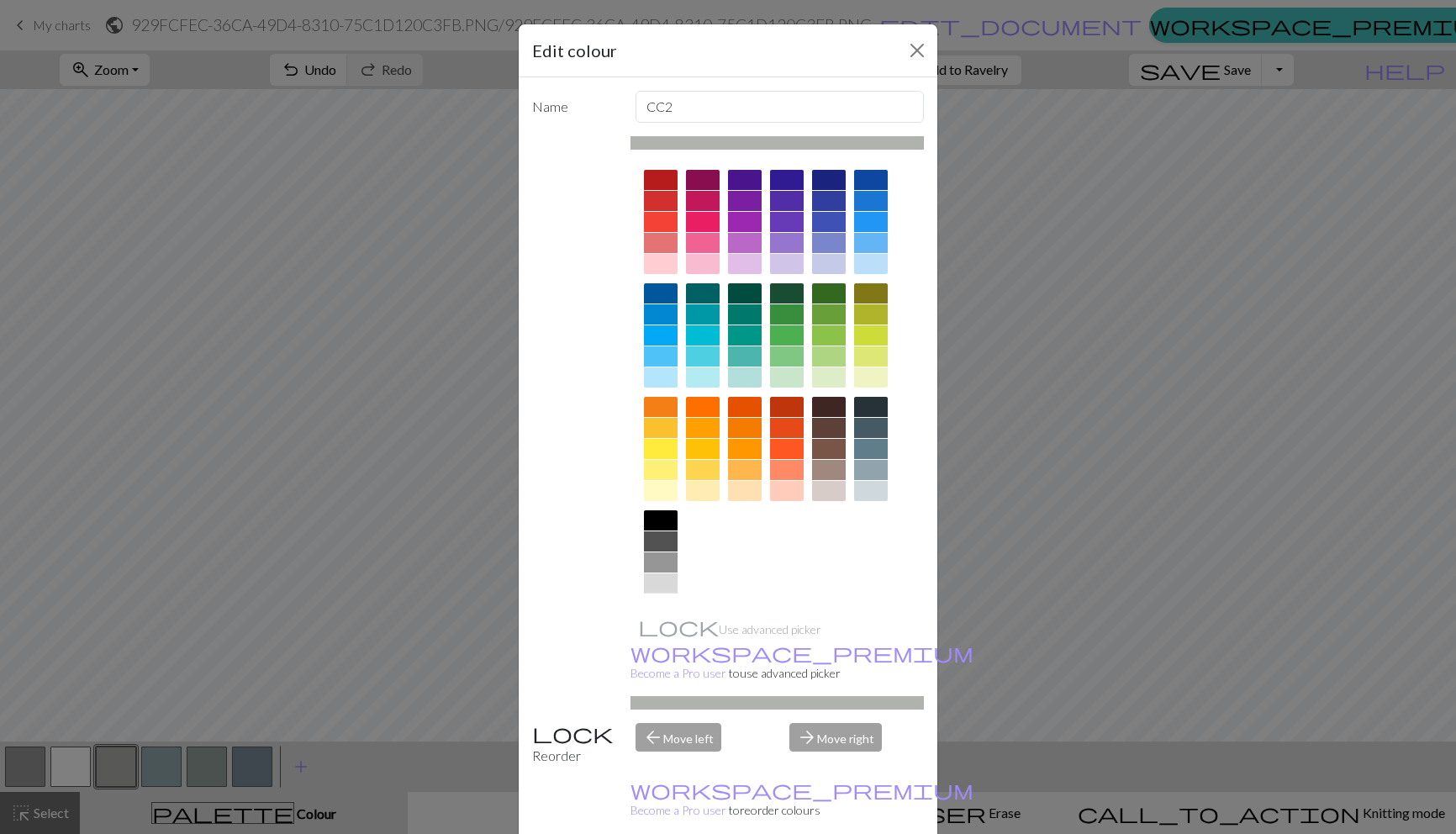
click at [666, 597] on div at bounding box center [661, 604] width 33 height 20
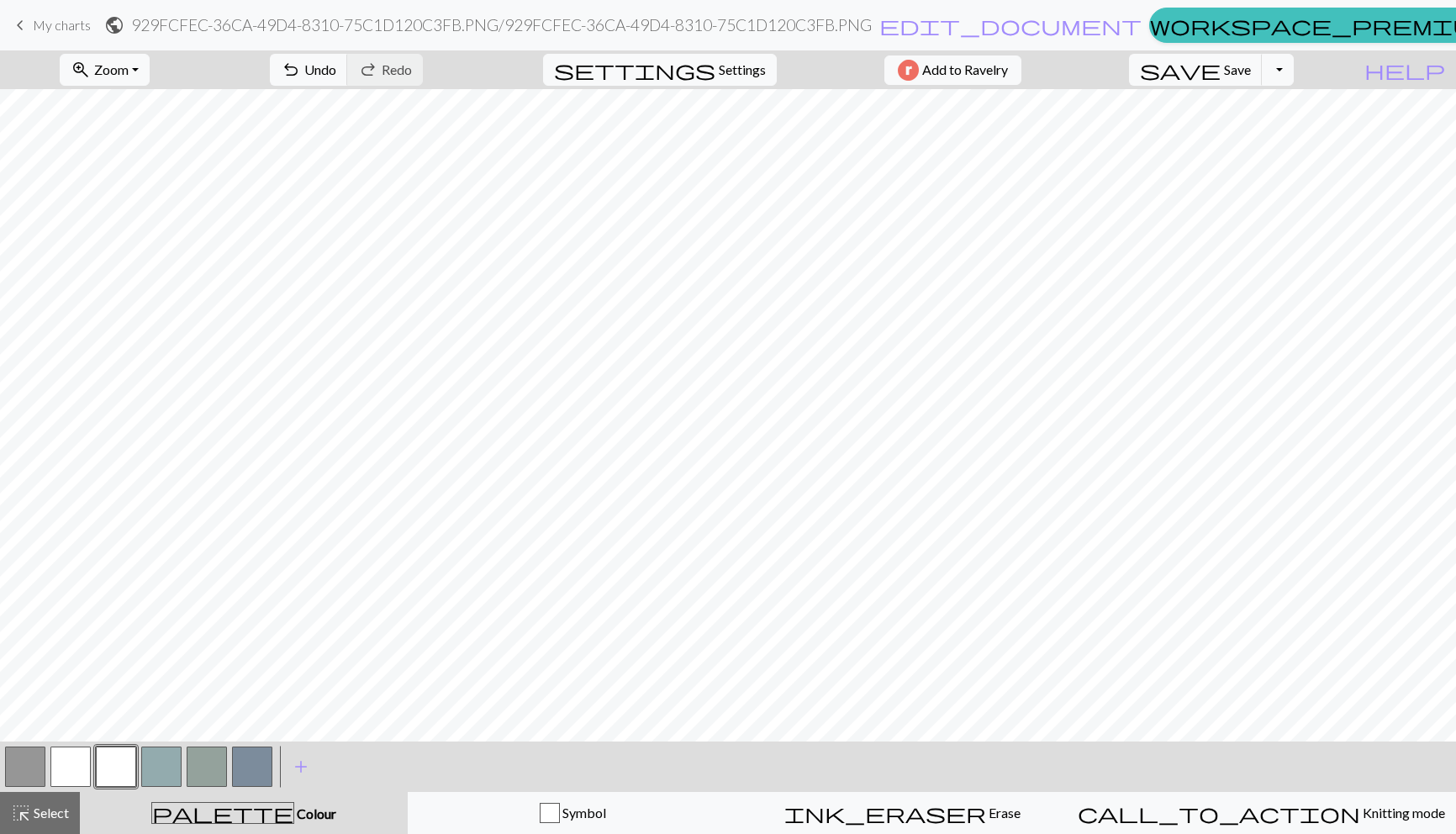
click at [67, 767] on button "button" at bounding box center [71, 767] width 40 height 40
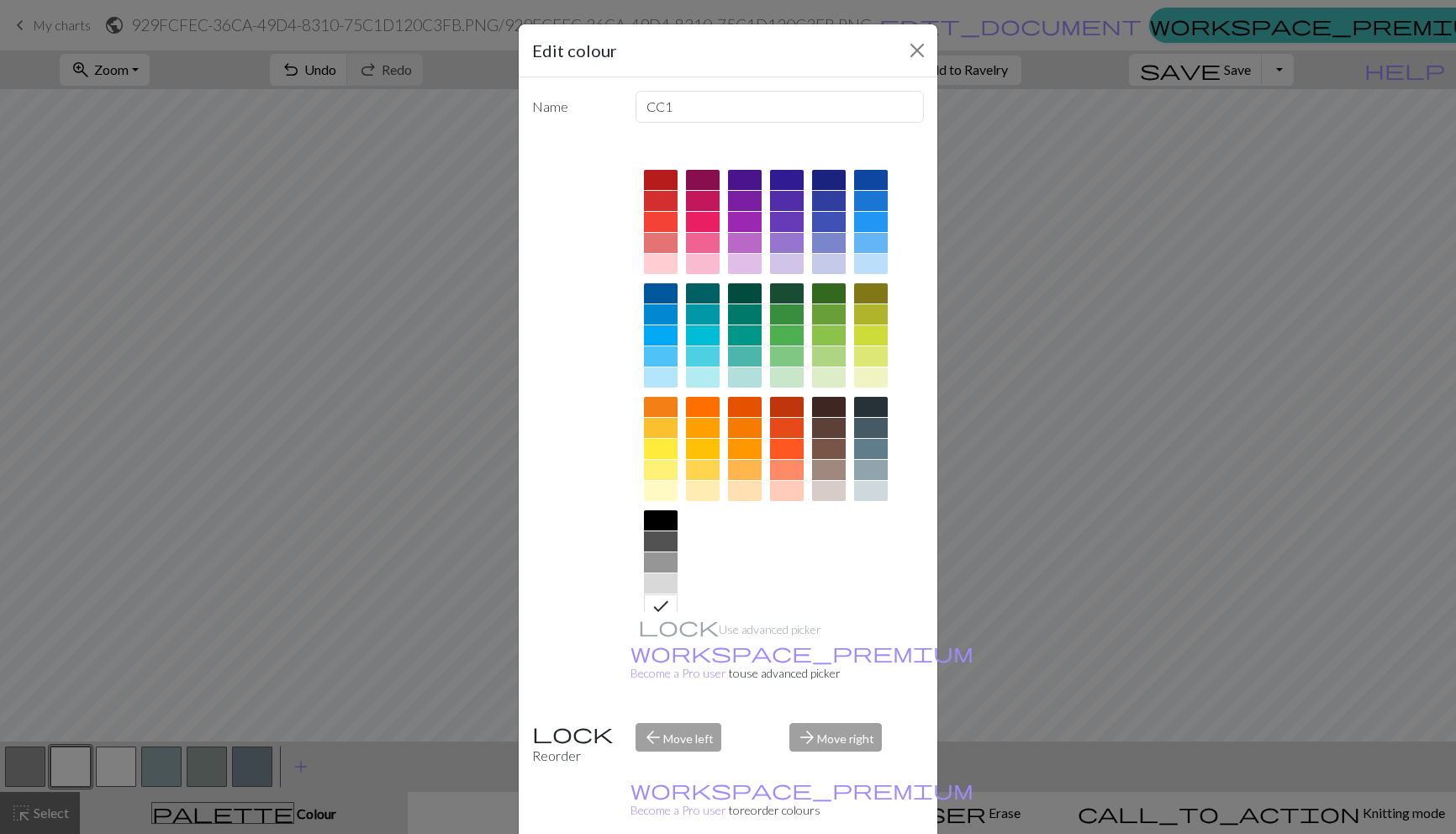
click at [873, 249] on div at bounding box center [871, 242] width 33 height 20
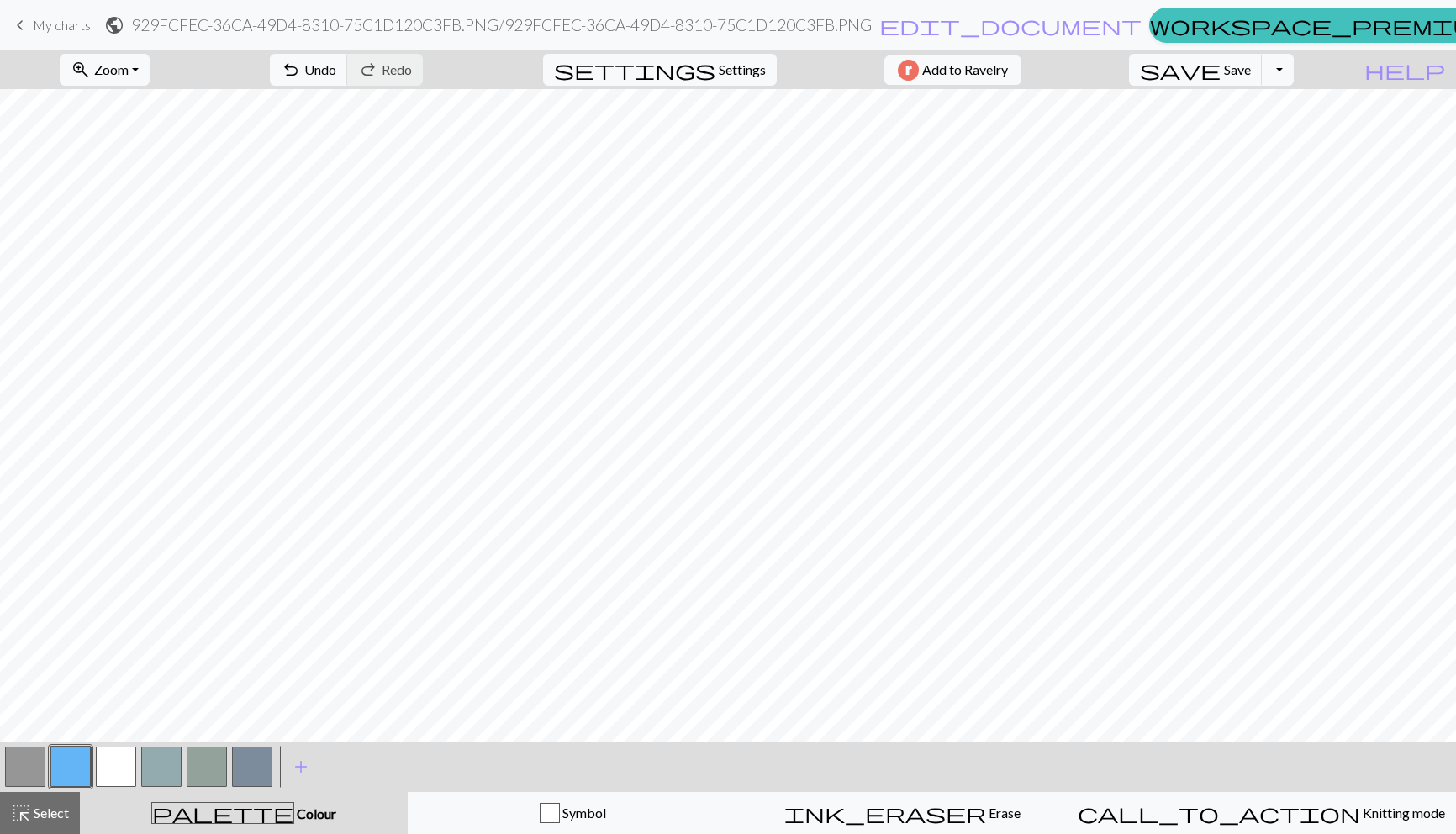
click at [111, 772] on button "button" at bounding box center [116, 767] width 40 height 40
click at [81, 777] on button "button" at bounding box center [71, 767] width 40 height 40
click at [127, 760] on button "button" at bounding box center [116, 767] width 40 height 40
click at [74, 774] on button "button" at bounding box center [71, 767] width 40 height 40
click at [99, 779] on button "button" at bounding box center [116, 767] width 40 height 40
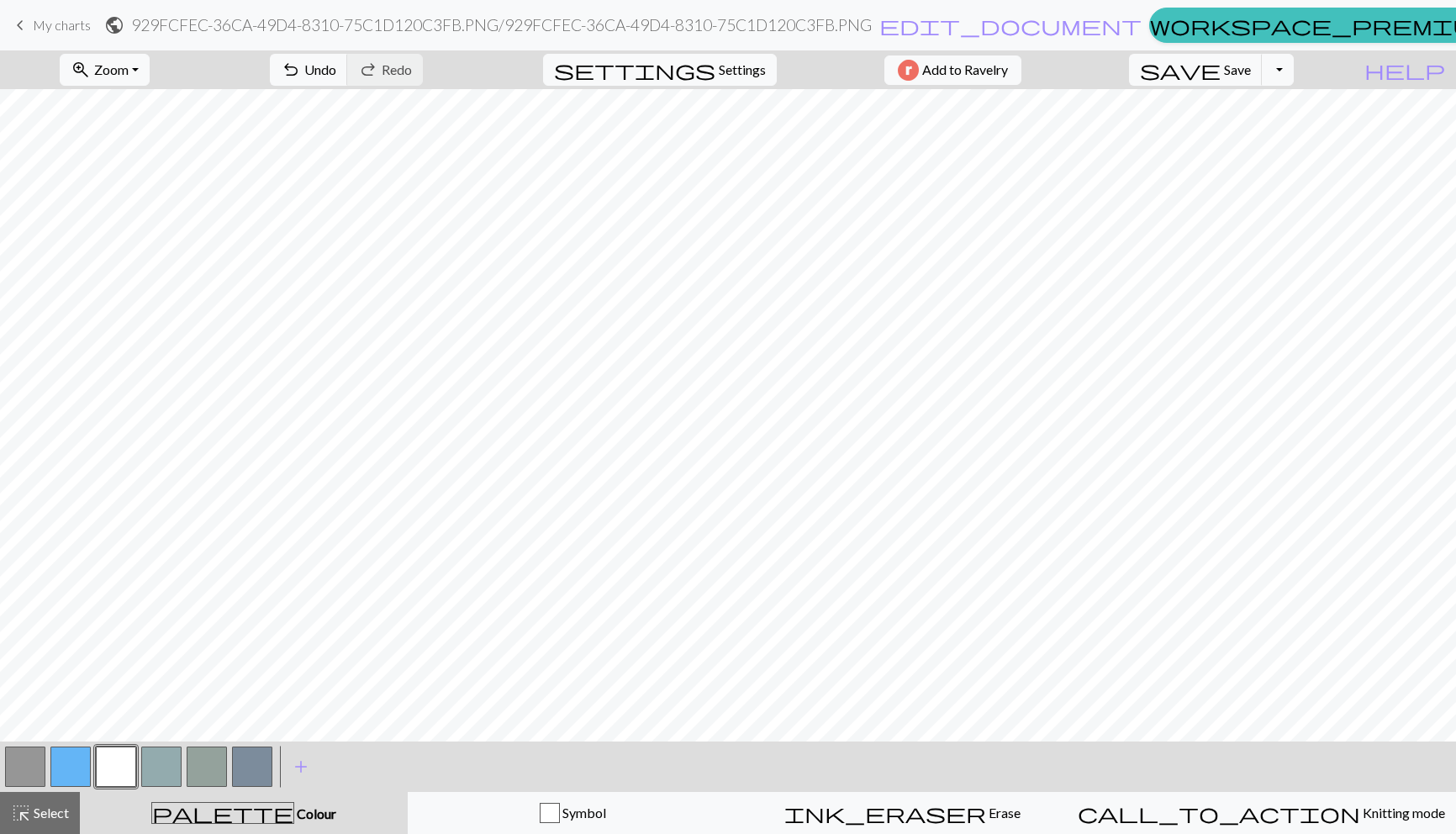
click at [30, 767] on button "button" at bounding box center [25, 767] width 40 height 40
click at [74, 758] on button "button" at bounding box center [71, 767] width 40 height 40
click at [116, 765] on button "button" at bounding box center [116, 767] width 40 height 40
click at [13, 772] on button "button" at bounding box center [25, 767] width 40 height 40
click at [116, 764] on button "button" at bounding box center [116, 767] width 40 height 40
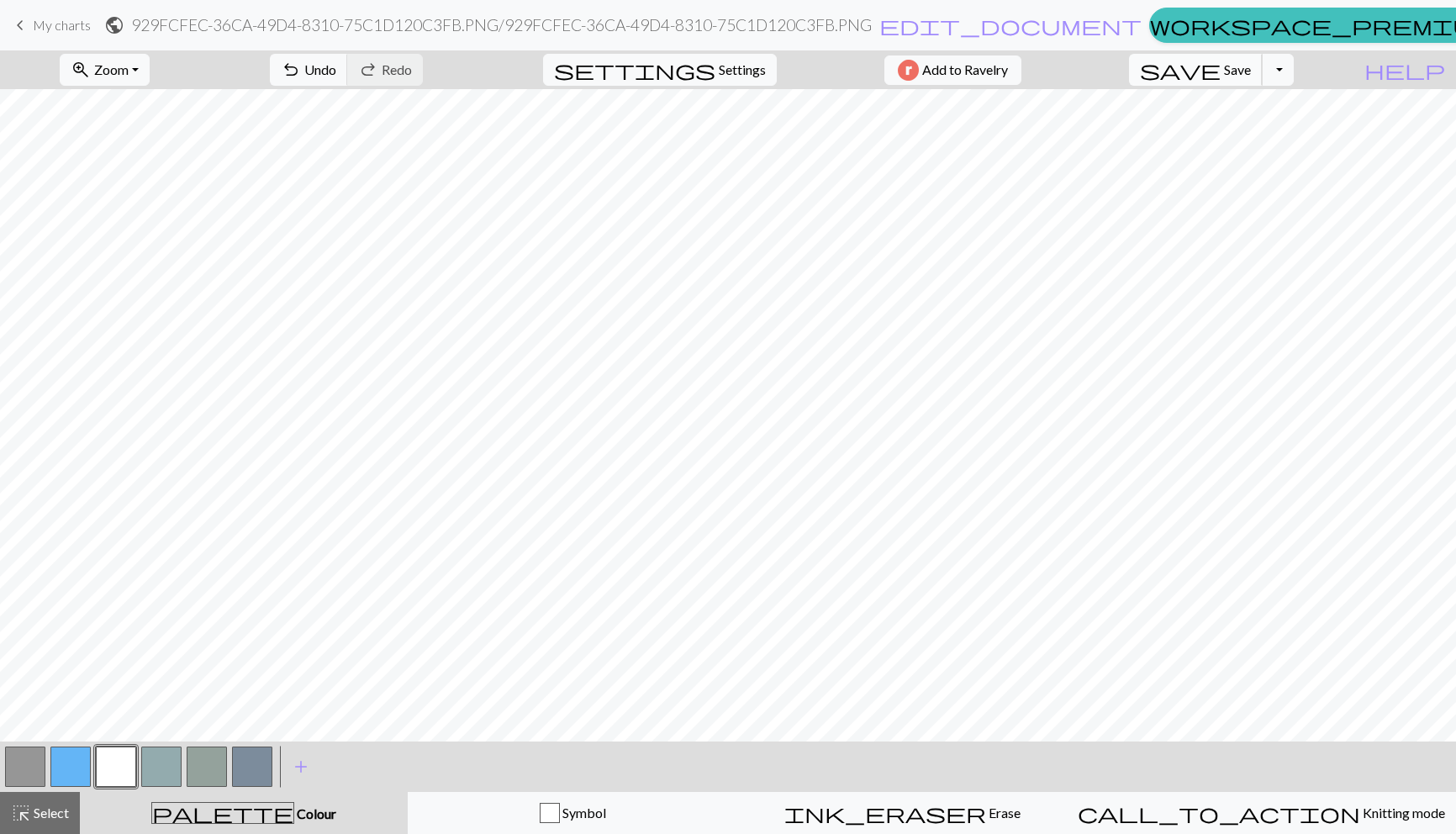
click at [1220, 79] on span "save" at bounding box center [1180, 69] width 81 height 24
click at [26, 774] on button "button" at bounding box center [25, 767] width 40 height 40
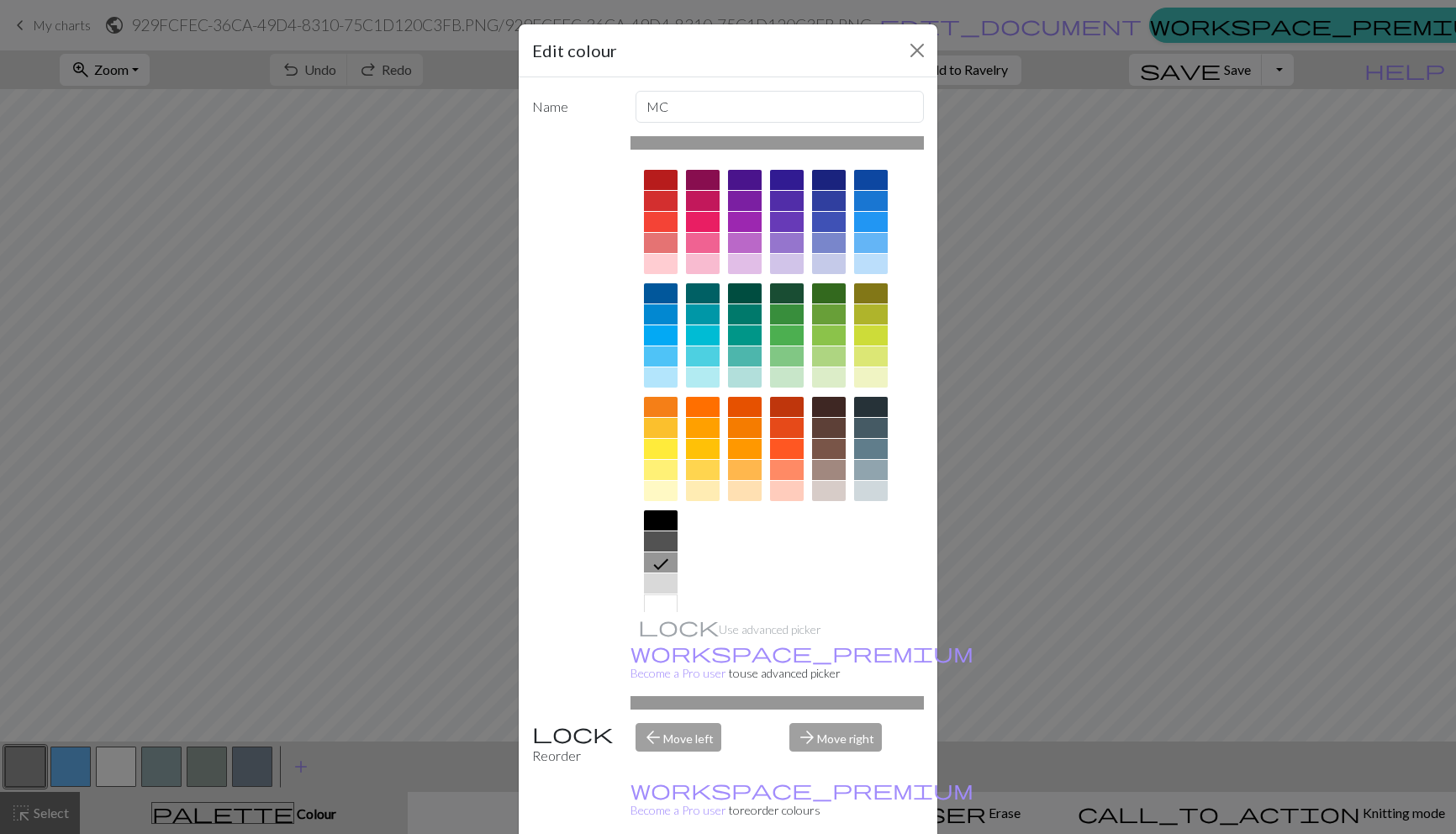
click at [666, 580] on div at bounding box center [661, 583] width 33 height 20
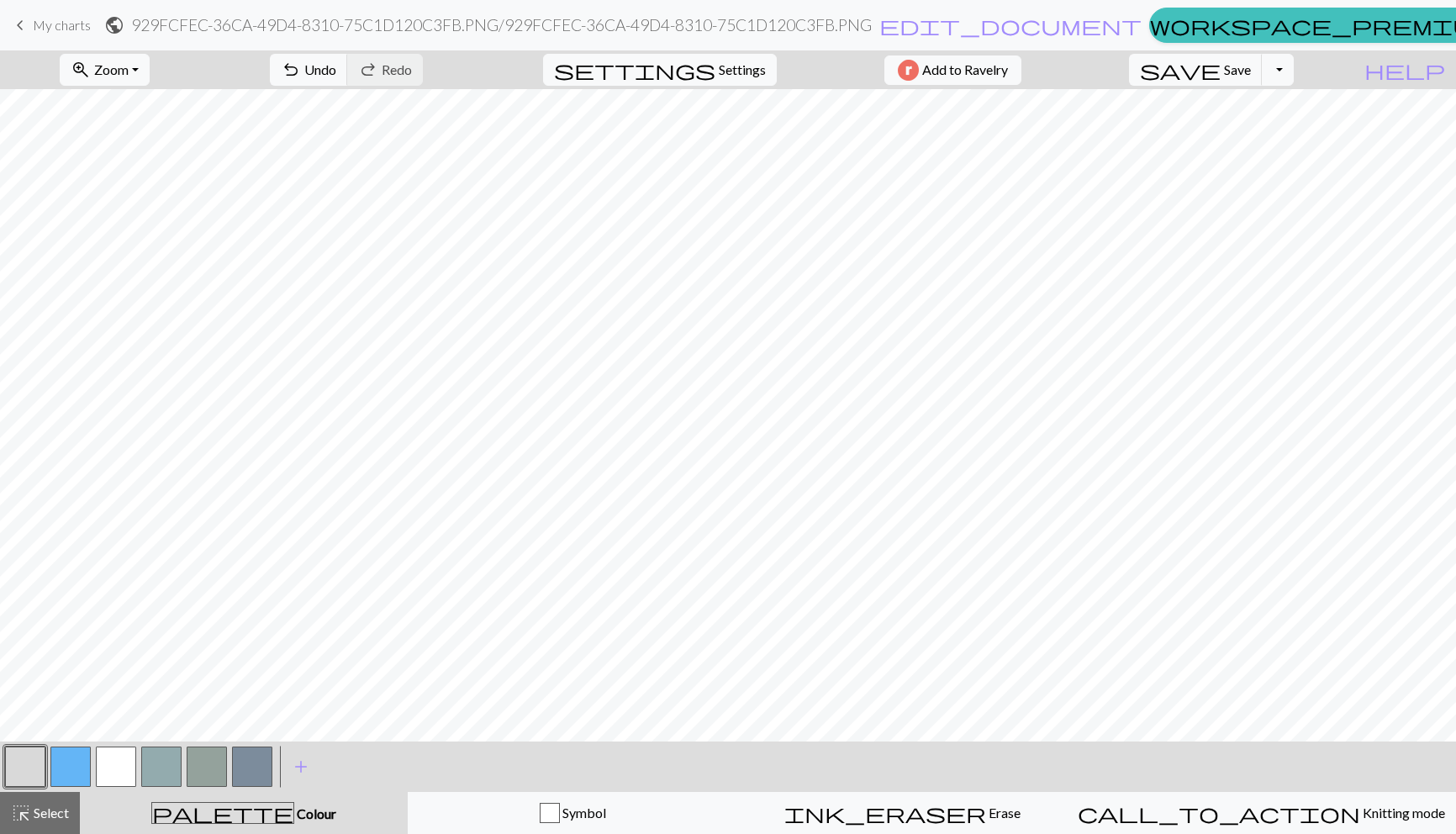
click at [127, 760] on button "button" at bounding box center [116, 767] width 40 height 40
click at [68, 781] on button "button" at bounding box center [71, 767] width 40 height 40
click at [15, 772] on button "button" at bounding box center [25, 767] width 40 height 40
click at [129, 771] on button "button" at bounding box center [116, 767] width 40 height 40
click at [66, 749] on button "button" at bounding box center [71, 767] width 40 height 40
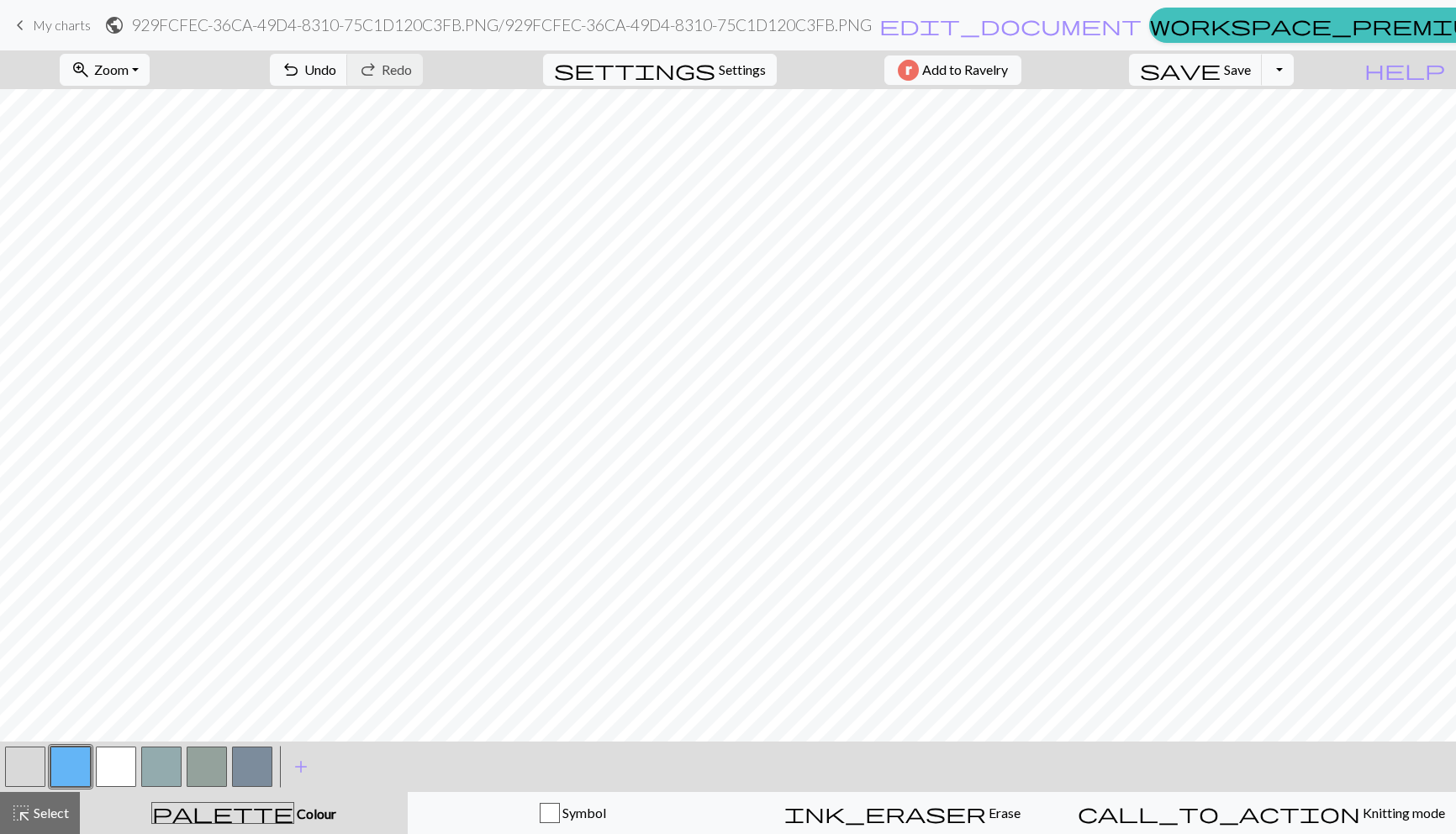
click at [75, 764] on button "button" at bounding box center [71, 767] width 40 height 40
click at [86, 754] on button "button" at bounding box center [71, 767] width 40 height 40
click at [1251, 75] on span "Save" at bounding box center [1237, 69] width 27 height 16
click at [41, 760] on button "button" at bounding box center [25, 767] width 40 height 40
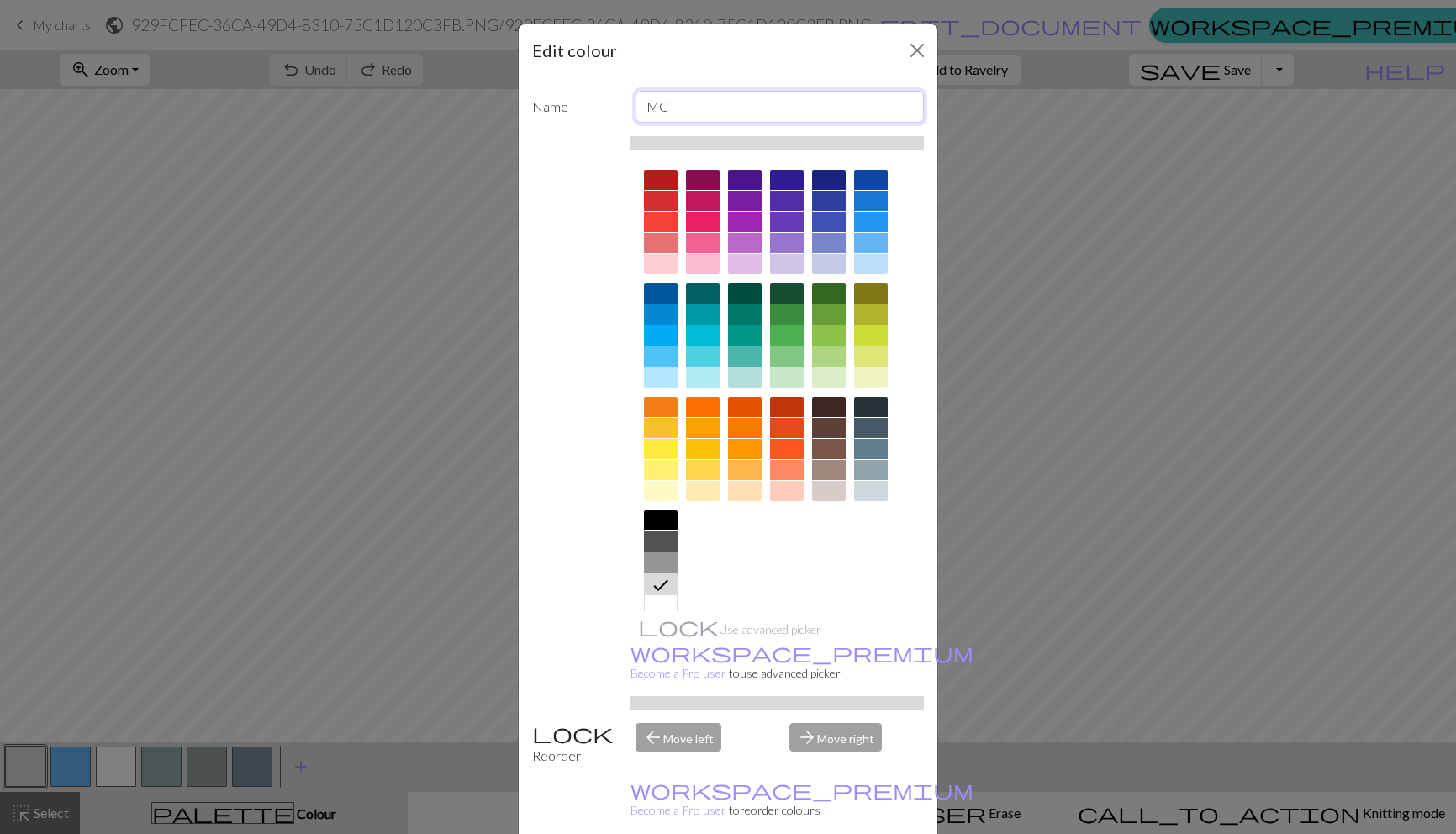
click at [748, 107] on input "MC" at bounding box center [780, 107] width 289 height 32
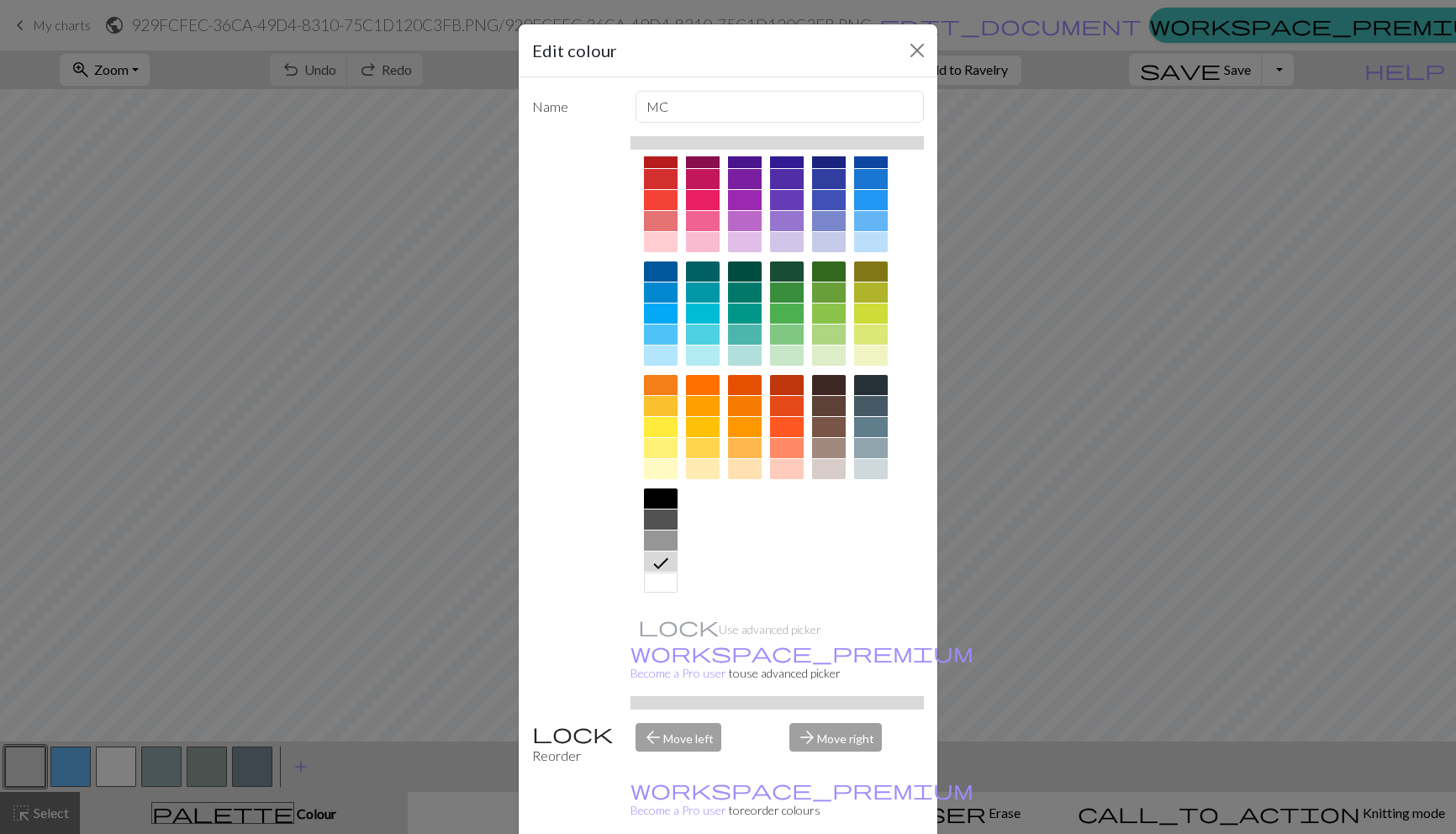
click at [1189, 545] on div "Edit colour Name MC Use advanced picker workspace_premium Become a Pro user to …" at bounding box center [728, 417] width 1456 height 834
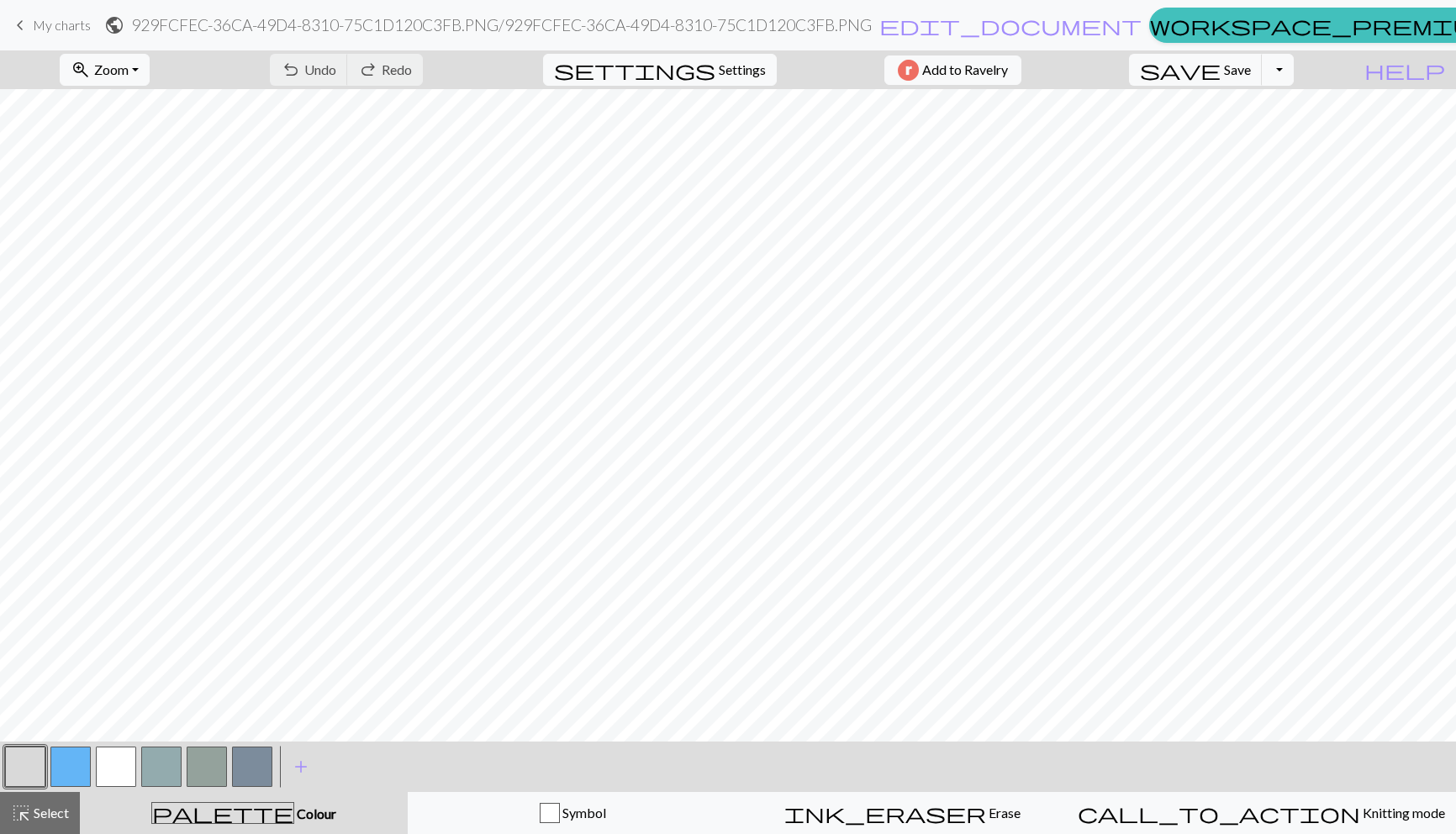
click at [122, 767] on button "button" at bounding box center [116, 767] width 40 height 40
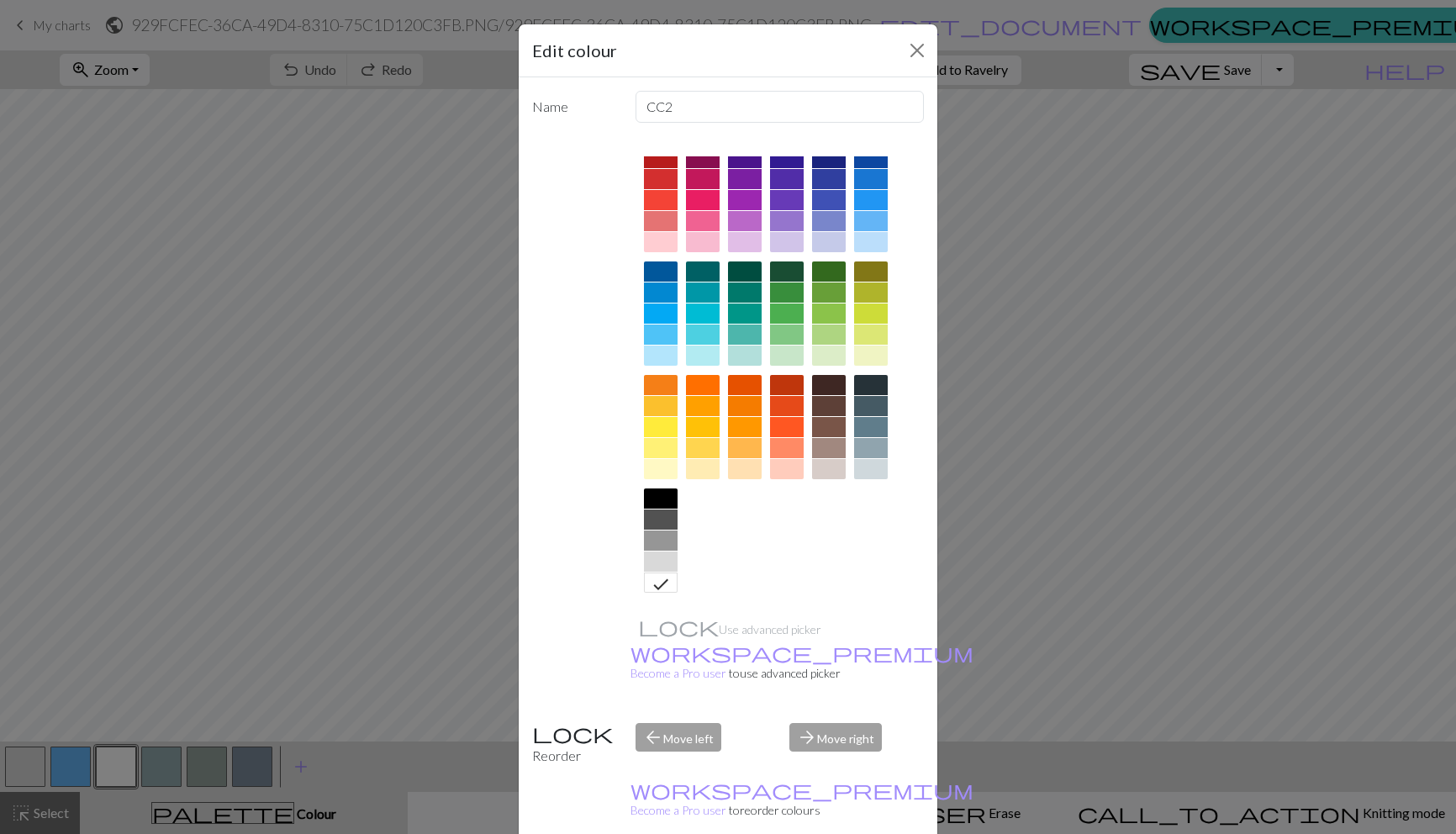
click at [705, 533] on div at bounding box center [777, 371] width 294 height 473
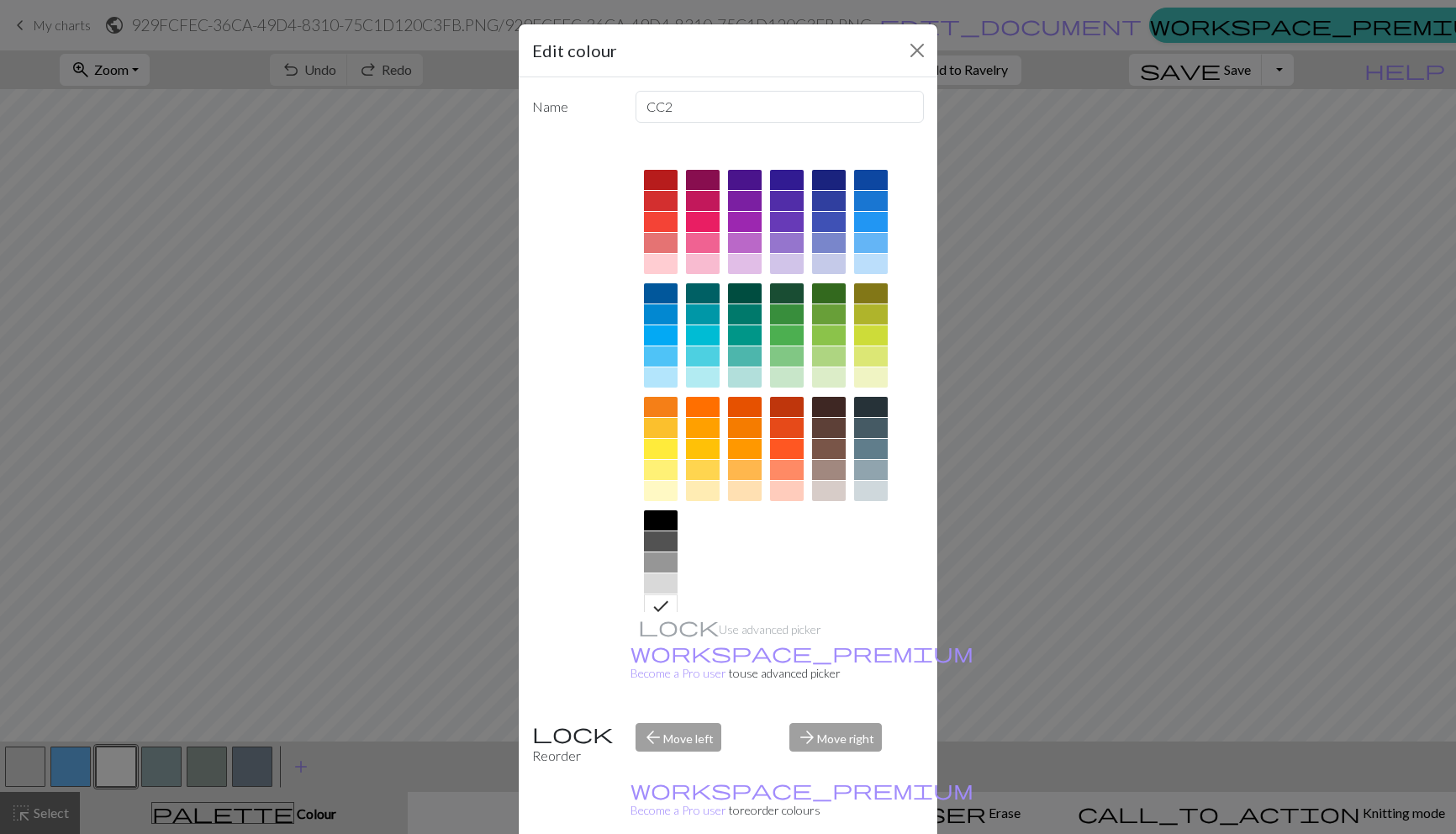
scroll to position [0, 0]
click at [1136, 471] on div "Edit colour Name CC2 Use advanced picker workspace_premium Become a Pro user to…" at bounding box center [728, 417] width 1456 height 834
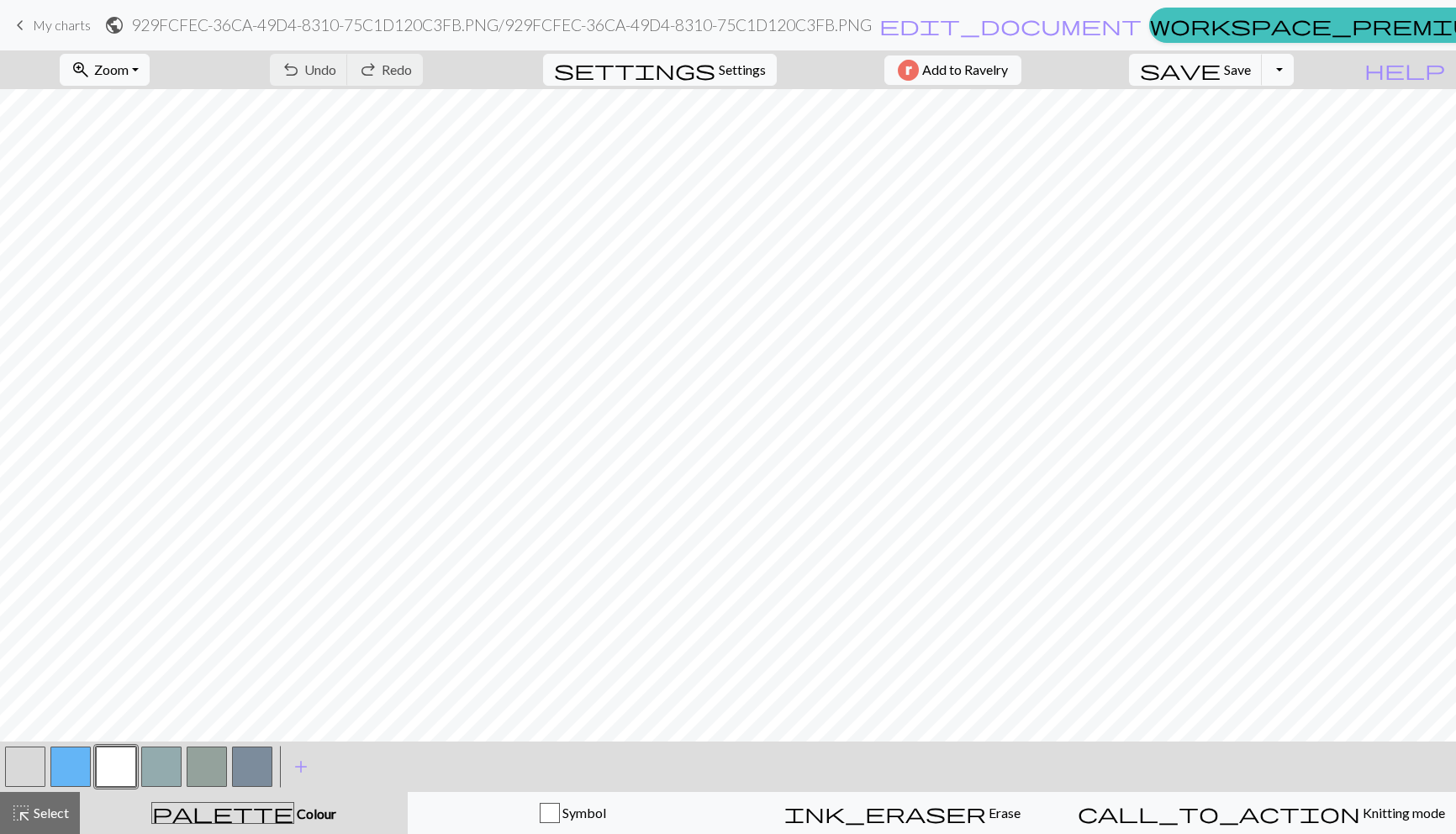
click at [130, 766] on button "button" at bounding box center [116, 767] width 40 height 40
click at [130, 766] on div "Edit colour Name CC2 Use advanced picker workspace_premium Become a Pro user to…" at bounding box center [728, 417] width 1456 height 834
click at [66, 765] on button "button" at bounding box center [71, 767] width 40 height 40
click at [110, 760] on button "button" at bounding box center [116, 767] width 40 height 40
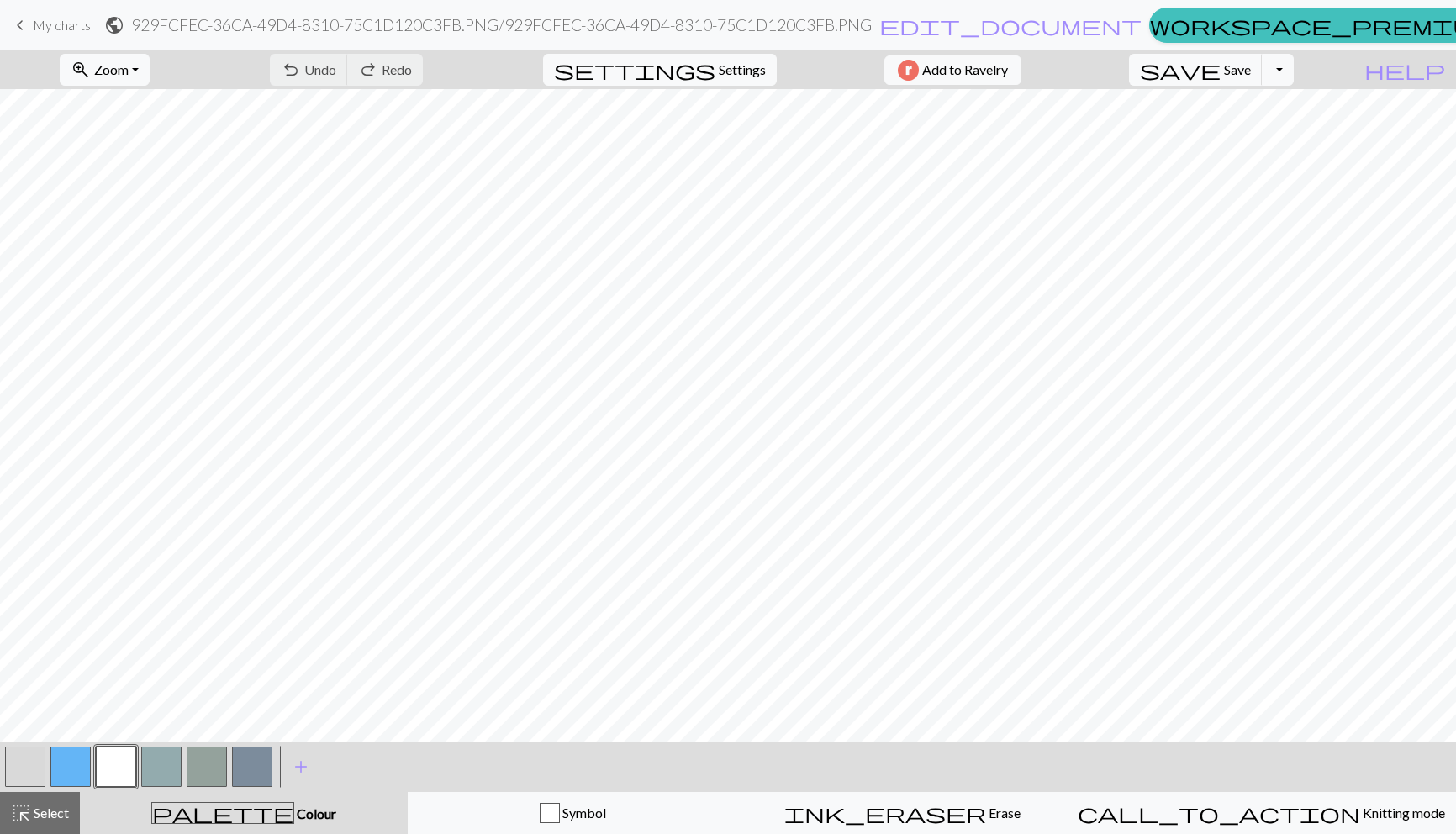
click at [110, 760] on button "button" at bounding box center [116, 767] width 40 height 40
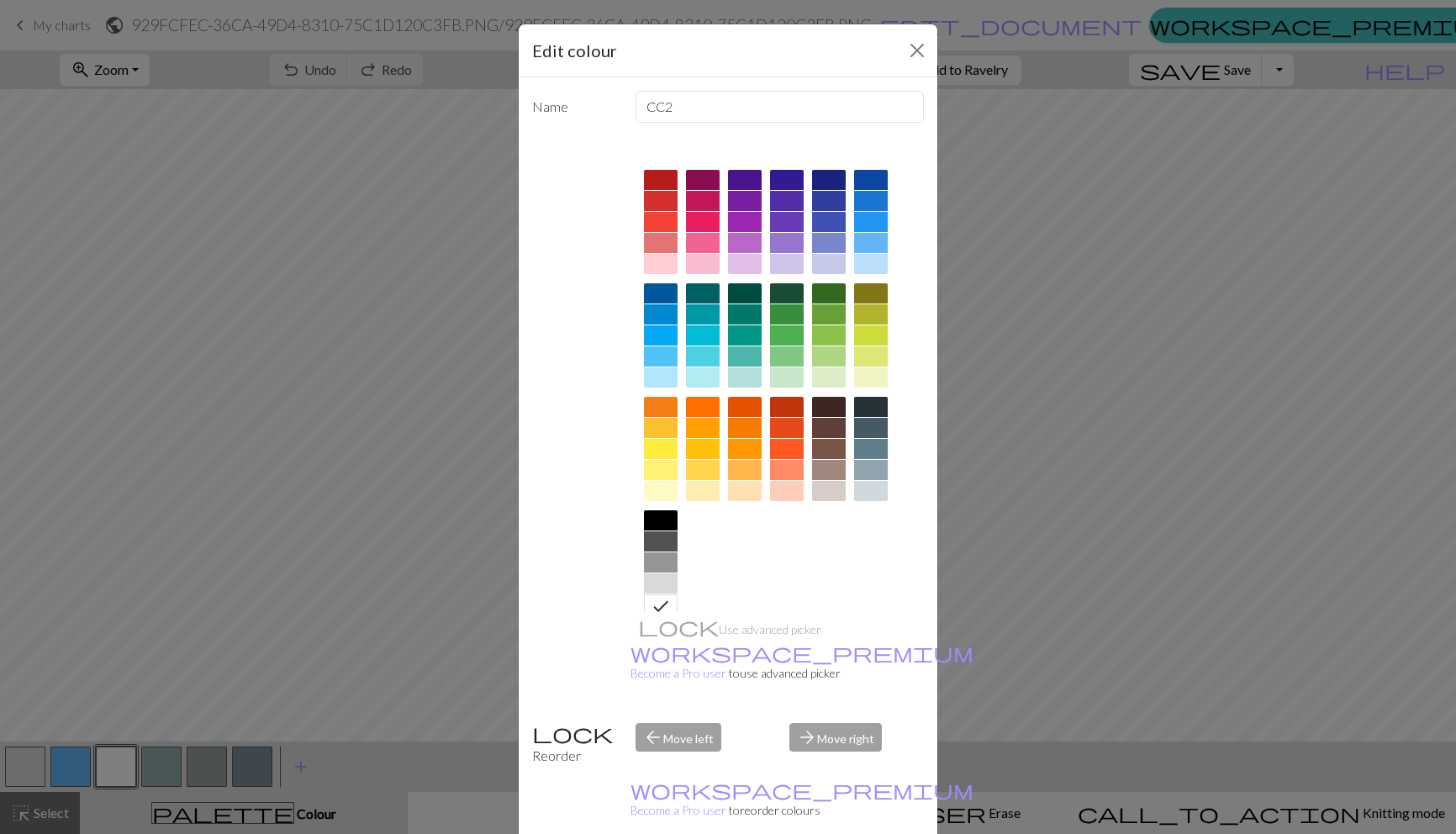
click at [664, 578] on div at bounding box center [661, 583] width 33 height 20
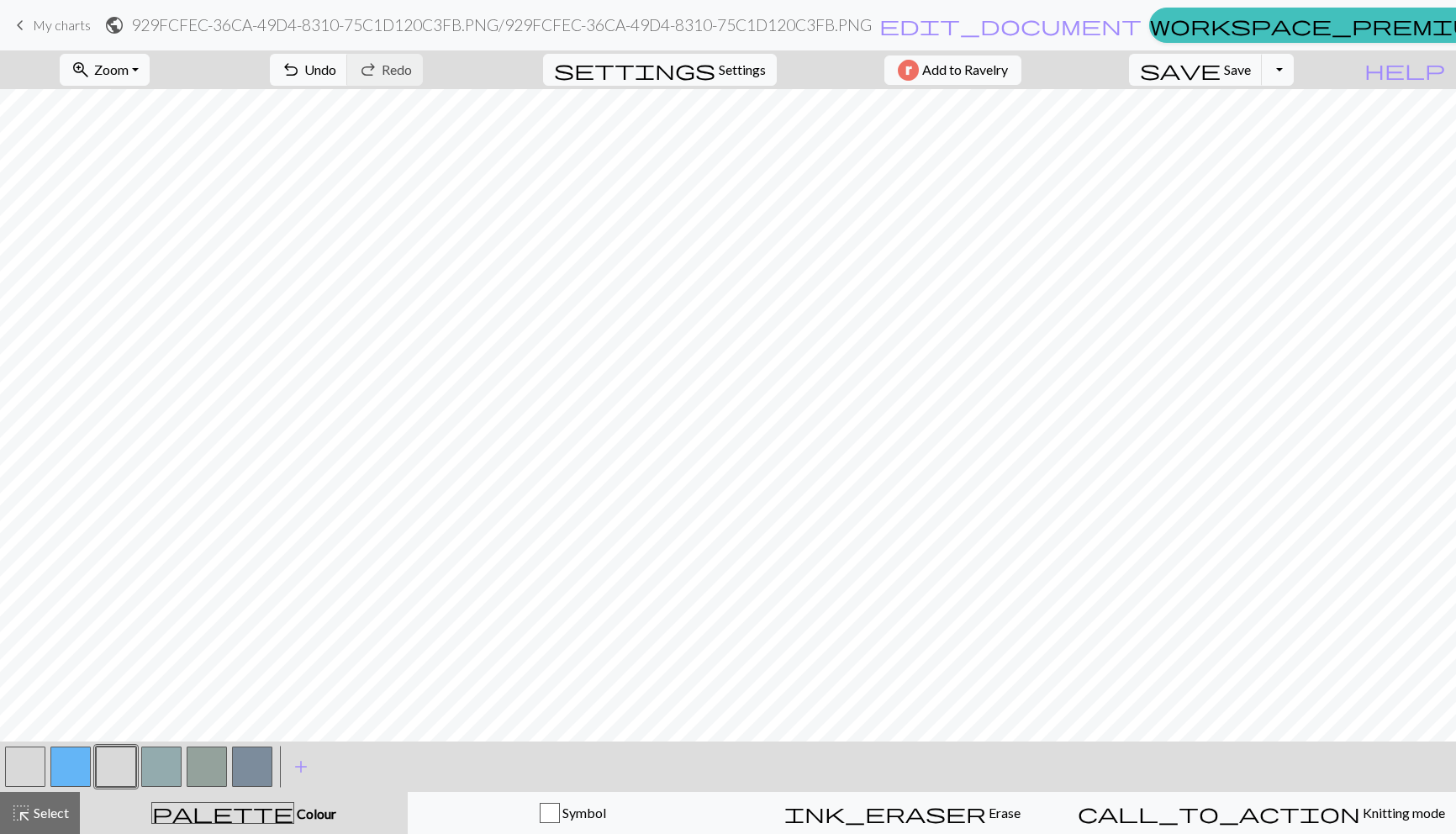
click at [23, 772] on button "button" at bounding box center [25, 767] width 40 height 40
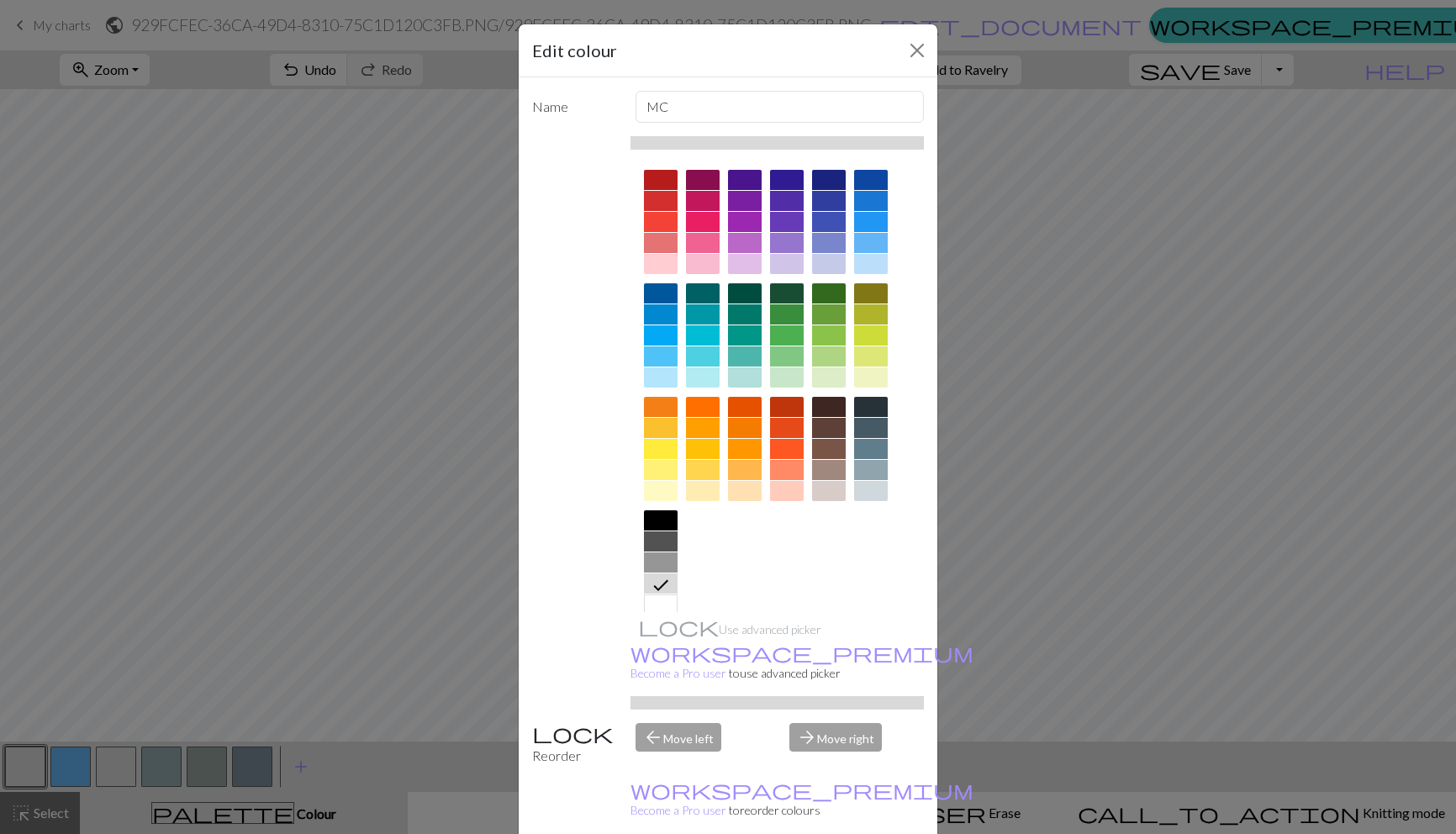
click at [665, 560] on div at bounding box center [661, 562] width 33 height 20
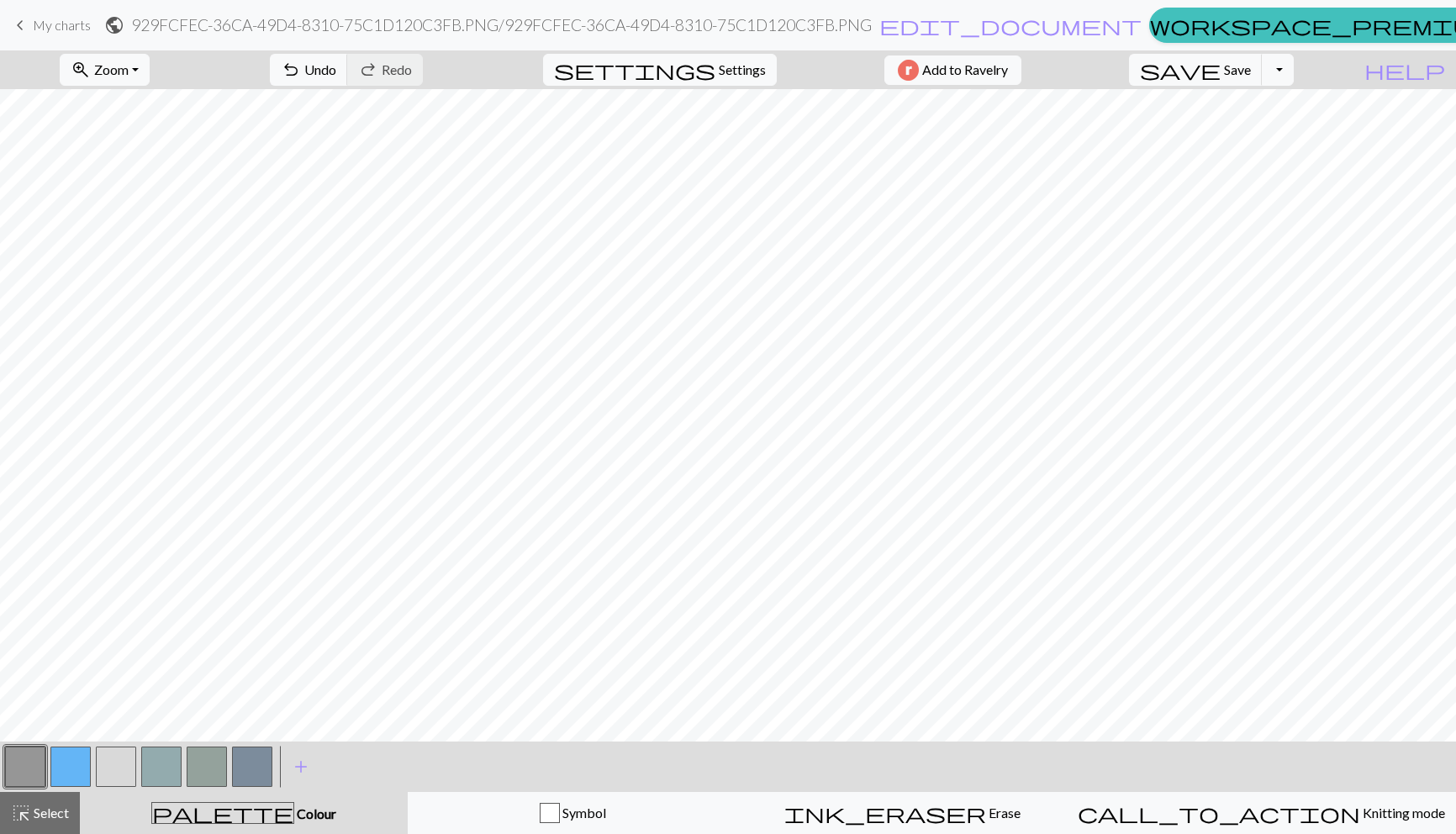
click at [74, 769] on button "button" at bounding box center [71, 767] width 40 height 40
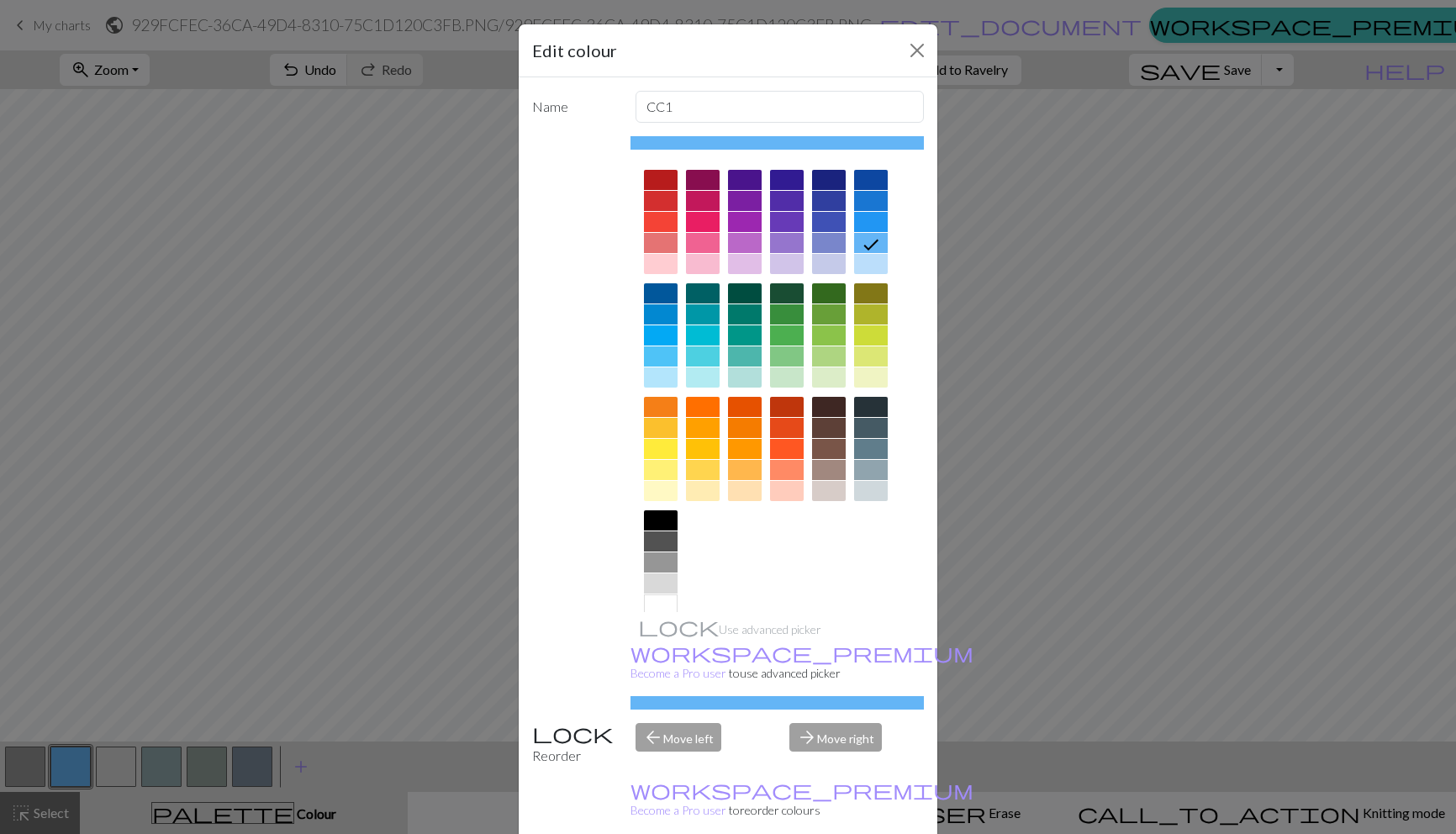
click at [871, 263] on div at bounding box center [871, 263] width 33 height 20
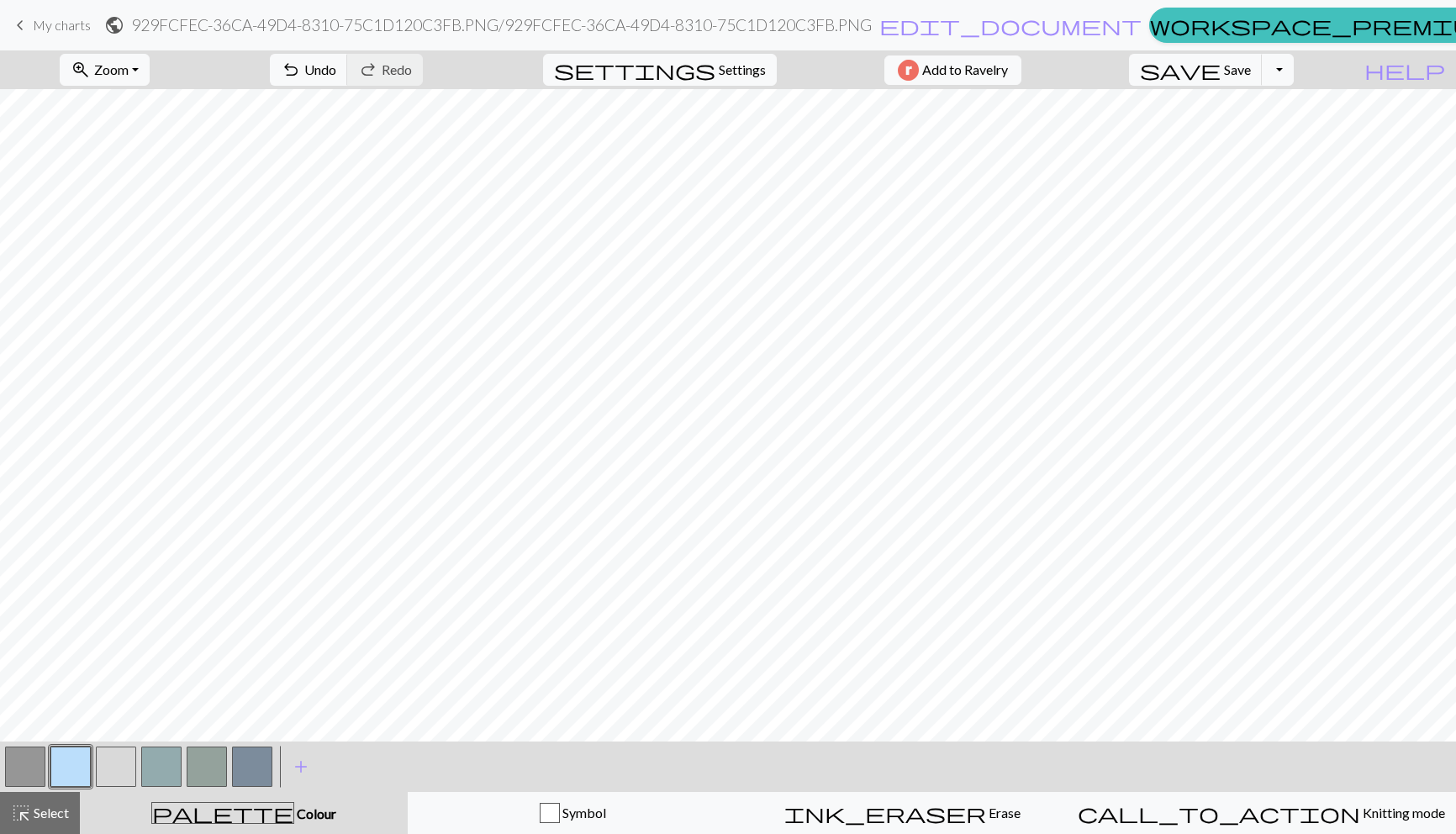
click at [102, 780] on button "button" at bounding box center [116, 767] width 40 height 40
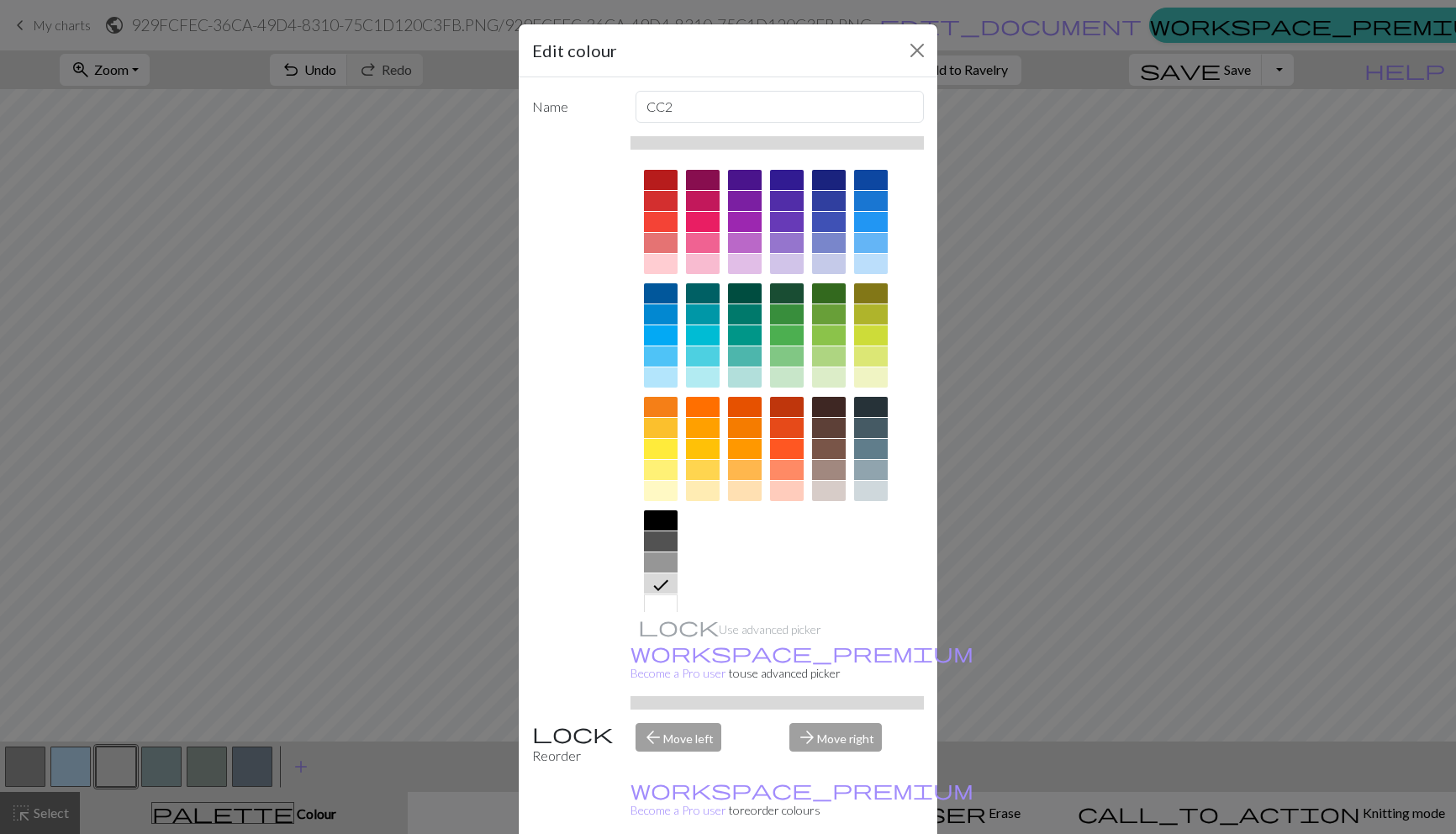
click at [669, 595] on div at bounding box center [661, 604] width 33 height 20
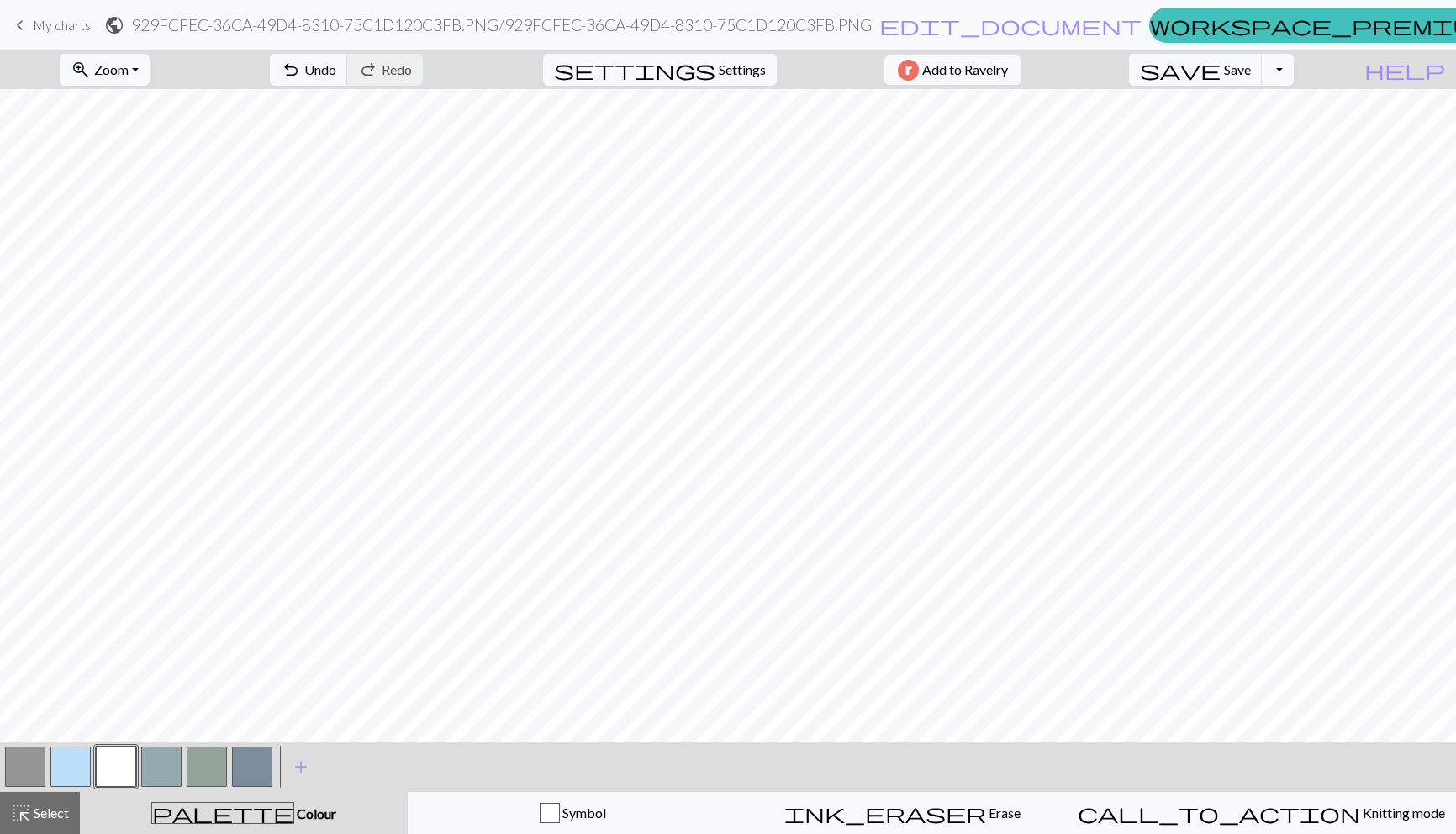
click at [69, 774] on button "button" at bounding box center [71, 767] width 40 height 40
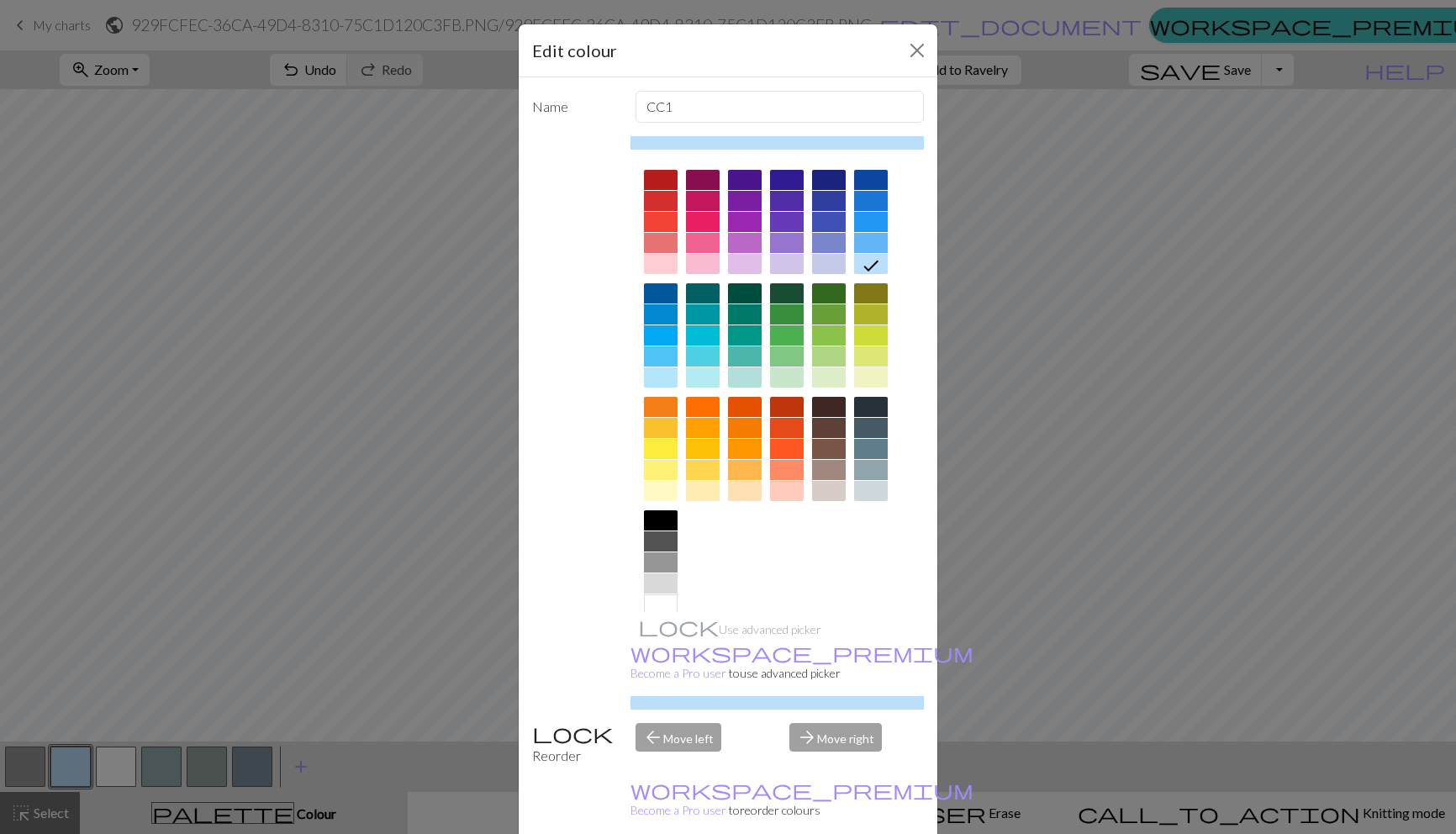
click at [877, 243] on div at bounding box center [871, 242] width 33 height 20
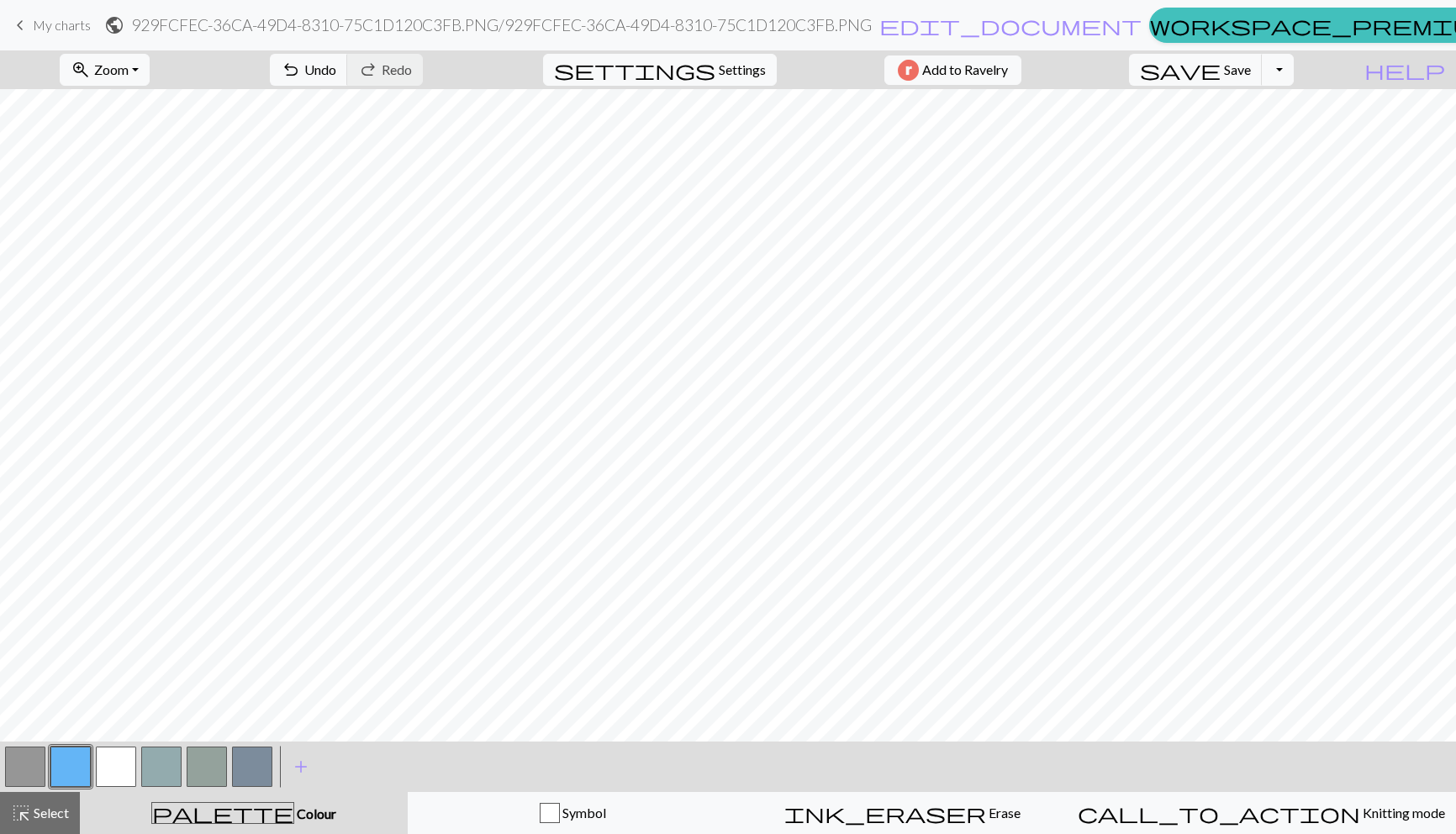
click at [32, 763] on button "button" at bounding box center [25, 767] width 40 height 40
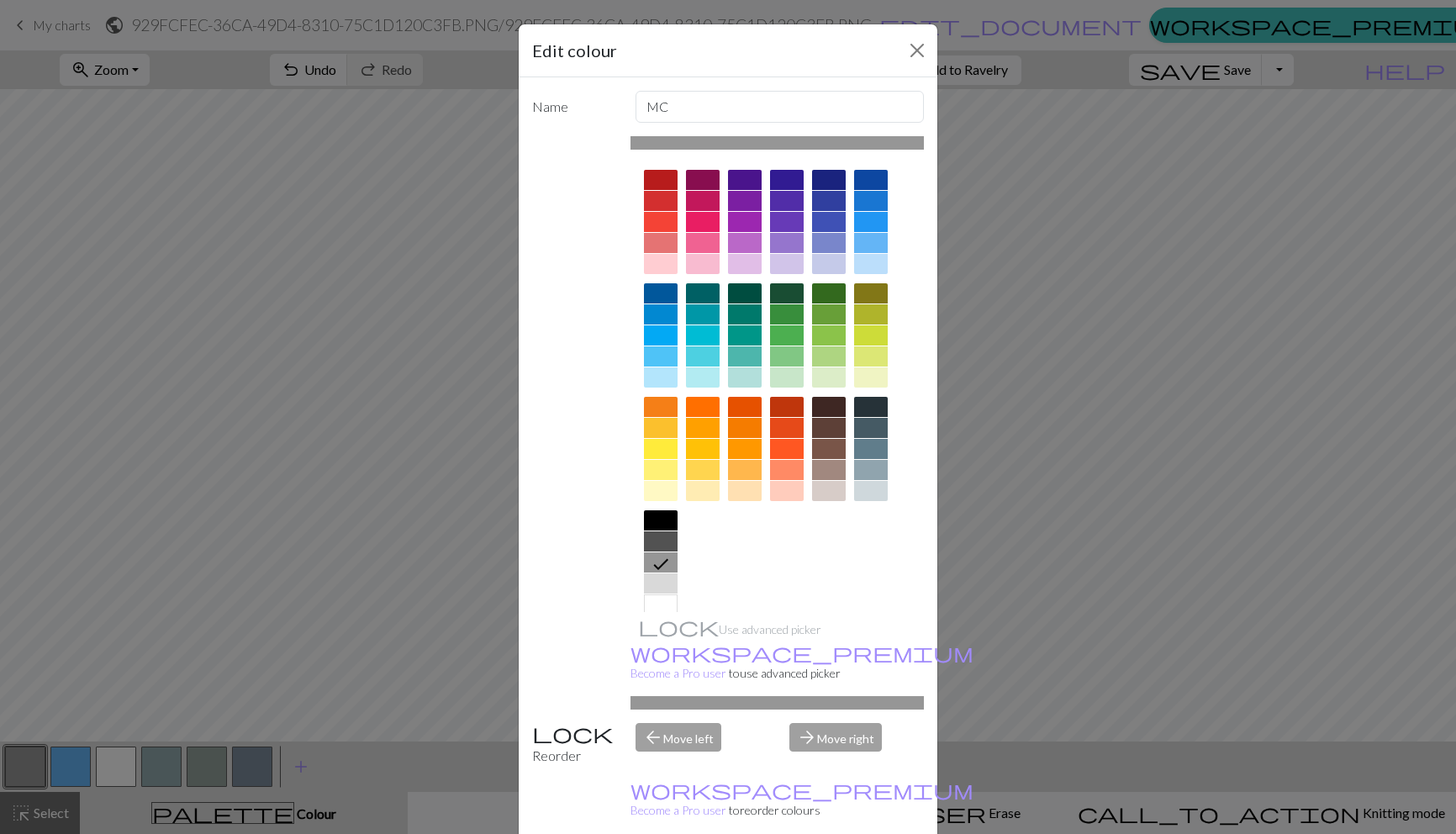
click at [669, 581] on div at bounding box center [661, 583] width 33 height 20
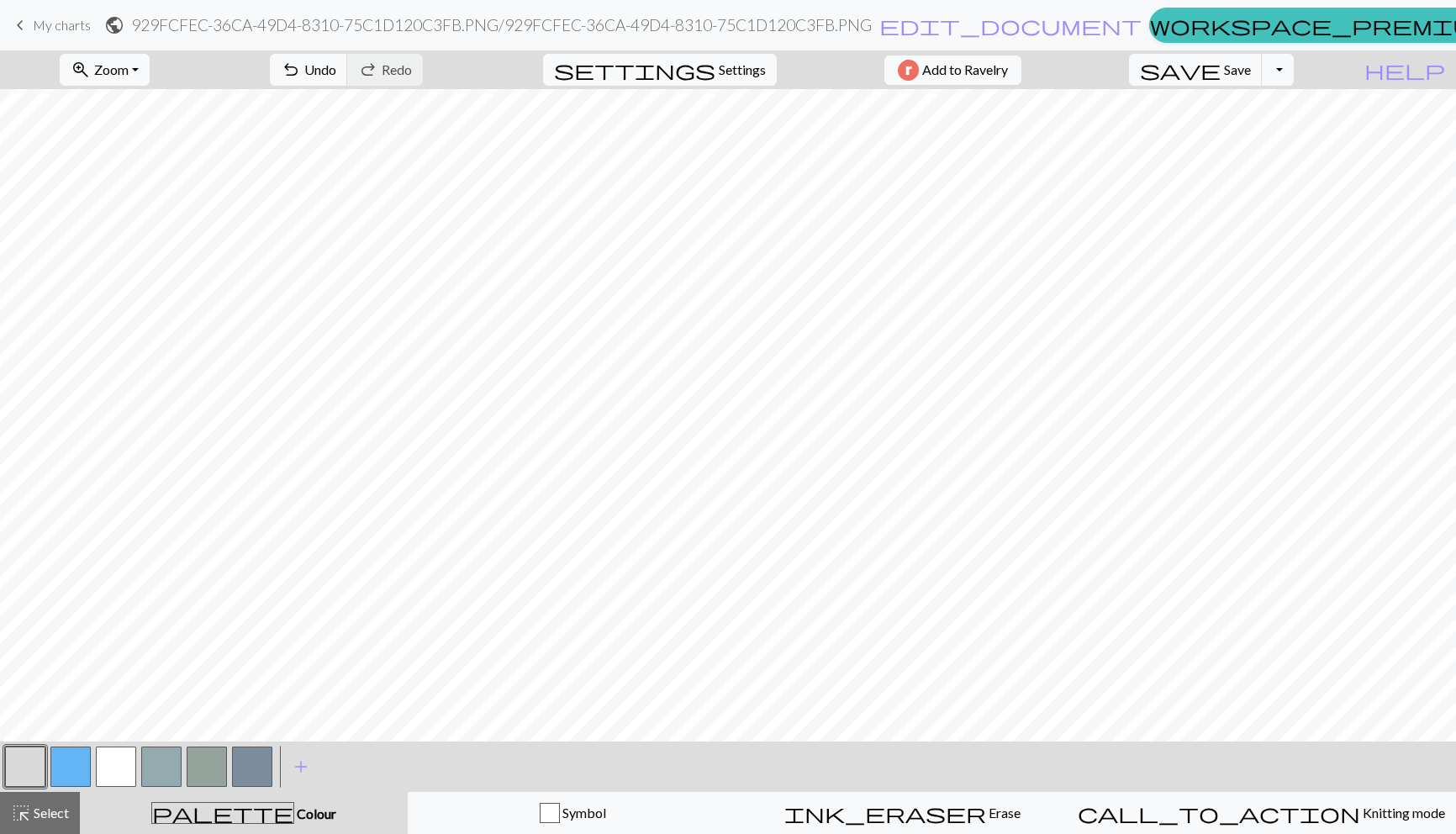
click at [26, 762] on button "button" at bounding box center [25, 767] width 40 height 40
click at [26, 762] on div "Edit colour Name MC Use advanced picker workspace_premium Become a Pro user to …" at bounding box center [728, 417] width 1456 height 834
click at [23, 763] on button "button" at bounding box center [25, 767] width 40 height 40
click at [124, 766] on button "button" at bounding box center [116, 767] width 40 height 40
click at [17, 780] on button "button" at bounding box center [25, 767] width 40 height 40
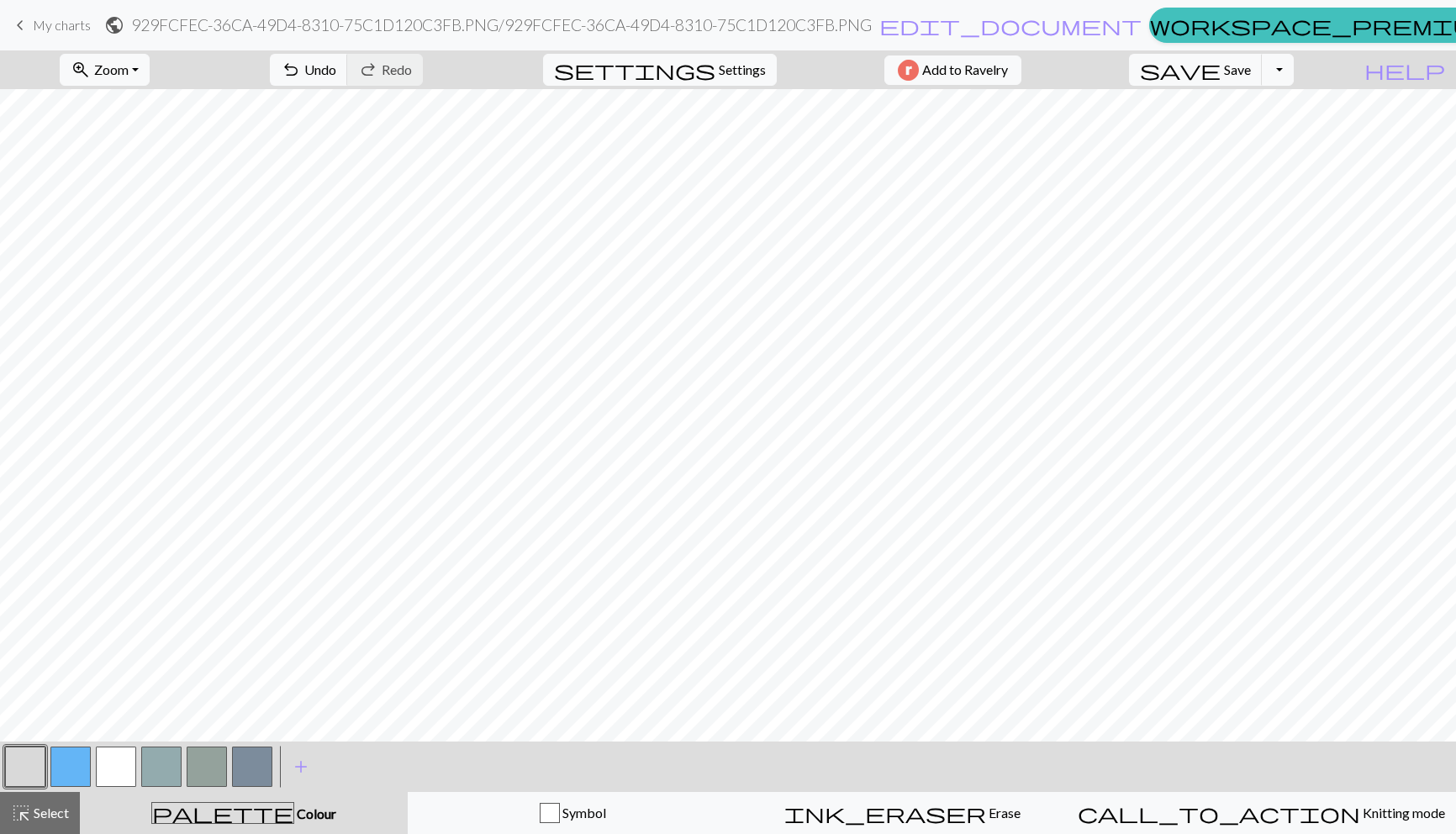
click at [17, 780] on button "button" at bounding box center [25, 767] width 40 height 40
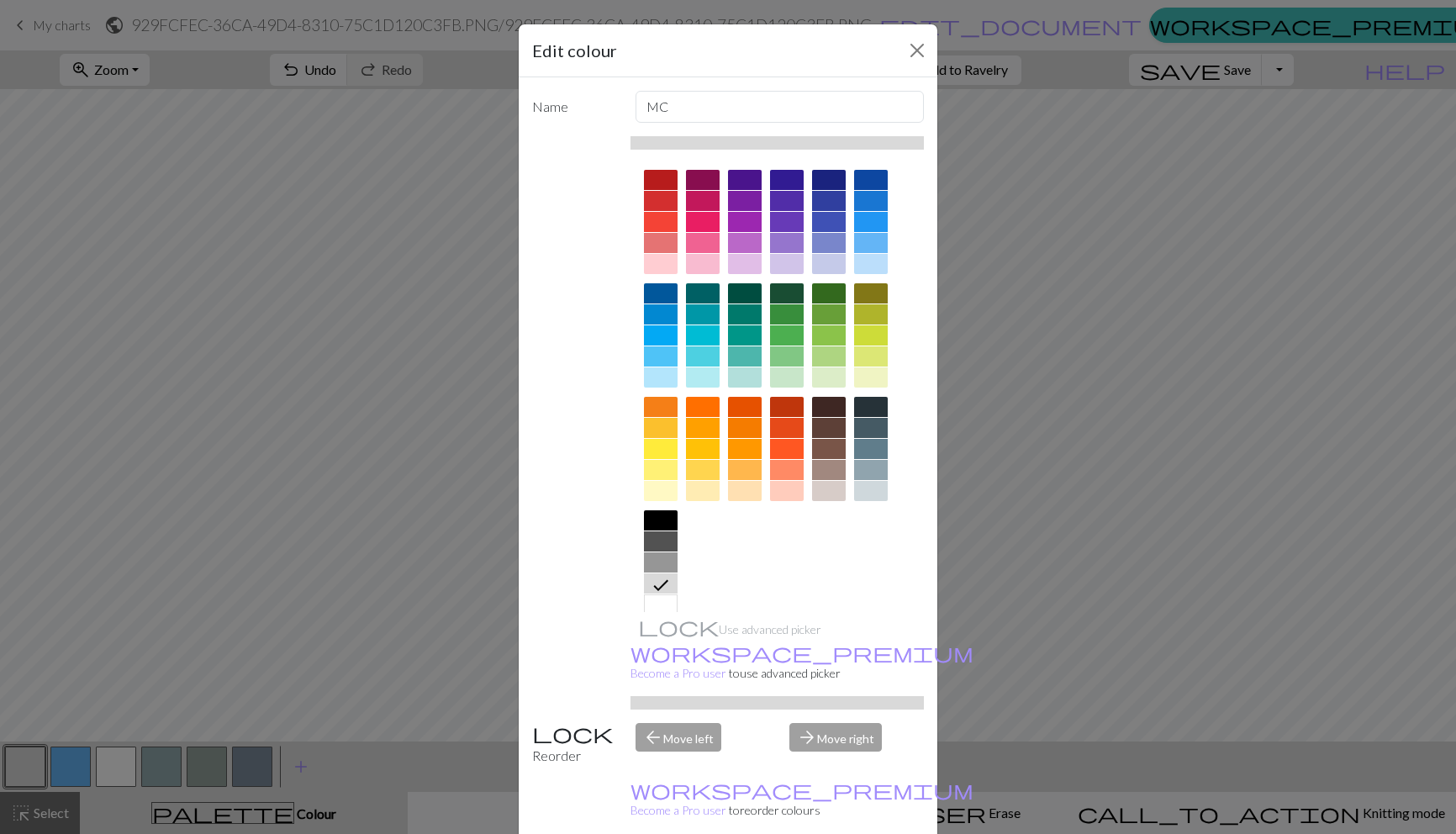
click at [830, 179] on div at bounding box center [829, 179] width 33 height 20
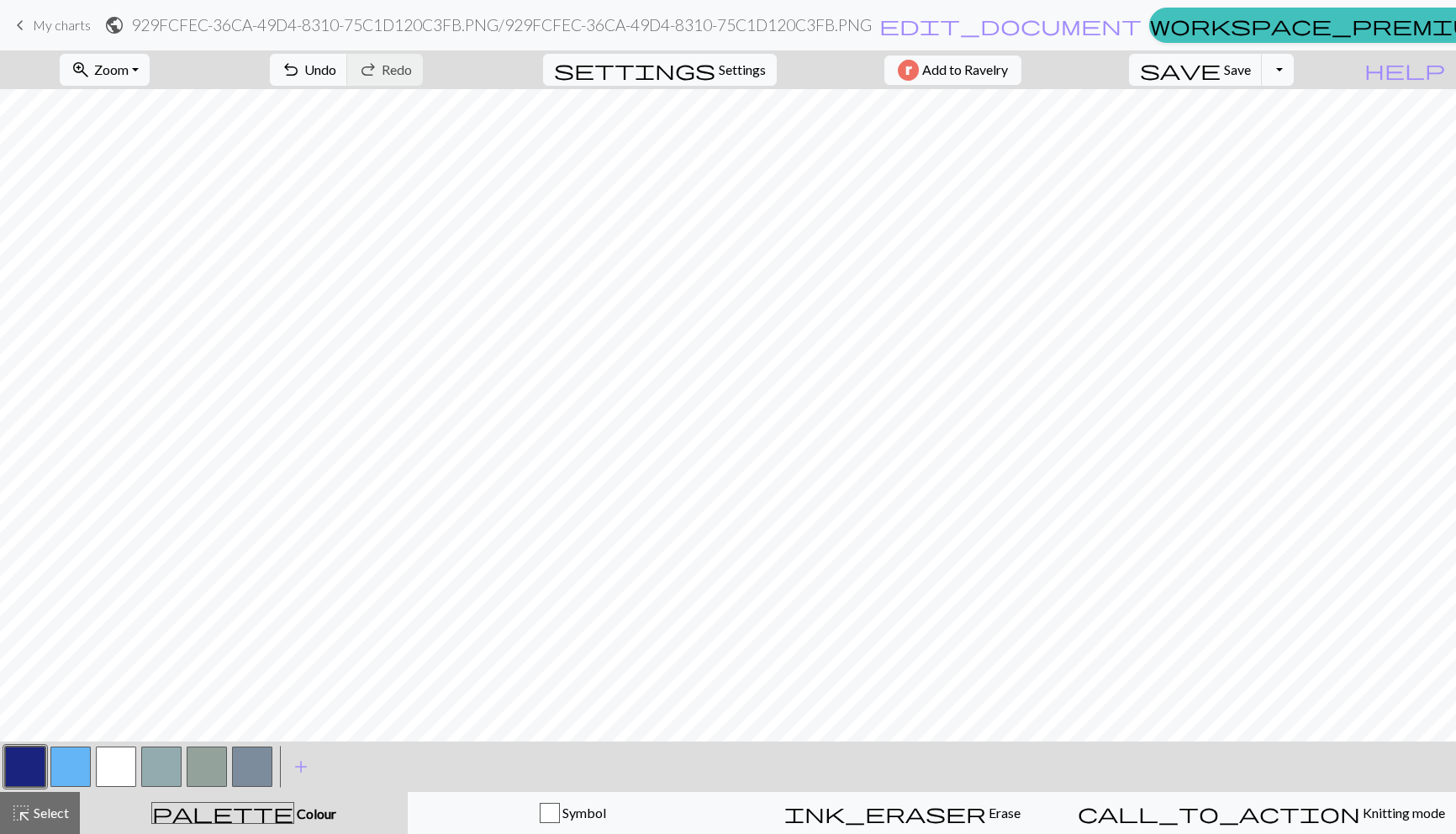
click at [23, 770] on button "button" at bounding box center [25, 767] width 40 height 40
click at [23, 770] on div "Edit colour Name MC Use advanced picker workspace_premium Become a Pro user to …" at bounding box center [728, 417] width 1456 height 834
click at [69, 769] on button "button" at bounding box center [71, 767] width 40 height 40
click at [41, 769] on button "button" at bounding box center [25, 767] width 40 height 40
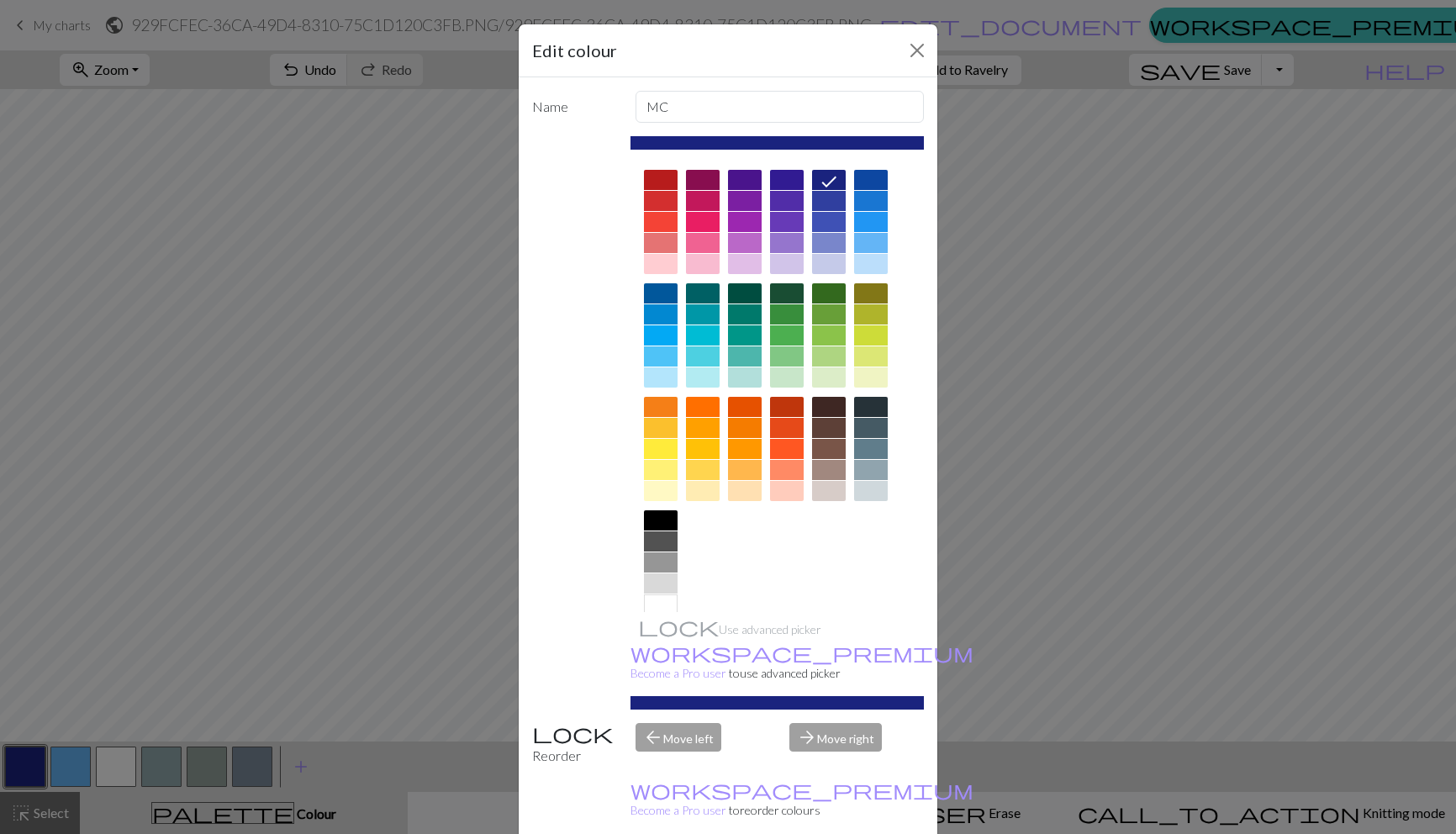
click at [672, 298] on div at bounding box center [661, 293] width 33 height 20
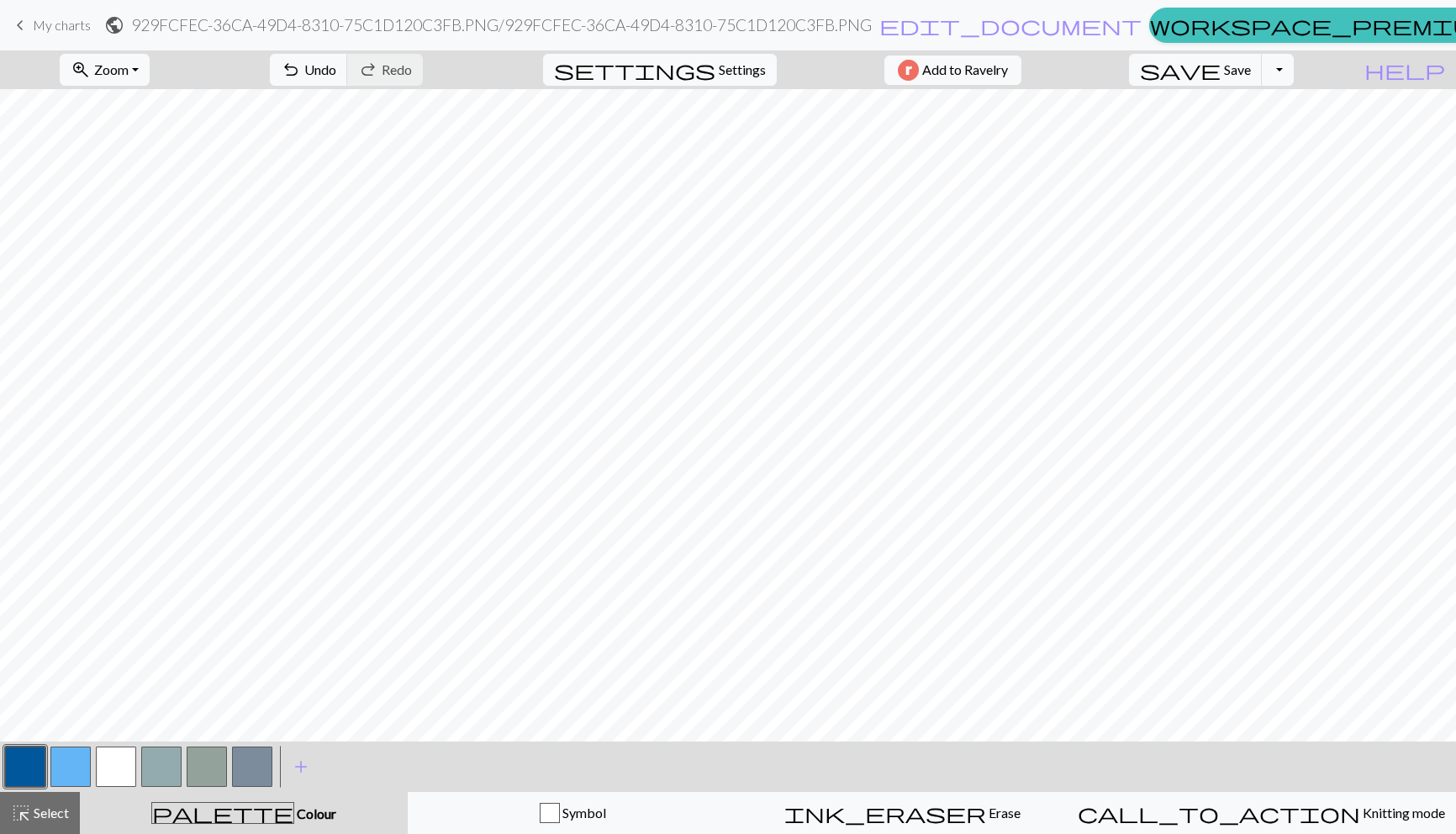
click at [80, 750] on button "button" at bounding box center [71, 767] width 40 height 40
click at [19, 767] on button "button" at bounding box center [25, 767] width 40 height 40
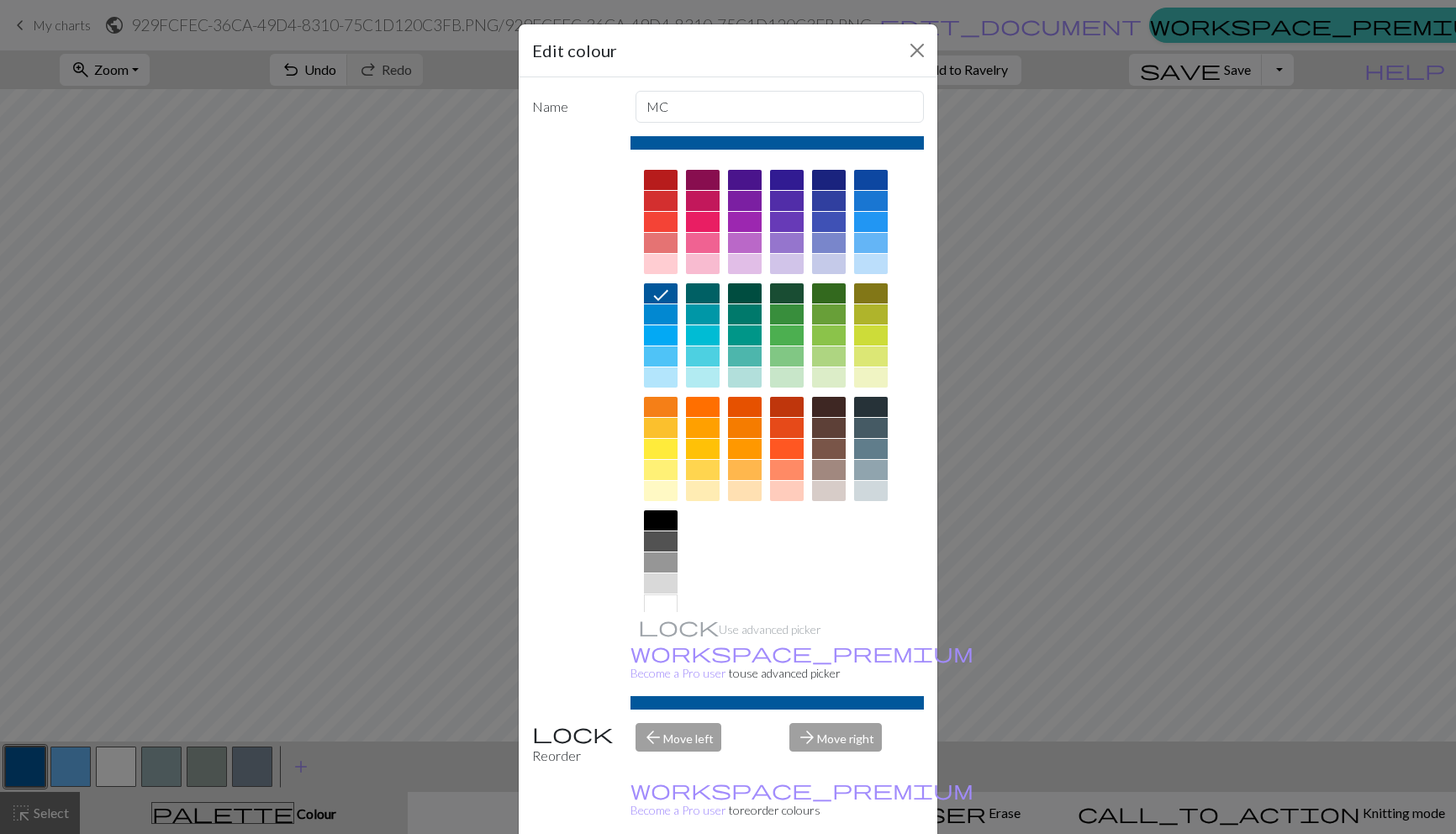
click at [716, 297] on div at bounding box center [703, 293] width 33 height 20
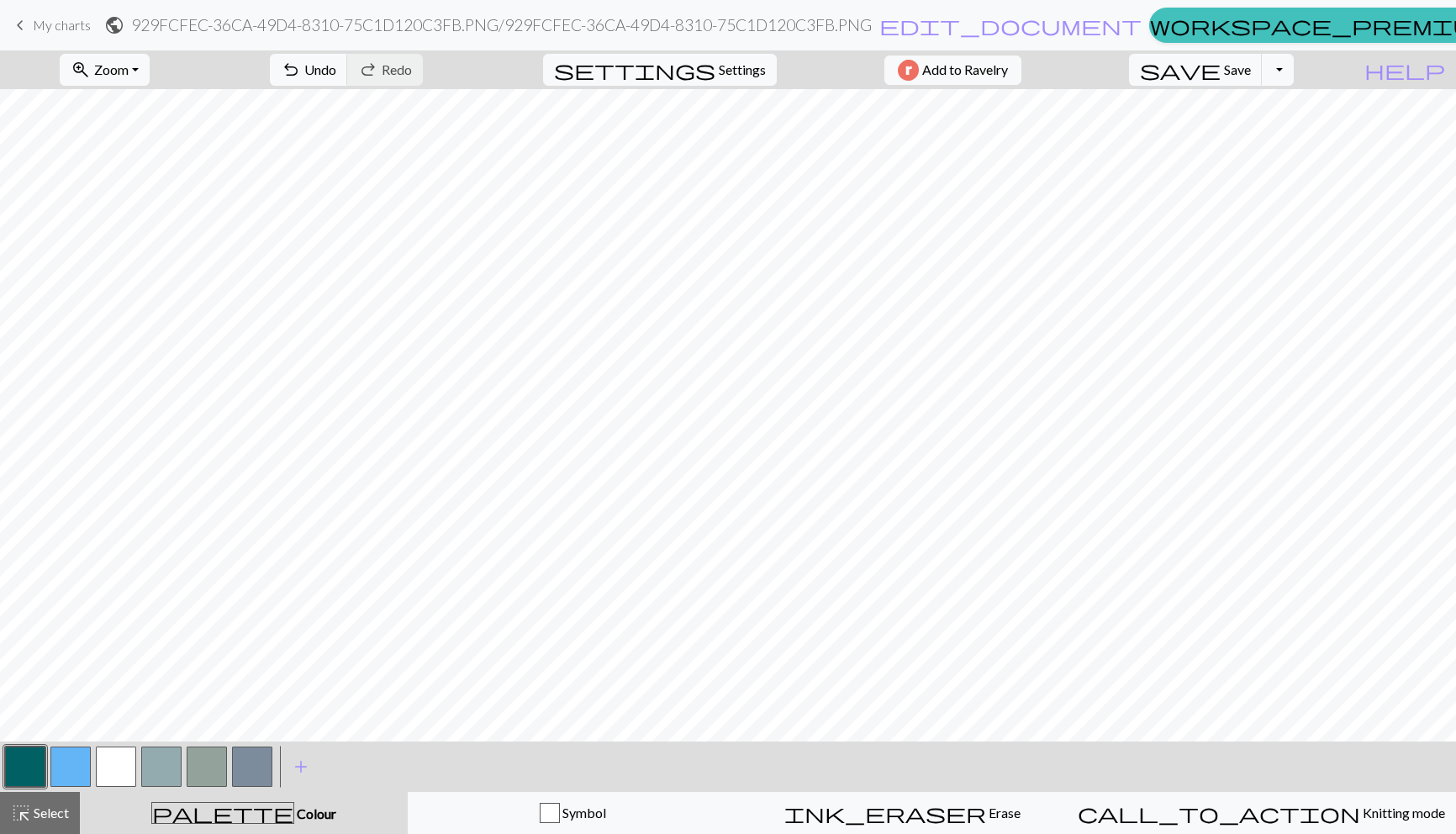
click at [76, 765] on button "button" at bounding box center [71, 767] width 40 height 40
click at [15, 770] on button "button" at bounding box center [25, 767] width 40 height 40
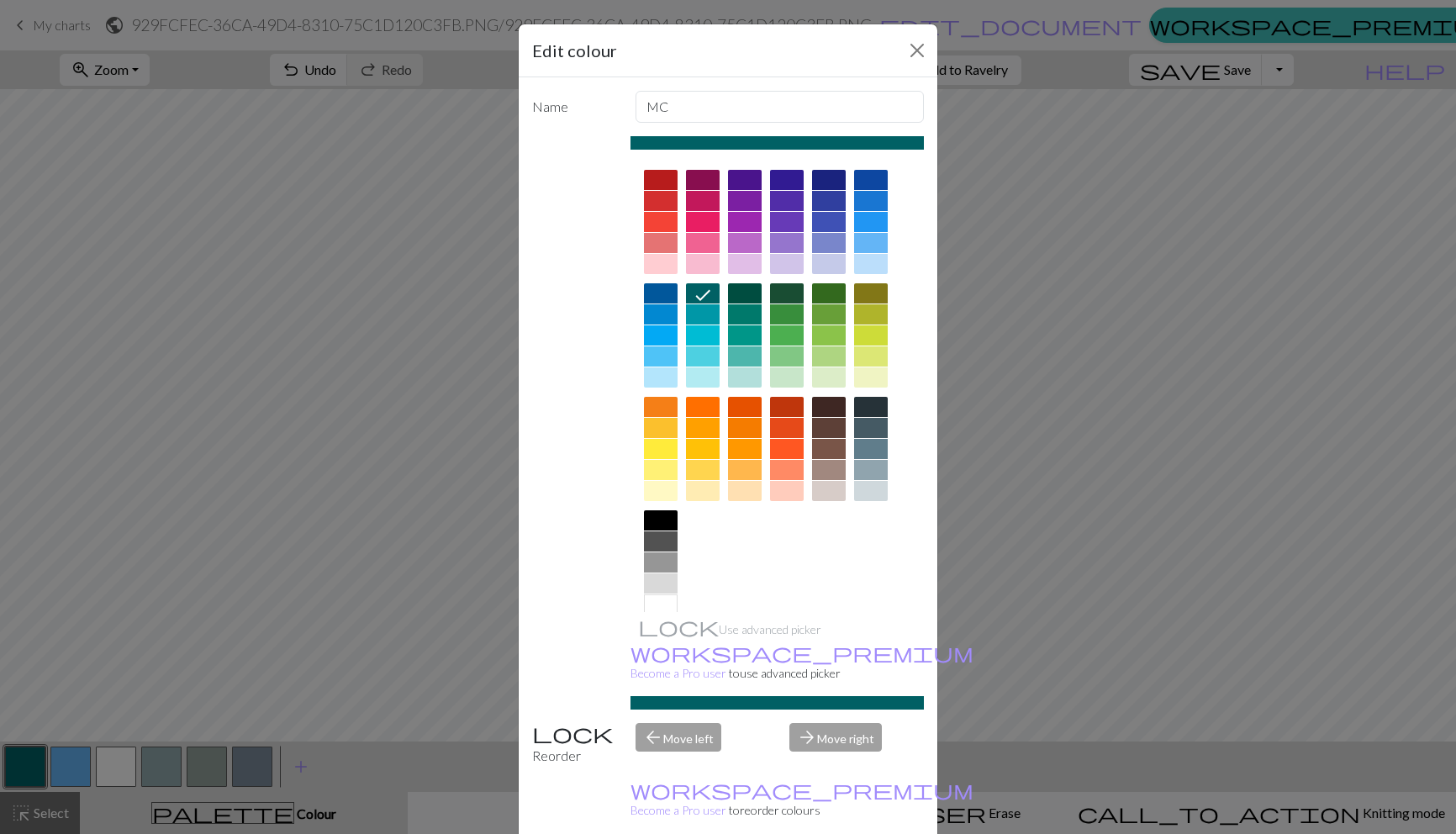
click at [742, 293] on div at bounding box center [745, 293] width 33 height 20
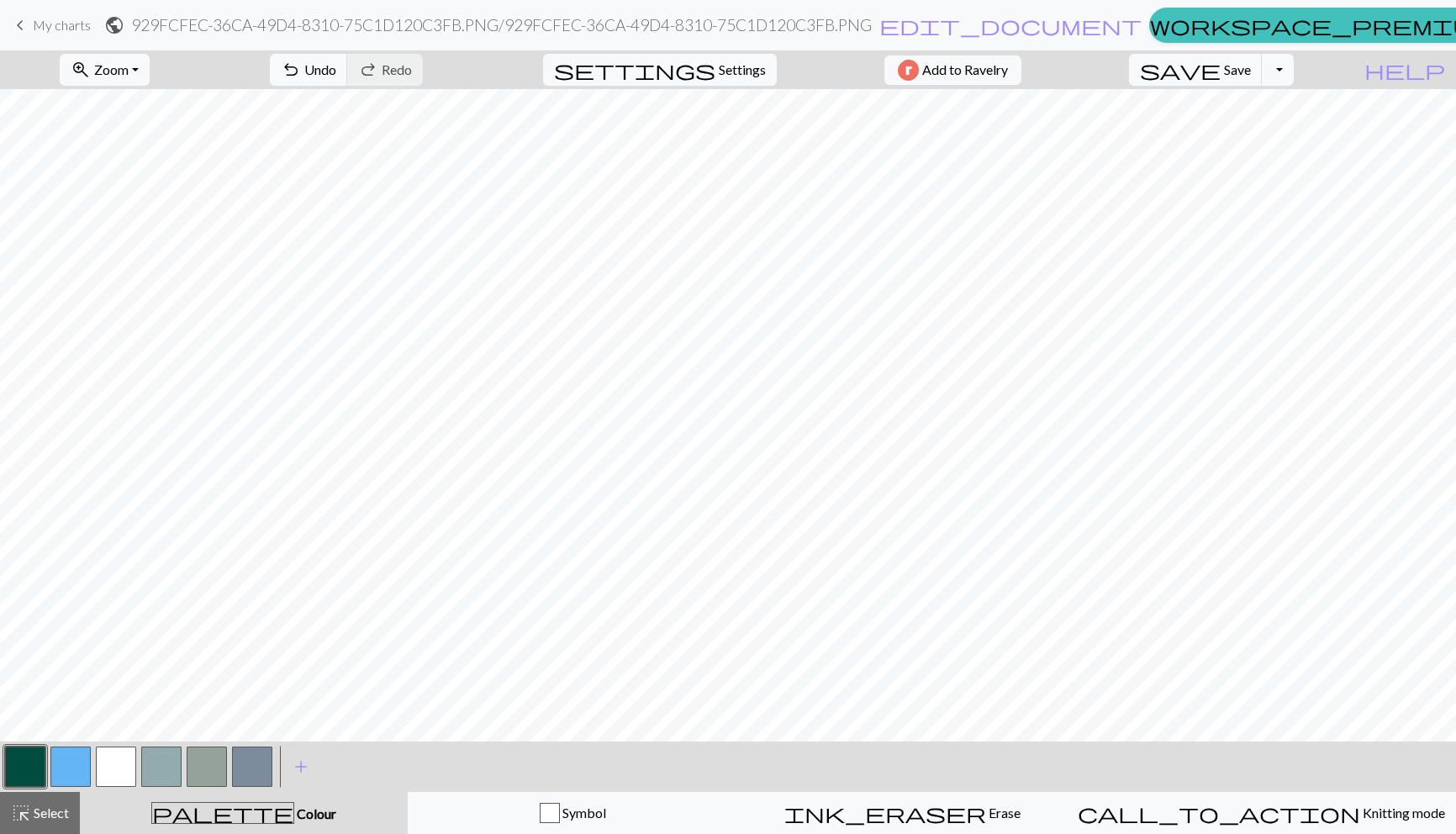
click at [38, 755] on button "button" at bounding box center [25, 767] width 40 height 40
click at [112, 778] on button "button" at bounding box center [116, 767] width 40 height 40
click at [25, 775] on button "button" at bounding box center [25, 767] width 40 height 40
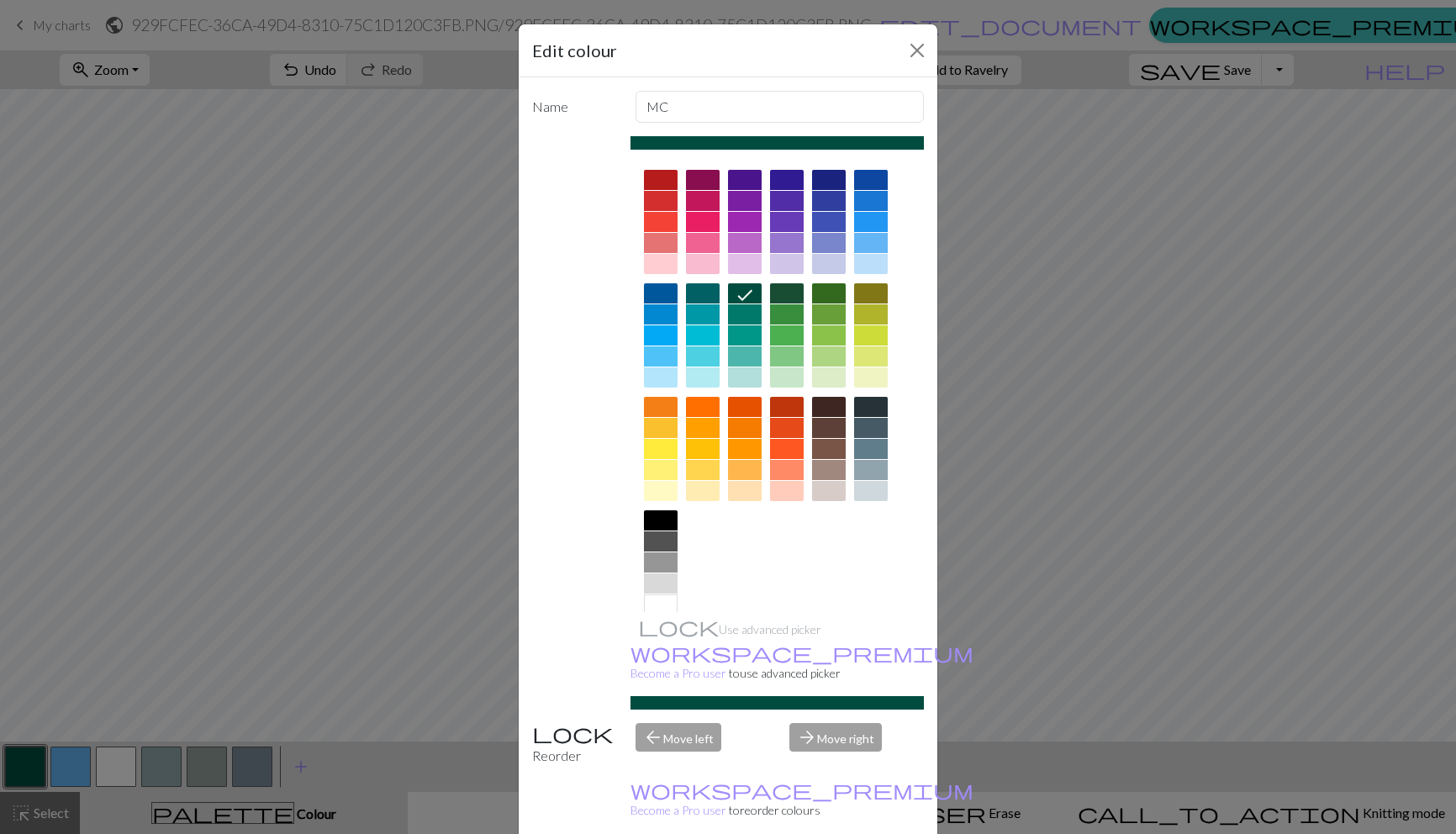
click at [825, 329] on div at bounding box center [829, 335] width 33 height 20
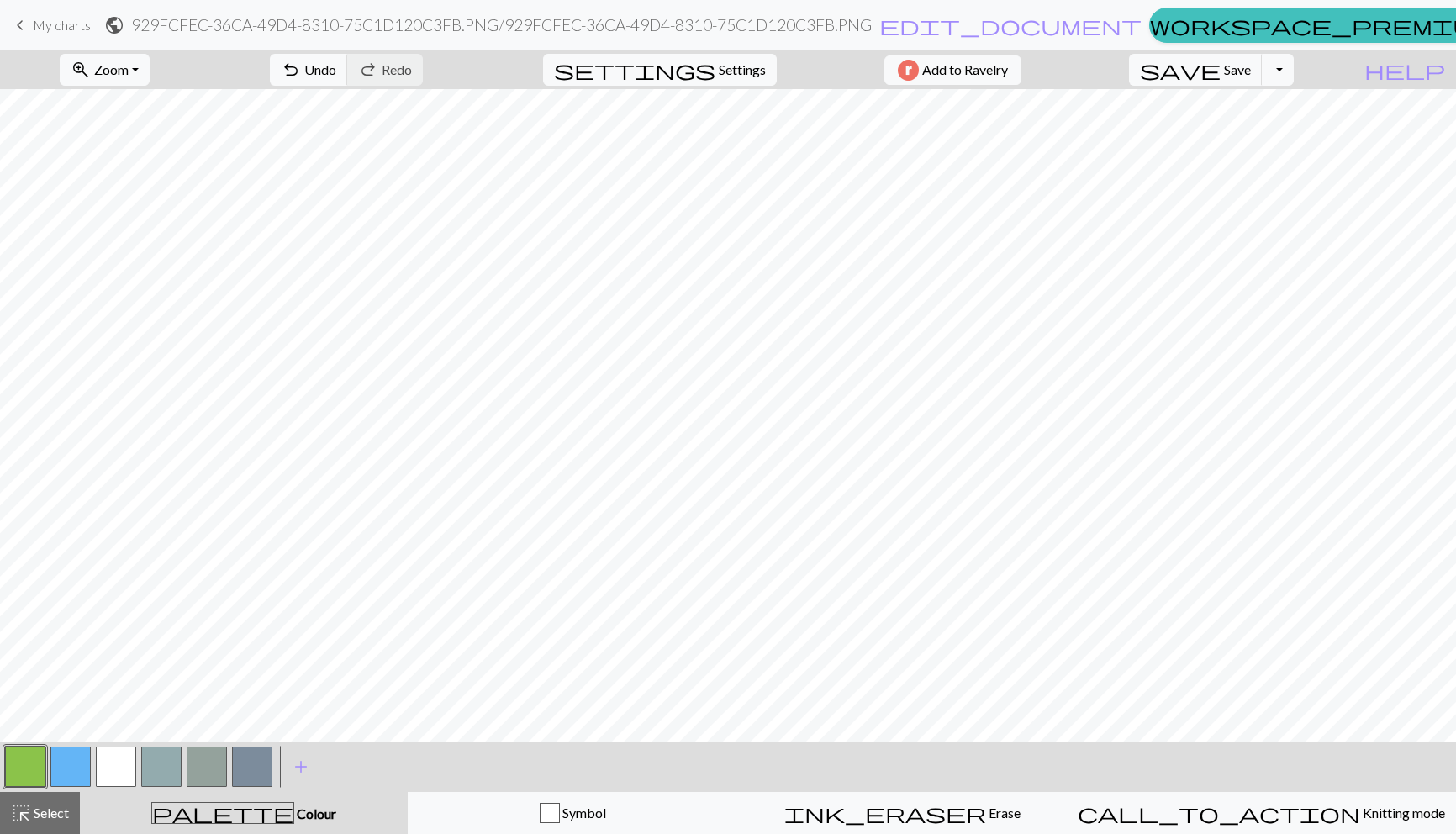
click at [103, 772] on button "button" at bounding box center [116, 767] width 40 height 40
click at [32, 767] on button "button" at bounding box center [25, 767] width 40 height 40
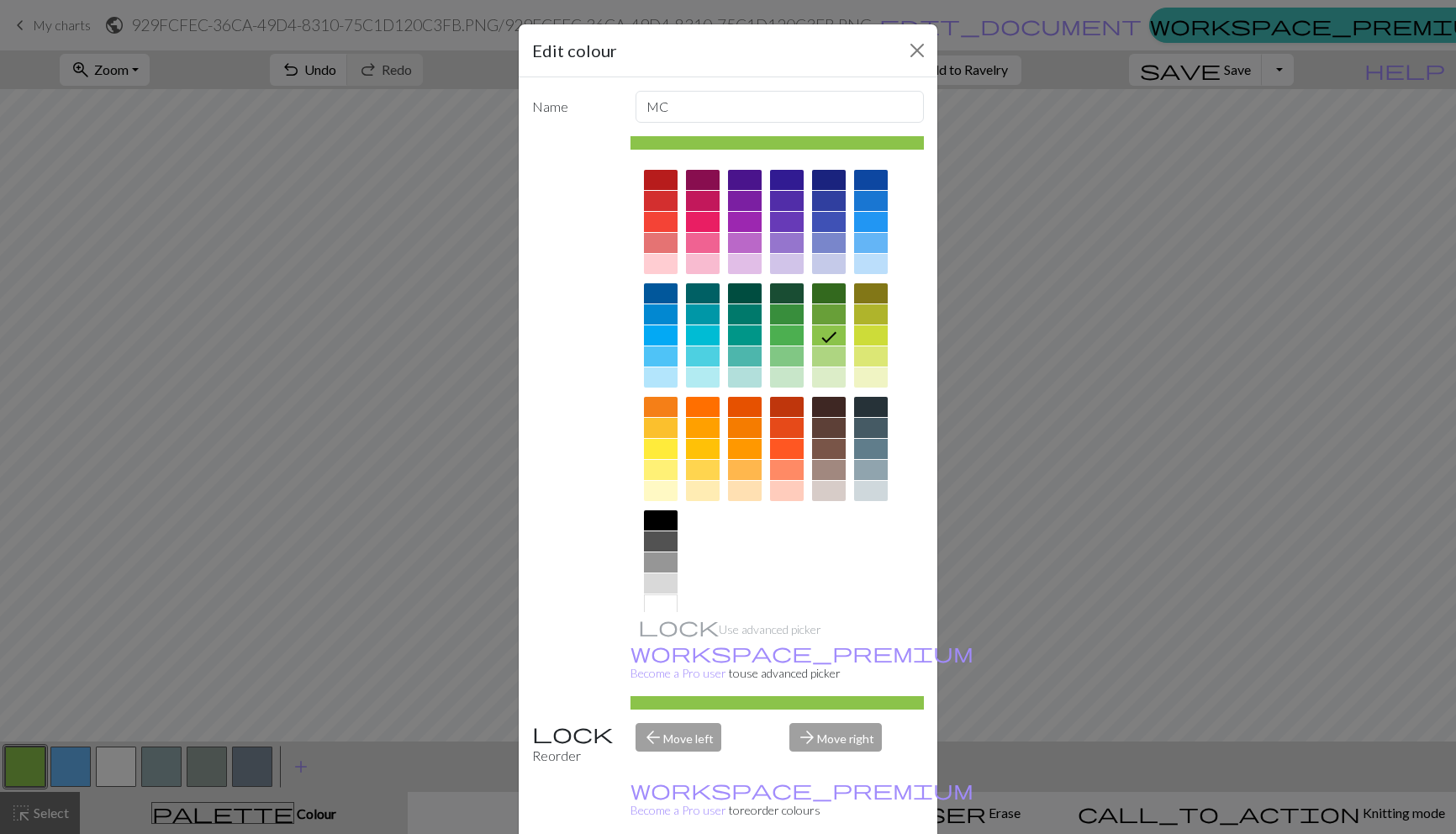
click at [668, 472] on div at bounding box center [661, 469] width 33 height 20
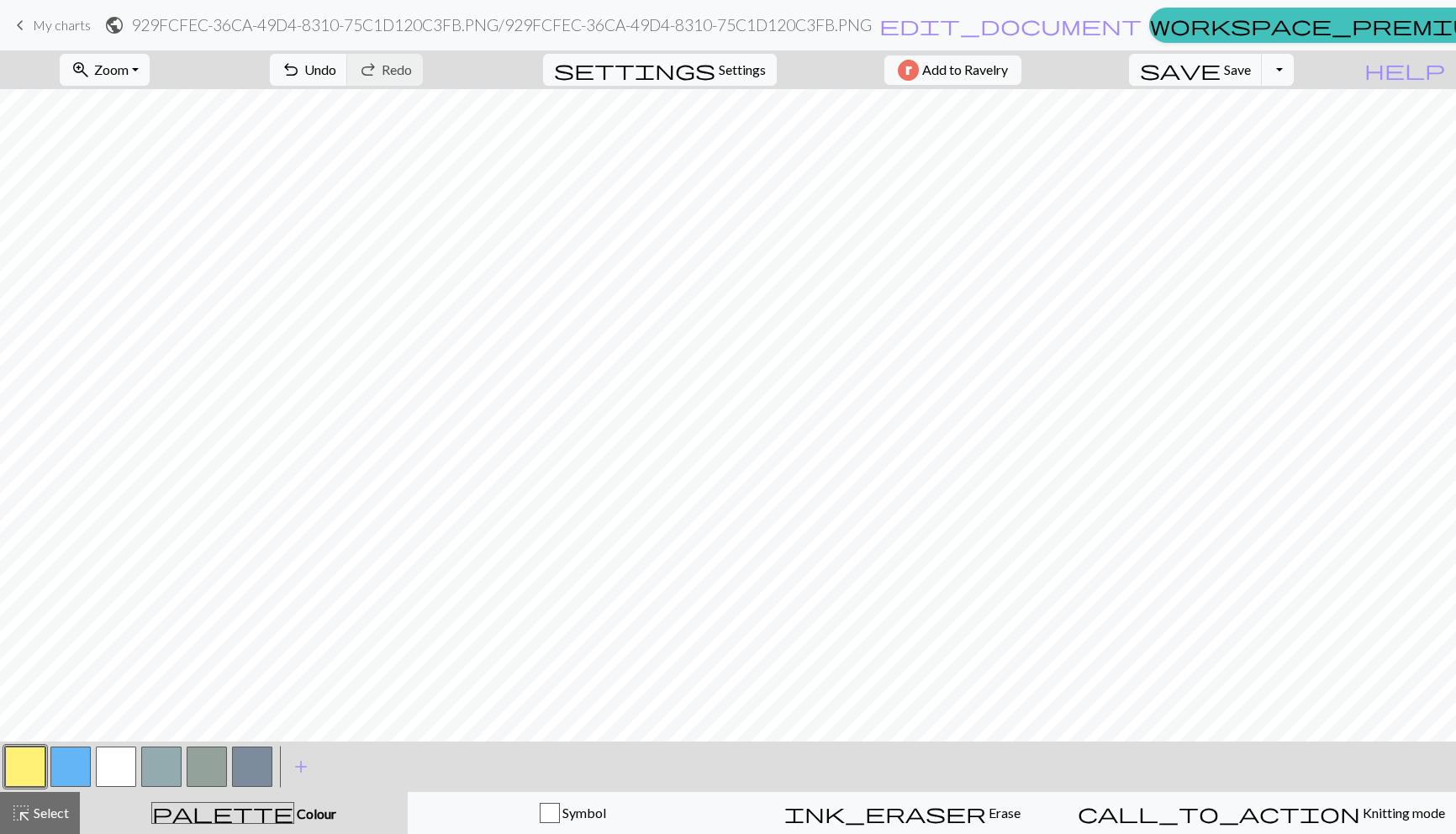
click at [71, 769] on button "button" at bounding box center [71, 767] width 40 height 40
click at [32, 768] on button "button" at bounding box center [25, 767] width 40 height 40
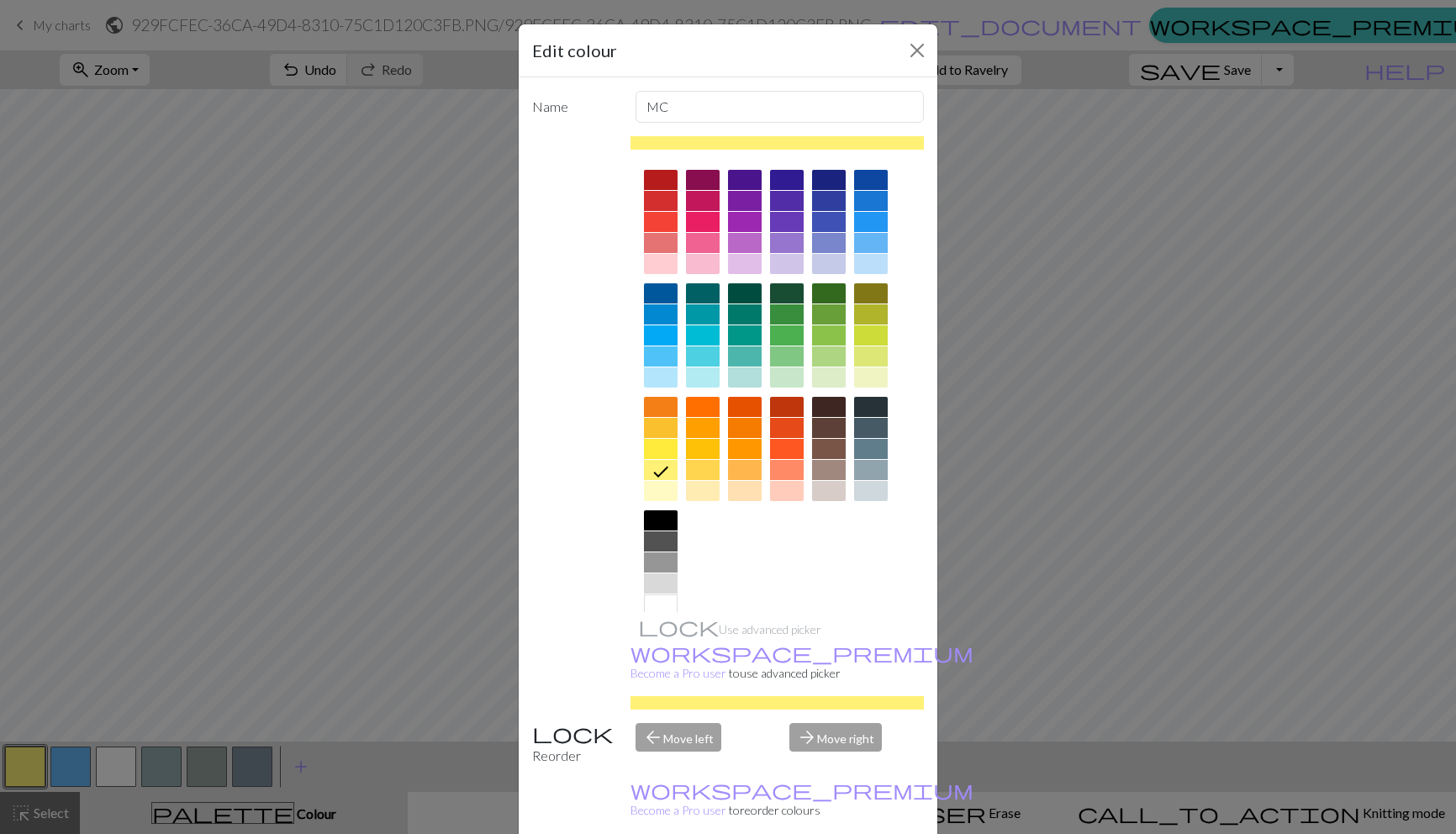
click at [826, 427] on div at bounding box center [829, 427] width 33 height 20
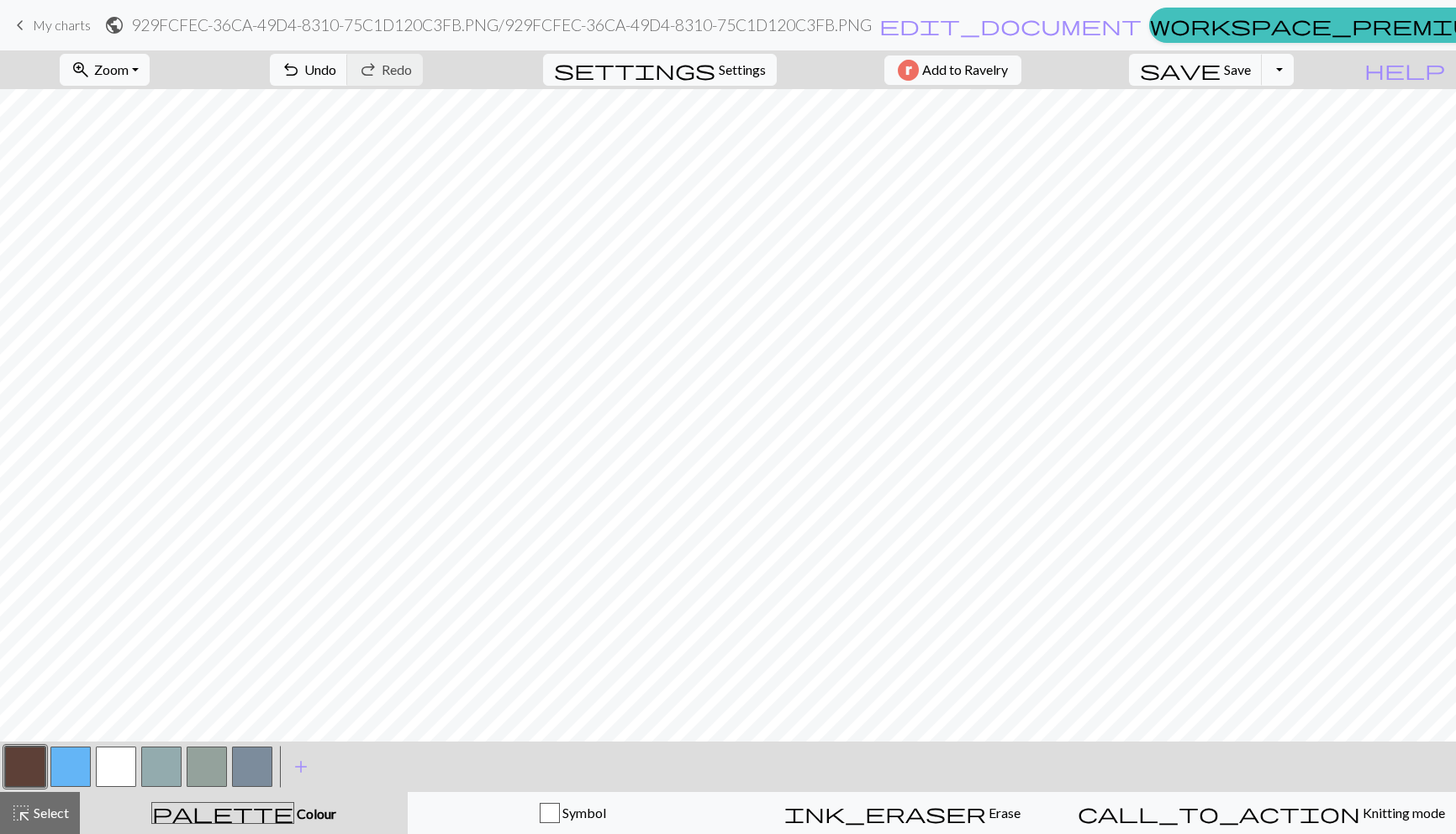
click at [45, 763] on button "button" at bounding box center [25, 767] width 40 height 40
click at [45, 763] on div "Edit colour Name MC Use advanced picker workspace_premium Become a Pro user to …" at bounding box center [728, 417] width 1456 height 834
click at [26, 767] on button "button" at bounding box center [25, 767] width 40 height 40
click at [71, 762] on button "button" at bounding box center [71, 767] width 40 height 40
click at [24, 767] on button "button" at bounding box center [25, 767] width 40 height 40
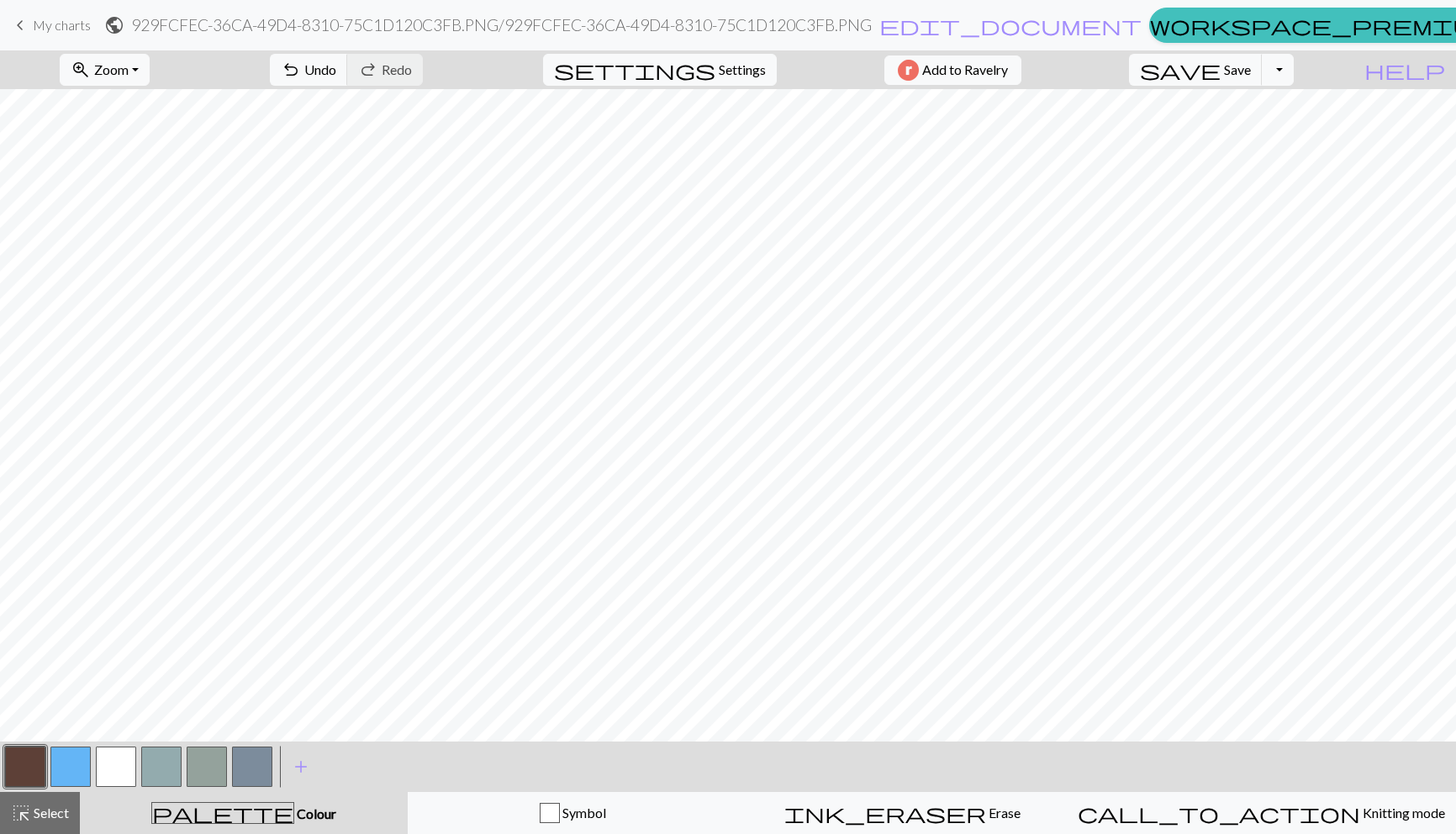
click at [24, 767] on button "button" at bounding box center [25, 767] width 40 height 40
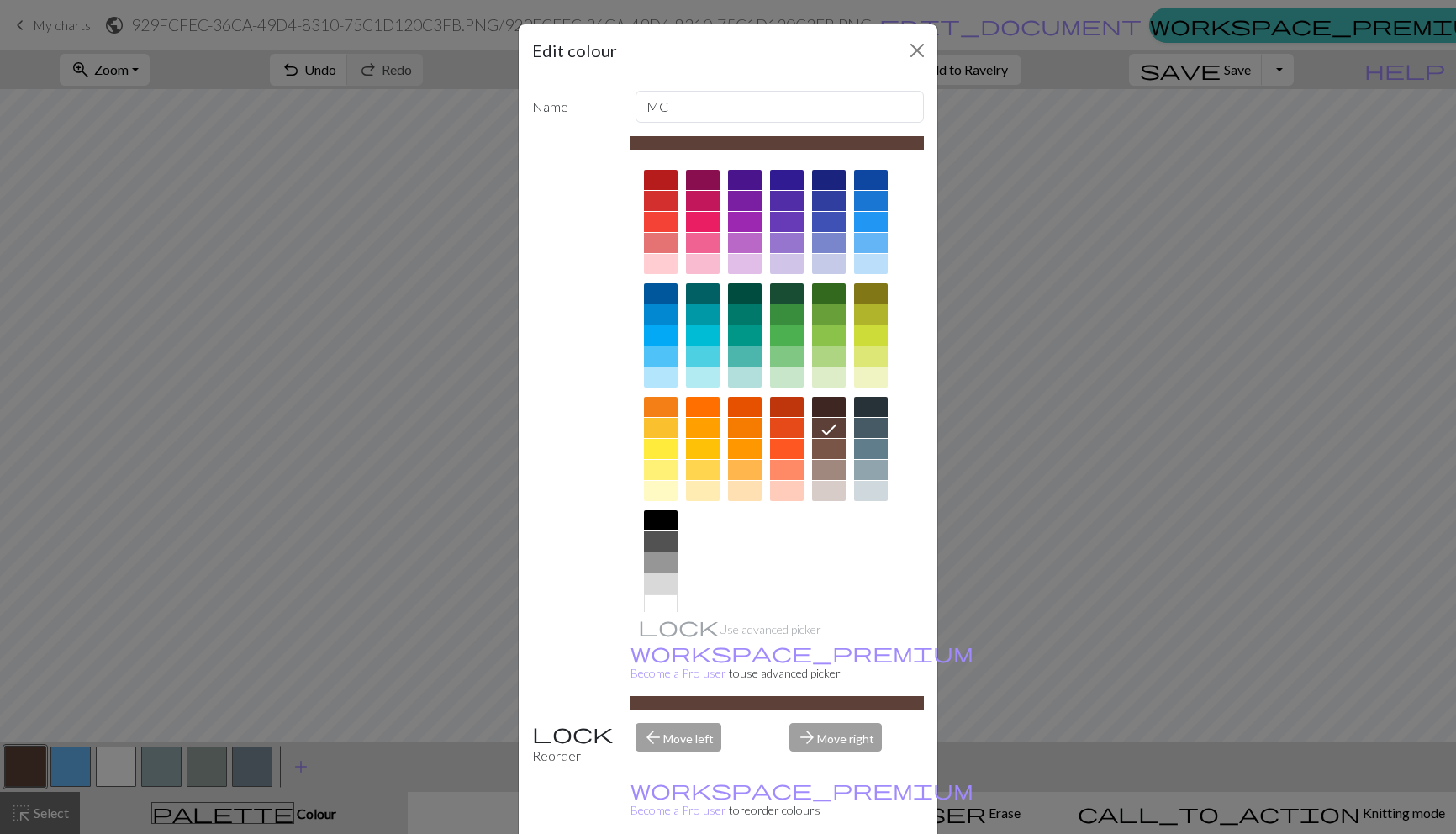
click at [878, 476] on div at bounding box center [871, 469] width 33 height 20
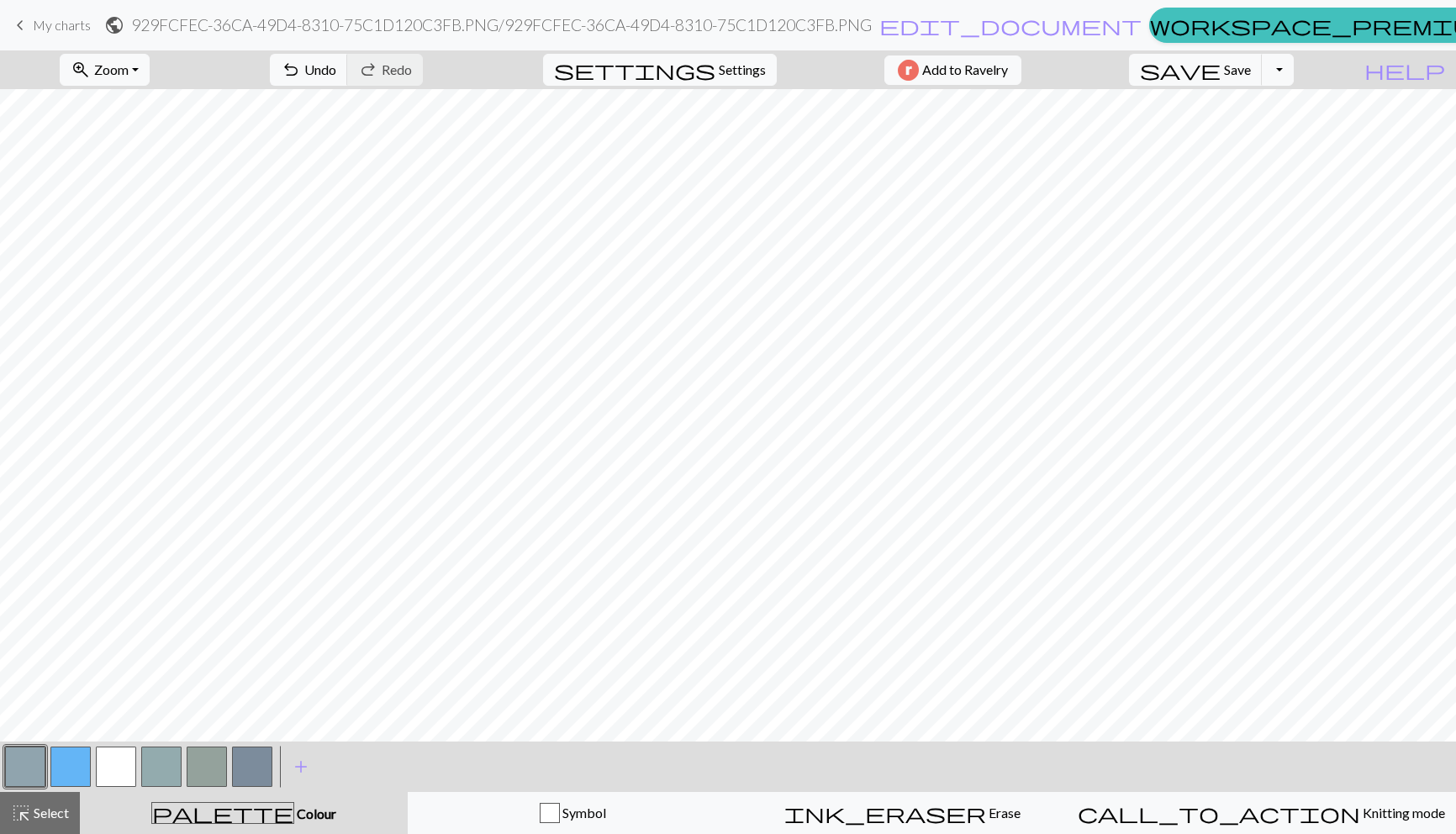
click at [30, 768] on button "button" at bounding box center [25, 767] width 40 height 40
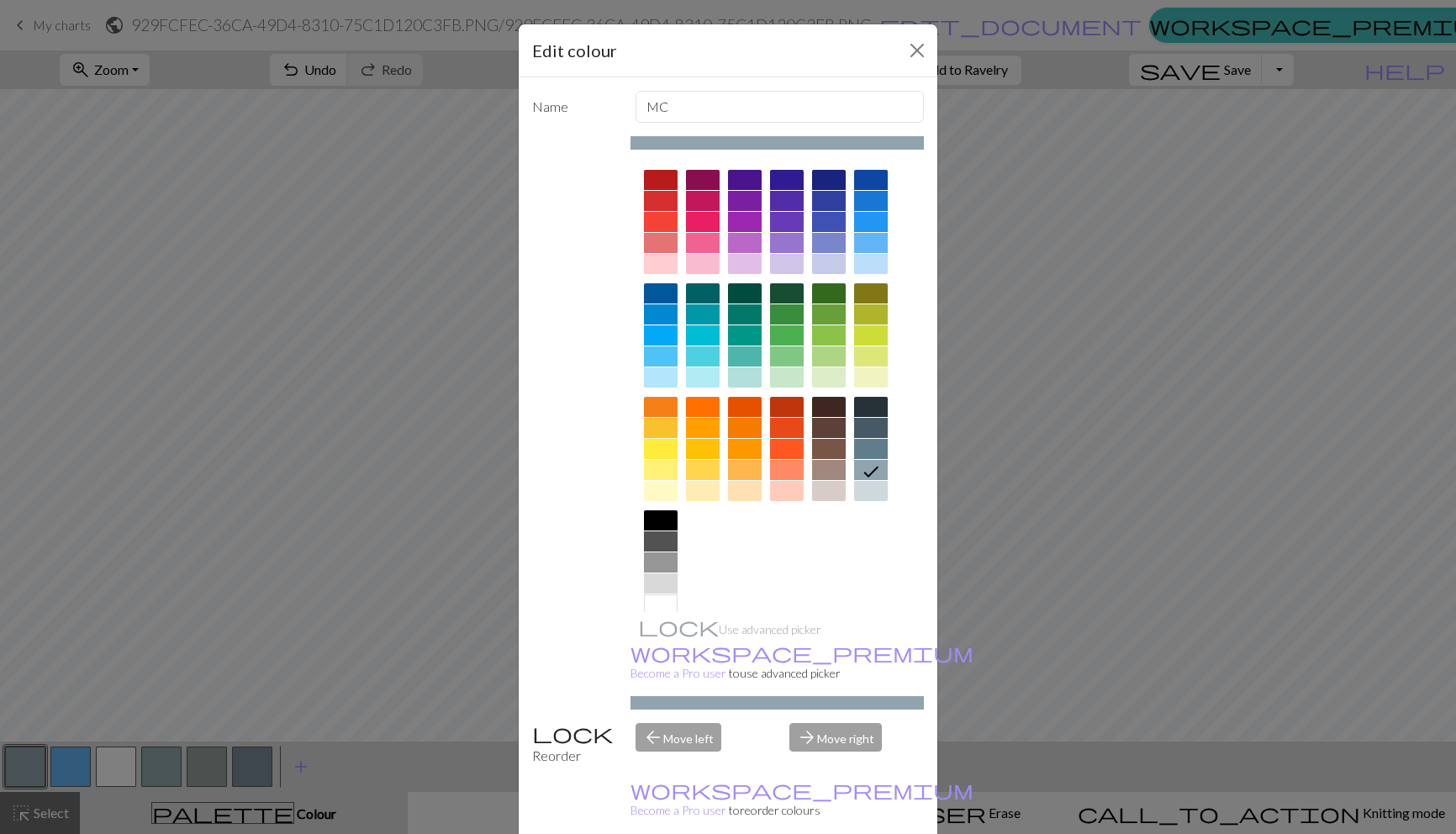
click at [668, 558] on div at bounding box center [661, 562] width 33 height 20
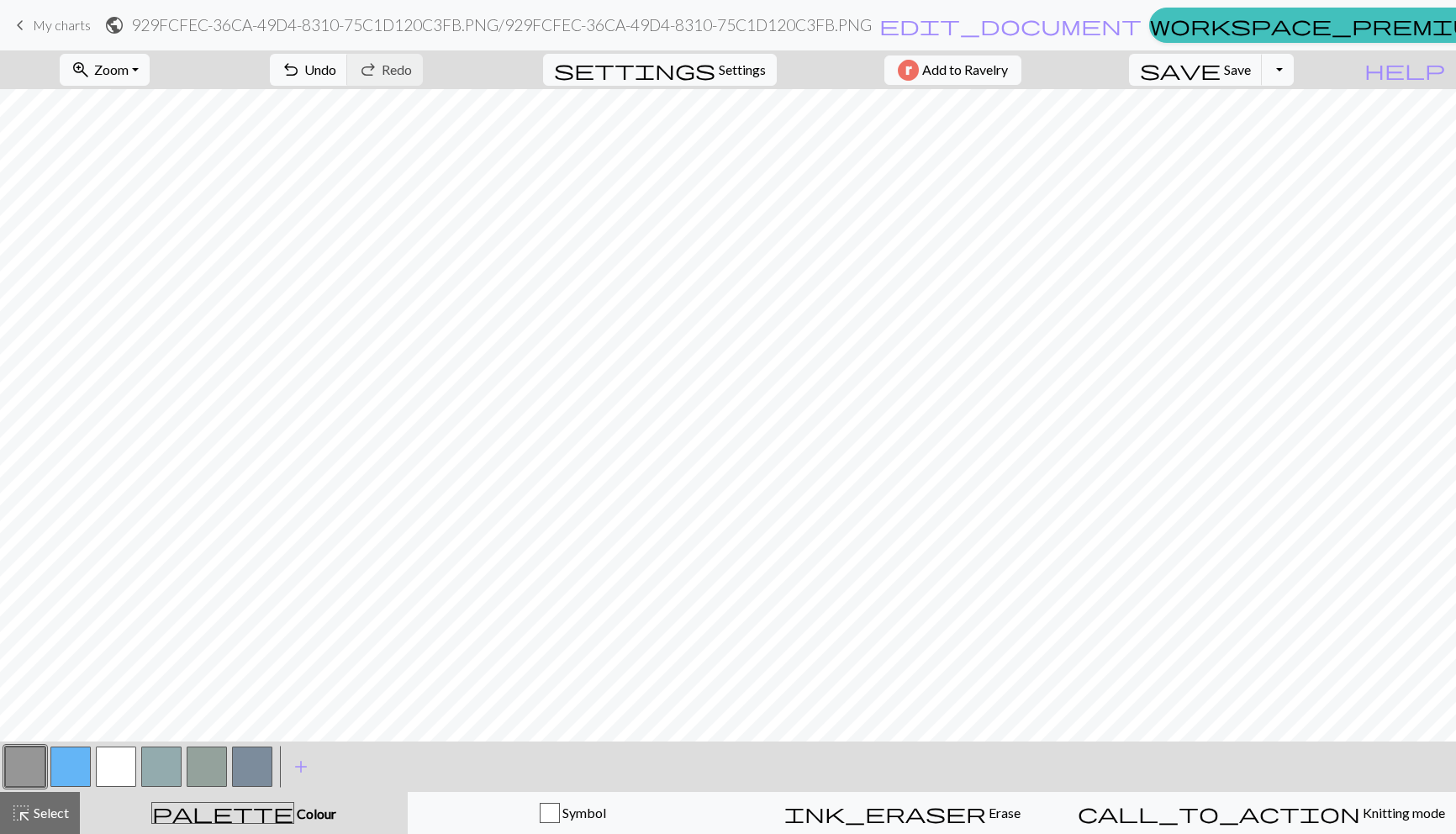
click at [32, 756] on button "button" at bounding box center [25, 767] width 40 height 40
click at [32, 756] on div "Edit colour Name MC Use advanced picker workspace_premium Become a Pro user to …" at bounding box center [728, 417] width 1456 height 834
click at [90, 762] on button "button" at bounding box center [71, 767] width 40 height 40
click at [34, 772] on button "button" at bounding box center [25, 767] width 40 height 40
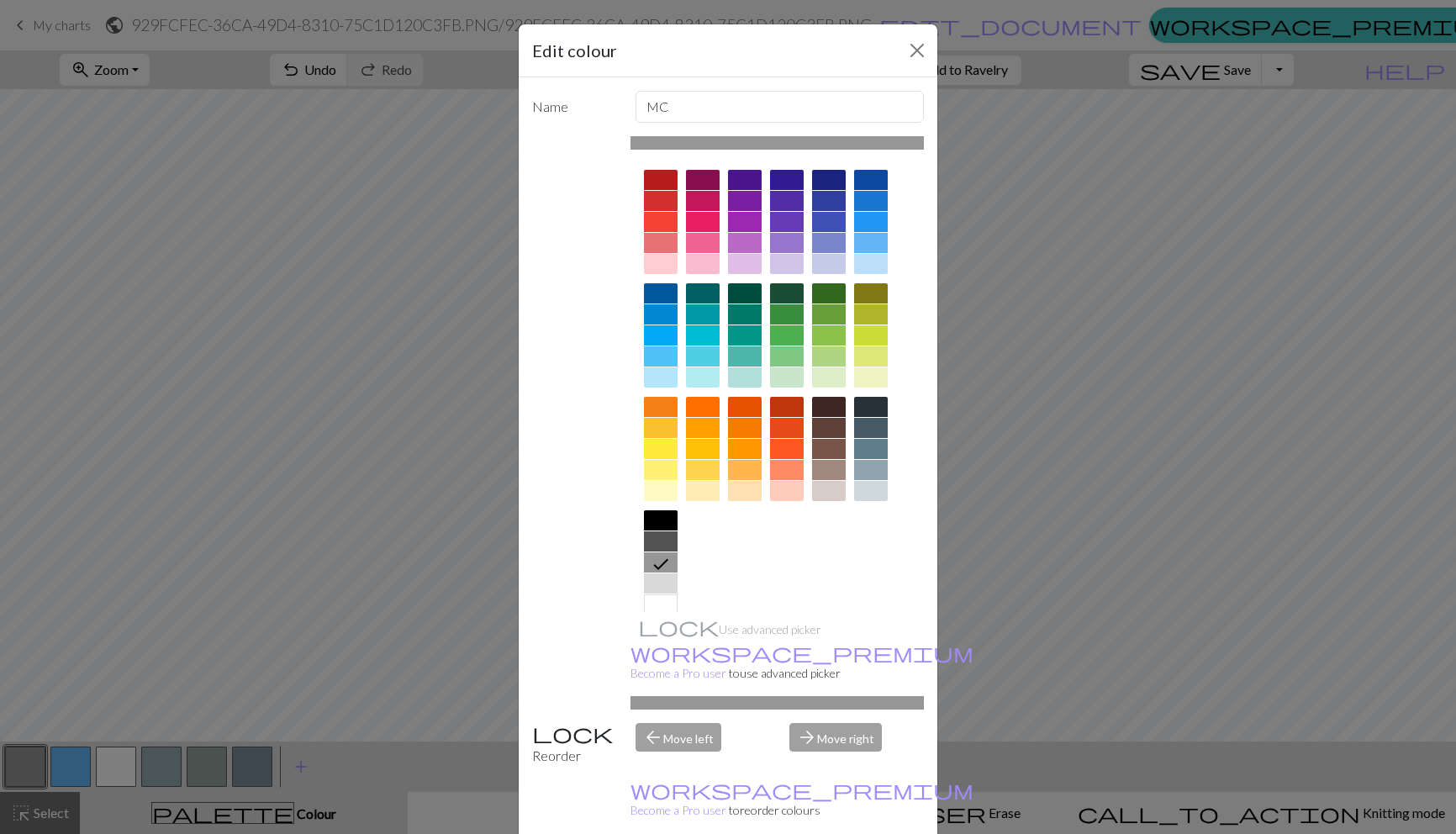
click at [657, 540] on div at bounding box center [661, 541] width 33 height 20
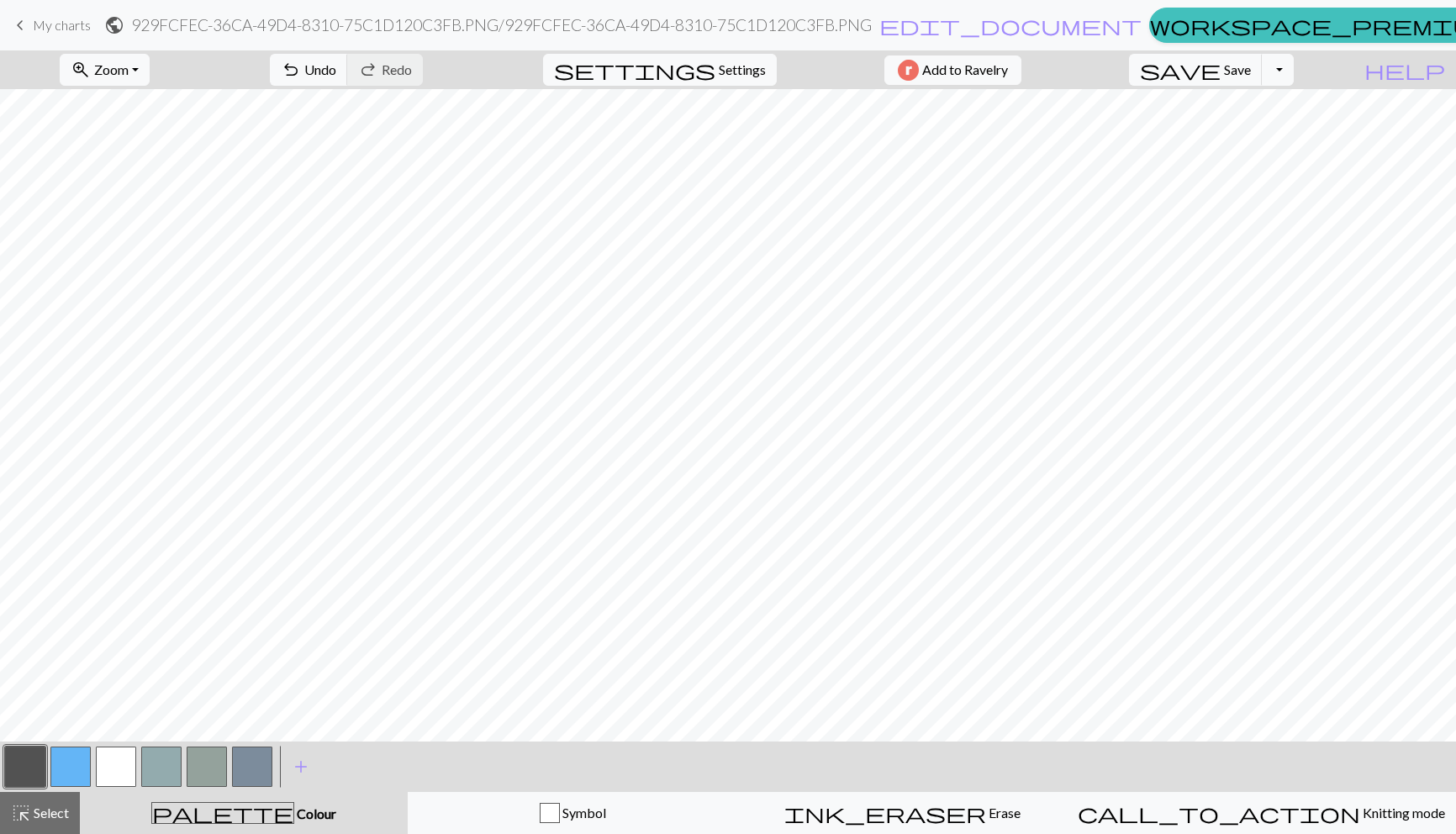
click at [58, 770] on button "button" at bounding box center [71, 767] width 40 height 40
click at [26, 772] on button "button" at bounding box center [25, 767] width 40 height 40
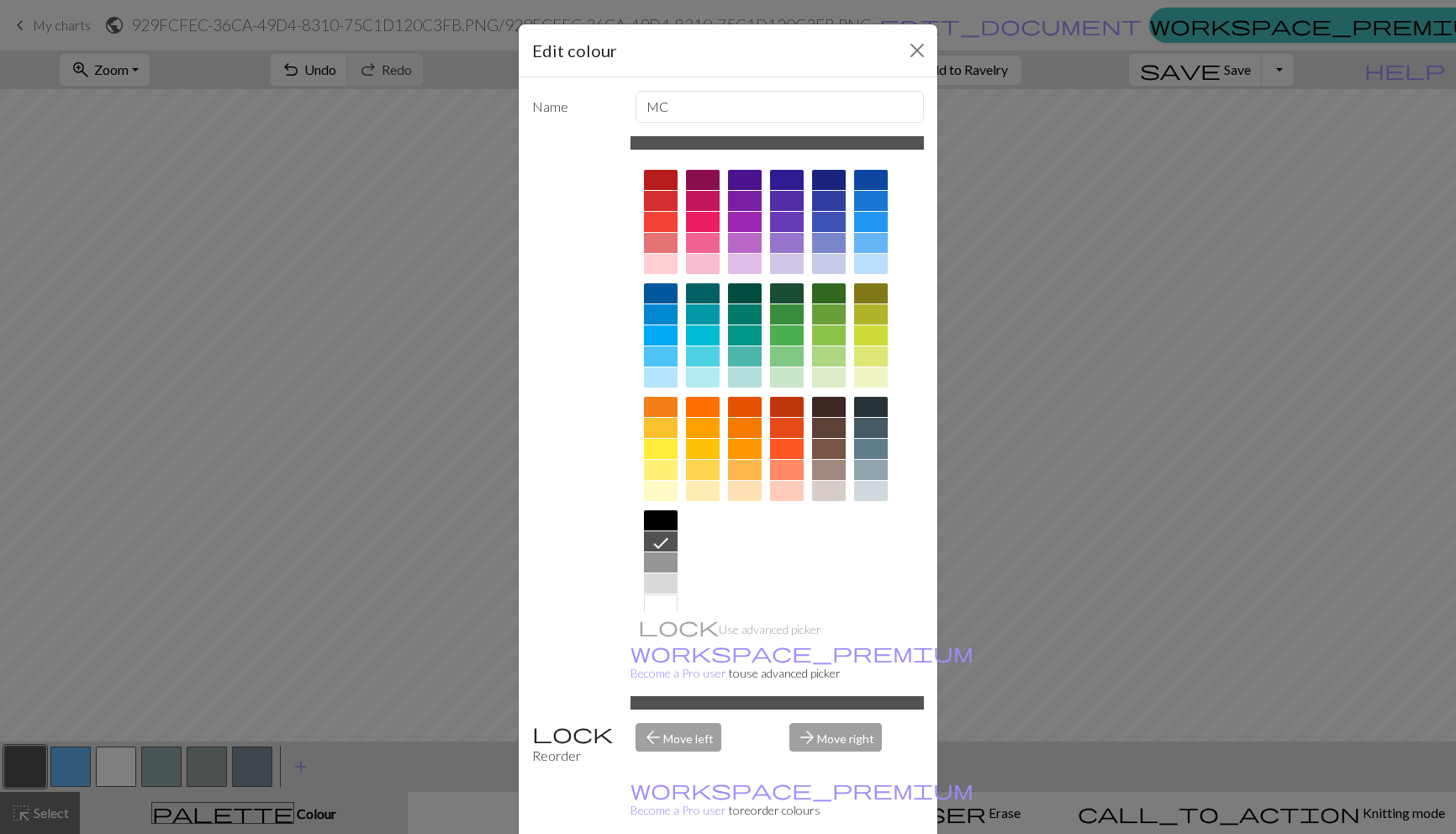
click at [334, 593] on div "Edit colour Name MC Use advanced picker workspace_premium Become a Pro user to …" at bounding box center [728, 417] width 1456 height 834
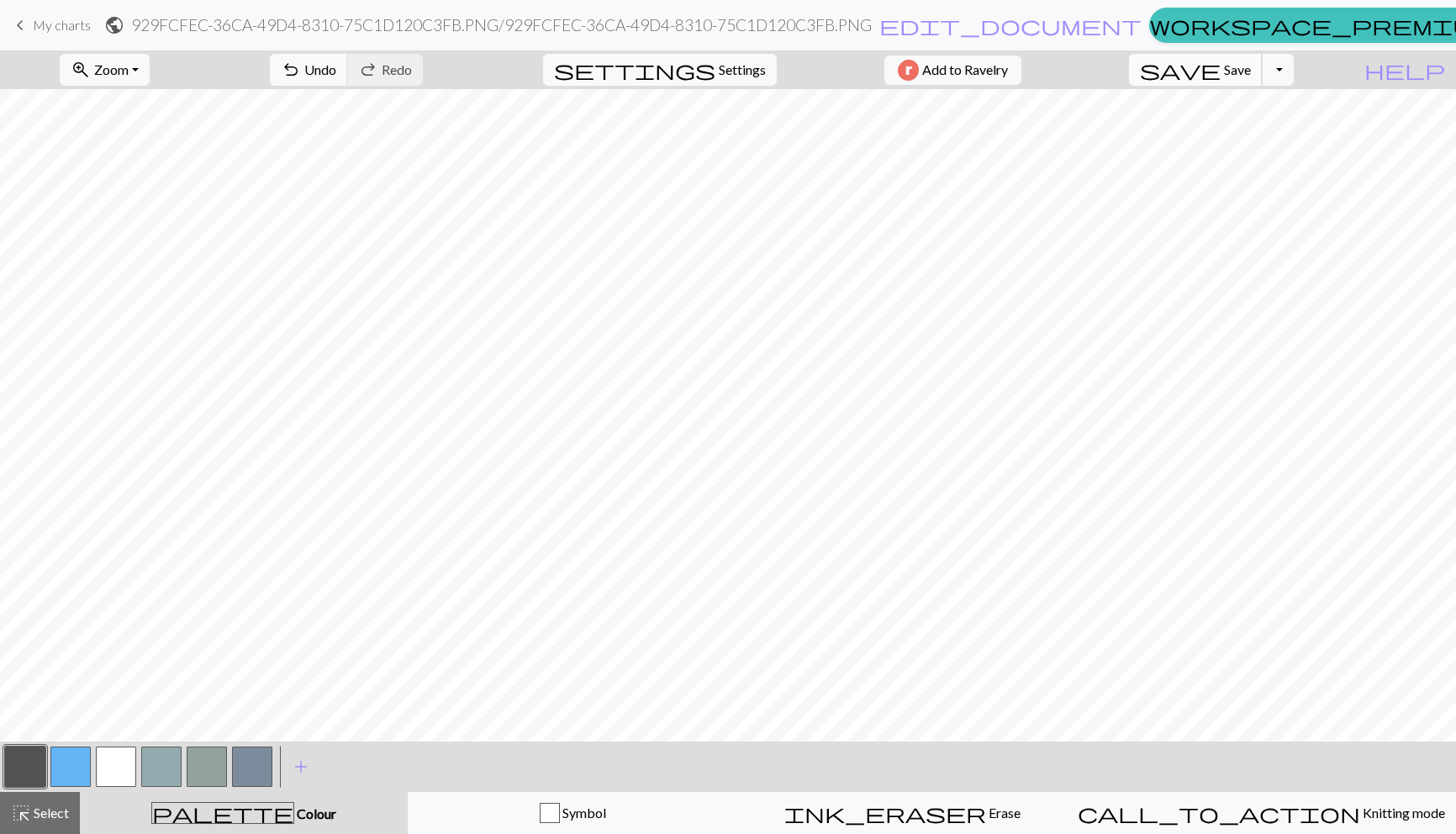
click at [1251, 74] on span "Save" at bounding box center [1237, 69] width 27 height 16
click at [25, 760] on button "button" at bounding box center [25, 767] width 40 height 40
click at [25, 760] on div "Edit colour Name MC Use advanced picker workspace_premium Become a Pro user to …" at bounding box center [728, 417] width 1456 height 834
click at [54, 767] on button "button" at bounding box center [71, 767] width 40 height 40
click at [6, 772] on button "button" at bounding box center [25, 767] width 40 height 40
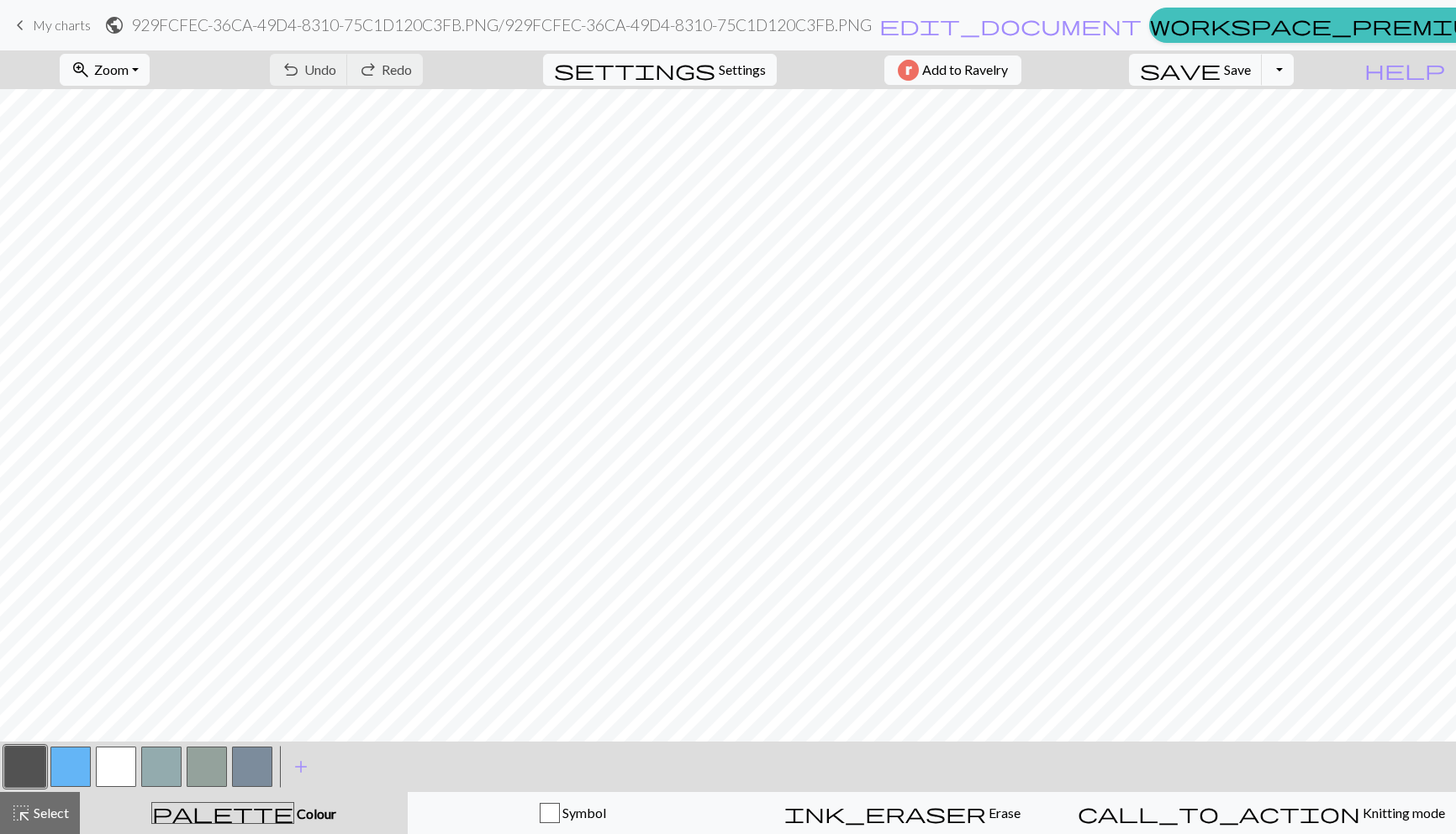
click at [6, 772] on button "button" at bounding box center [25, 767] width 40 height 40
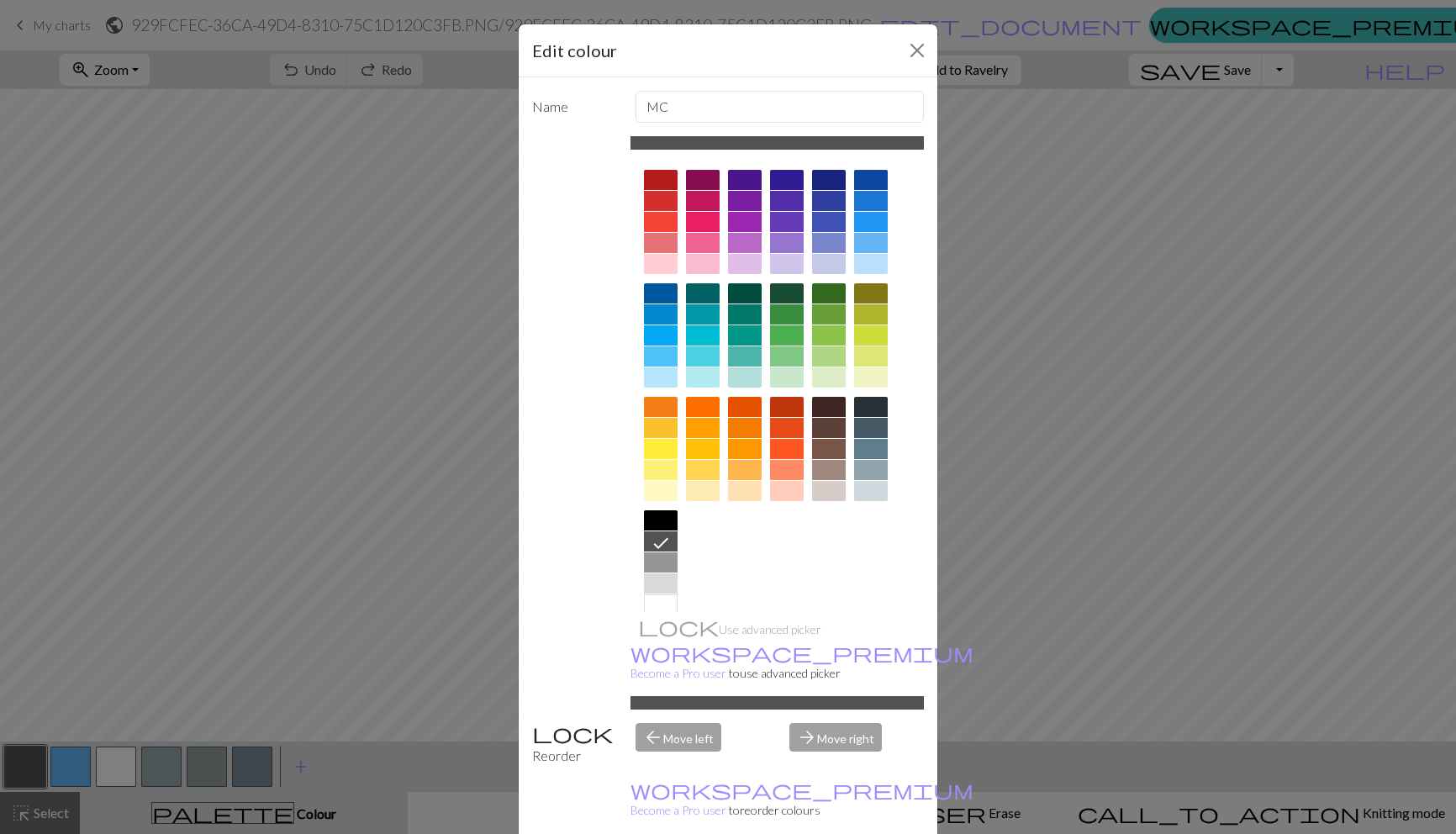
click at [831, 186] on div at bounding box center [829, 179] width 33 height 20
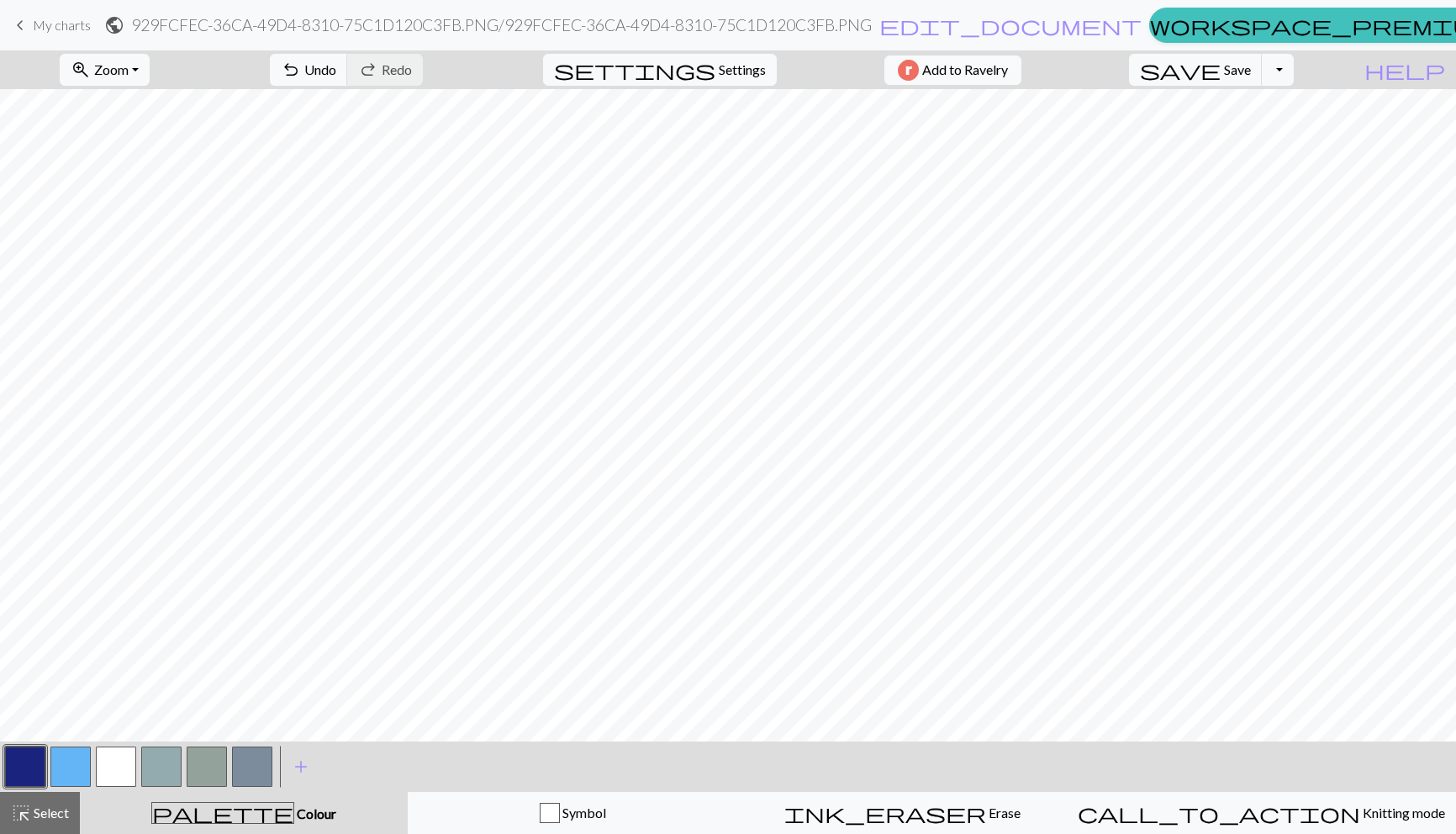
click at [118, 757] on button "button" at bounding box center [116, 767] width 40 height 40
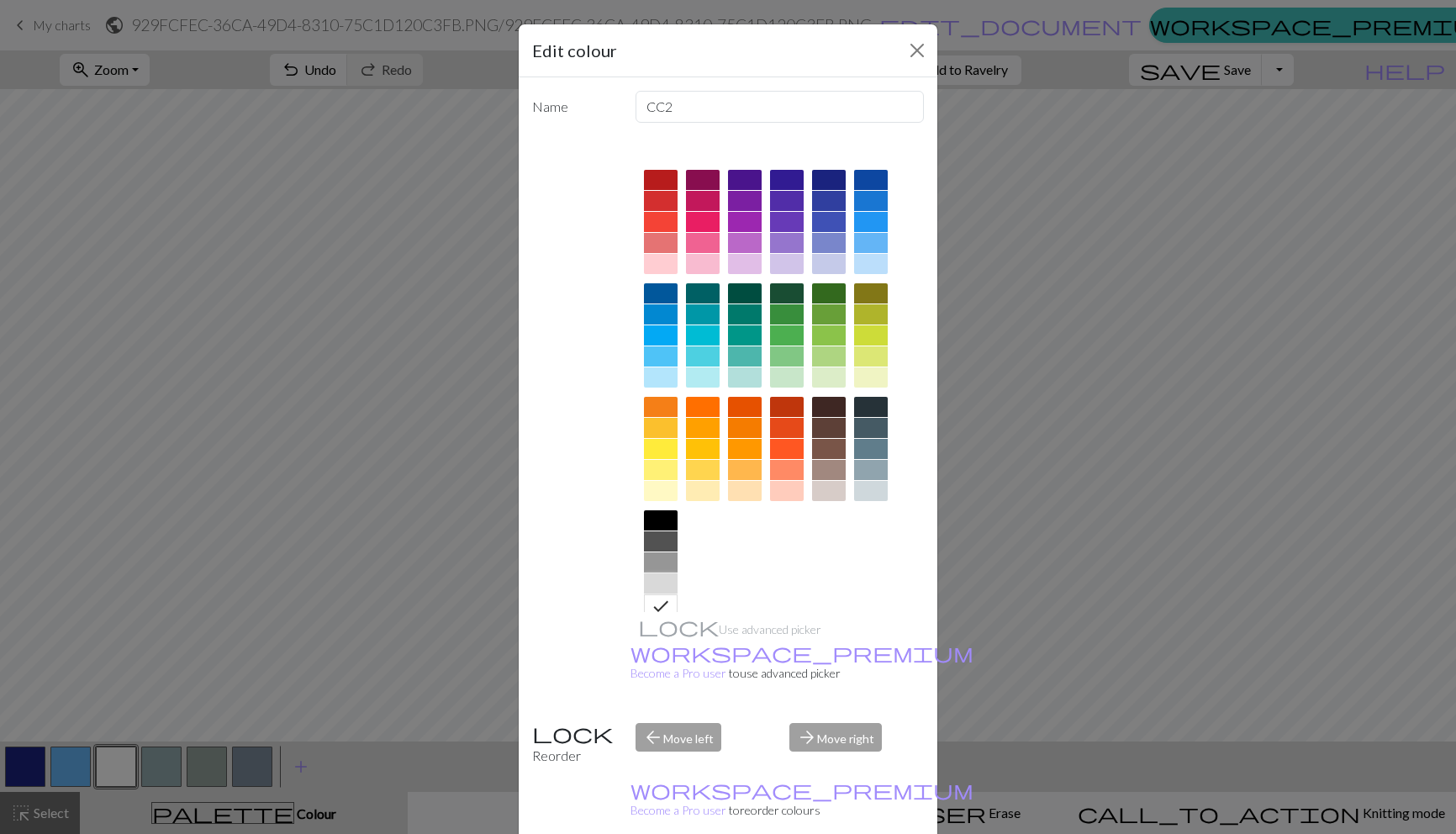
click at [663, 591] on div at bounding box center [661, 583] width 33 height 20
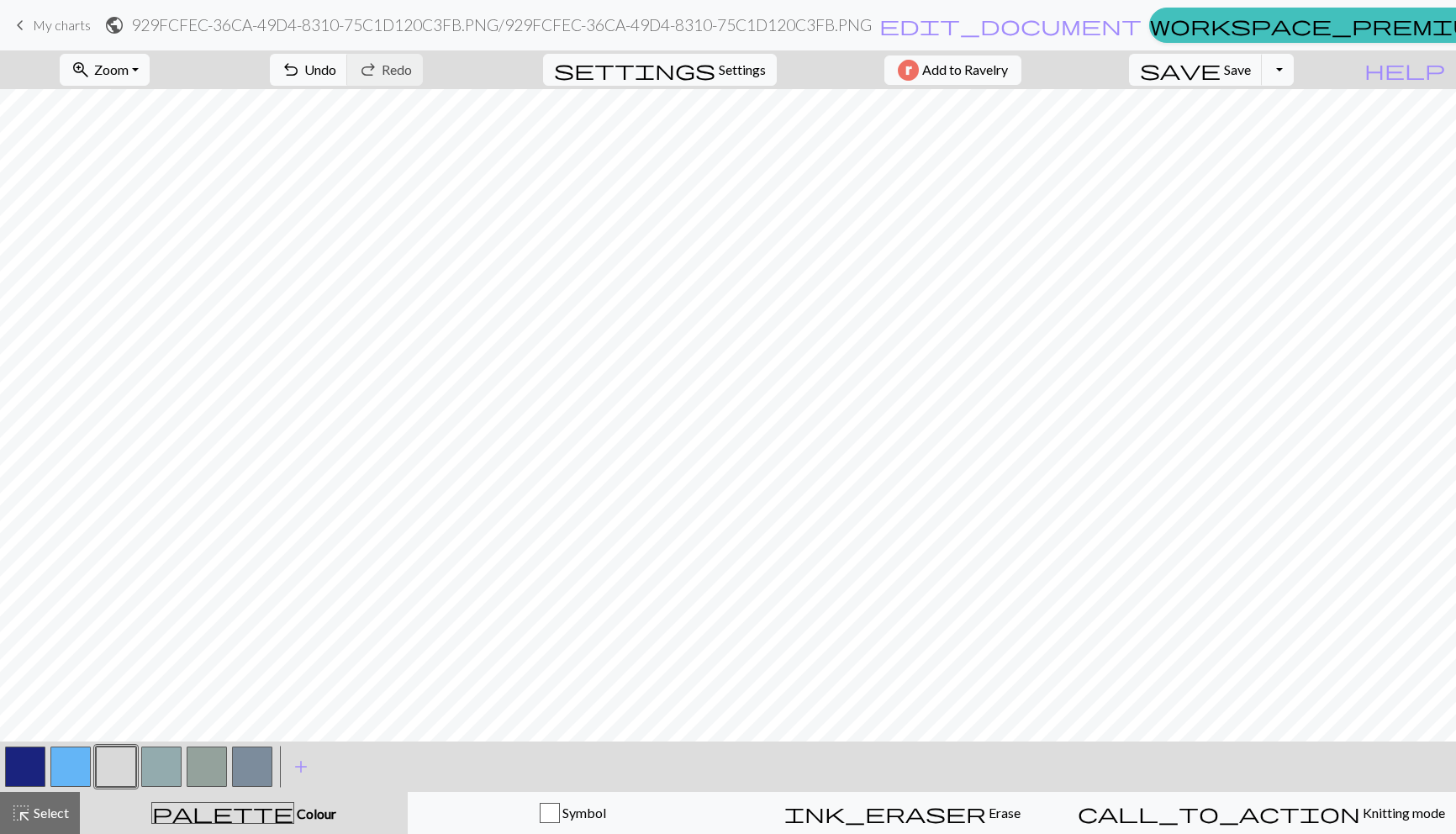
click at [74, 772] on button "button" at bounding box center [71, 767] width 40 height 40
click at [123, 769] on button "button" at bounding box center [116, 767] width 40 height 40
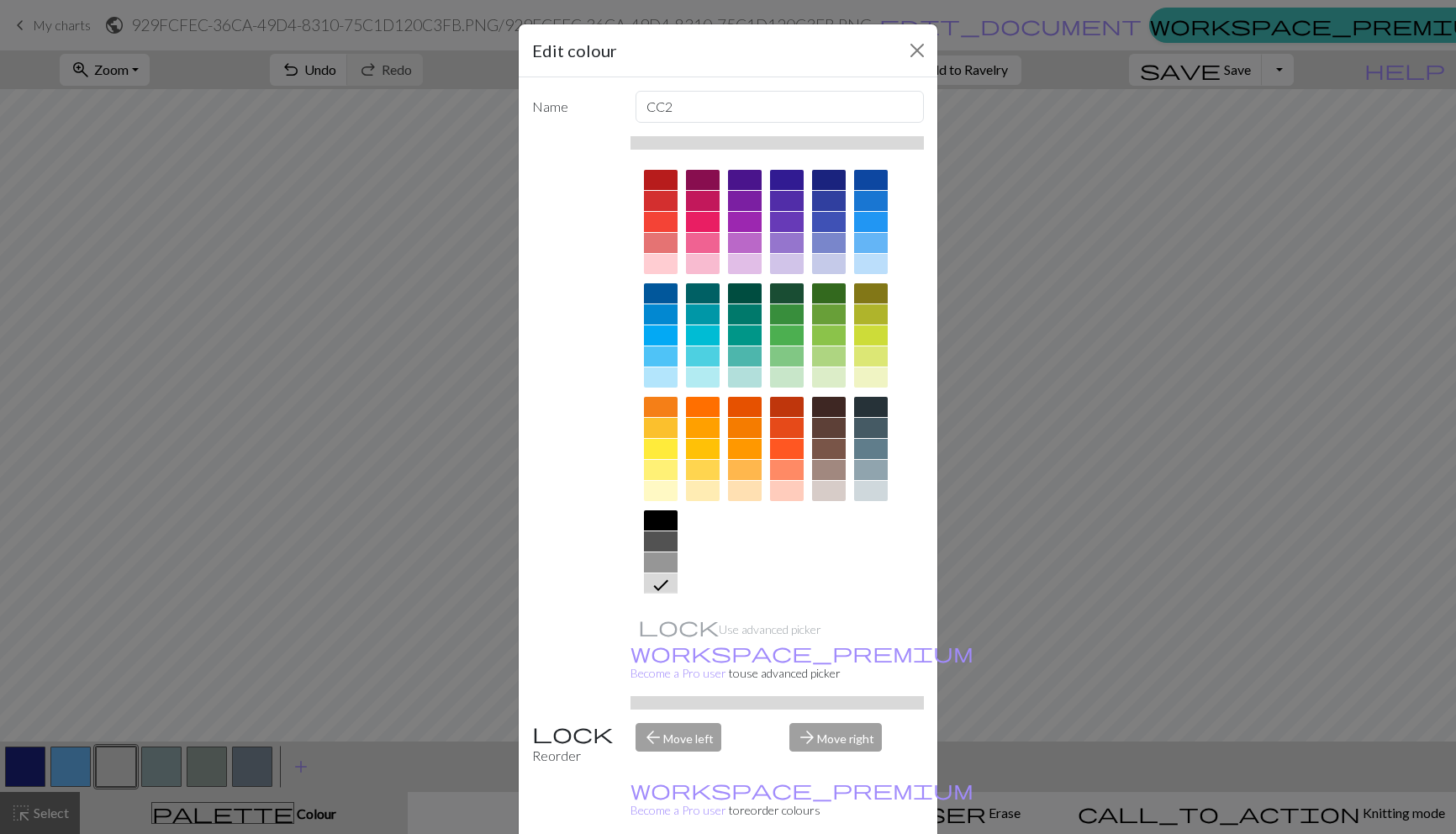
click at [662, 600] on div at bounding box center [661, 604] width 33 height 20
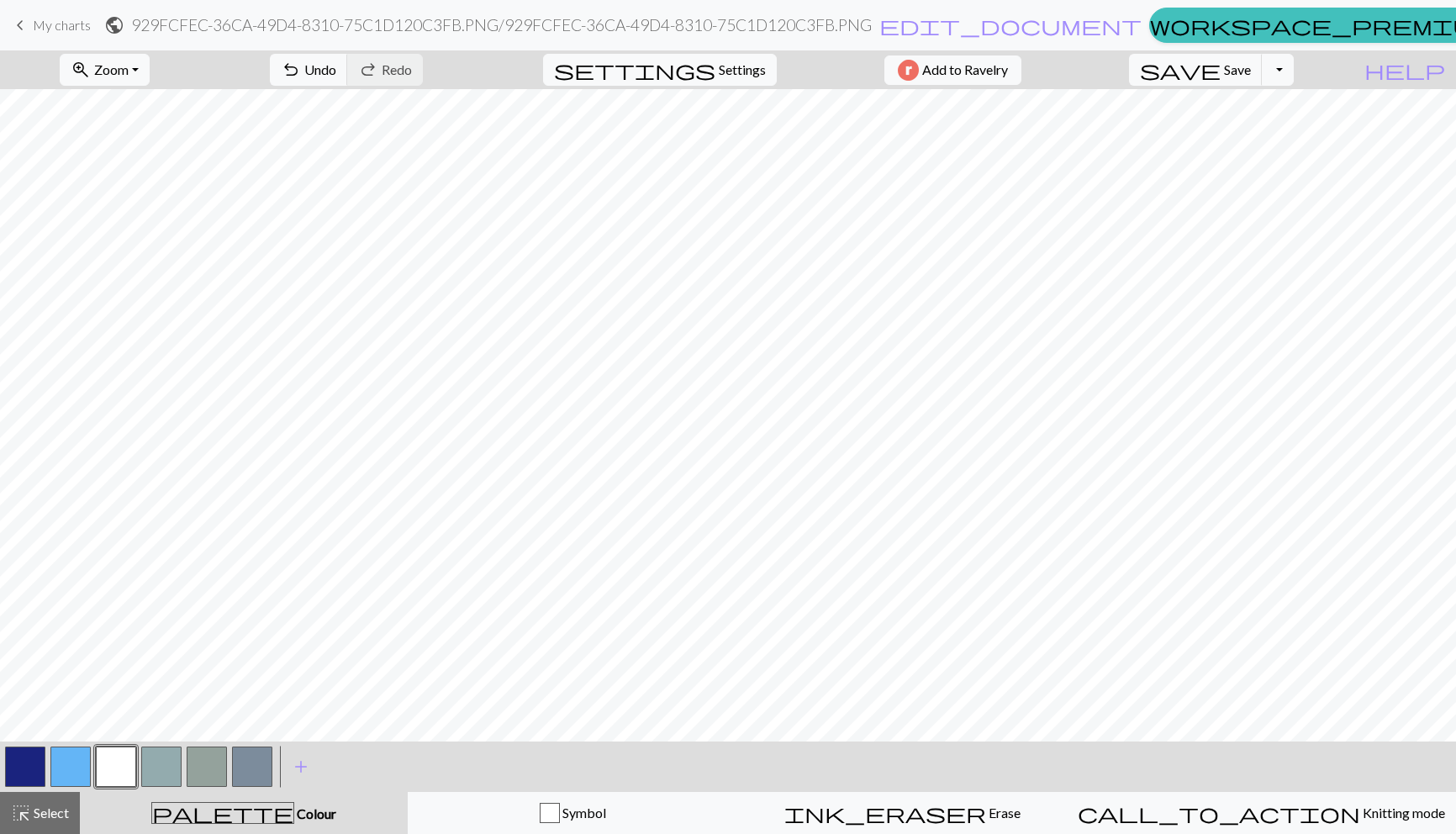
click at [17, 763] on button "button" at bounding box center [25, 767] width 40 height 40
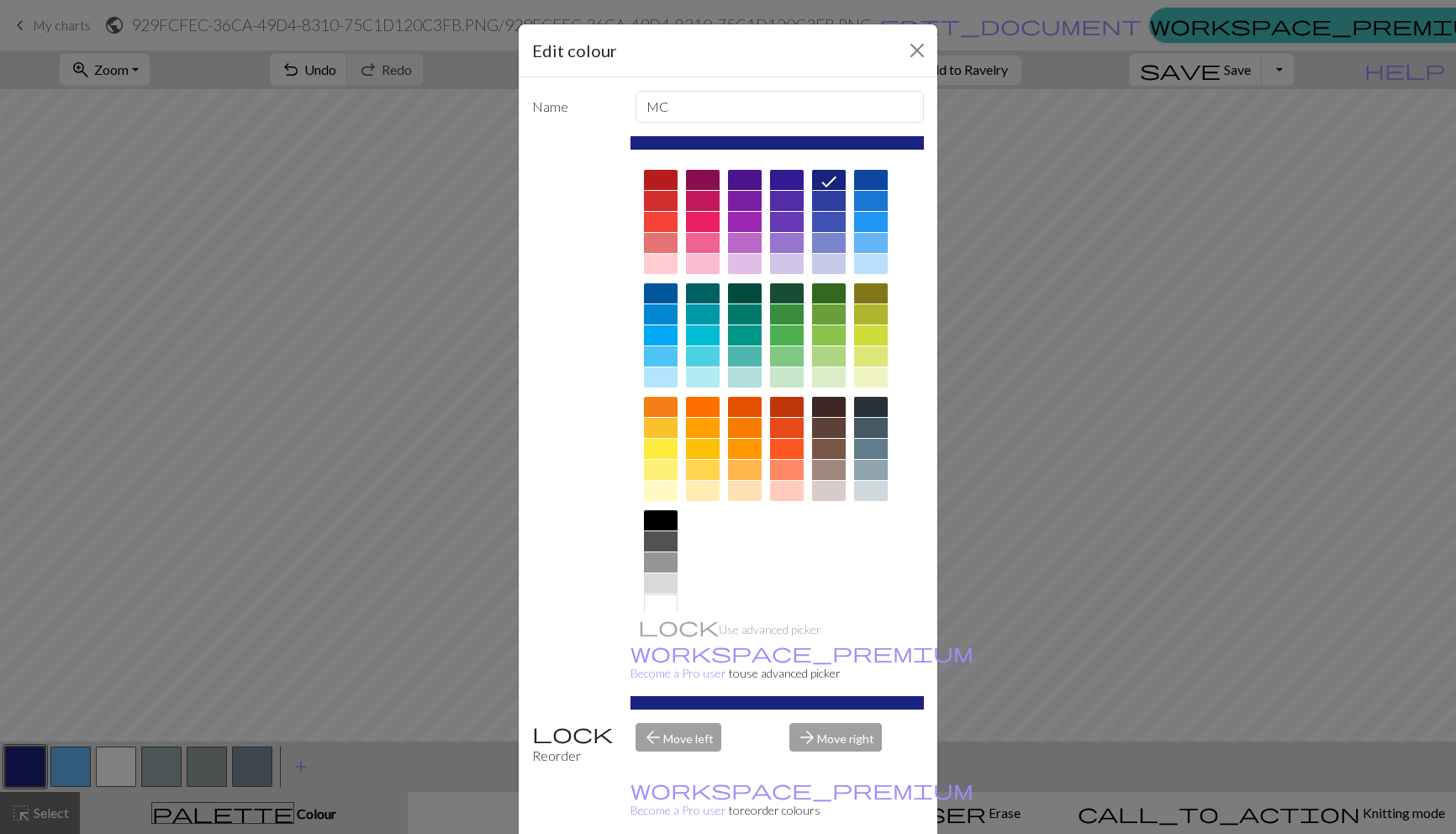
click at [662, 540] on div at bounding box center [661, 541] width 33 height 20
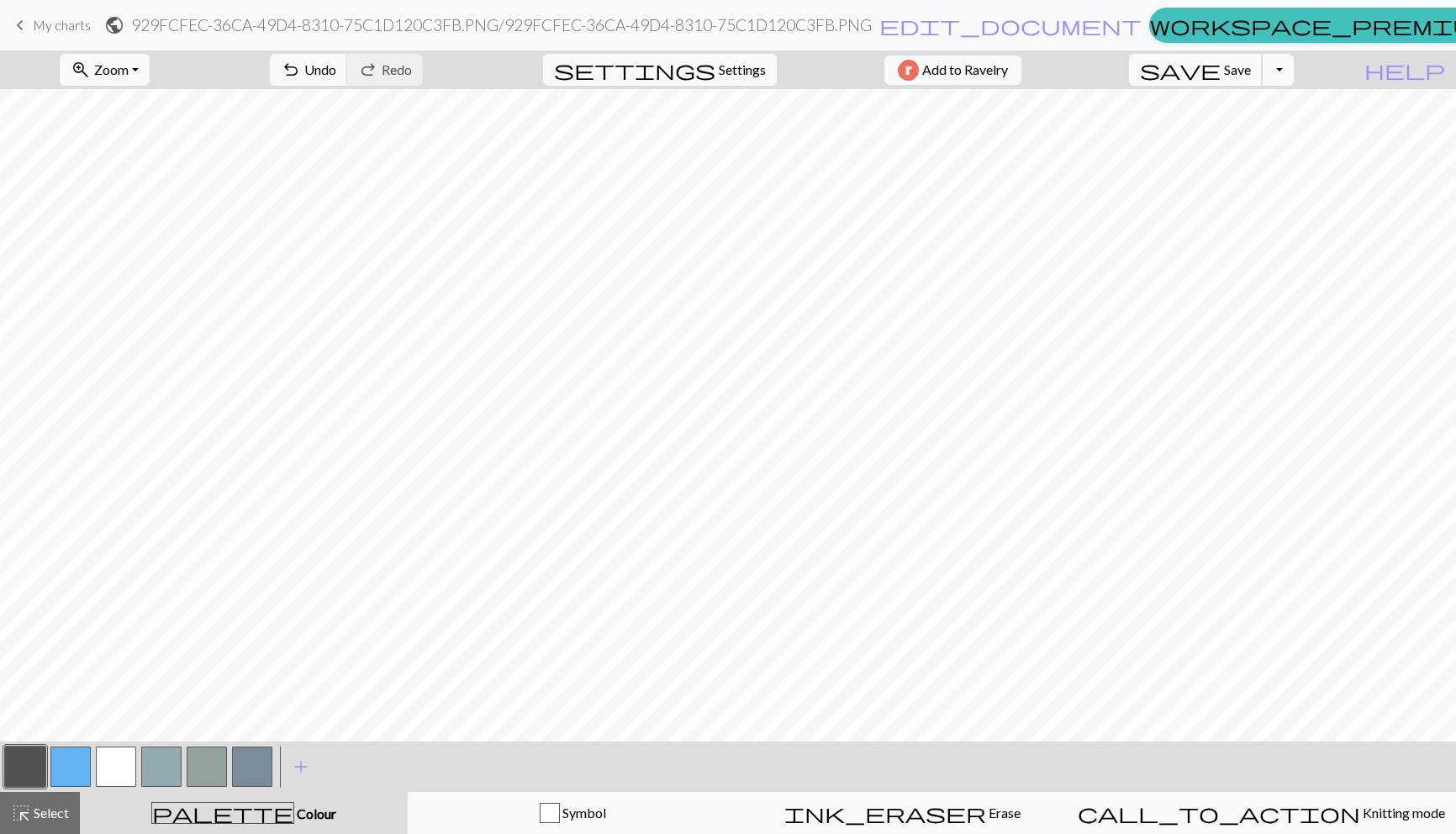
click at [1251, 63] on span "Save" at bounding box center [1237, 69] width 27 height 16
click at [1361, 814] on span "Knitting mode" at bounding box center [1403, 812] width 85 height 16
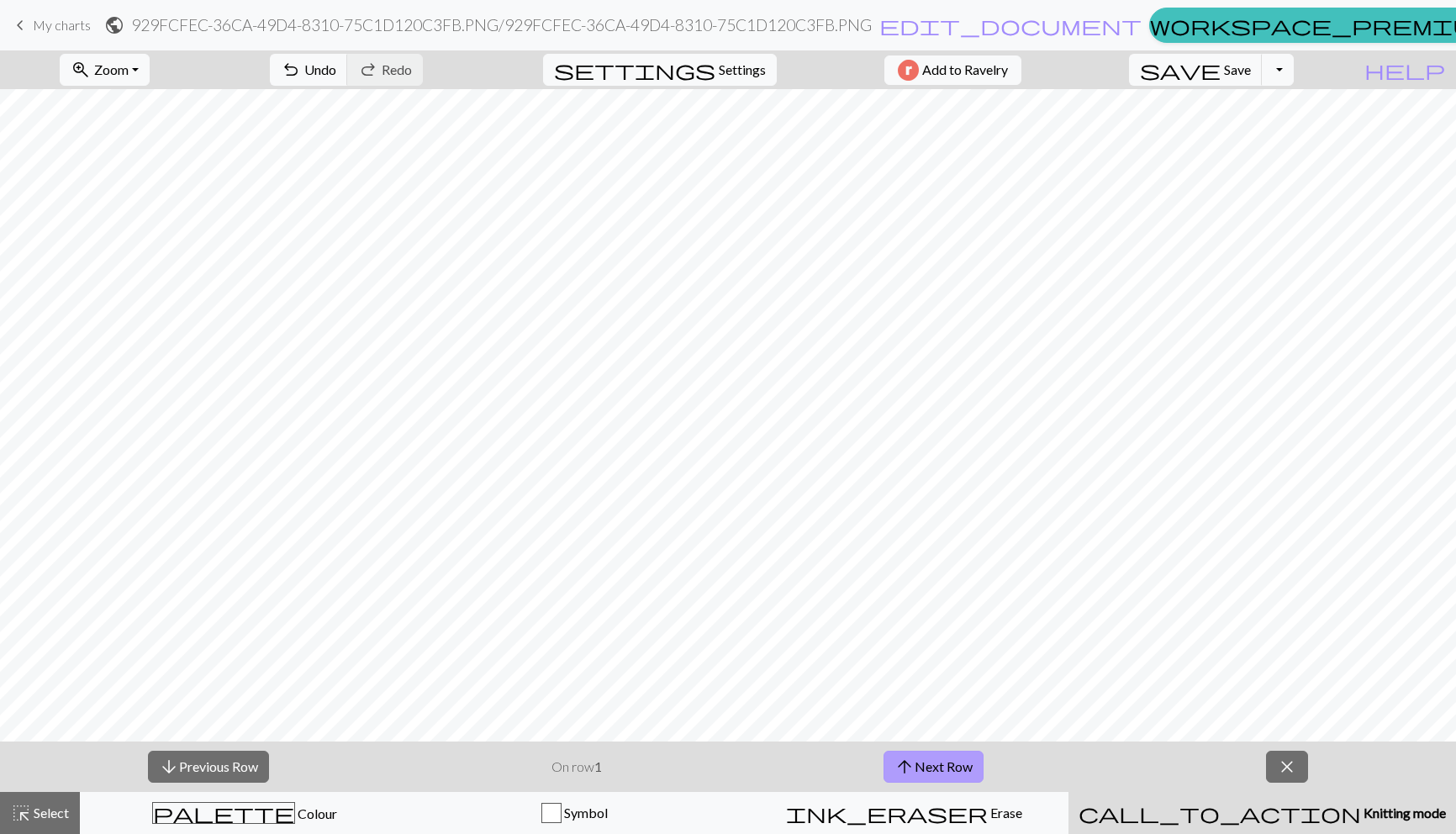
click at [954, 759] on button "arrow_upward Next Row" at bounding box center [933, 767] width 100 height 32
click at [922, 769] on button "arrow_upward Next Row" at bounding box center [933, 767] width 100 height 32
click at [922, 760] on button "arrow_upward Next Row" at bounding box center [933, 767] width 100 height 32
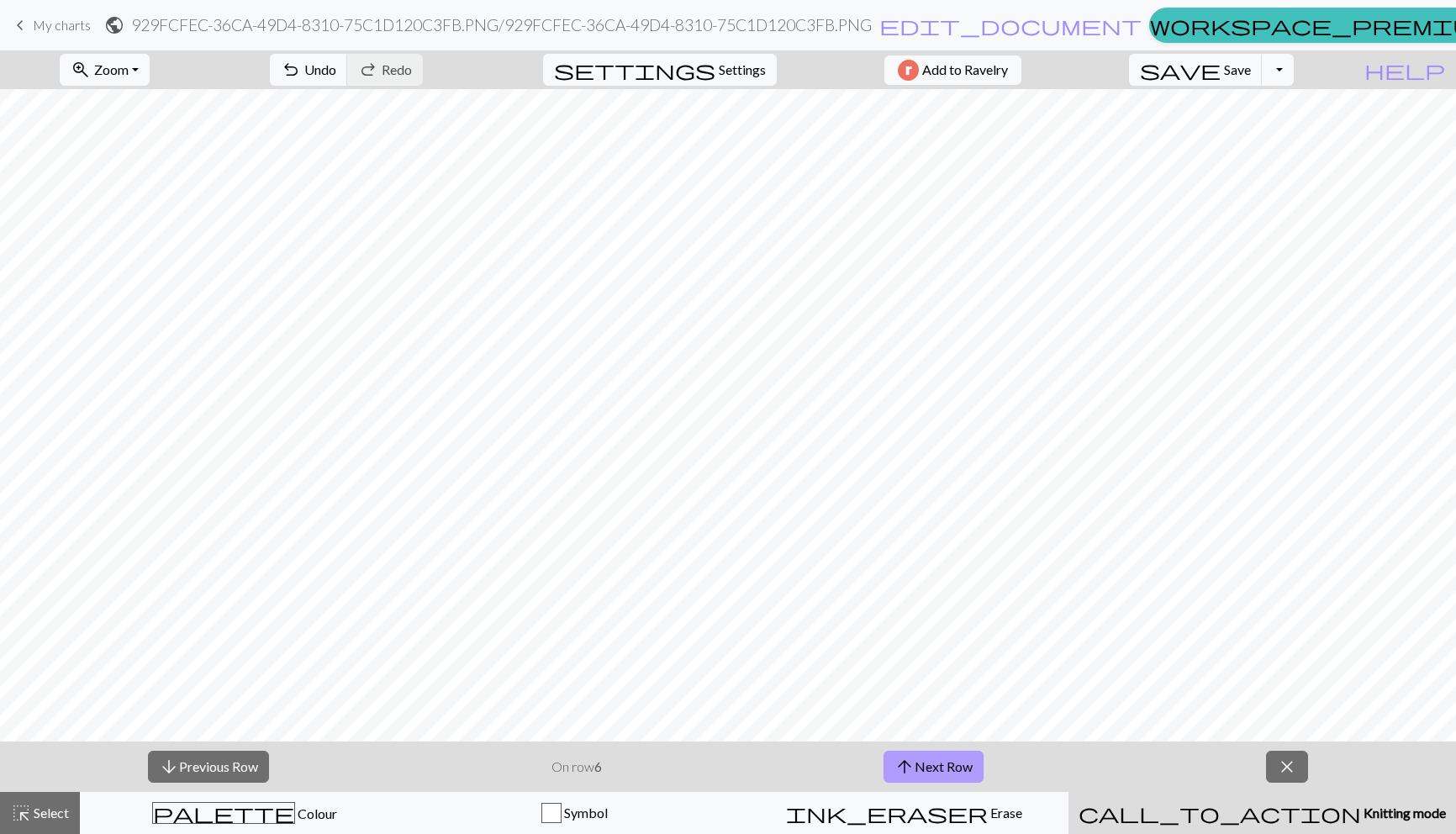
click at [922, 760] on button "arrow_upward Next Row" at bounding box center [933, 767] width 100 height 32
click at [1288, 767] on span "close" at bounding box center [1287, 766] width 20 height 24
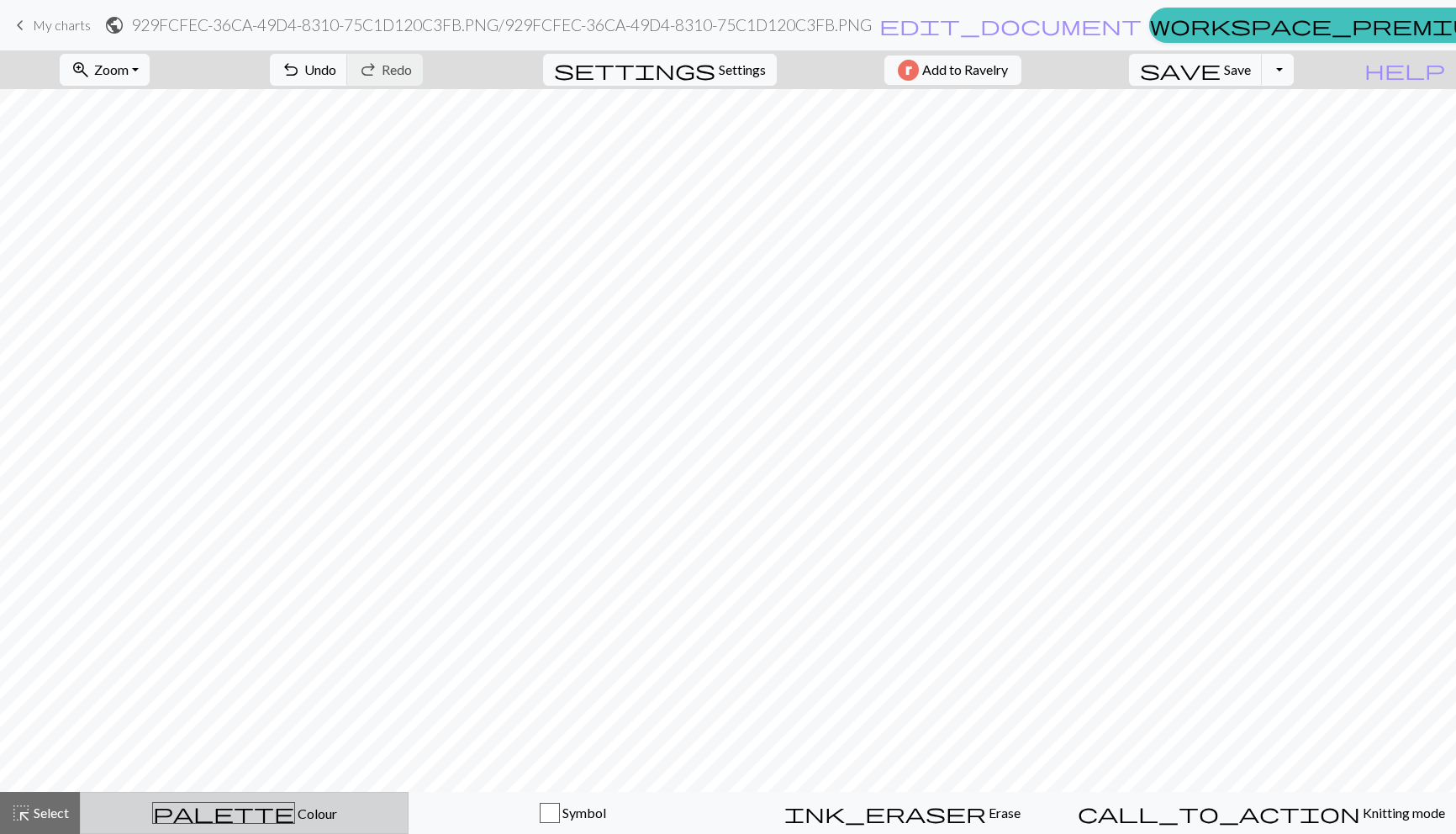
click at [152, 817] on div "palette Colour Colour" at bounding box center [244, 812] width 306 height 22
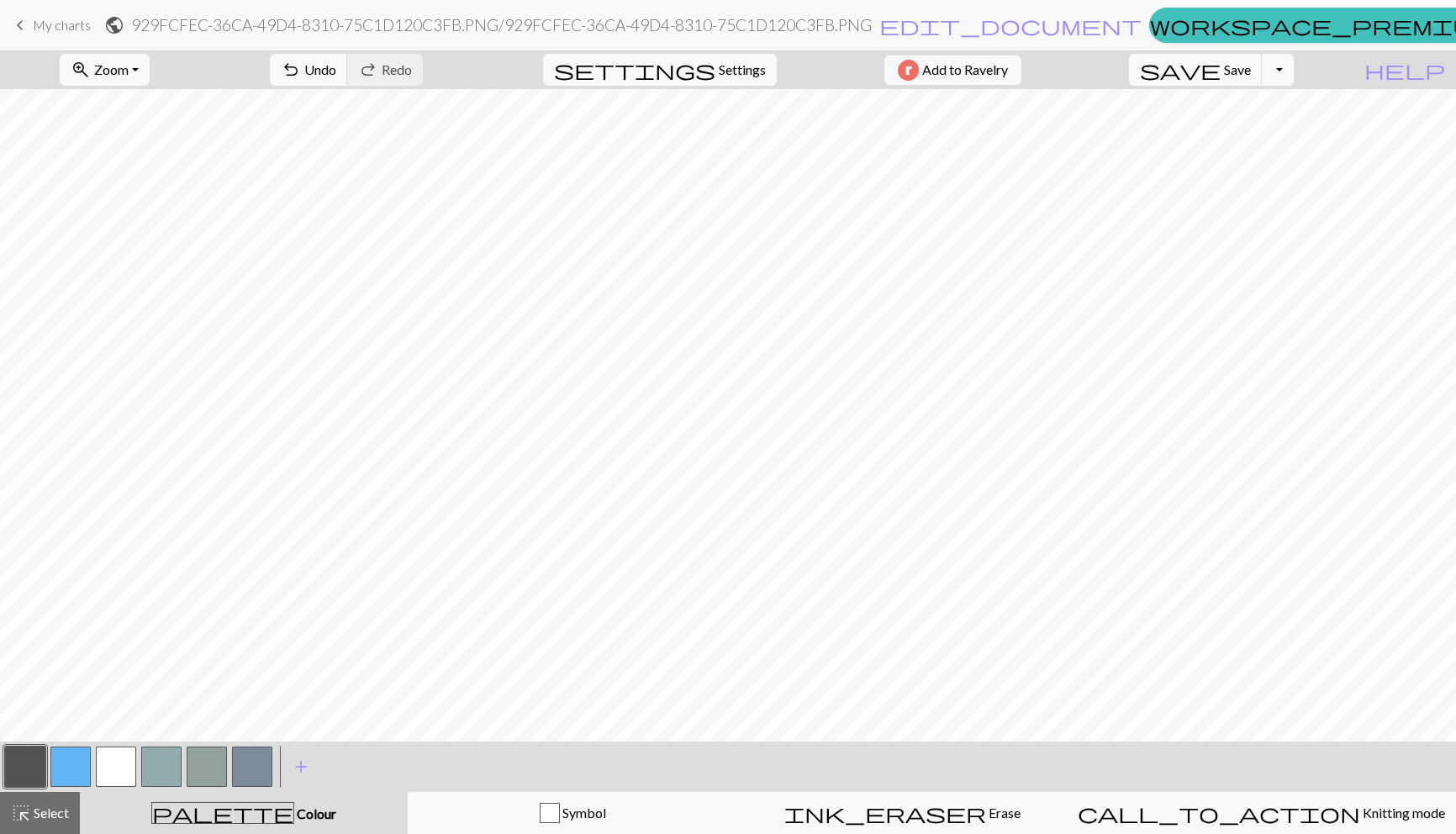
click at [101, 771] on button "button" at bounding box center [116, 767] width 40 height 40
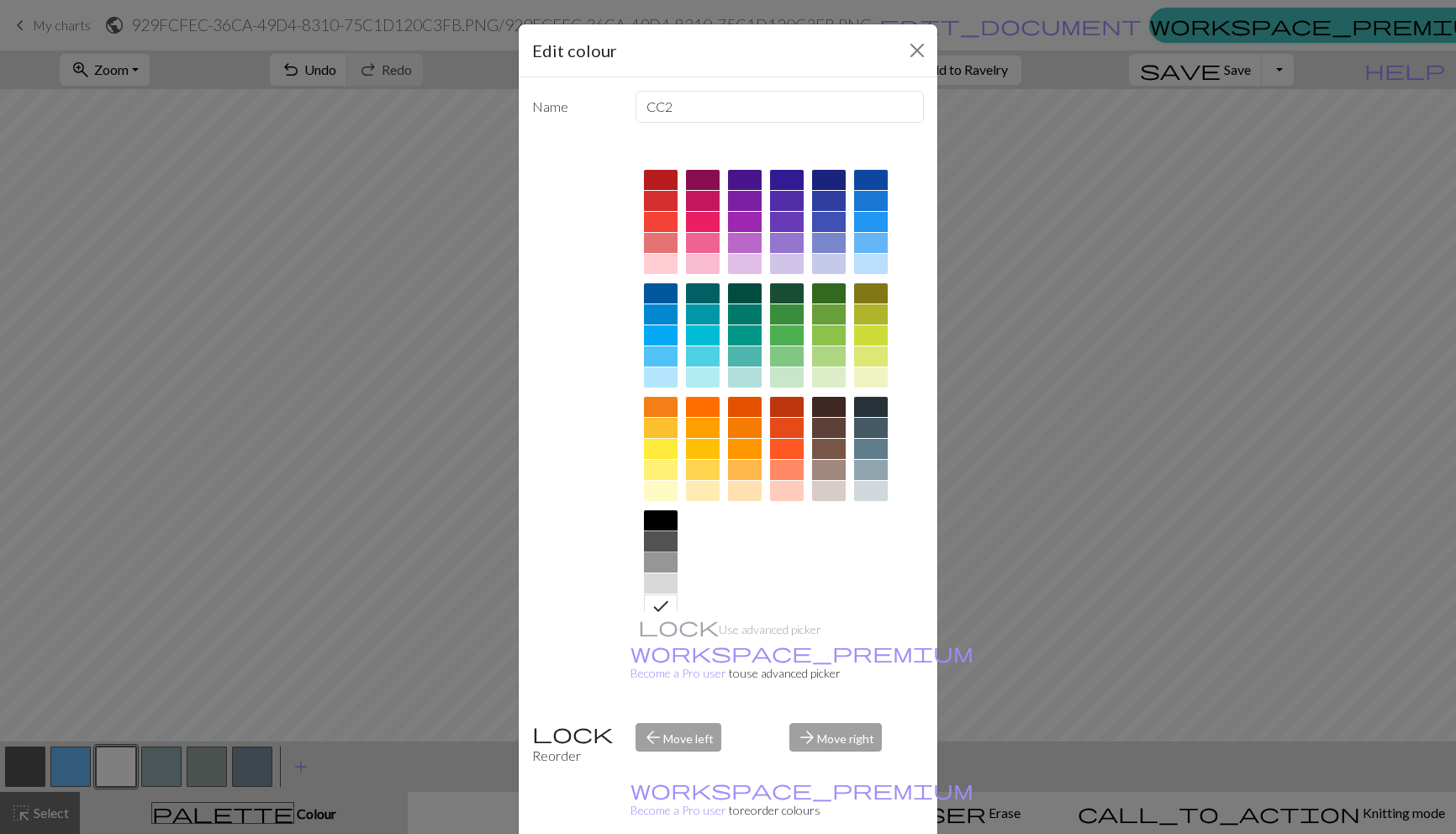
click at [668, 536] on div at bounding box center [661, 541] width 33 height 20
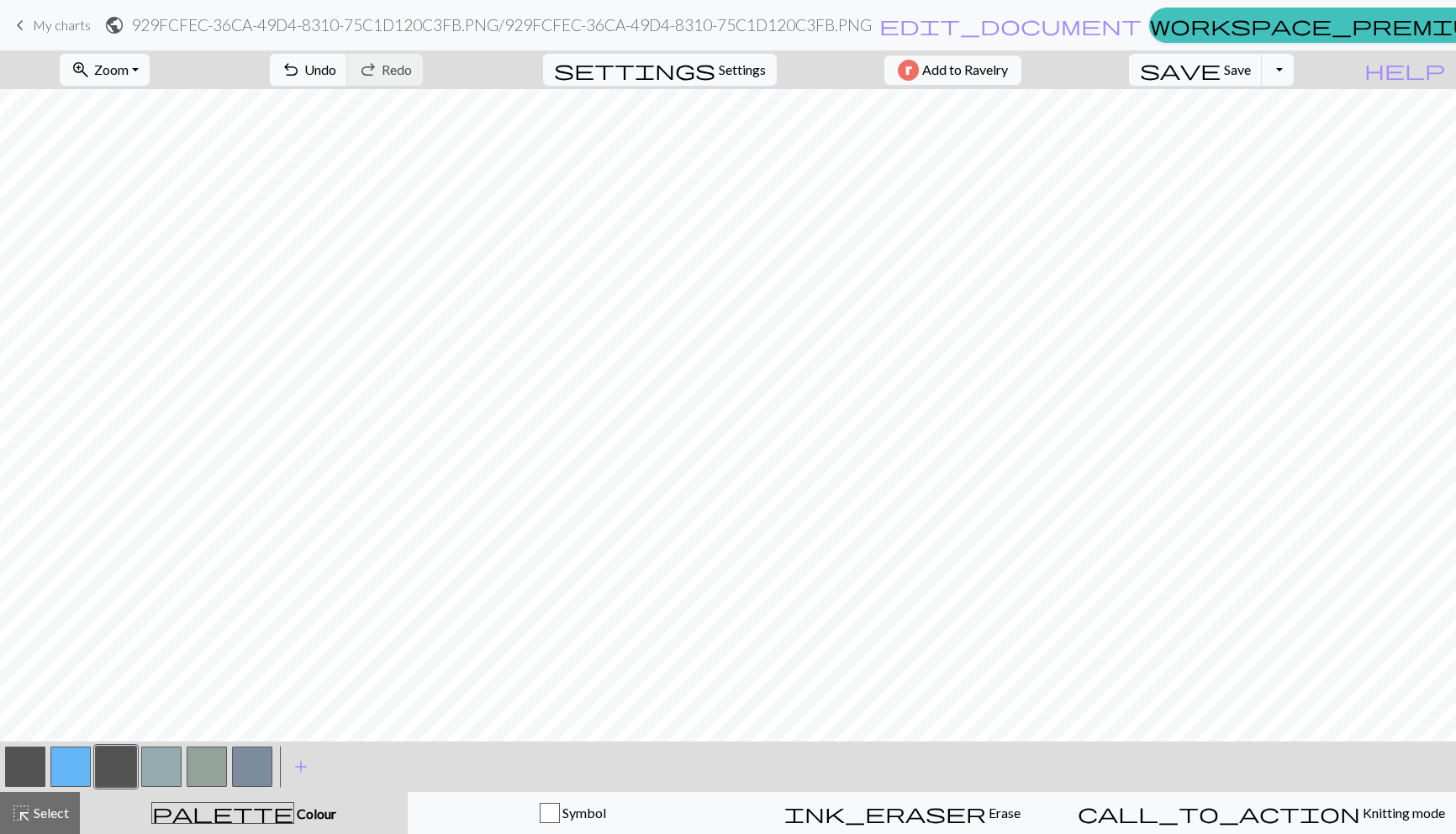
click at [24, 781] on button "button" at bounding box center [25, 767] width 40 height 40
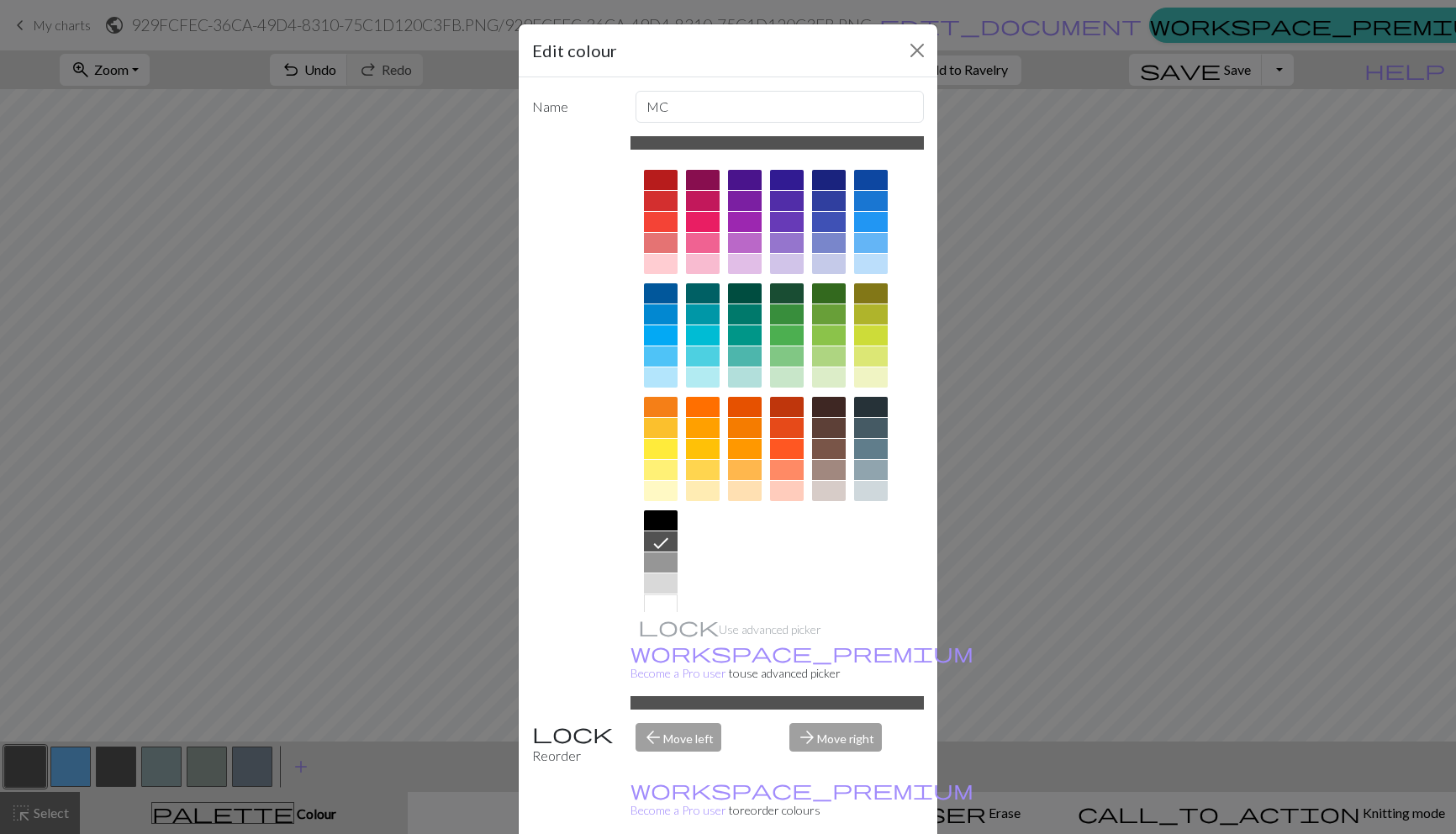
click at [651, 579] on div at bounding box center [661, 583] width 33 height 20
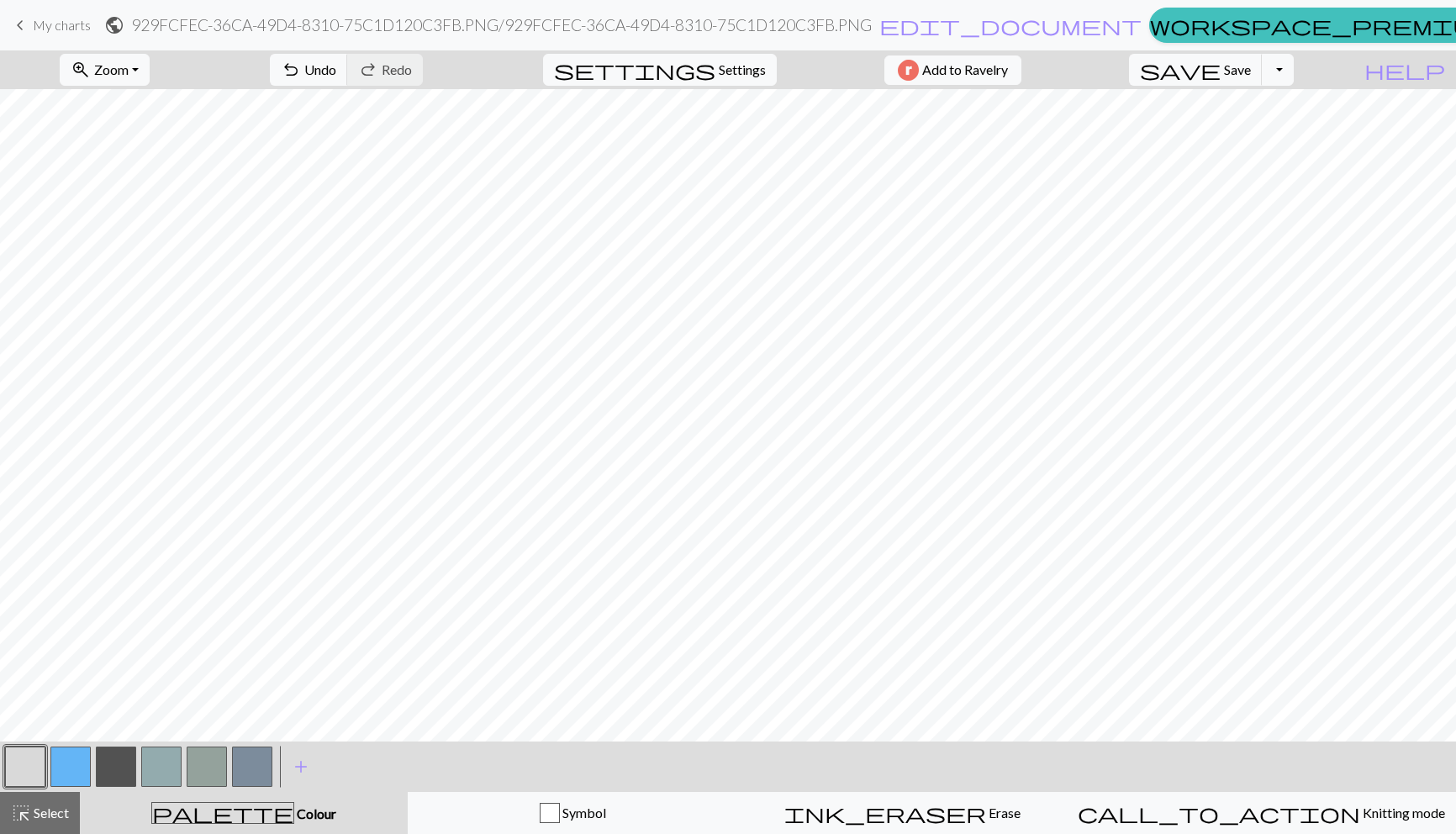
click at [11, 775] on button "button" at bounding box center [25, 767] width 40 height 40
click at [11, 775] on div "Edit colour Name MC Use advanced picker workspace_premium Become a Pro user to …" at bounding box center [728, 417] width 1456 height 834
click at [117, 762] on button "button" at bounding box center [116, 767] width 40 height 40
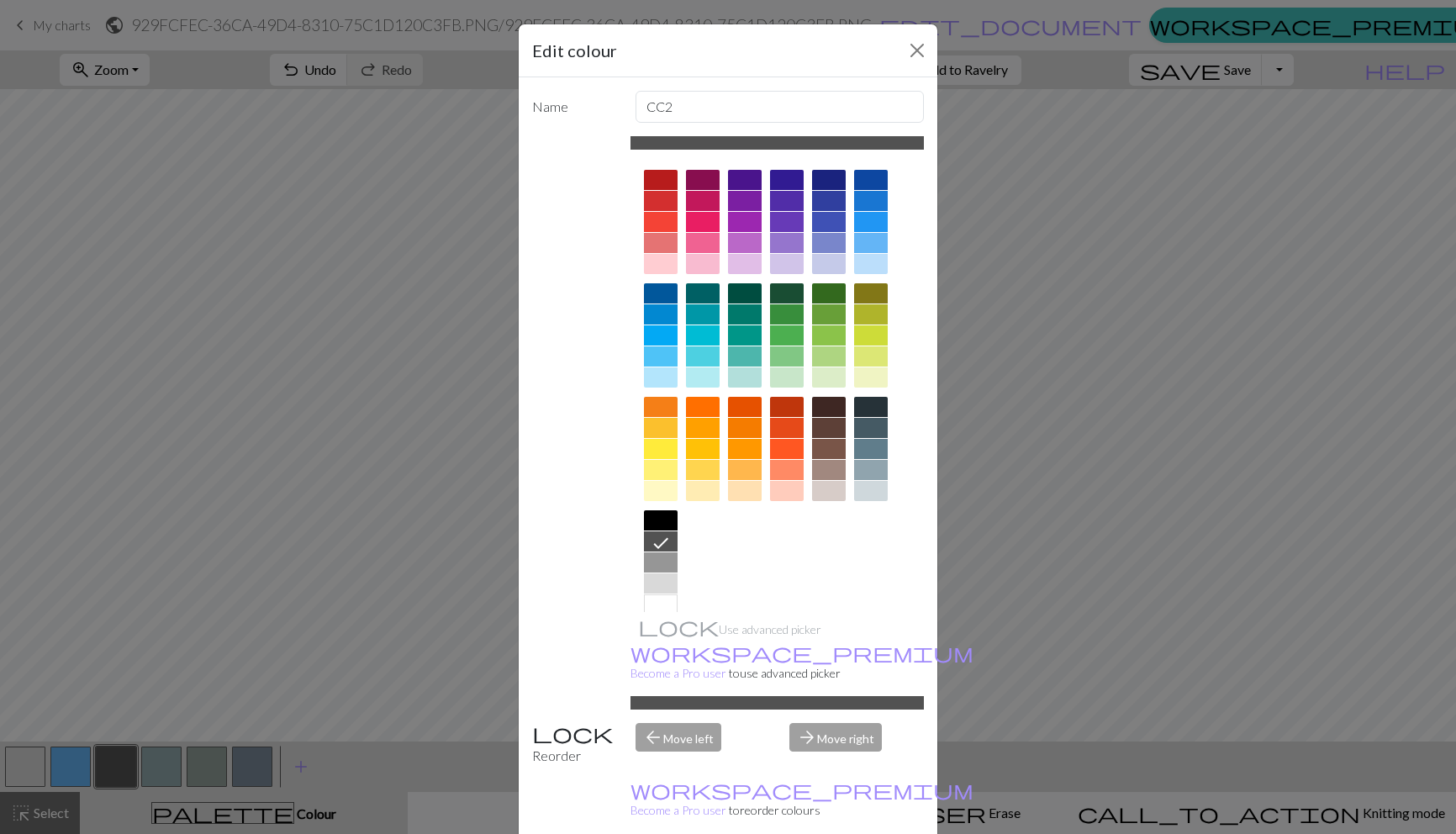
click at [668, 581] on div at bounding box center [661, 583] width 33 height 20
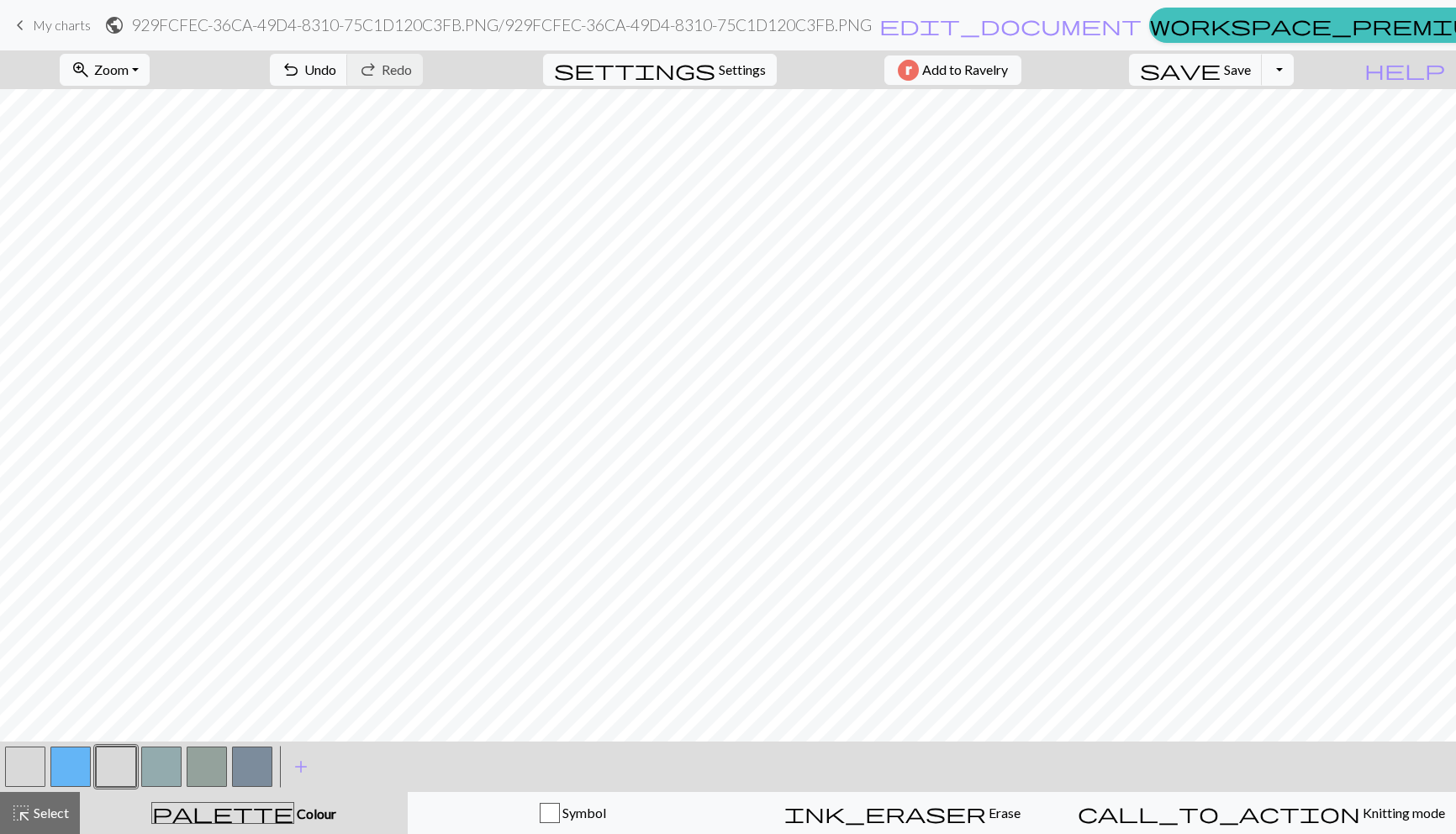
click at [31, 774] on button "button" at bounding box center [25, 767] width 40 height 40
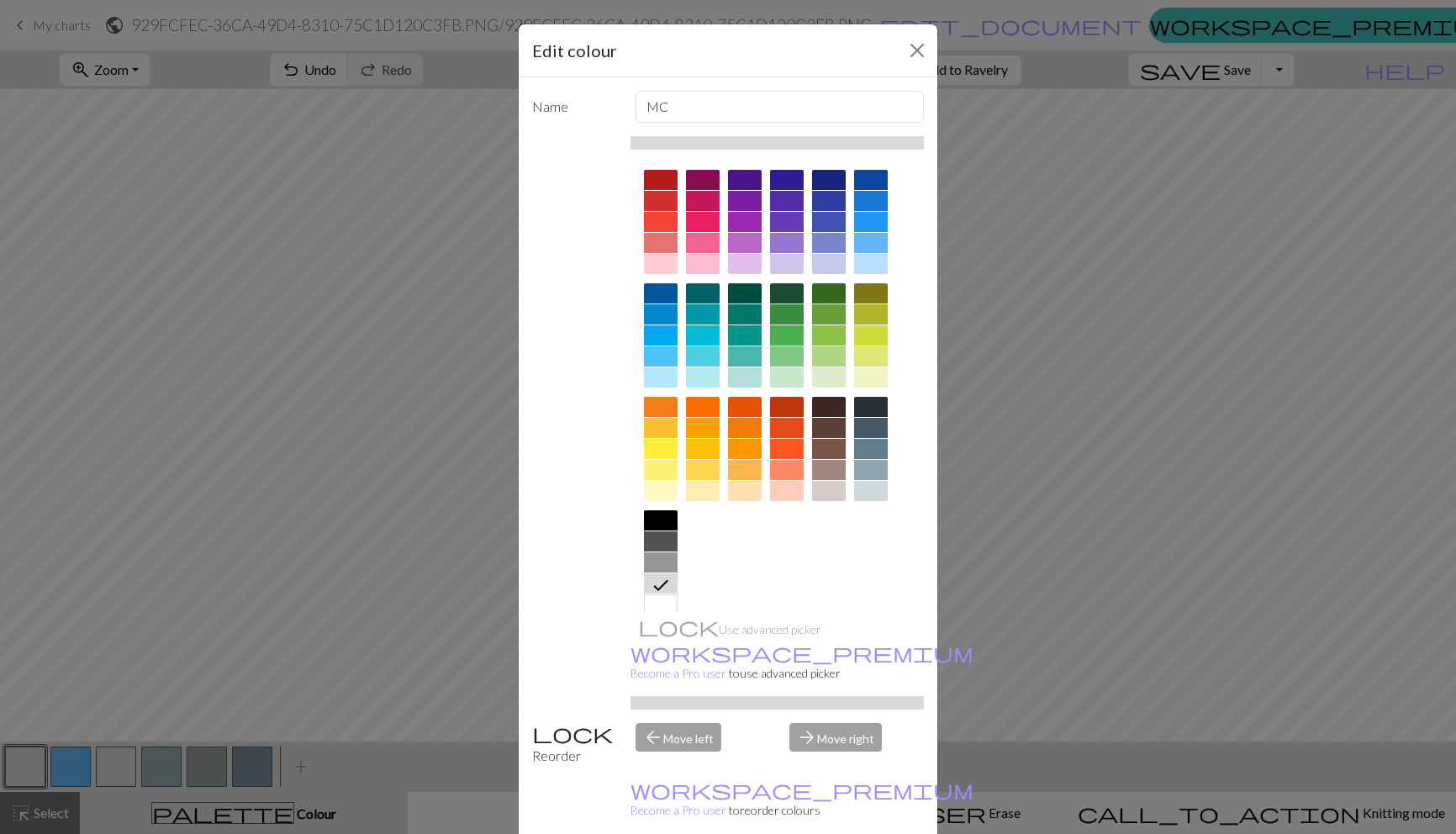
click at [665, 541] on div at bounding box center [661, 541] width 33 height 20
